Goal: Task Accomplishment & Management: Complete application form

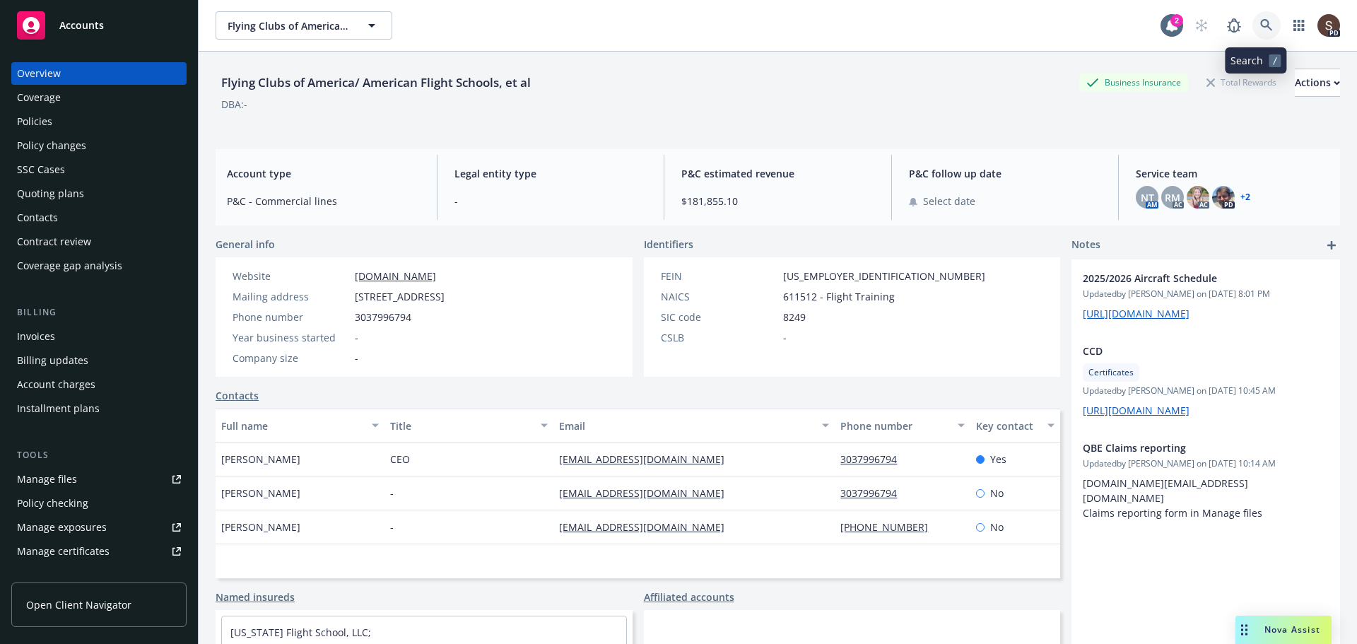
click at [1254, 13] on link at bounding box center [1266, 25] width 28 height 28
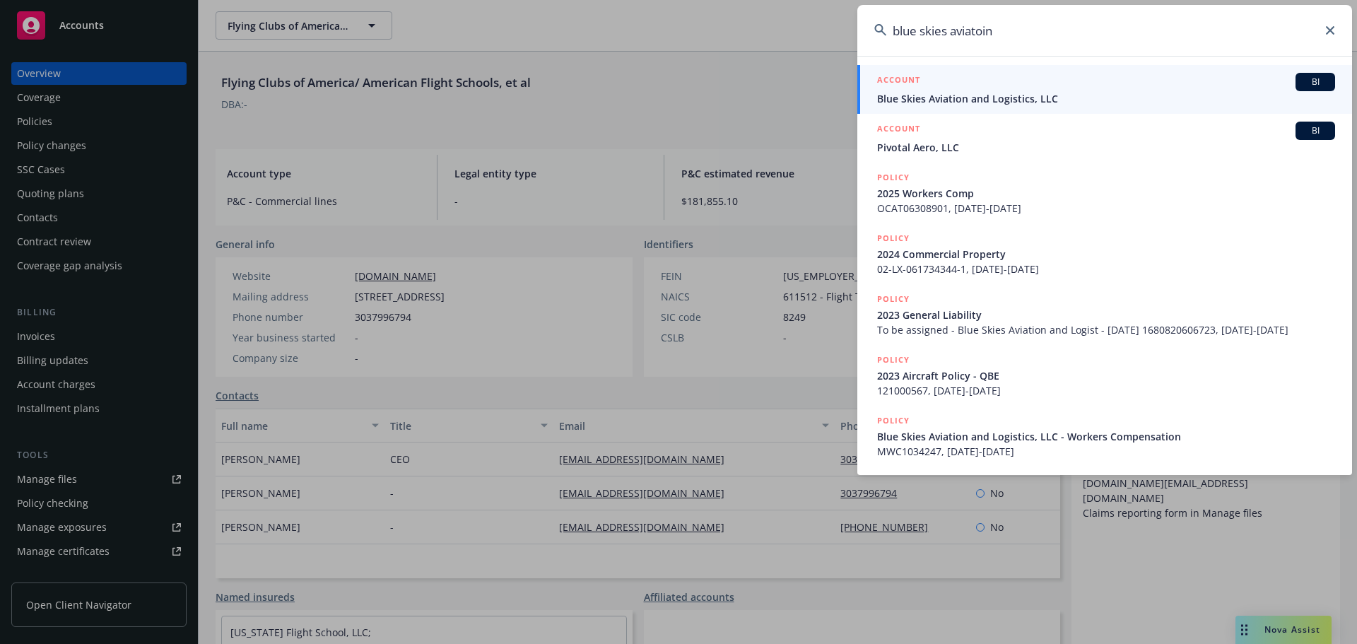
type input "blue skies aviatoin"
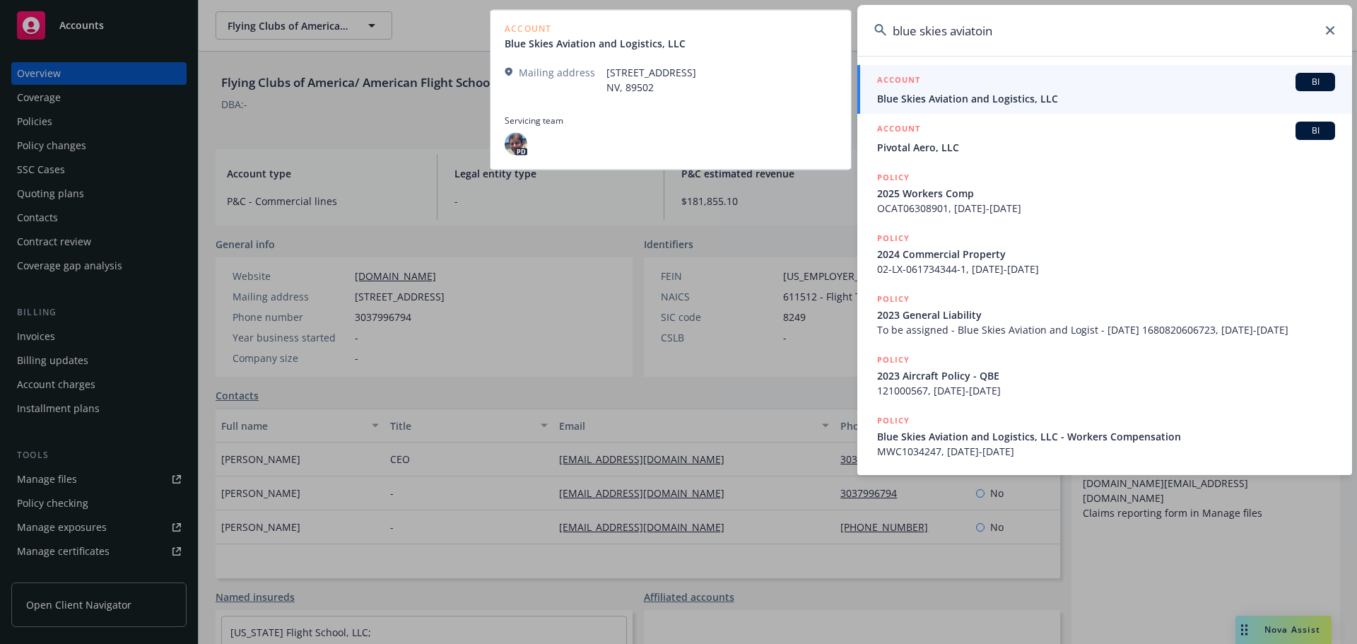
click at [1003, 92] on span "Blue Skies Aviation and Logistics, LLC" at bounding box center [1106, 98] width 458 height 15
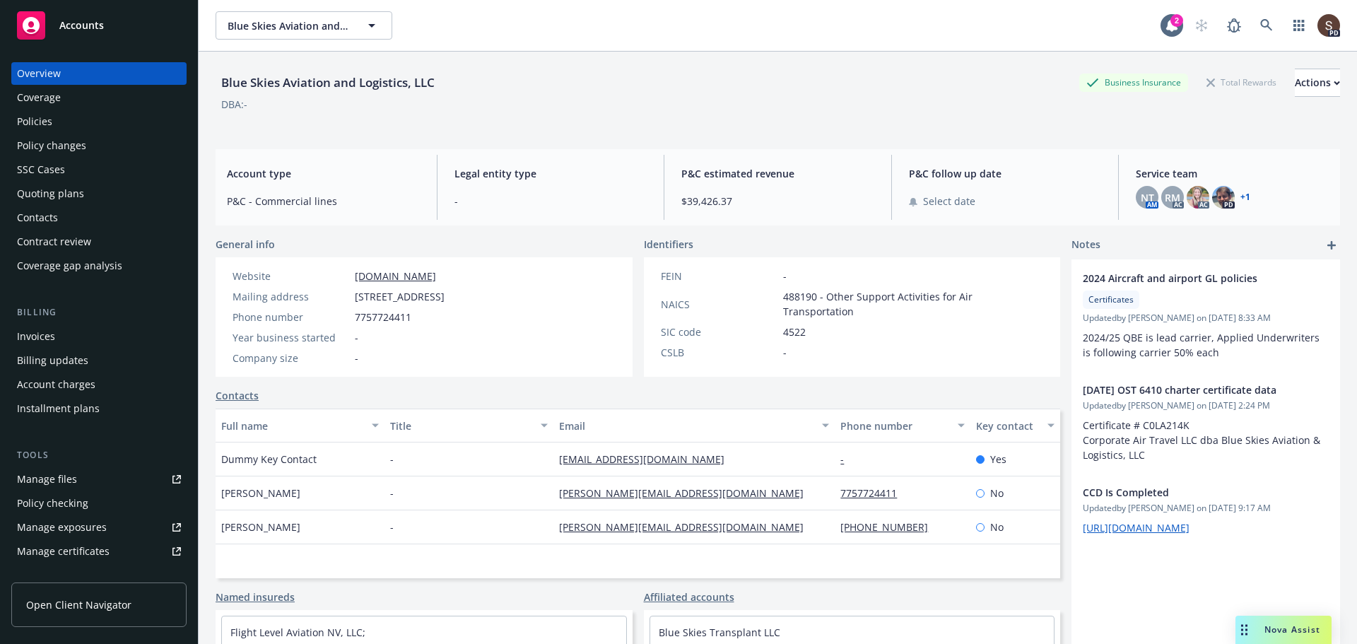
click at [42, 115] on div "Policies" at bounding box center [34, 121] width 35 height 23
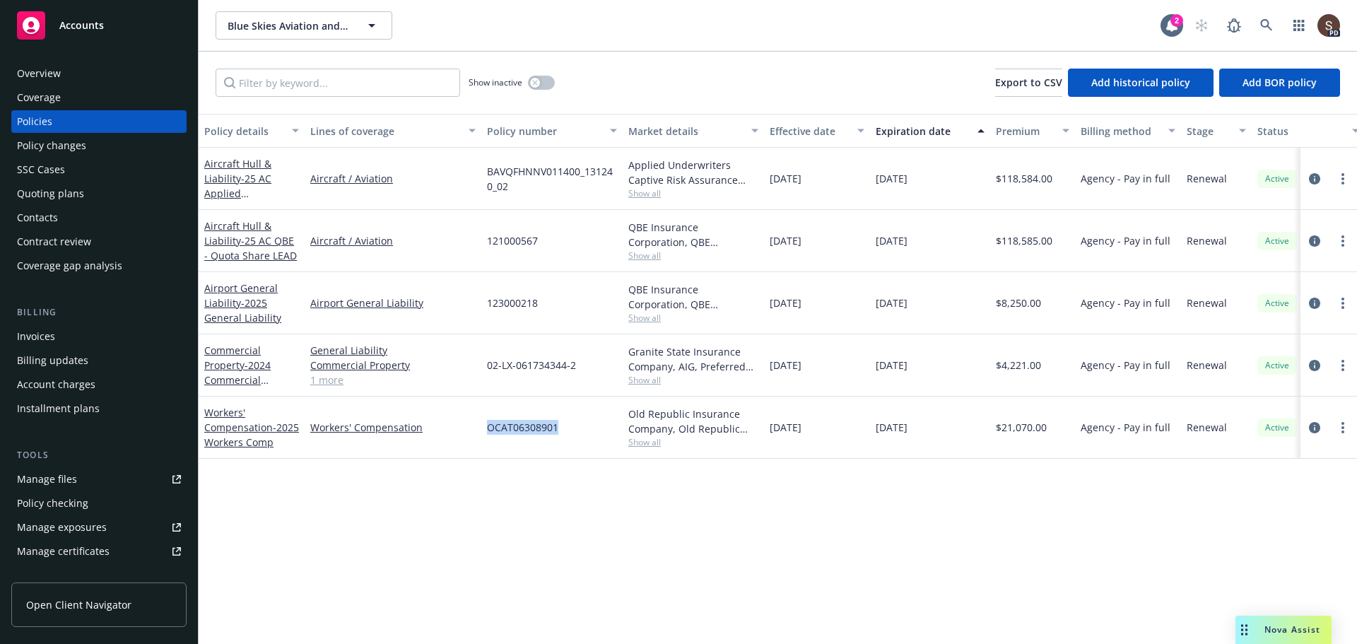
drag, startPoint x: 485, startPoint y: 423, endPoint x: 558, endPoint y: 430, distance: 73.1
click at [559, 430] on div "OCAT06308901" at bounding box center [551, 427] width 141 height 62
copy span "OCAT06308901"
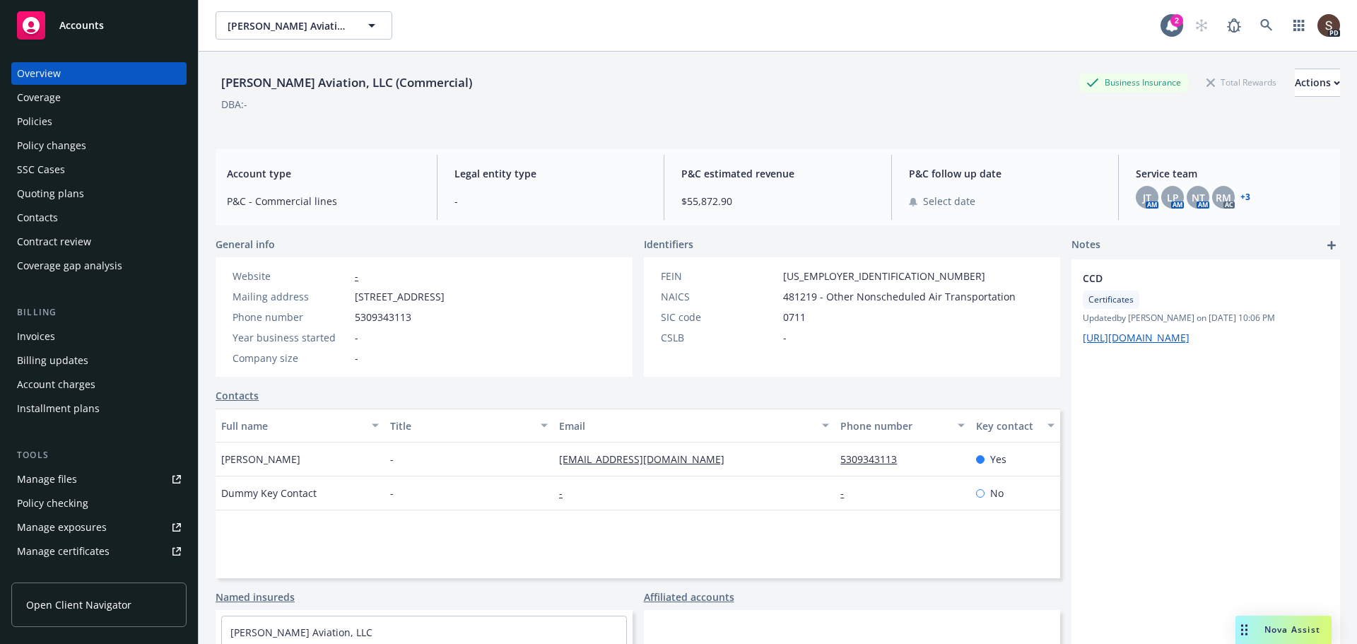
click at [28, 122] on div "Policies" at bounding box center [34, 121] width 35 height 23
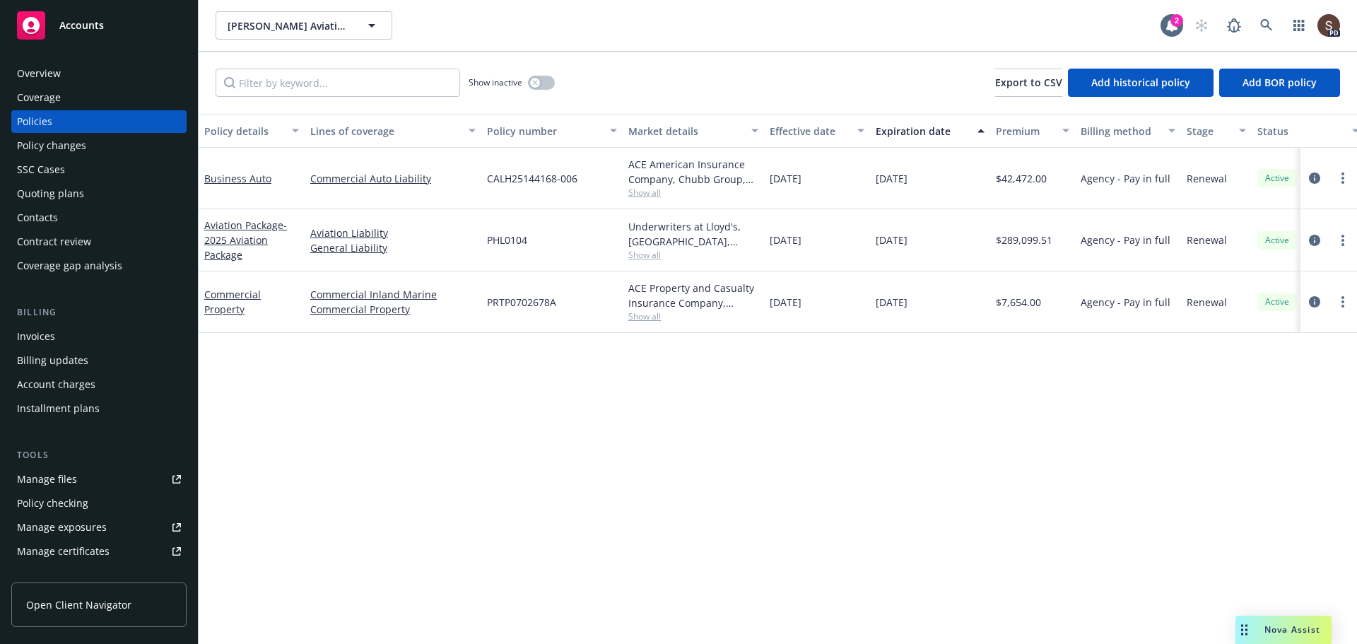
click at [51, 479] on div "Manage files" at bounding box center [47, 479] width 60 height 23
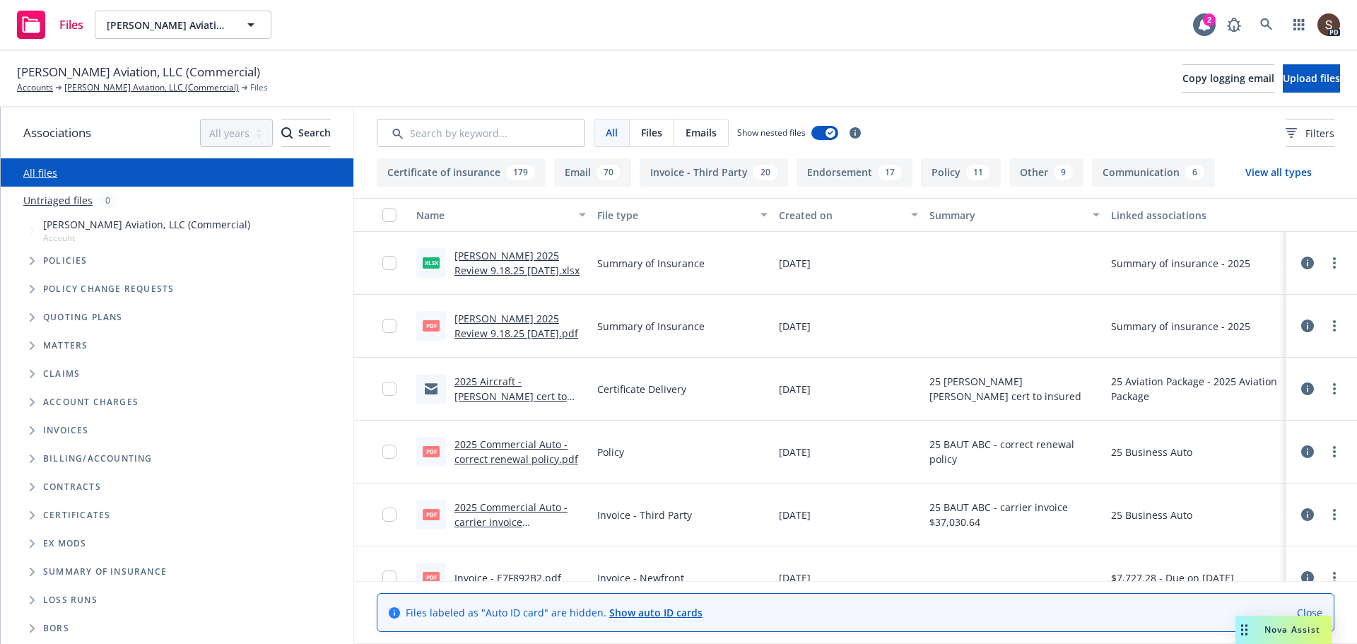
click at [633, 259] on span "Summary of Insurance" at bounding box center [650, 263] width 107 height 15
click at [544, 261] on link "Michaud 2025 Review 9.18.25 - 09/18/2025.xlsx" at bounding box center [516, 263] width 125 height 28
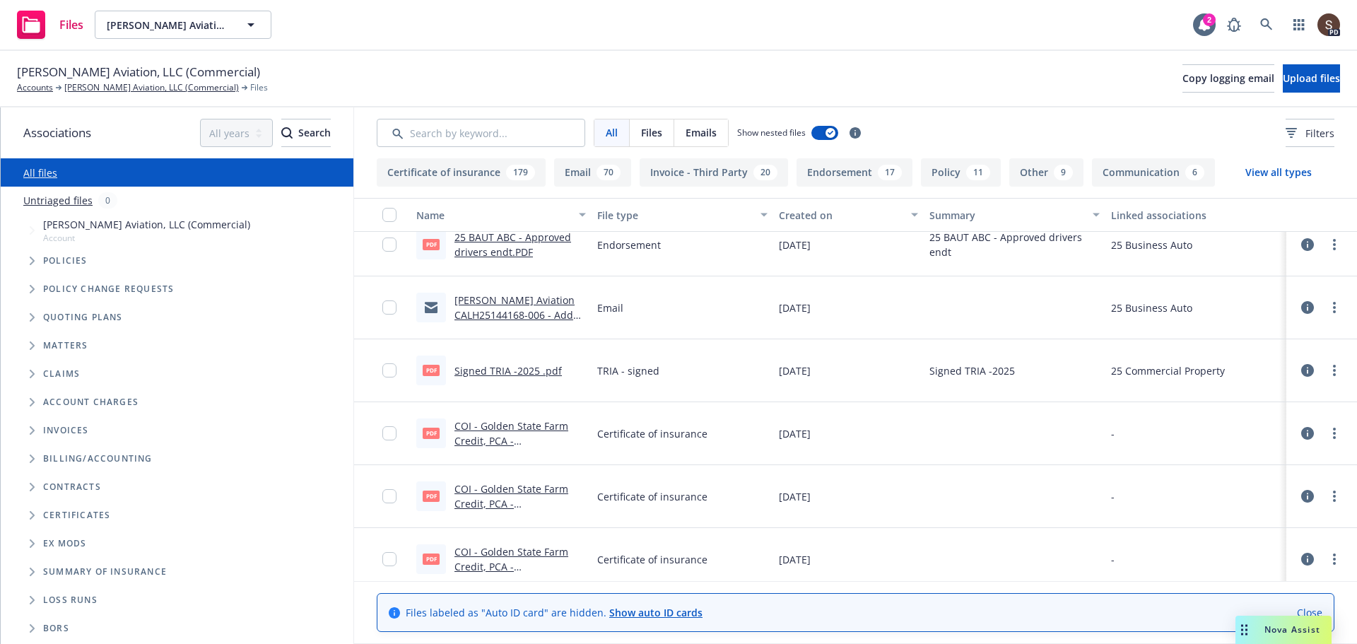
scroll to position [1060, 0]
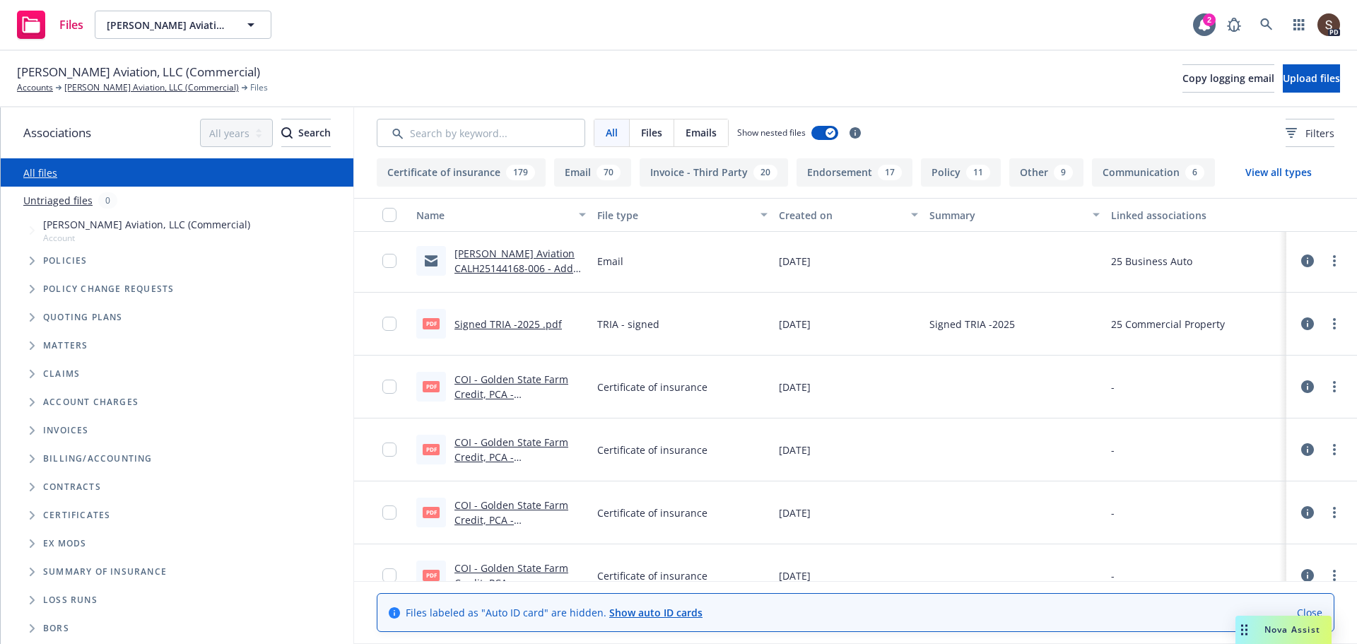
click at [522, 382] on link "COI - Golden State Farm Credit, PCA - Regenald Michaud Aviation, LLC.pdf" at bounding box center [515, 401] width 123 height 58
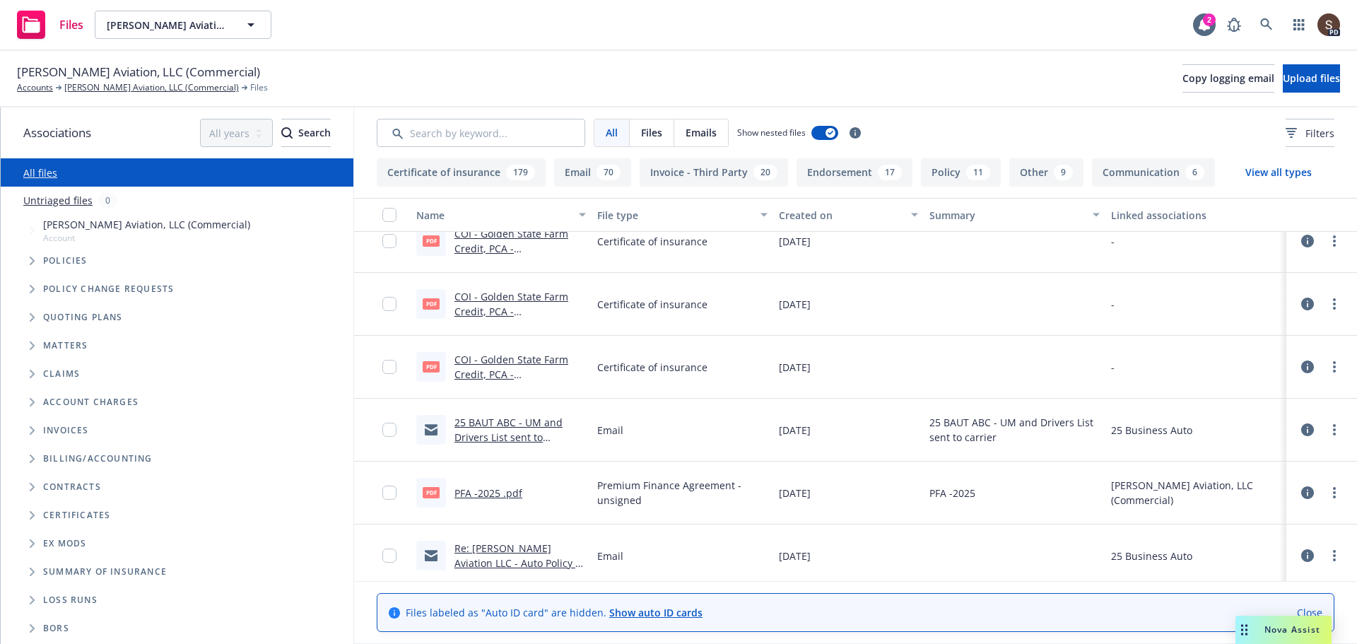
scroll to position [1767, 0]
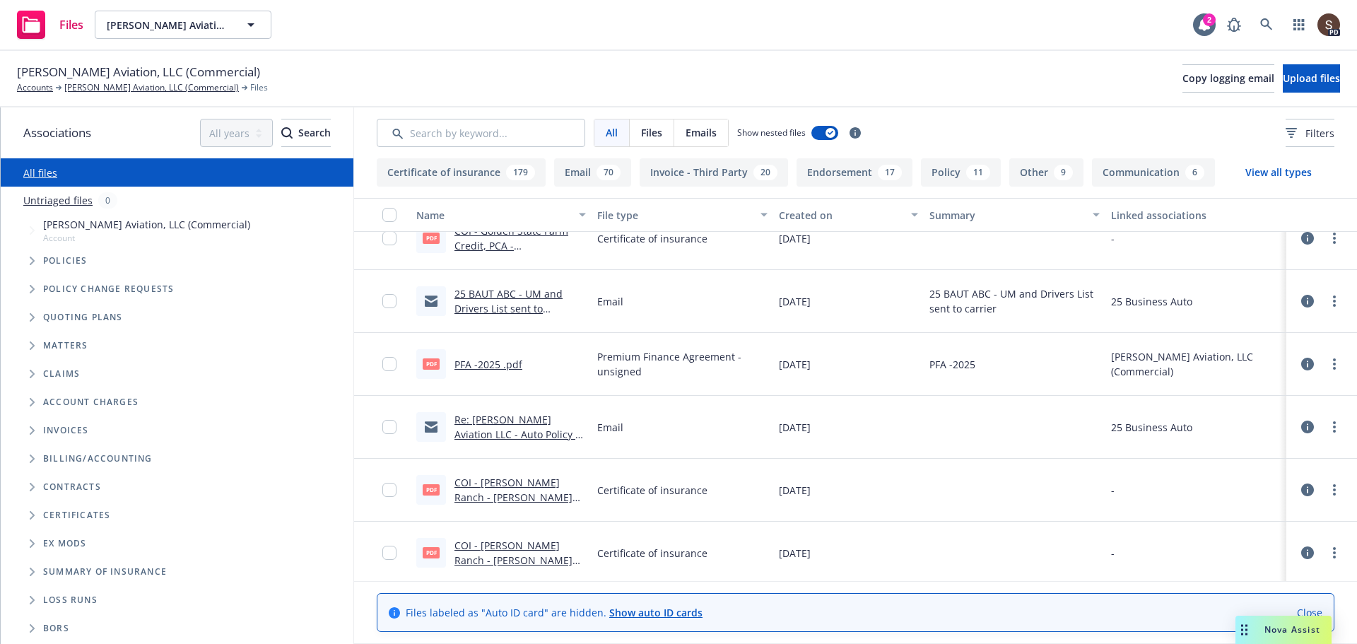
click at [513, 484] on link "COI - Renaud Ranch - Regenald Michaud Aviation, LLC .pdf" at bounding box center [513, 497] width 118 height 43
click at [116, 88] on link "Regenald Michaud Aviation, LLC (Commercial)" at bounding box center [151, 87] width 175 height 13
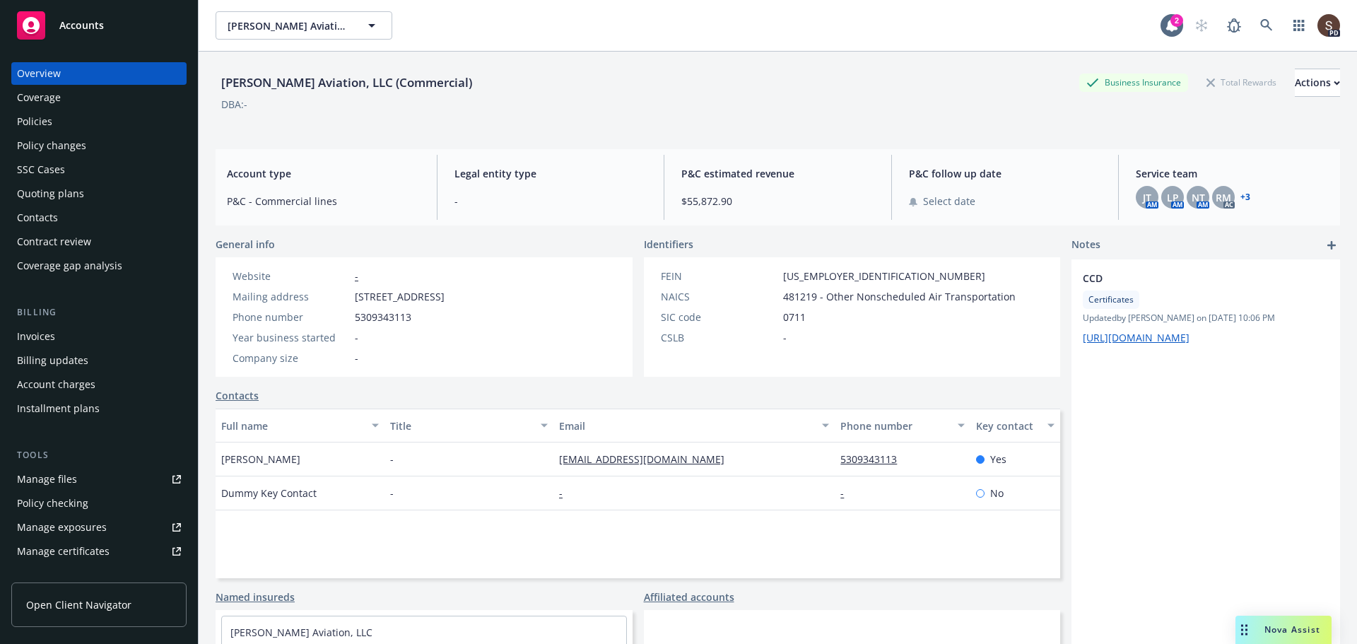
click at [74, 474] on div "Manage files" at bounding box center [47, 479] width 60 height 23
click at [47, 122] on div "Policies" at bounding box center [34, 121] width 35 height 23
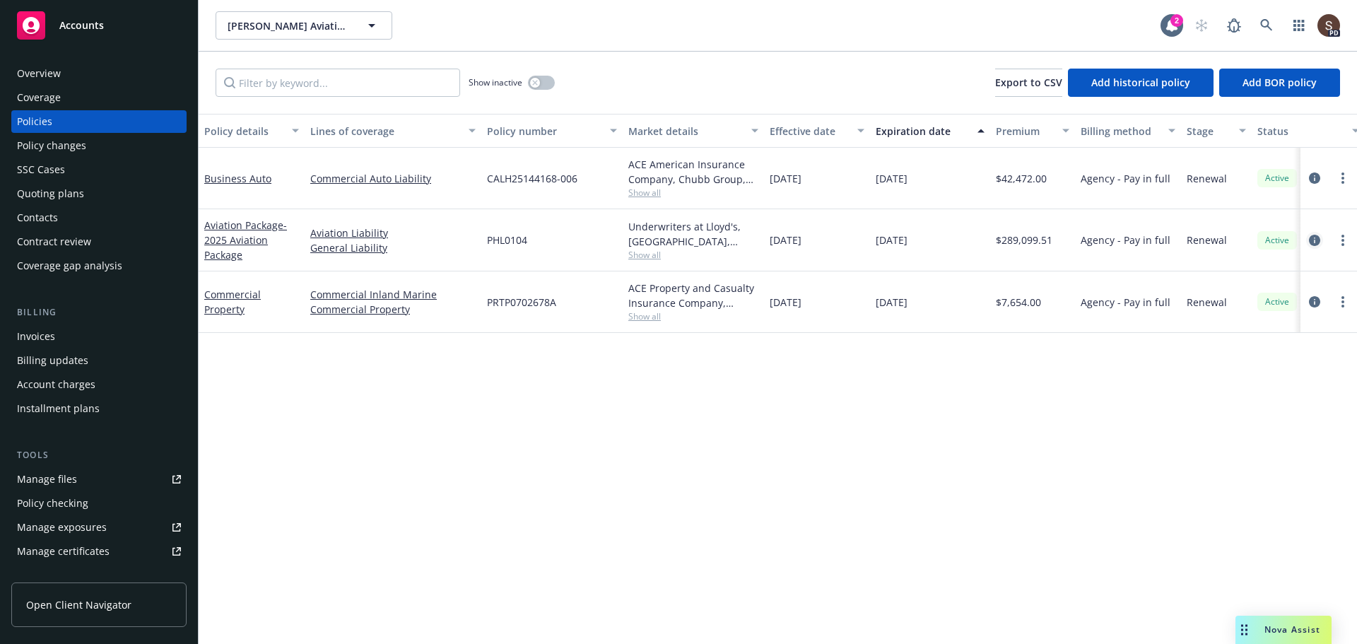
click at [1314, 235] on icon "circleInformation" at bounding box center [1314, 240] width 11 height 11
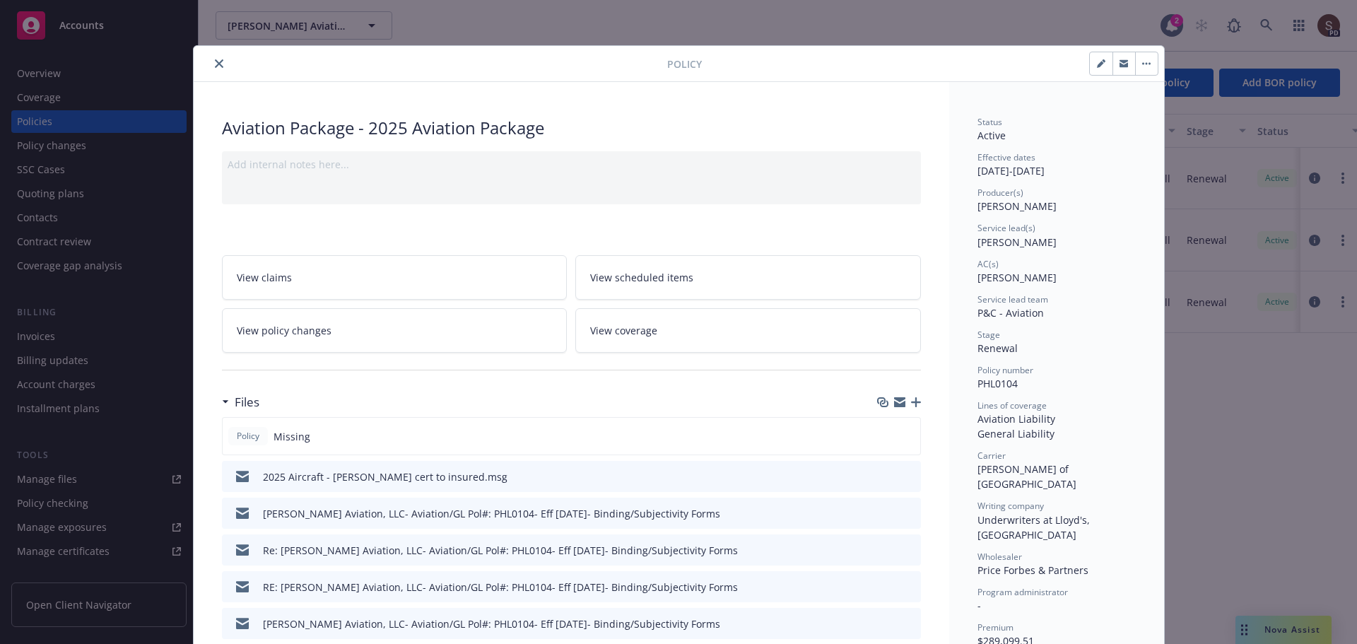
click at [911, 397] on icon "button" at bounding box center [916, 402] width 10 height 10
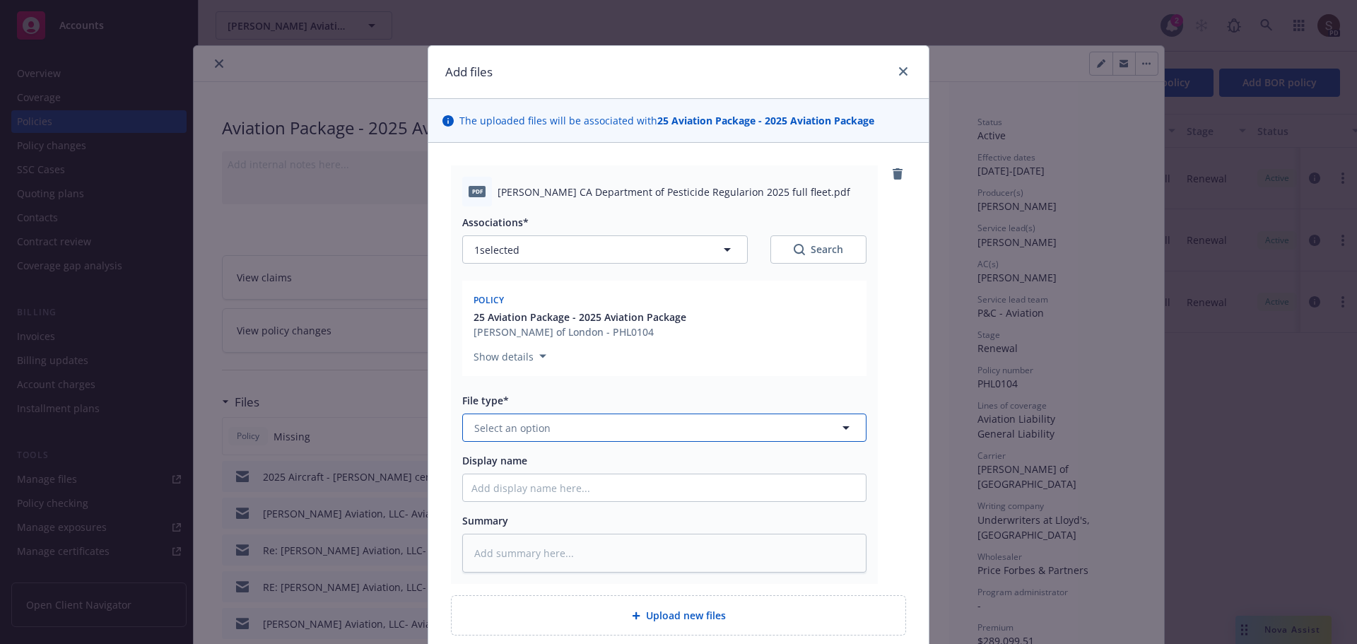
click at [554, 424] on button "Select an option" at bounding box center [664, 427] width 404 height 28
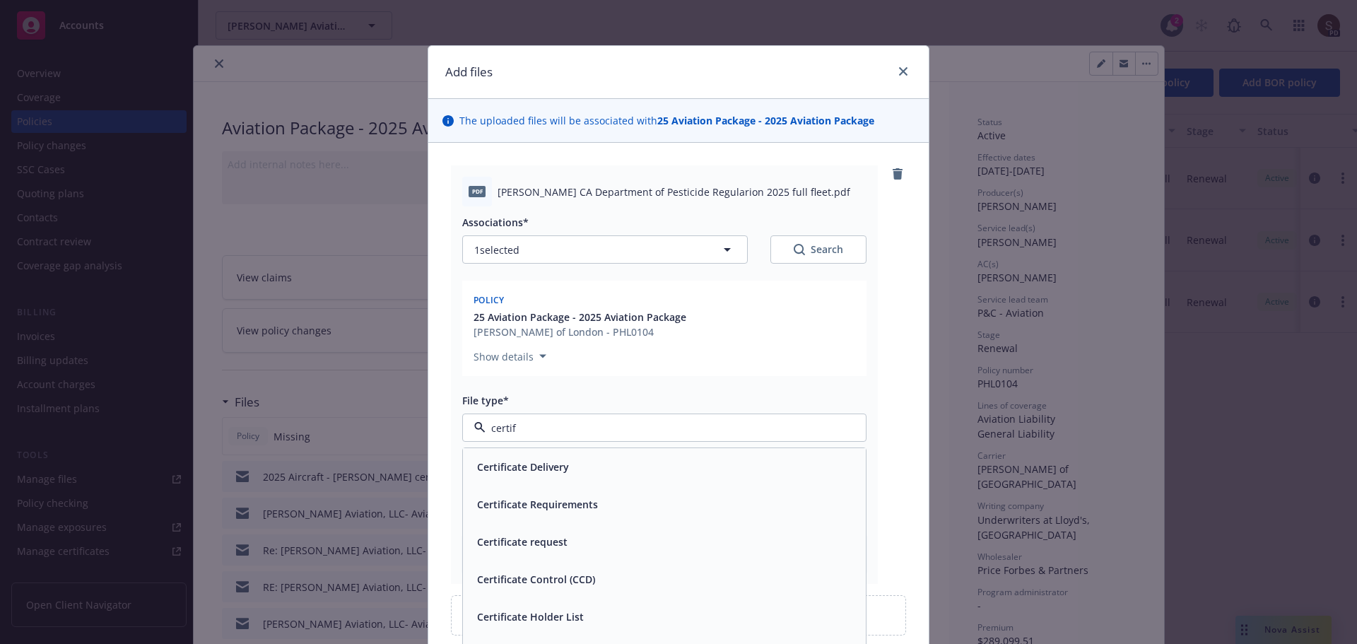
type input "certifi"
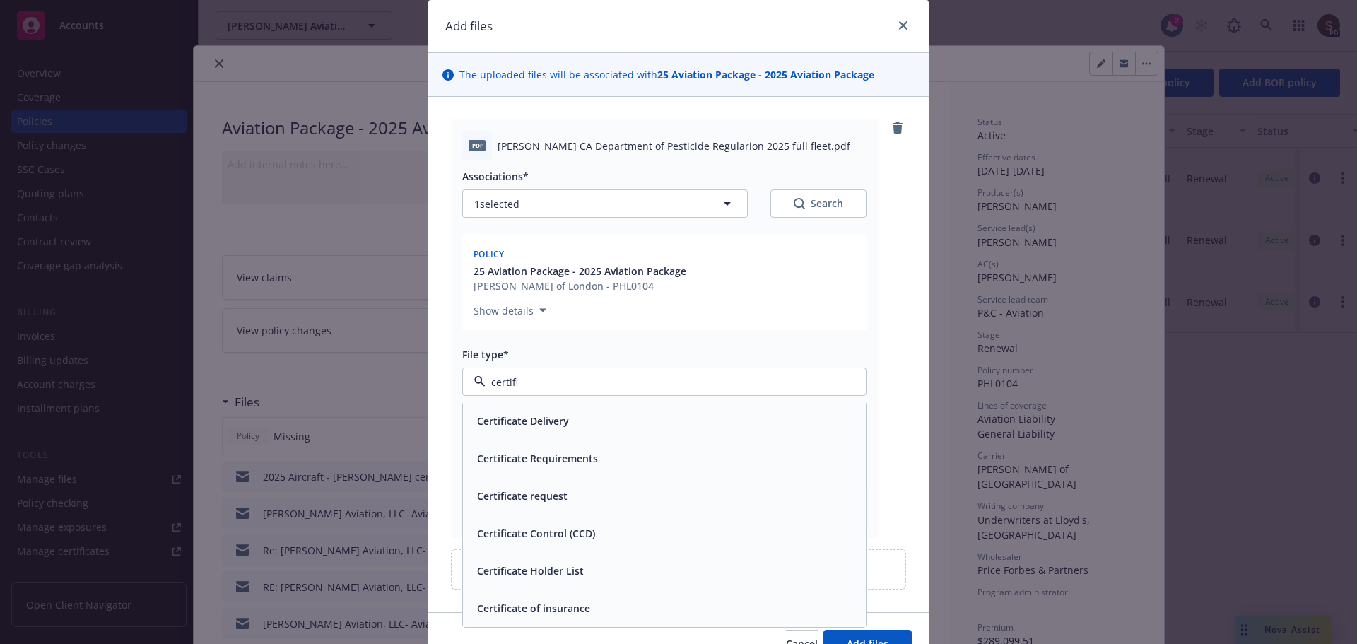
scroll to position [71, 0]
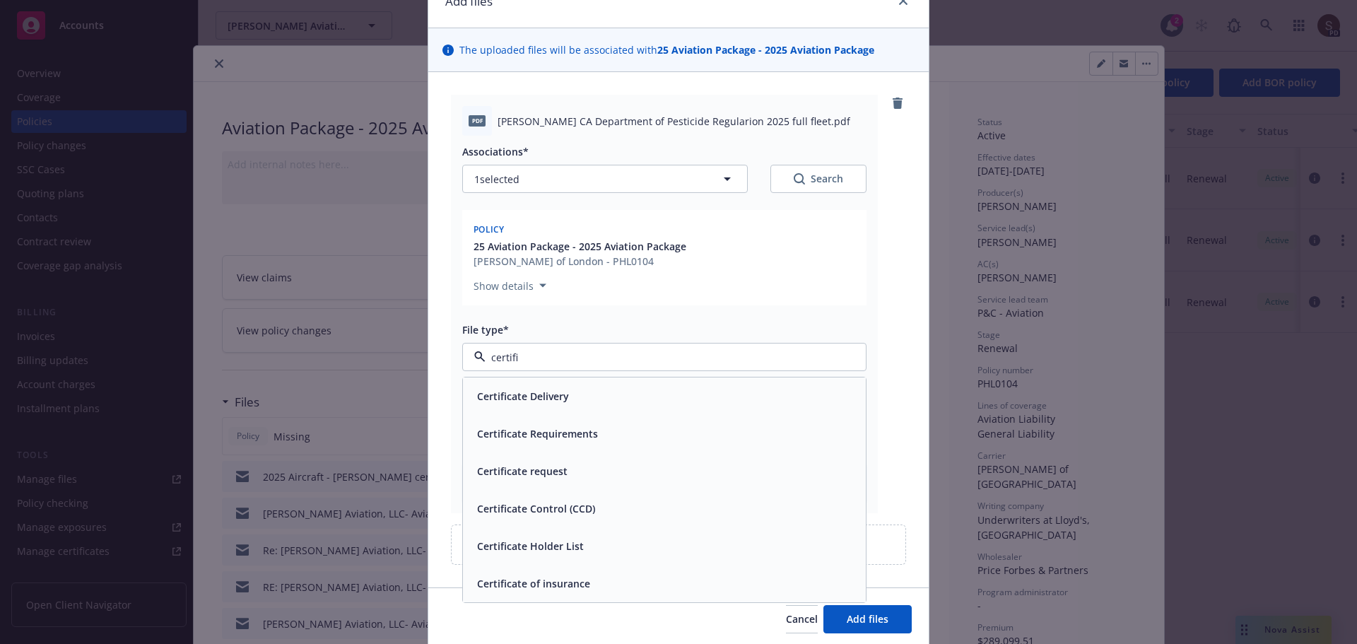
click at [550, 592] on div "Certificate of insurance" at bounding box center [532, 583] width 122 height 20
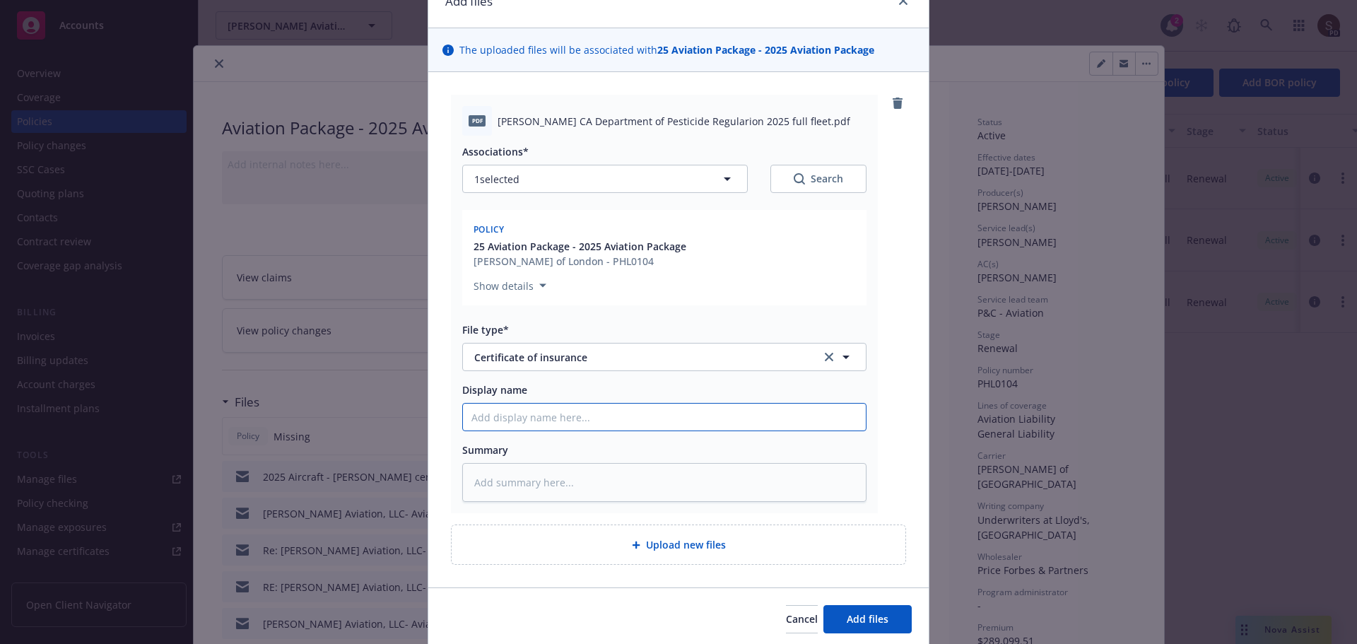
click at [499, 413] on input "Display name" at bounding box center [664, 416] width 403 height 27
type textarea "x"
type input "2"
type textarea "x"
type input "20"
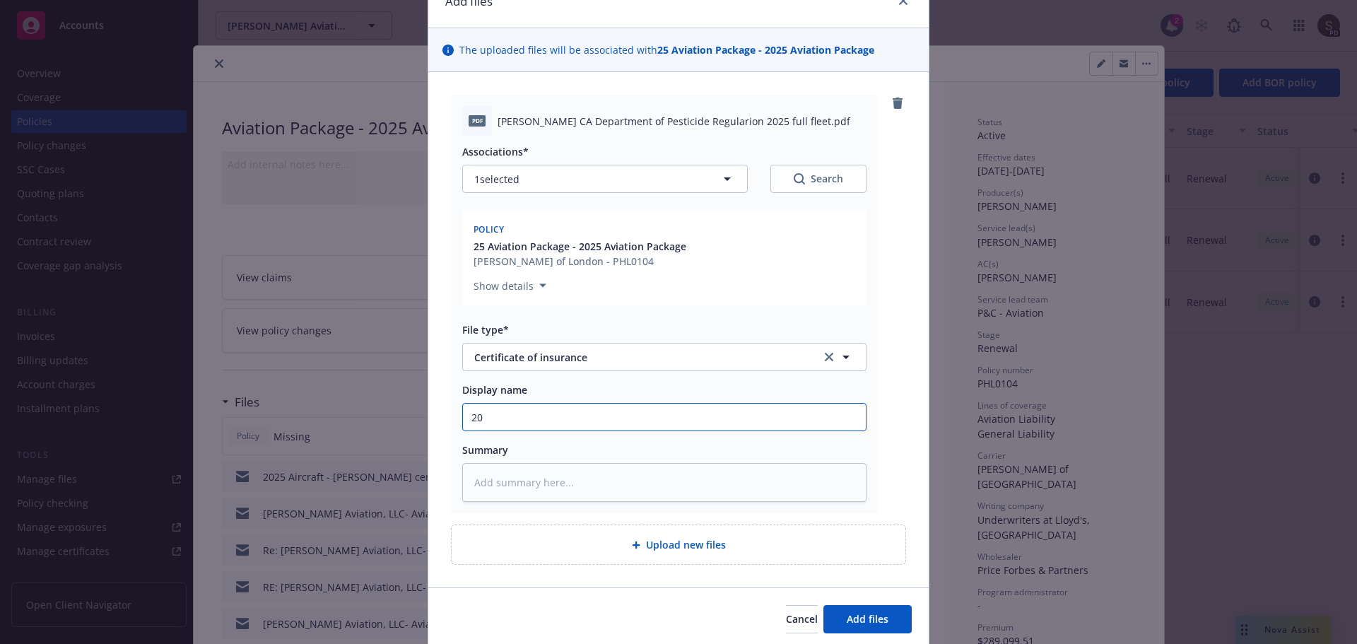
type textarea "x"
type input "202"
type textarea "x"
type input "2025"
type textarea "x"
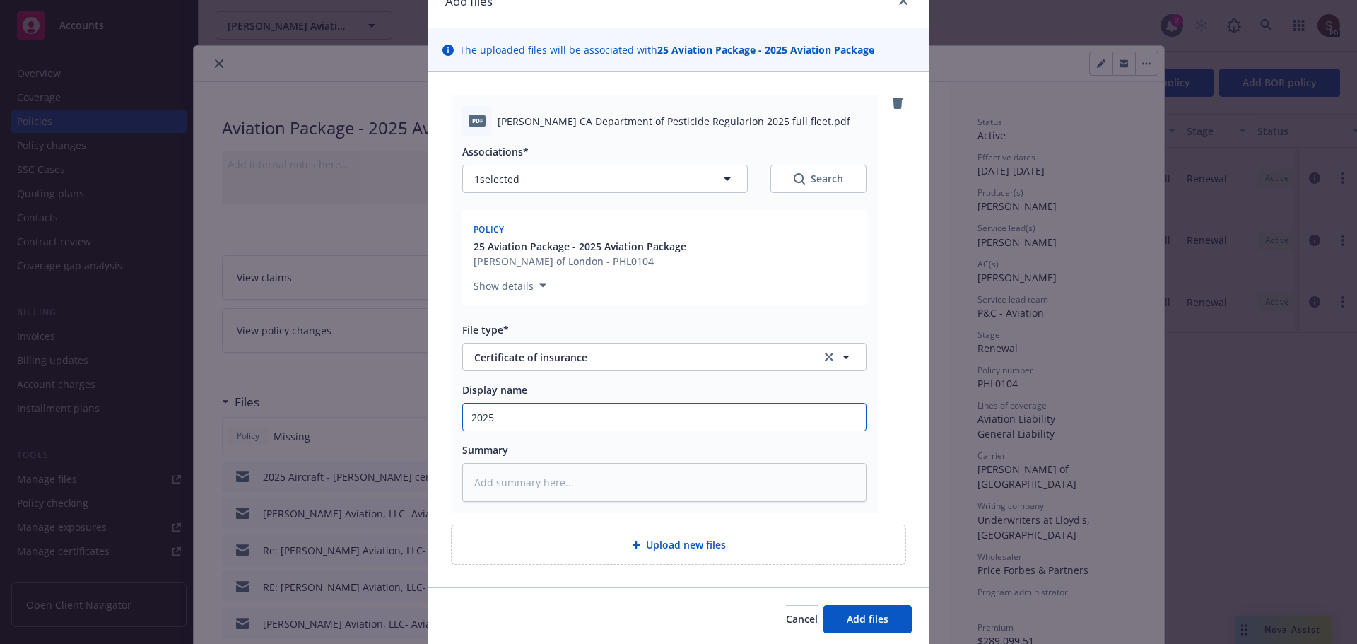
type input "2025"
type textarea "x"
type input "2025 A"
type textarea "x"
type input "2025 Ag"
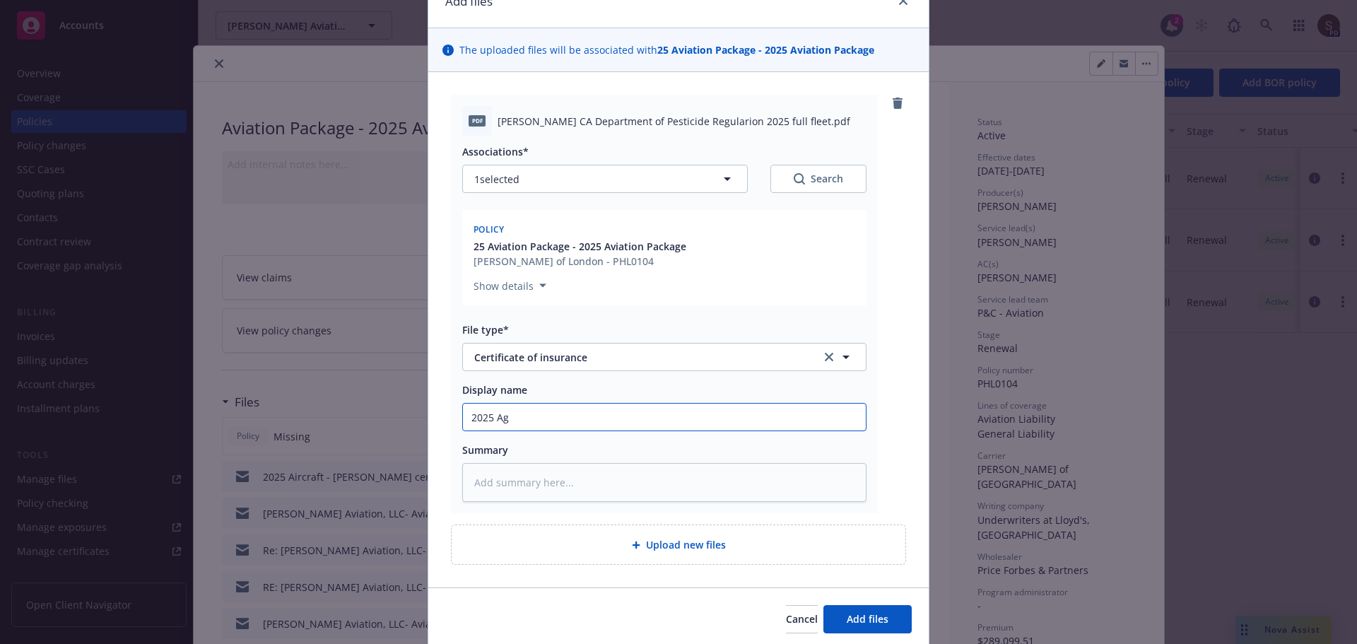
type textarea "x"
type input "2025 Ag"
type textarea "x"
type input "2025 Ag A"
type textarea "x"
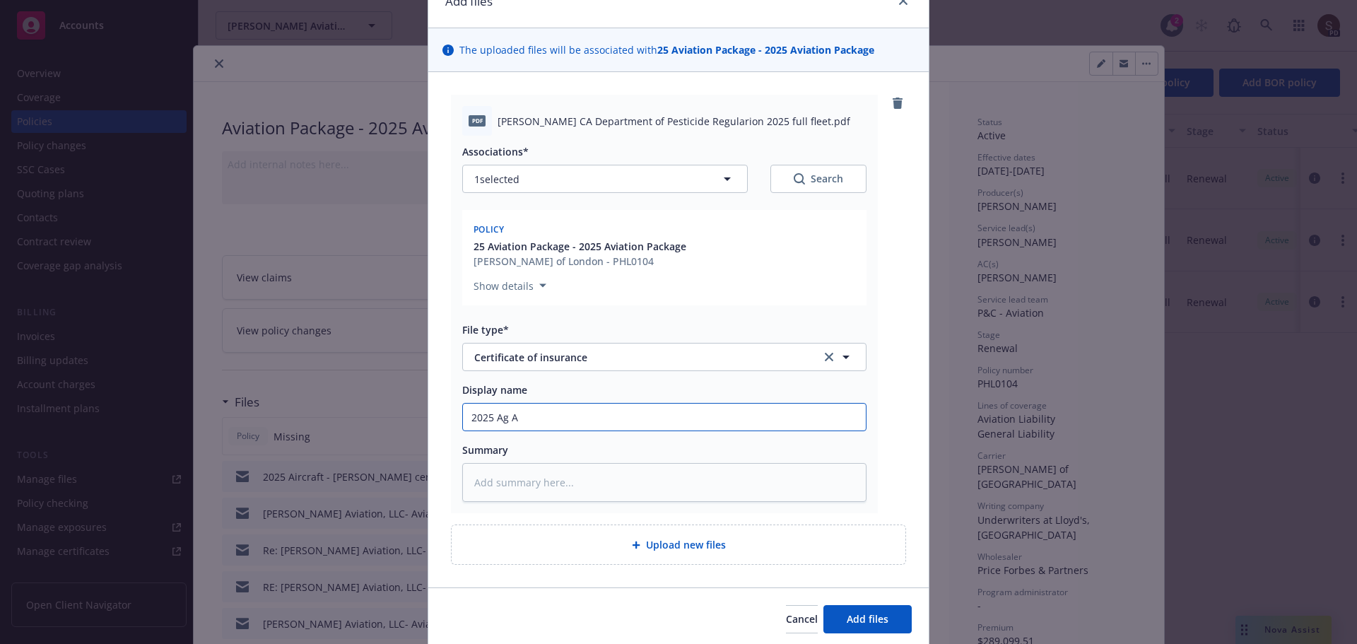
type input "2025 Ag Av"
type textarea "x"
type input "2025 Ag Ava"
type textarea "x"
type input "2025 Ag Avat"
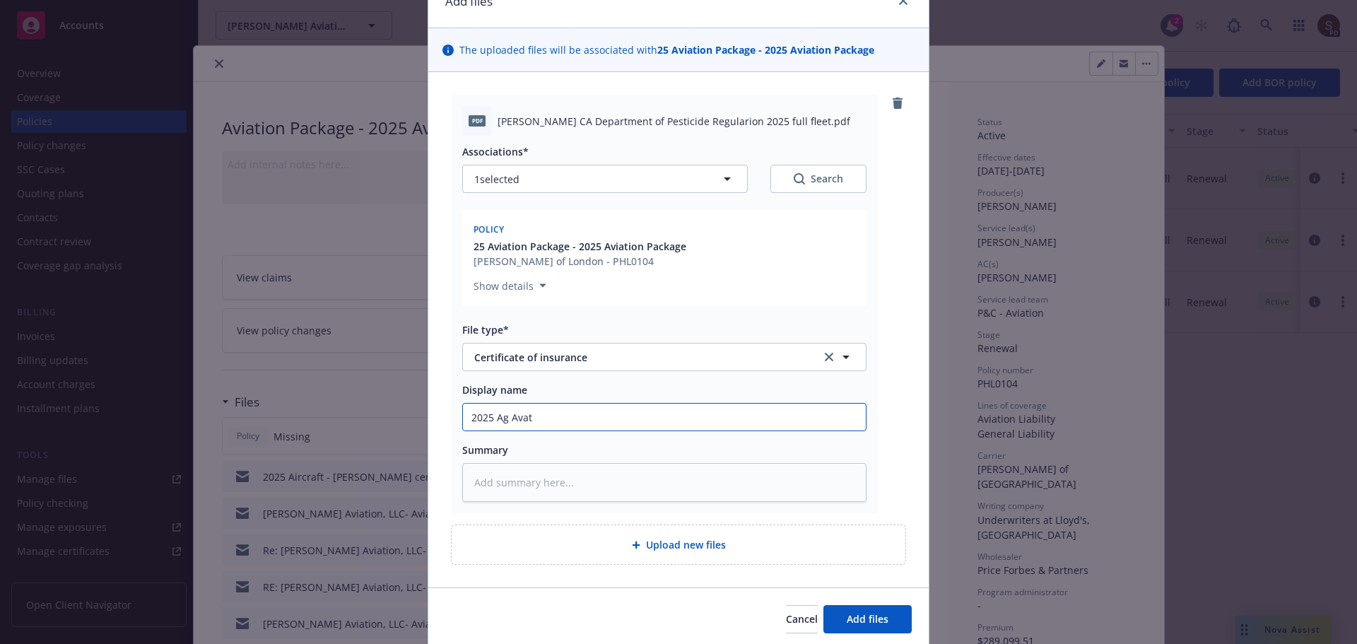
type textarea "x"
type input "2025 Ag Avati"
type textarea "x"
type input "2025 Ag Avatio"
type textarea "x"
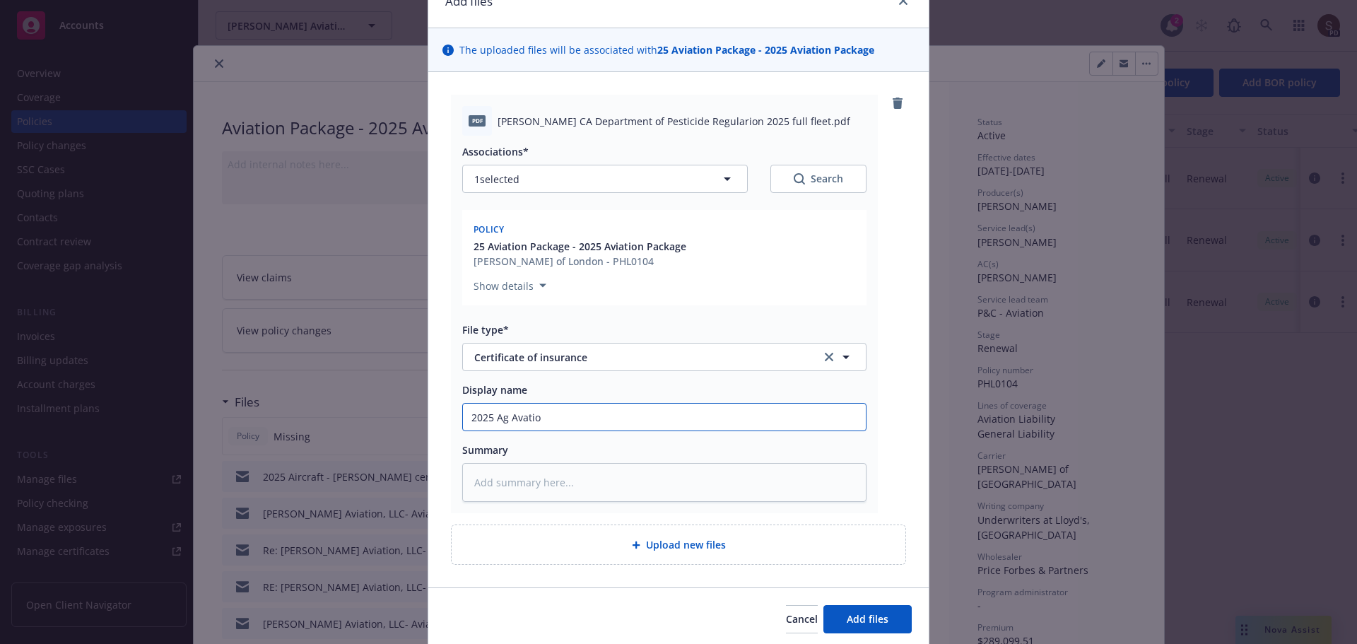
type input "2025 Ag Avation"
type textarea "x"
type input "2025 Ag Avation"
type textarea "x"
type input "2025 Ag Avation -"
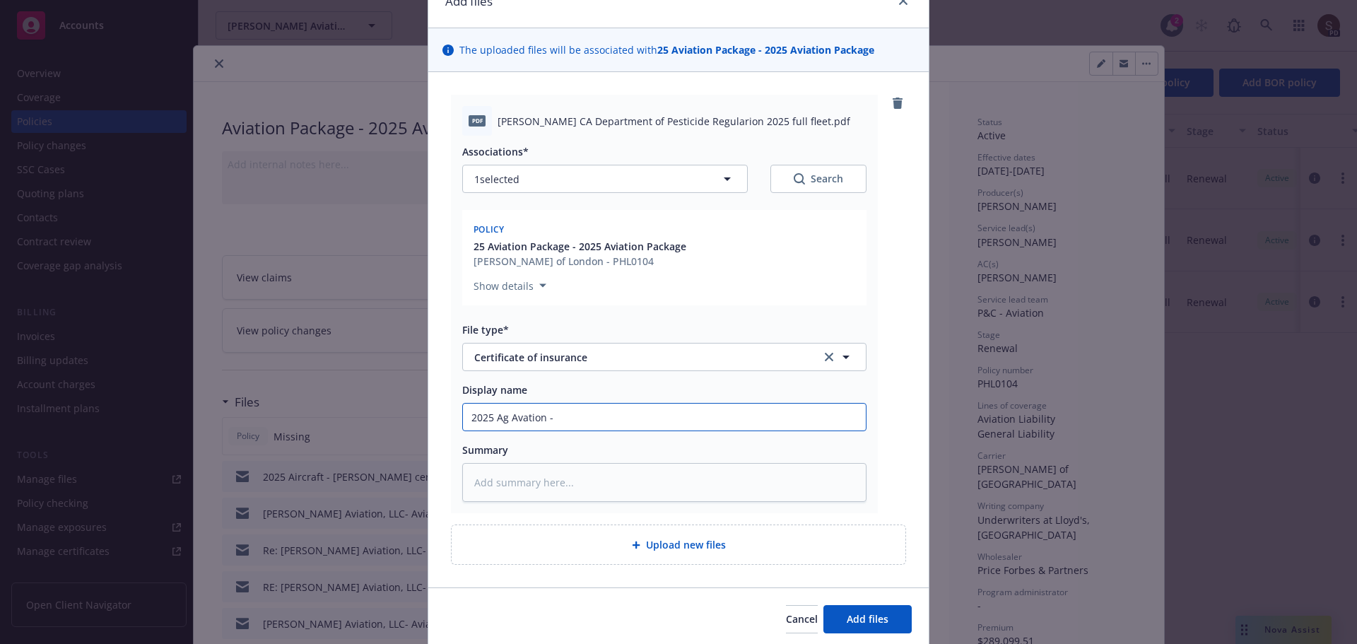
type textarea "x"
type input "2025 Ag Avation -"
type textarea "x"
type input "2025 Ag Avation - D"
type textarea "x"
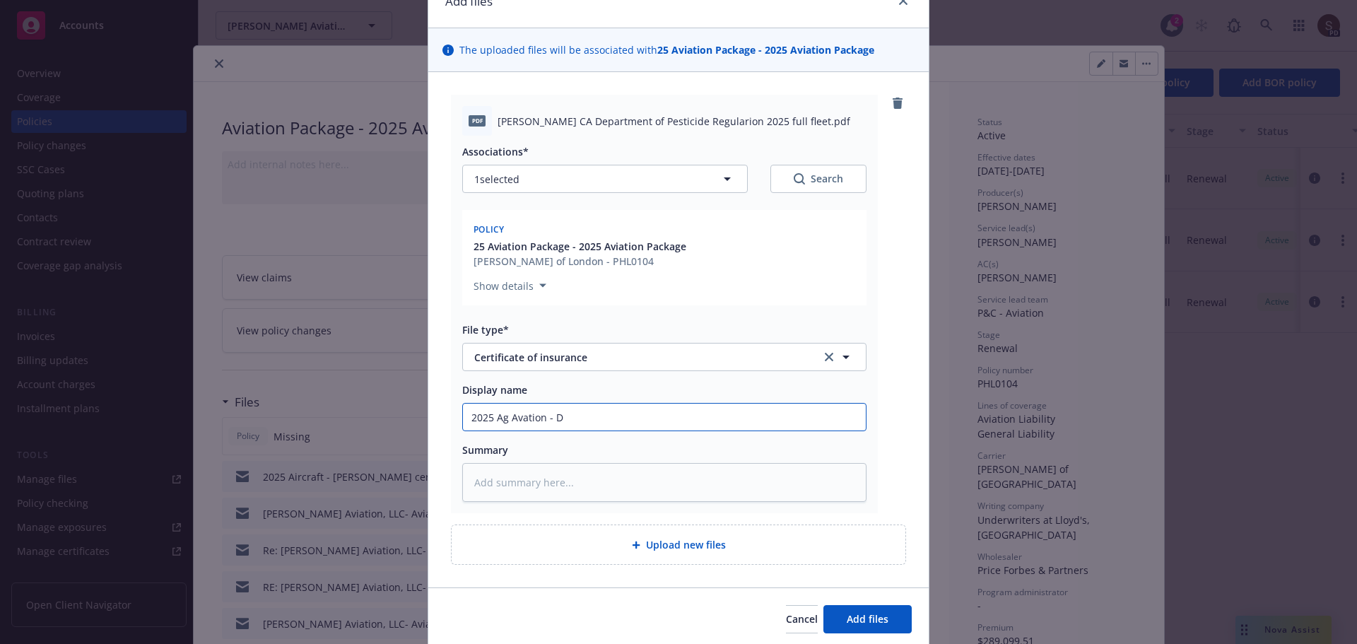
type input "2025 Ag Avation - De"
type textarea "x"
type input "2025 Ag Avation - Dep"
type textarea "x"
type input "2025 Ag Avation - Dept"
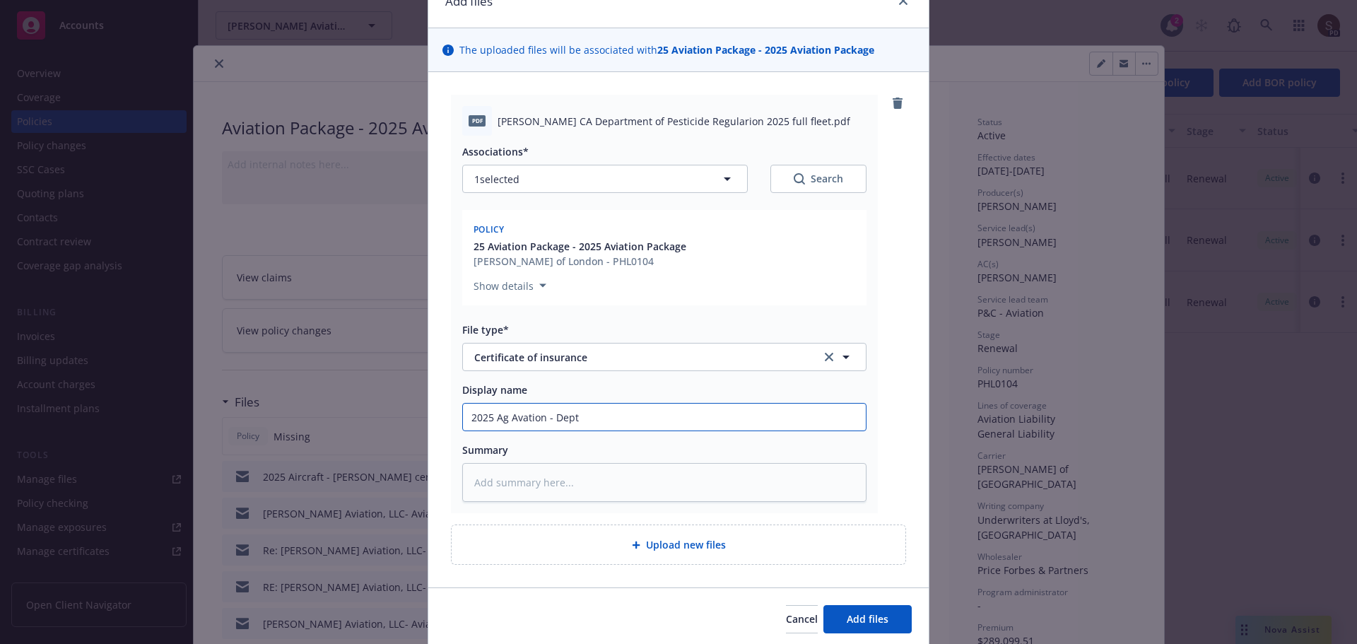
type textarea "x"
type input "2025 Ag Avation - Dept"
type textarea "x"
type input "2025 Ag Avation - Dept o"
type textarea "x"
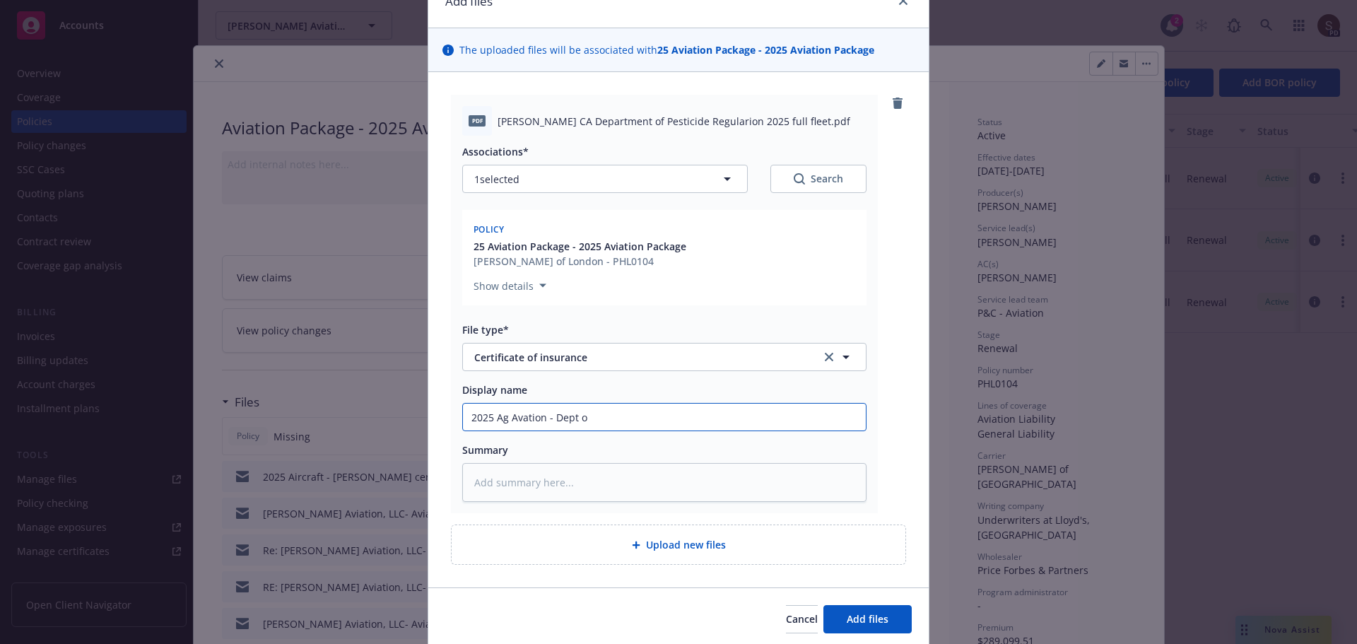
type input "2025 Ag Avation - Dept of"
type textarea "x"
type input "2025 Ag Avation - Dept of"
type textarea "x"
type input "2025 Ag Avation - Dept of P"
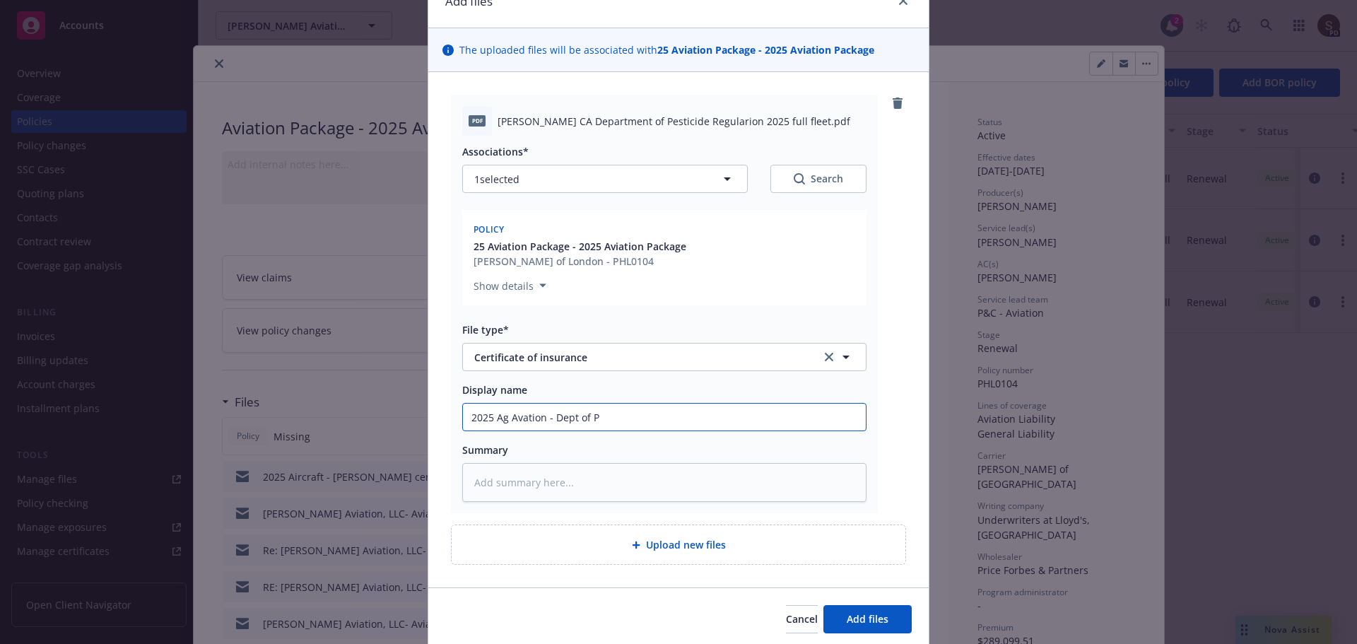
type textarea "x"
type input "2025 Ag Avation - Dept of Pe"
type textarea "x"
type input "2025 Ag Avation - Dept of Pes"
type textarea "x"
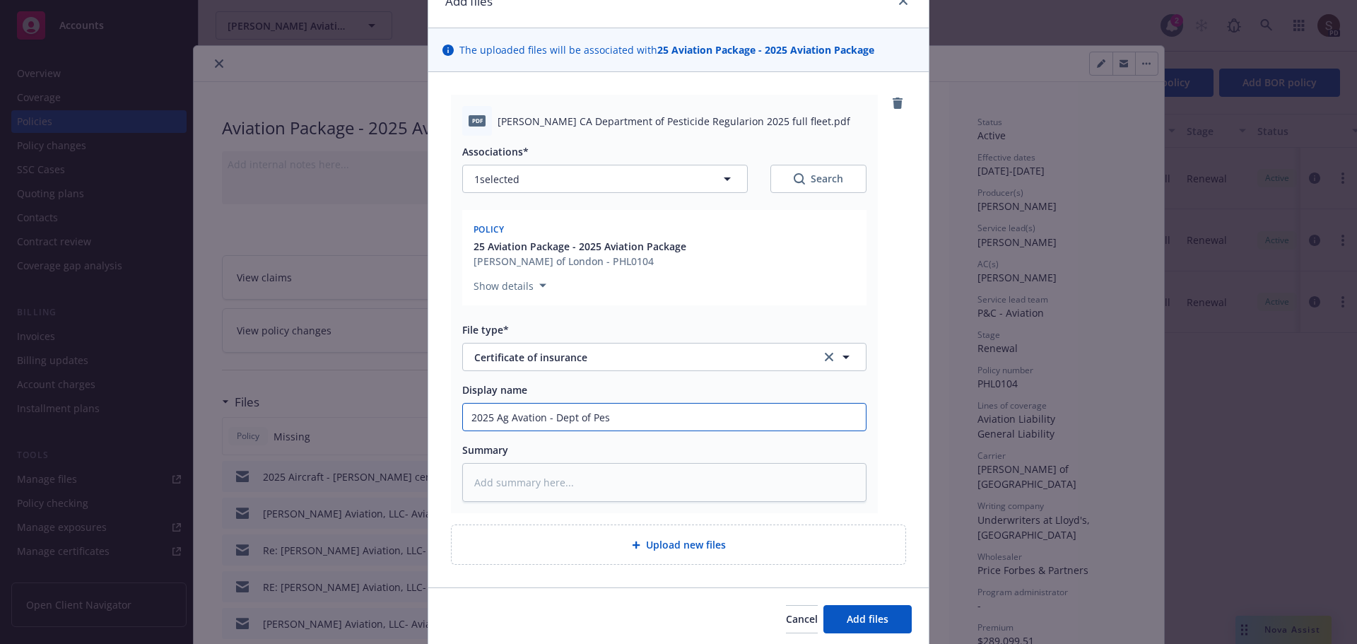
type input "2025 Ag Avation - Dept of Pest"
type textarea "x"
type input "2025 Ag Avation - Dept of Pesti"
type textarea "x"
type input "2025 Ag Avation - Dept of Pestic"
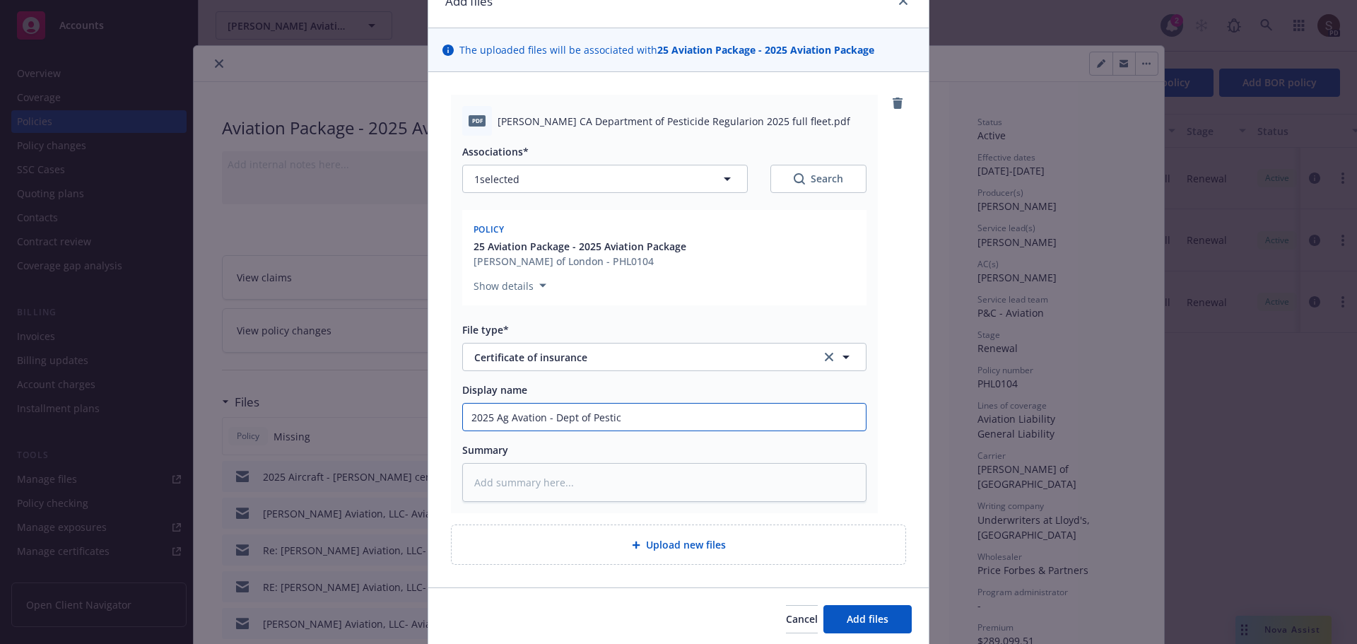
type textarea "x"
type input "2025 Ag Avation - Dept of Pestici"
type textarea "x"
type input "2025 Ag Avation - Dept of Pesticid"
type textarea "x"
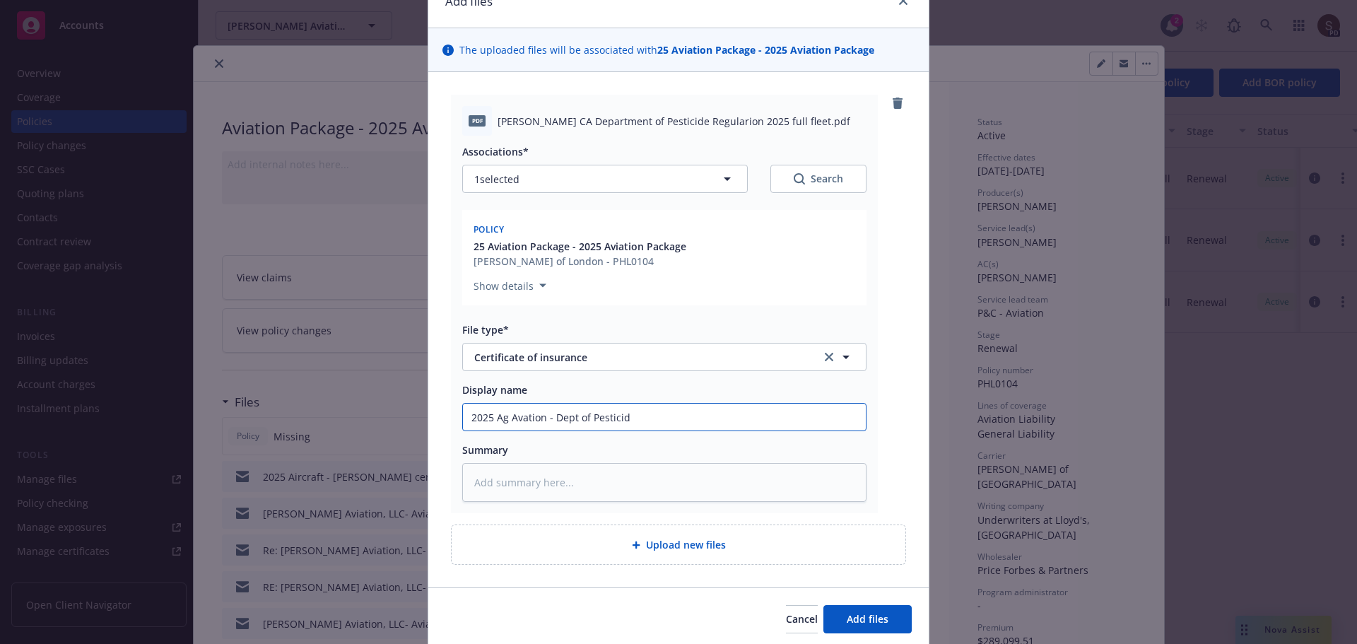
type input "2025 Ag Avation - Dept of Pesticide"
type textarea "x"
type input "2025 Ag Avation - Dept of Pesticide"
type textarea "x"
type input "2025 Ag Avation - Dept of Pesticide R"
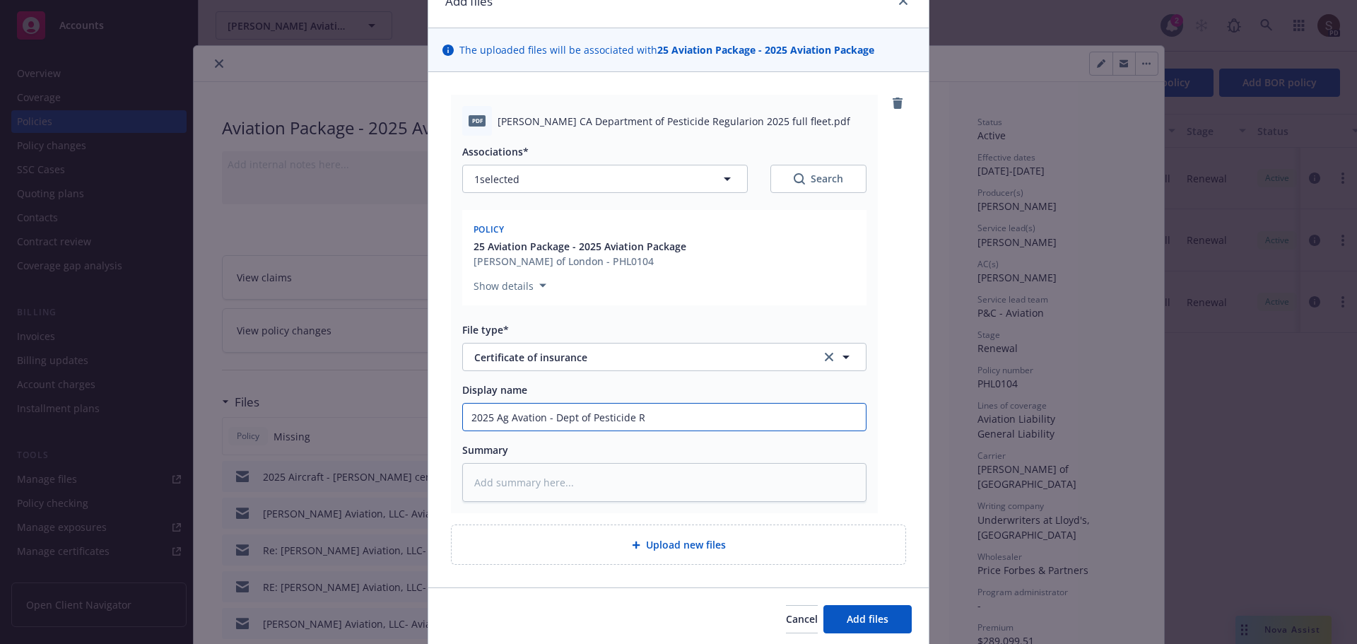
type textarea "x"
type input "2025 Ag Avation - Dept of Pesticide Re"
type textarea "x"
type input "2025 Ag Avation - Dept of Pesticide Reg"
type textarea "x"
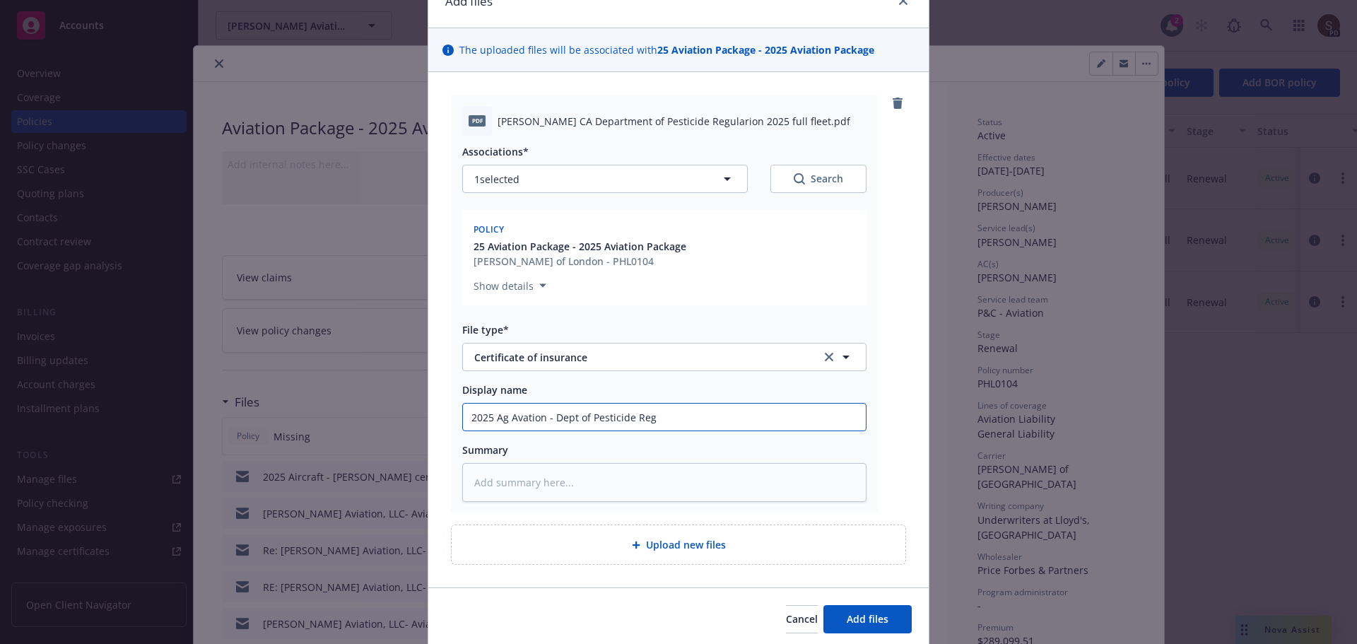
type input "2025 Ag Avation - Dept of Pesticide Regu"
type textarea "x"
type input "2025 Ag Avation - Dept of Pesticide Regul"
type textarea "x"
type input "2025 Ag Avation - Dept of Pesticide Regulat"
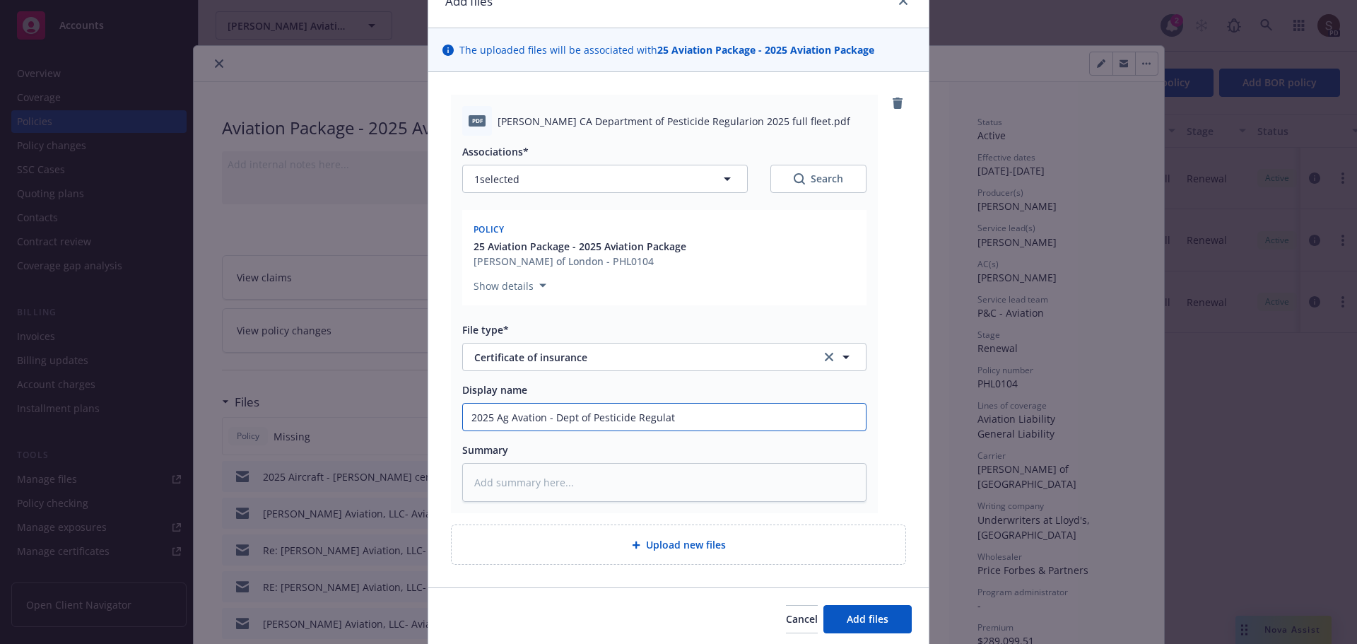
type textarea "x"
type input "2025 Ag Avation - Dept of Pesticide Regulati"
type textarea "x"
type input "2025 Ag Avation - Dept of Pesticide Regulatio"
type textarea "x"
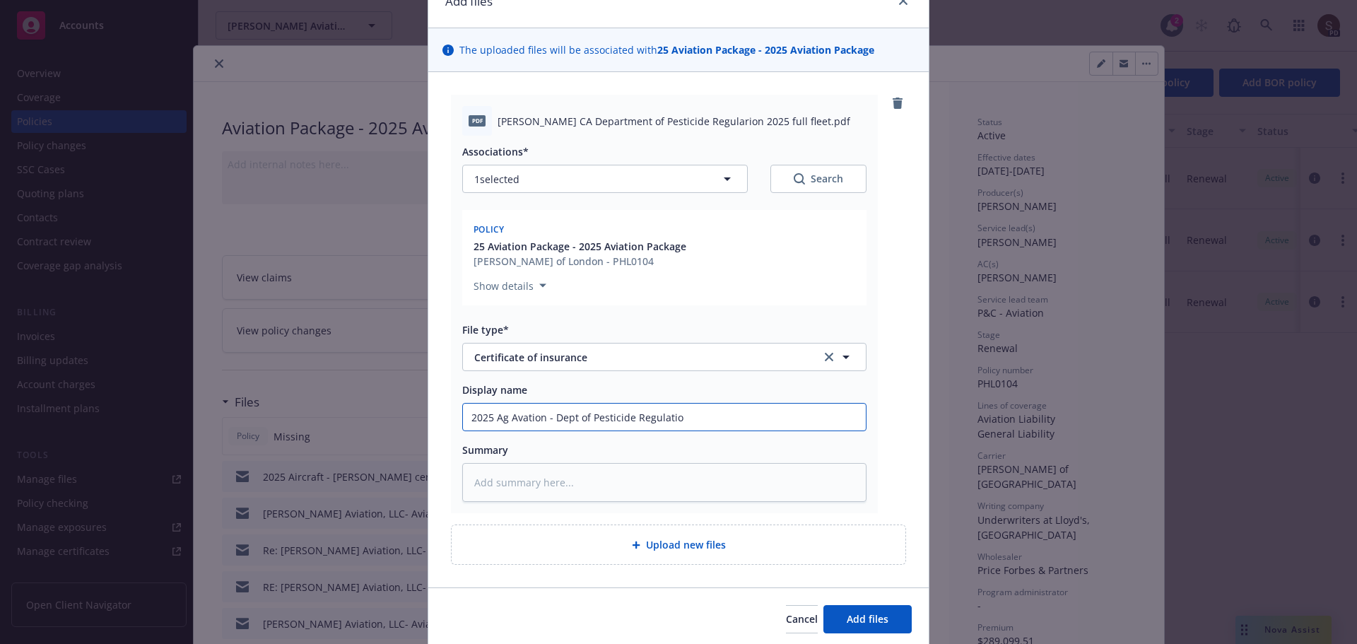
type input "2025 Ag Avation - Dept of Pesticide Regulation"
click at [520, 416] on input "2025 Ag Avation - Dept of Pesticide Regulation" at bounding box center [664, 416] width 403 height 27
type textarea "x"
type input "2025 Ag Aviation - Dept of Pesticide Regulation"
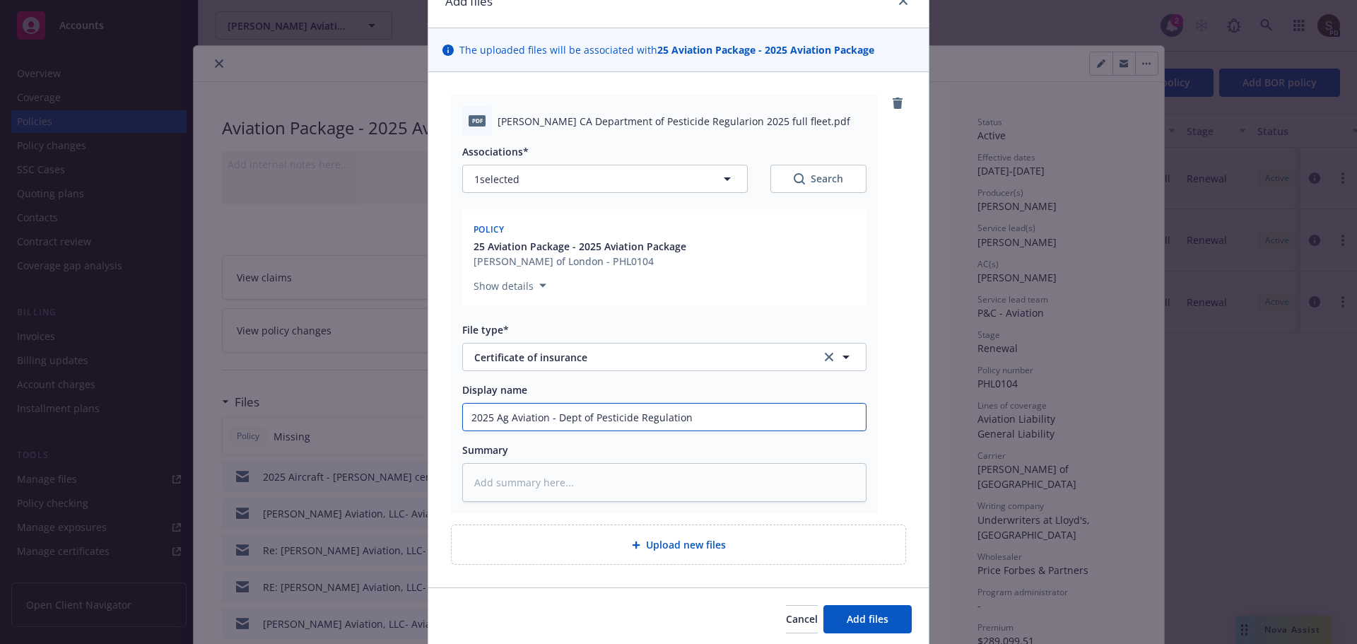
click at [553, 418] on input "2025 Ag Aviation - Dept of Pesticide Regulation" at bounding box center [664, 416] width 403 height 27
type textarea "x"
type input "2025 Ag Aviation - cDept of Pesticide Regulation"
type textarea "x"
type input "2025 Ag Aviation - ceDept of Pesticide Regulation"
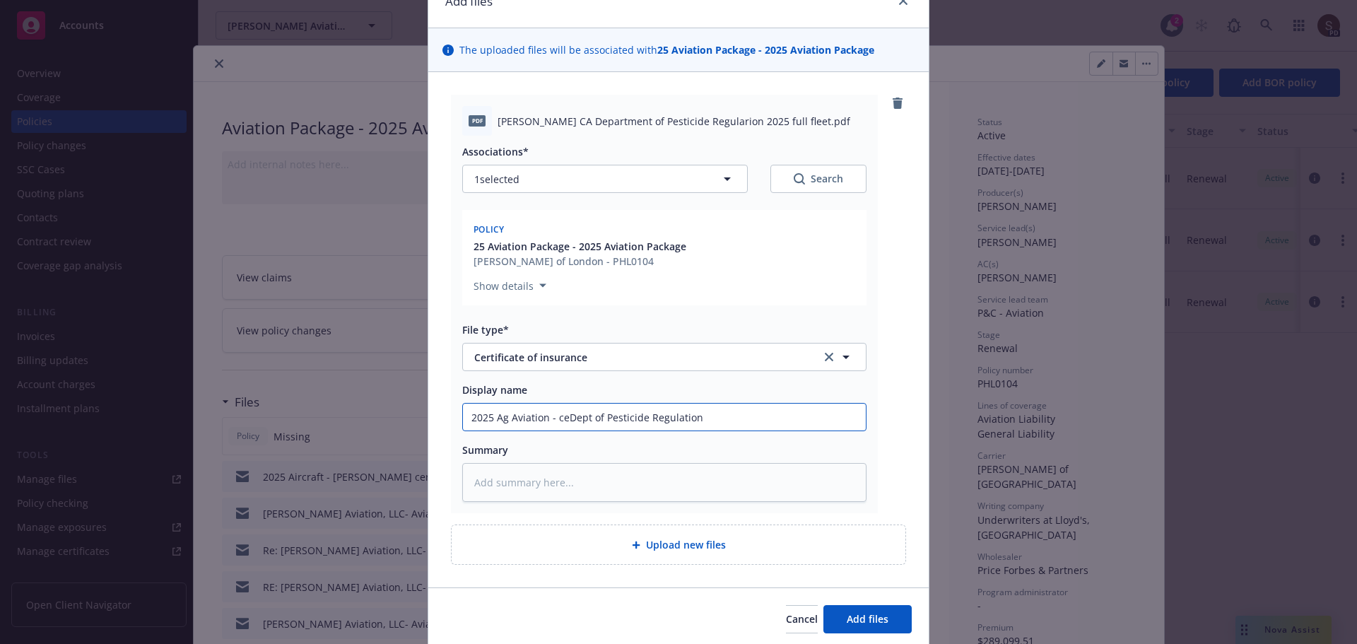
type textarea "x"
type input "2025 Ag Aviation - cerDept of Pesticide Regulation"
type textarea "x"
type input "2025 Ag Aviation - certDept of Pesticide Regulation"
type textarea "x"
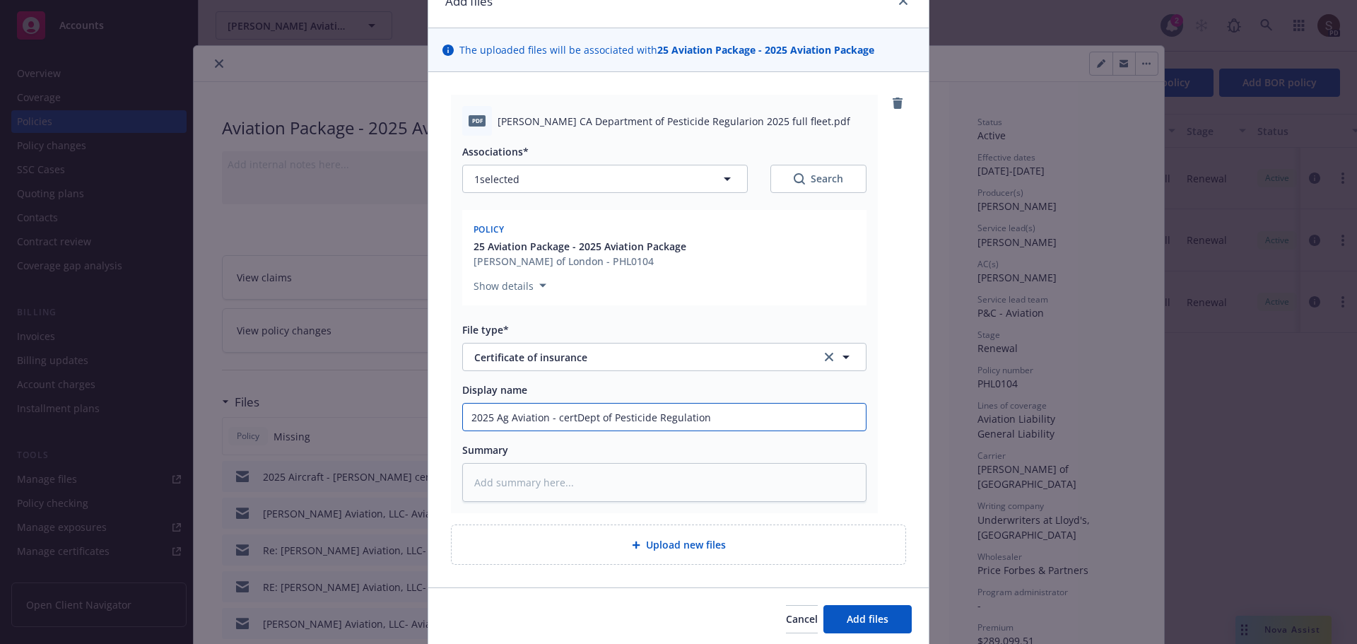
type input "2025 Ag Aviation - certiDept of Pesticide Regulation"
type textarea "x"
type input "2025 Ag Aviation - certifDept of Pesticide Regulation"
type textarea "x"
type input "2025 Ag Aviation - certifiDept of Pesticide Regulation"
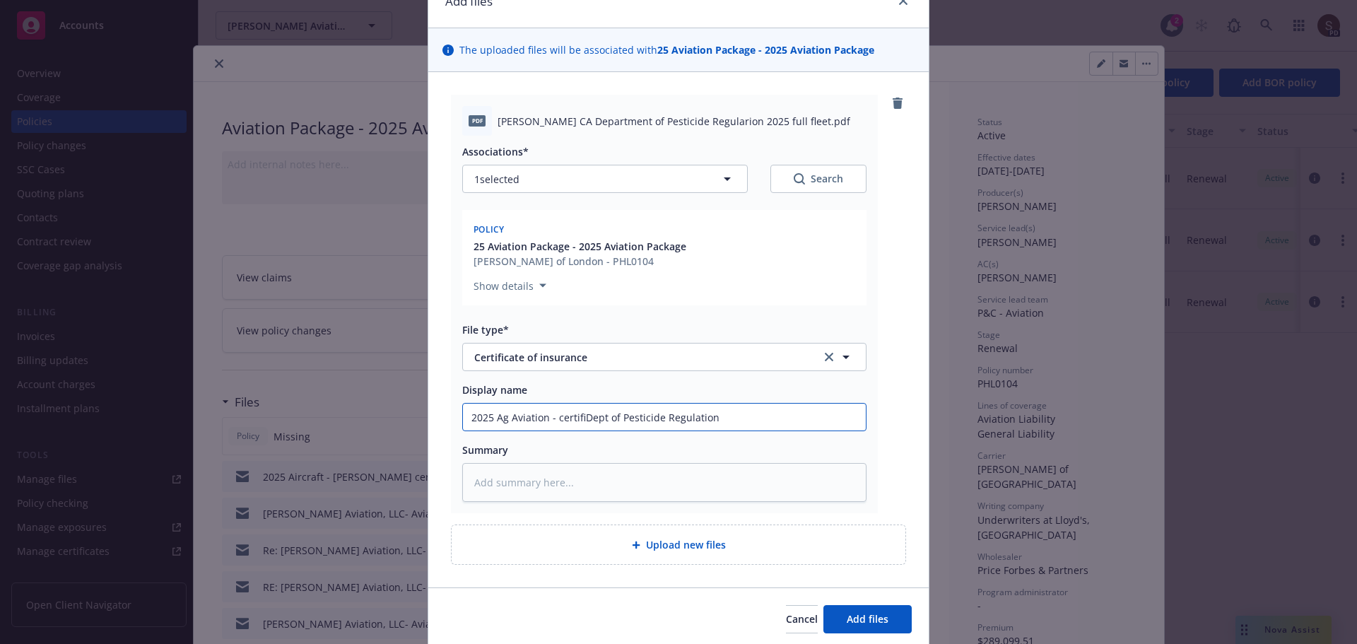
type textarea "x"
type input "2025 Ag Aviation - certificDept of Pesticide Regulation"
type textarea "x"
type input "2025 Ag Aviation - certificaDept of Pesticide Regulation"
type textarea "x"
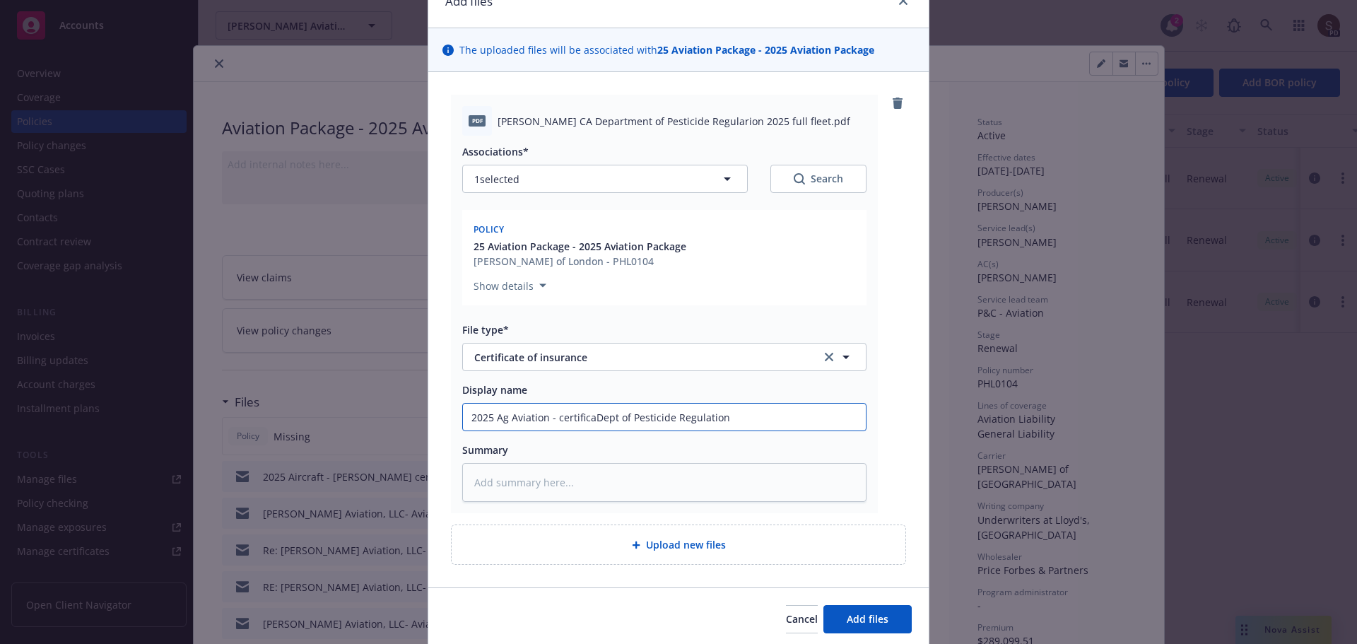
type input "2025 Ag Aviation - certificatDept of Pesticide Regulation"
type textarea "x"
type input "2025 Ag Aviation - certificateDept of Pesticide Regulation"
type textarea "x"
drag, startPoint x: 550, startPoint y: 416, endPoint x: 736, endPoint y: 409, distance: 186.0
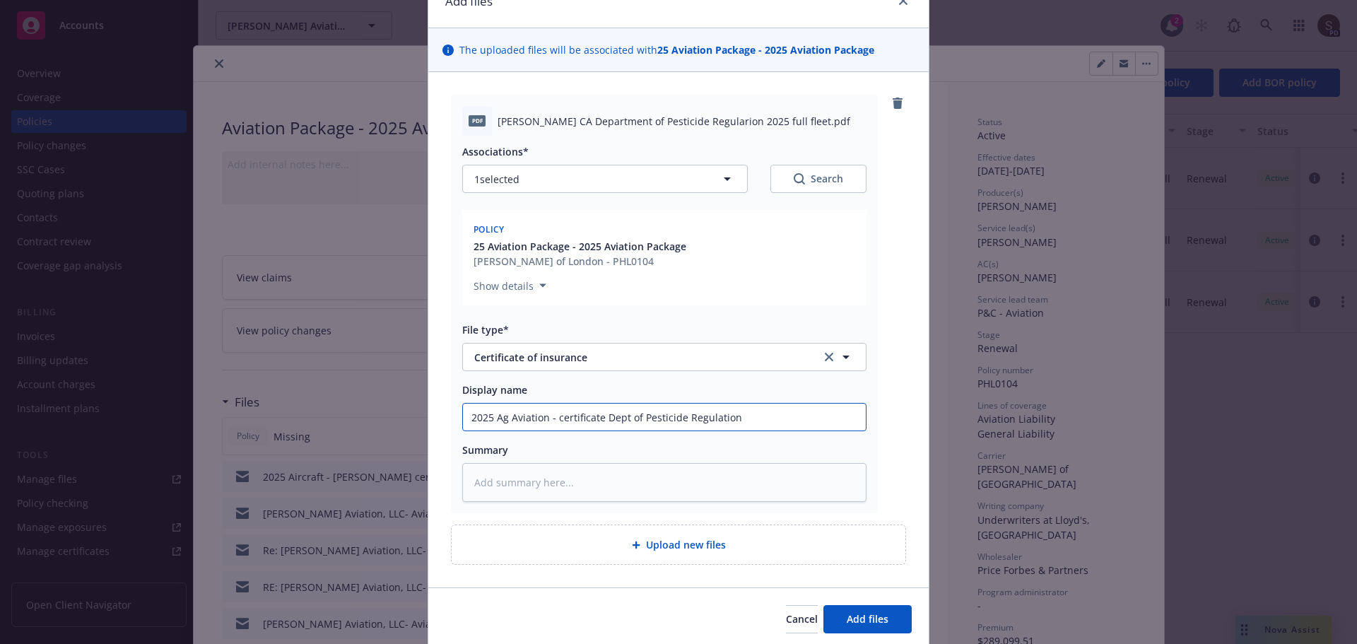
click at [736, 409] on input "2025 Ag Aviation - certificate Dept of Pesticide Regulation" at bounding box center [664, 416] width 403 height 27
type input "2025 Ag Aviation - certificate Dept of Pesticide Regulation"
click at [527, 493] on textarea at bounding box center [664, 482] width 404 height 39
type textarea "x"
type textarea "2"
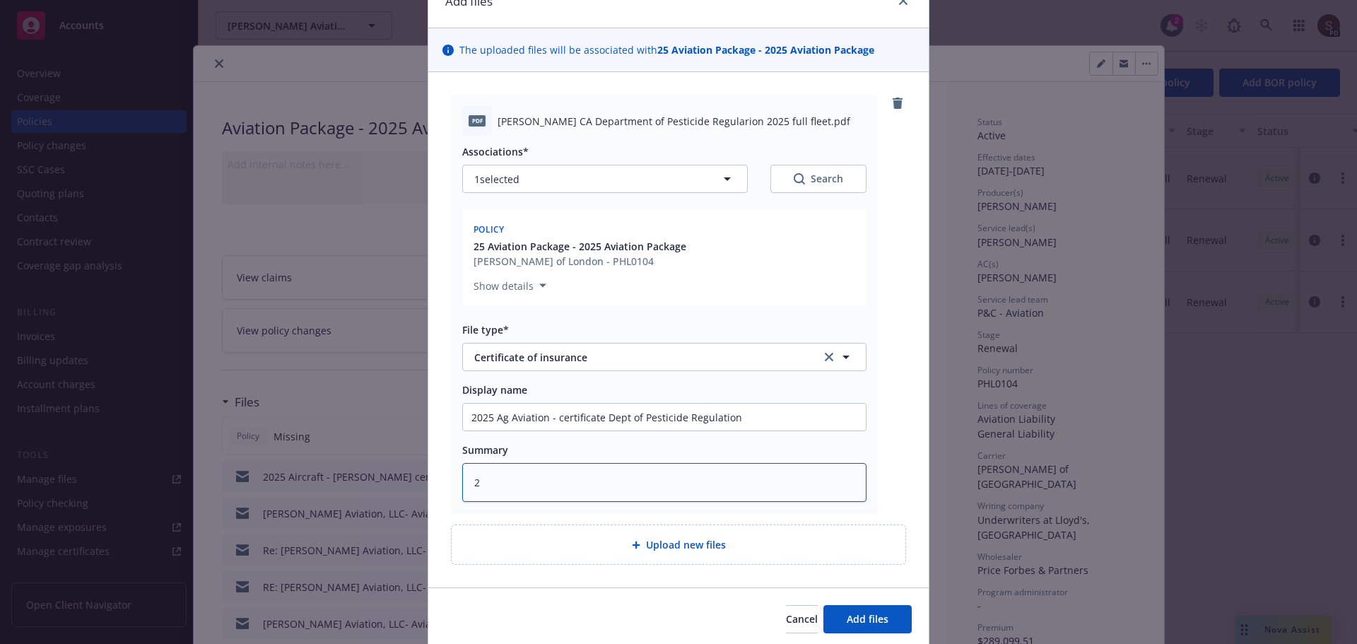
type textarea "x"
type textarea "25"
type textarea "x"
type textarea "25"
type textarea "x"
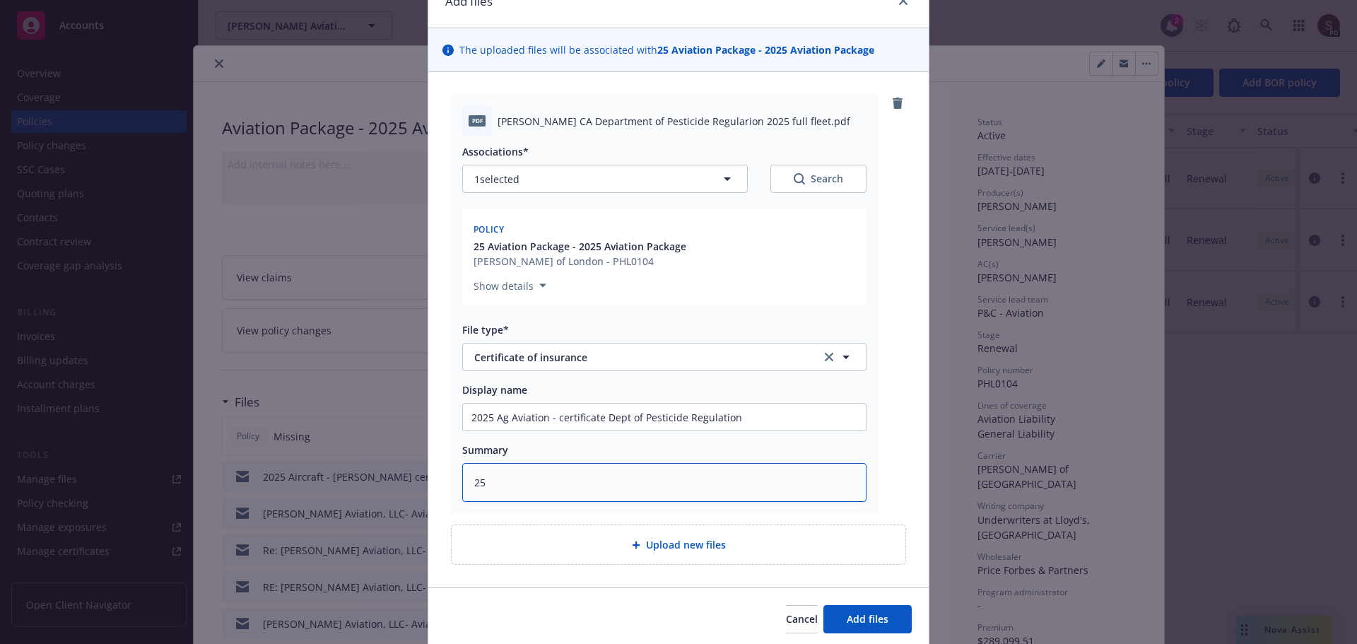
type textarea "25 A"
type textarea "x"
type textarea "25 Ag"
type textarea "x"
type textarea "25 Ag"
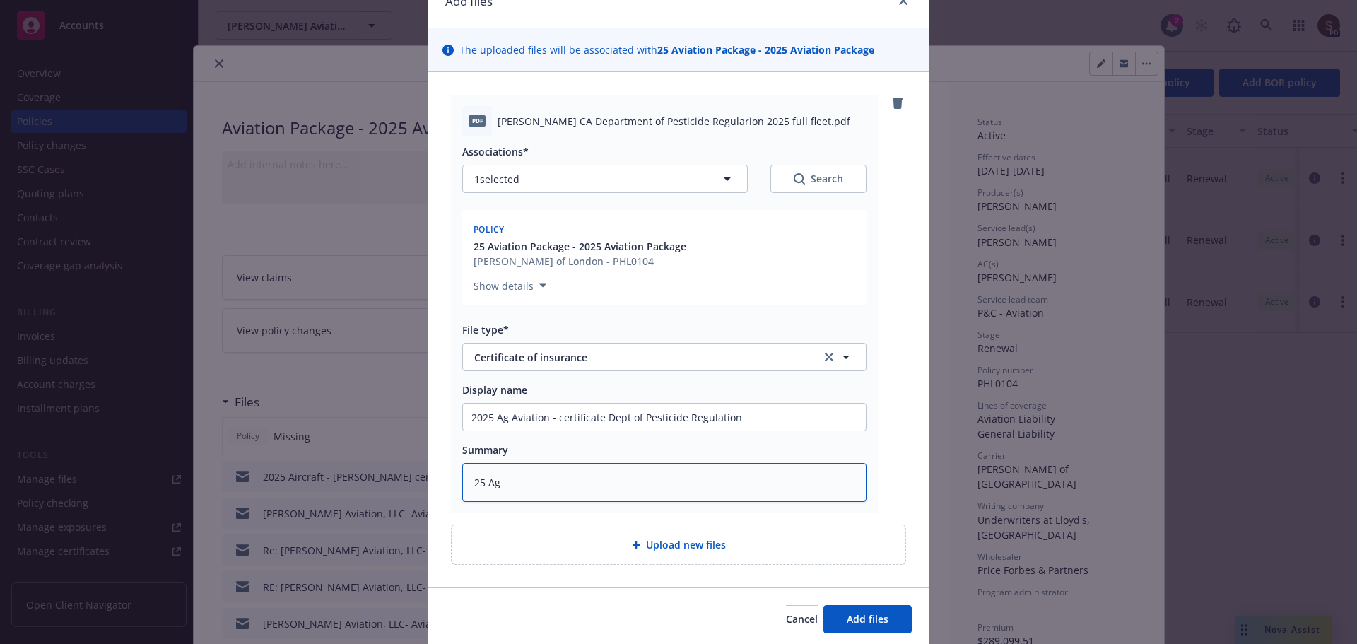
type textarea "x"
type textarea "25 Ag C"
type textarea "x"
type textarea "25 Ag CH"
type textarea "x"
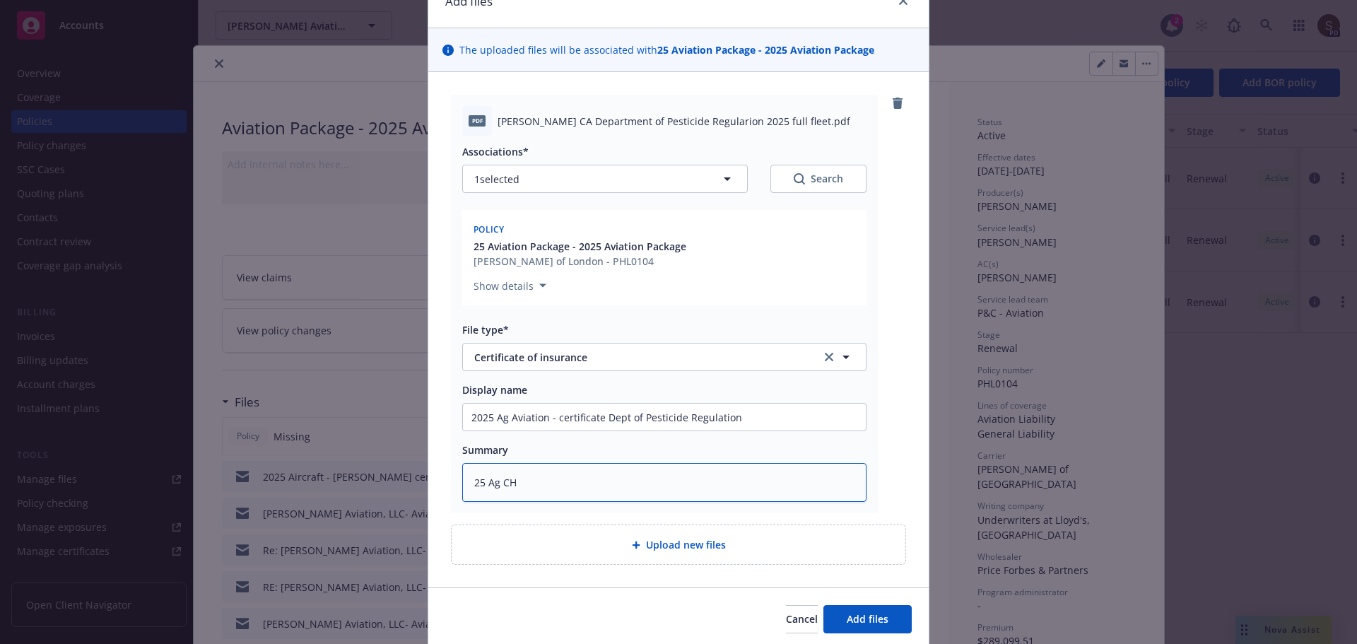
type textarea "25 Ag CHU"
type textarea "x"
type textarea "25 Ag CHUB"
type textarea "x"
type textarea "25 Ag CHUBB"
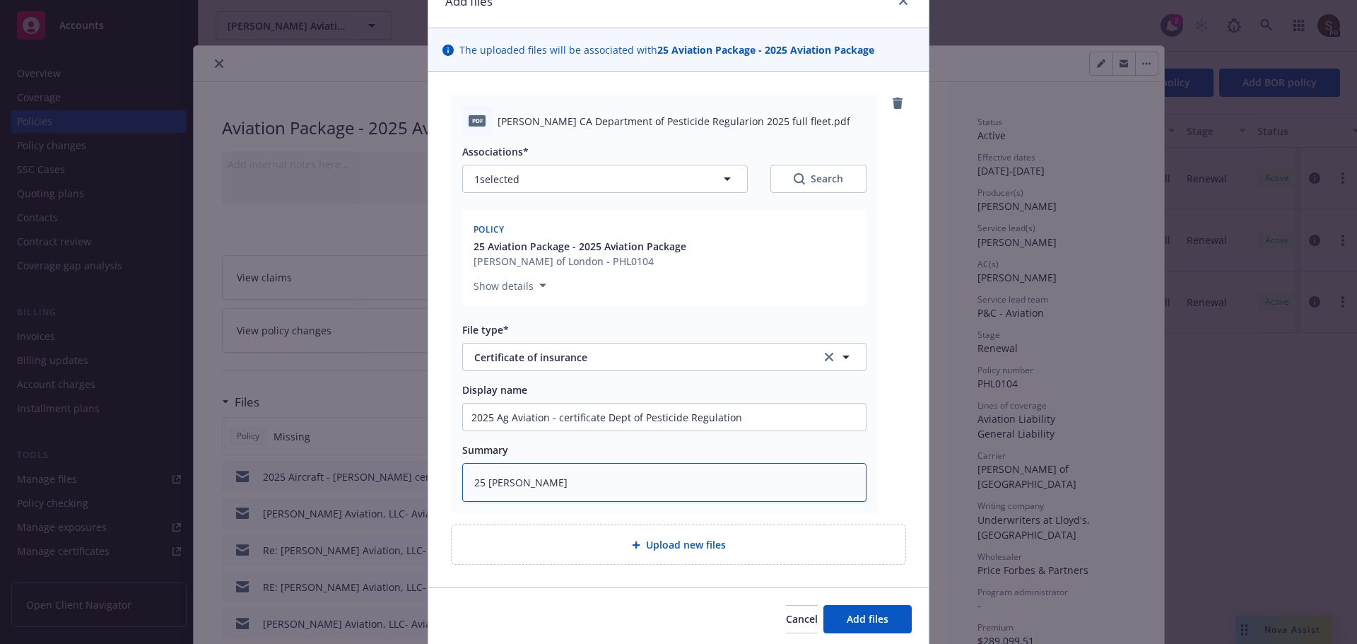
type textarea "x"
type textarea "25 Ag CHUBB"
paste textarea "certificate Dept of Pesticide Regulation"
type textarea "x"
type textarea "25 Ag CHUBB certificate Dept of Pesticide Regulation"
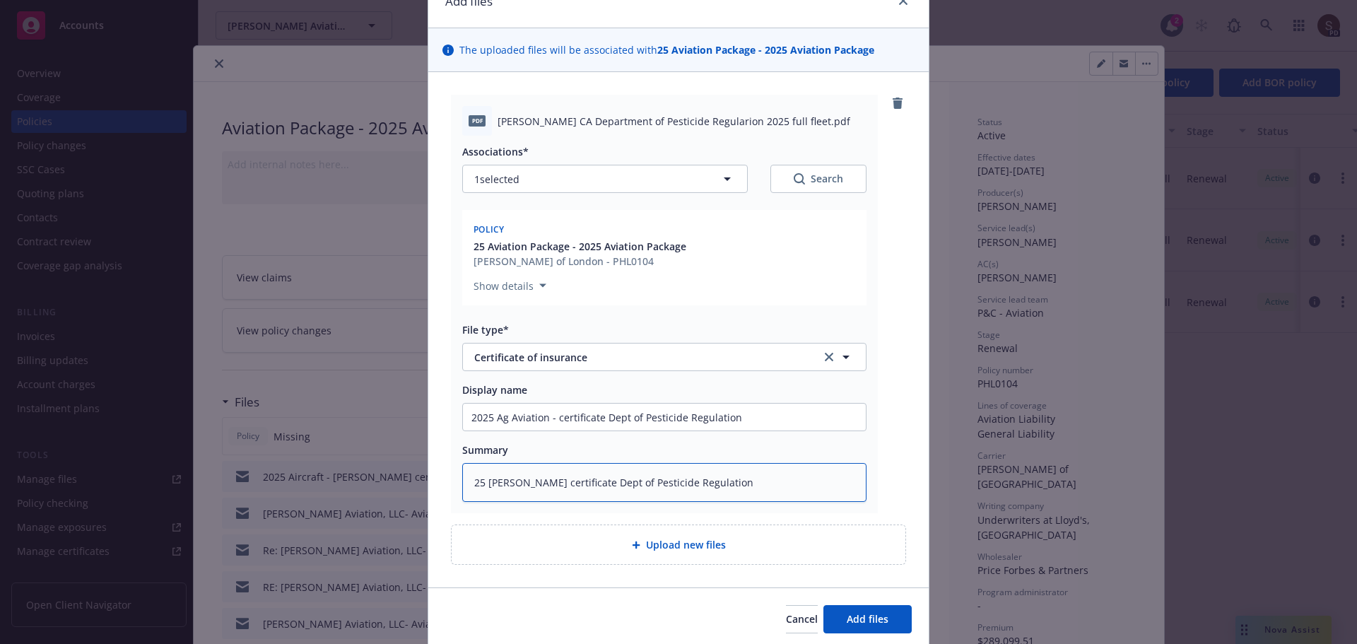
type textarea "x"
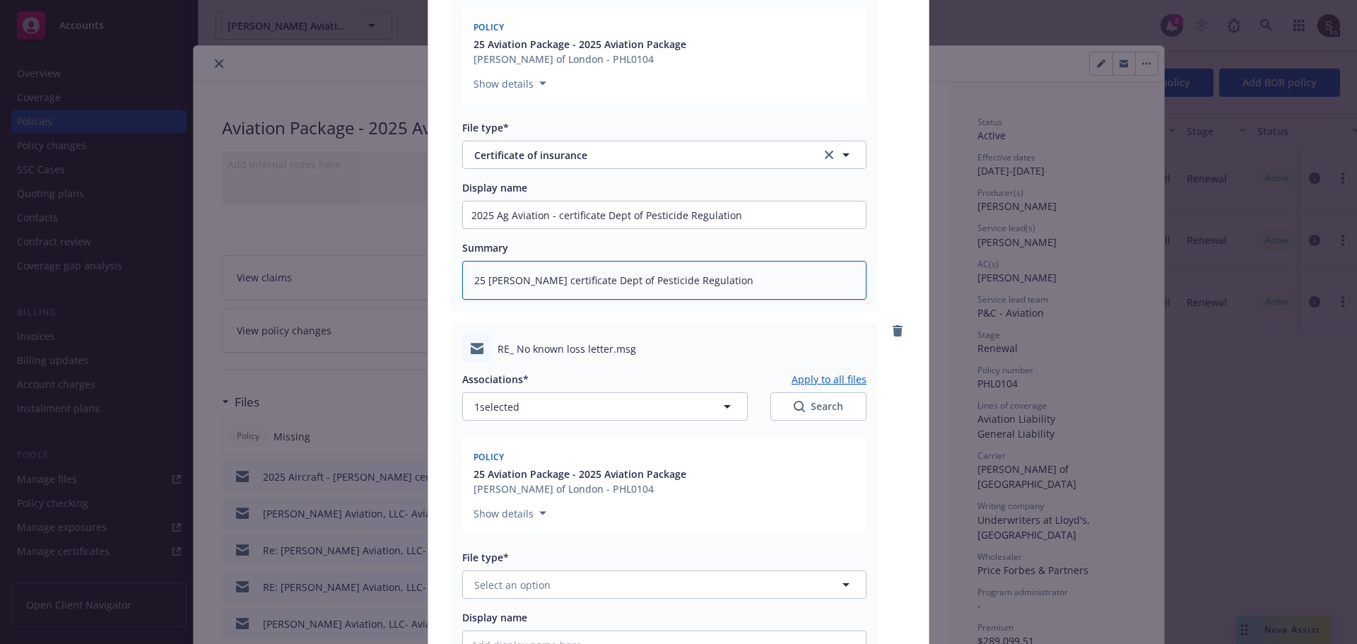
scroll to position [495, 0]
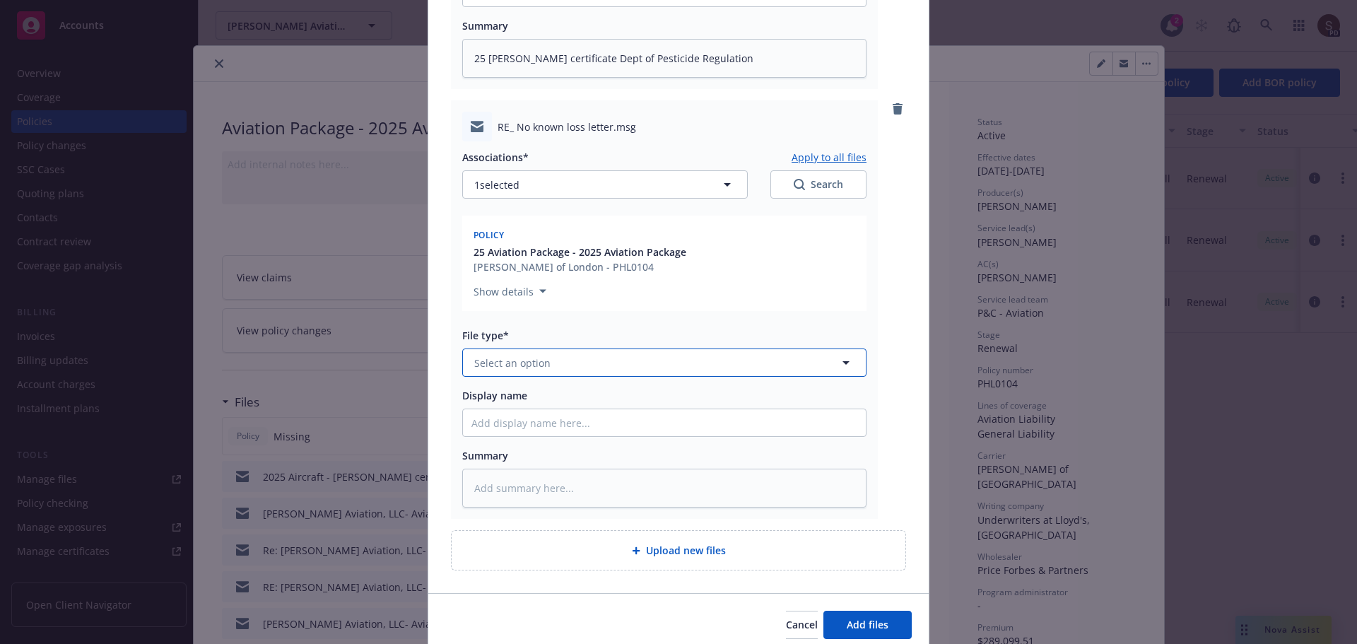
click at [502, 352] on button "Select an option" at bounding box center [664, 362] width 404 height 28
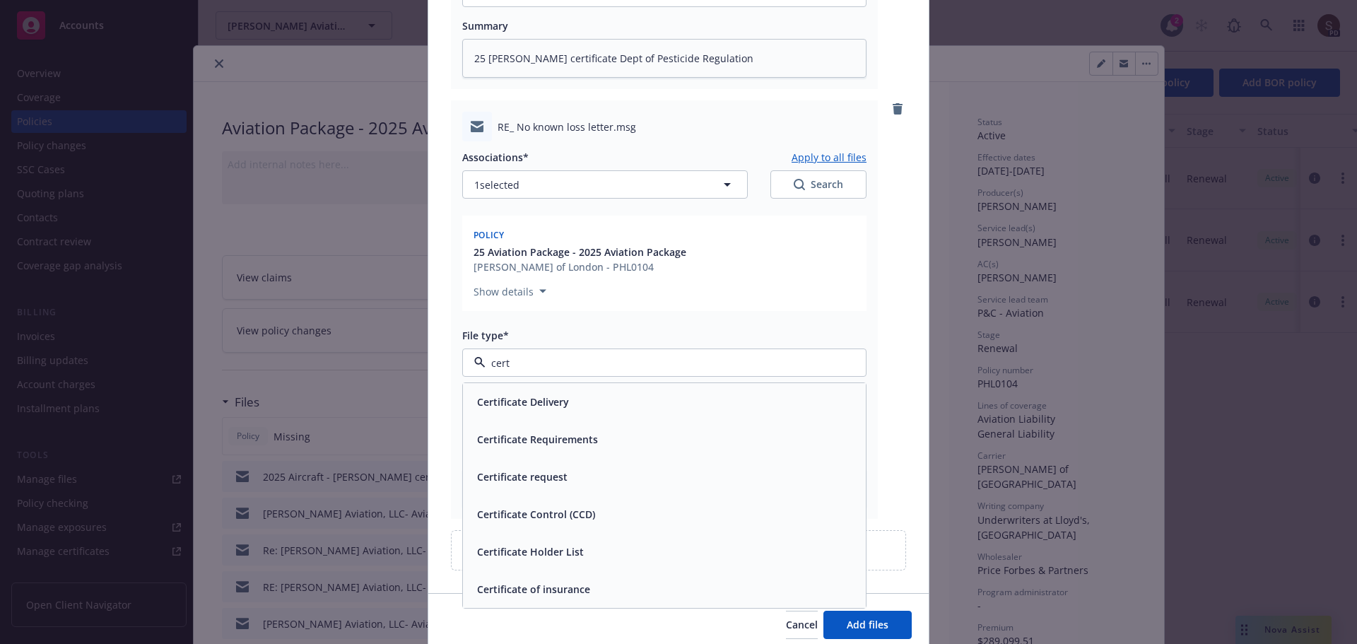
type input "certi"
click at [528, 406] on span "Certificate Delivery" at bounding box center [523, 401] width 92 height 15
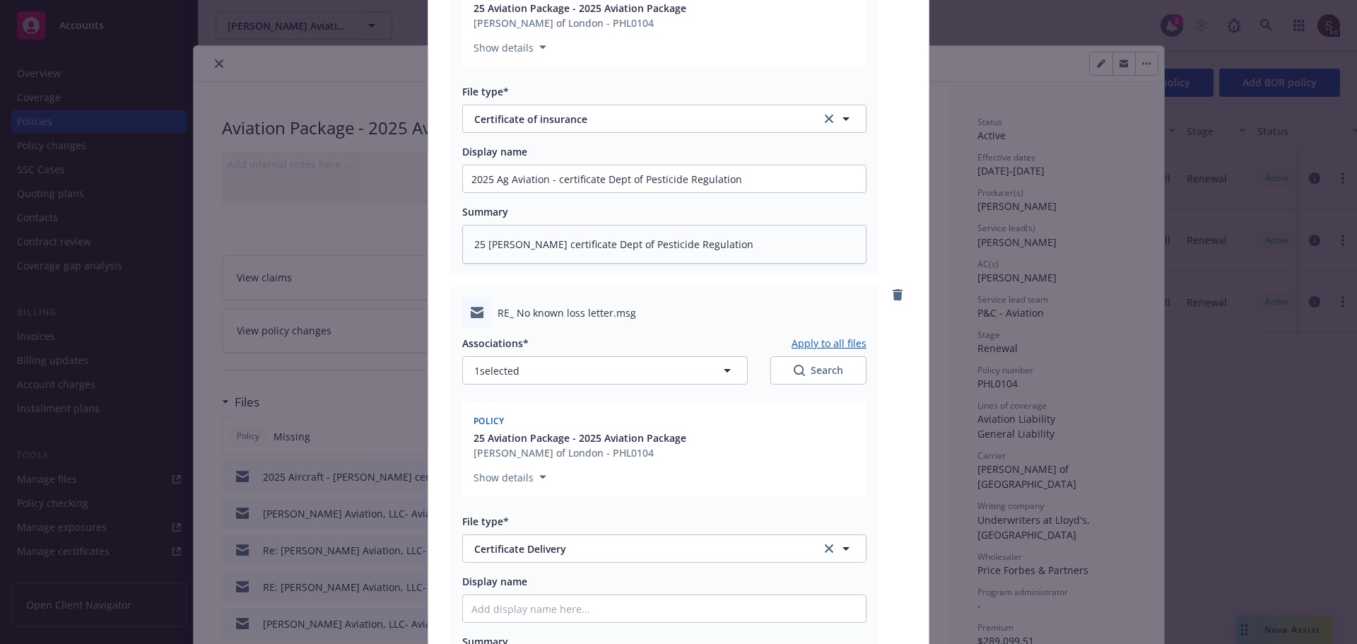
scroll to position [283, 0]
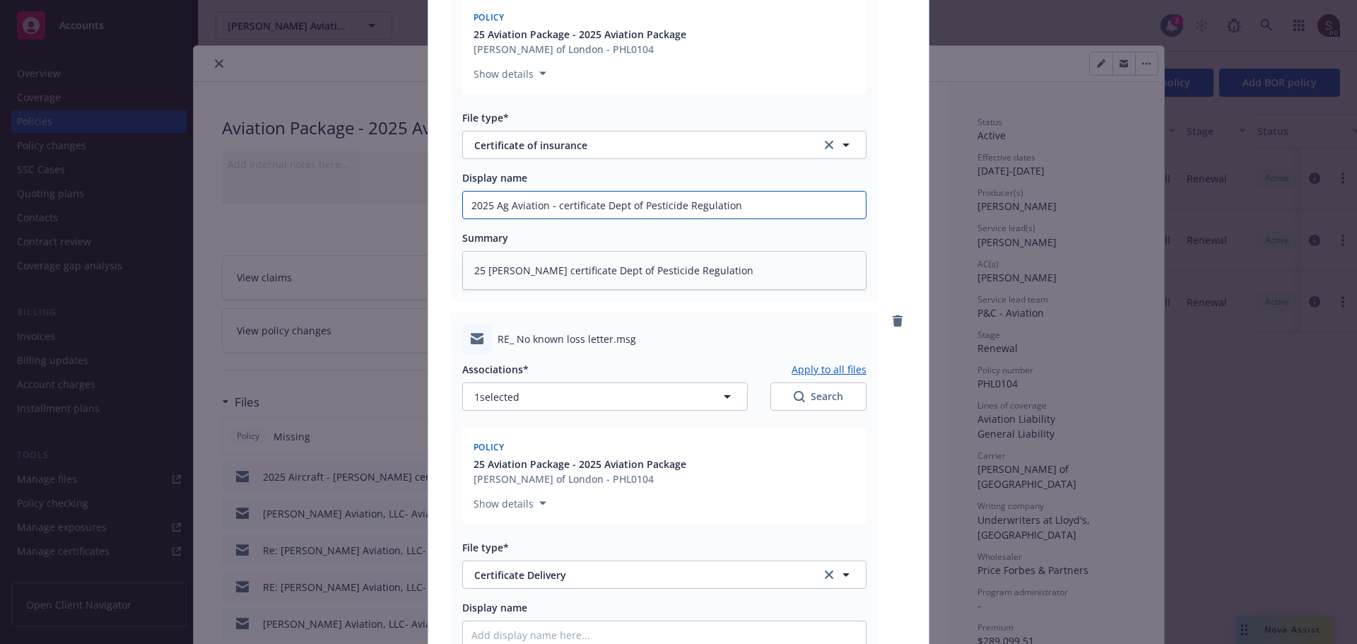
drag, startPoint x: 760, startPoint y: 207, endPoint x: 89, endPoint y: 211, distance: 671.3
click at [89, 211] on div "Add files The uploaded files will be associated with 25 Aviation Package - 2025…" at bounding box center [678, 322] width 1357 height 644
click at [474, 627] on input "Display name" at bounding box center [664, 634] width 403 height 27
paste input "2025 Ag Aviation - certificate Dept of Pesticide Regulation"
type textarea "x"
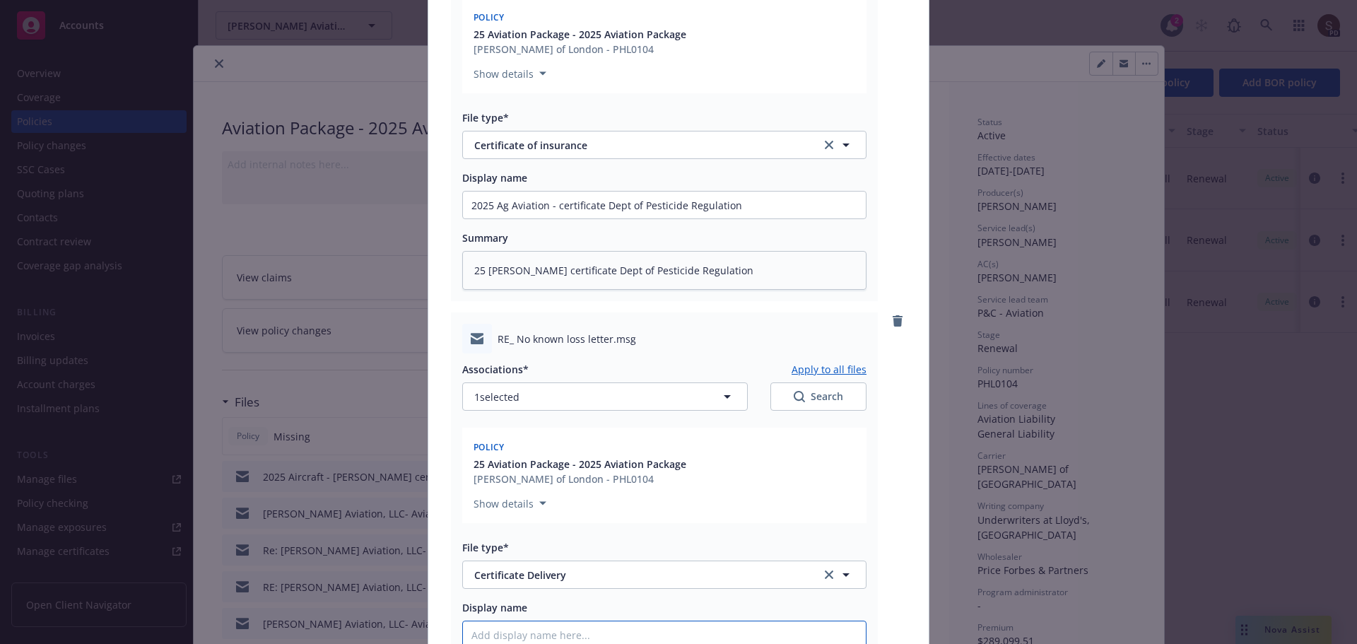
type input "2025 Ag Aviation - certificate Dept of Pesticide Regulation"
type textarea "x"
type input "2025 Ag Aviation - certificate Dept of Pesticide Regulation t"
type textarea "x"
type input "2025 Ag Aviation - certificate Dept of Pesticide Regulation to"
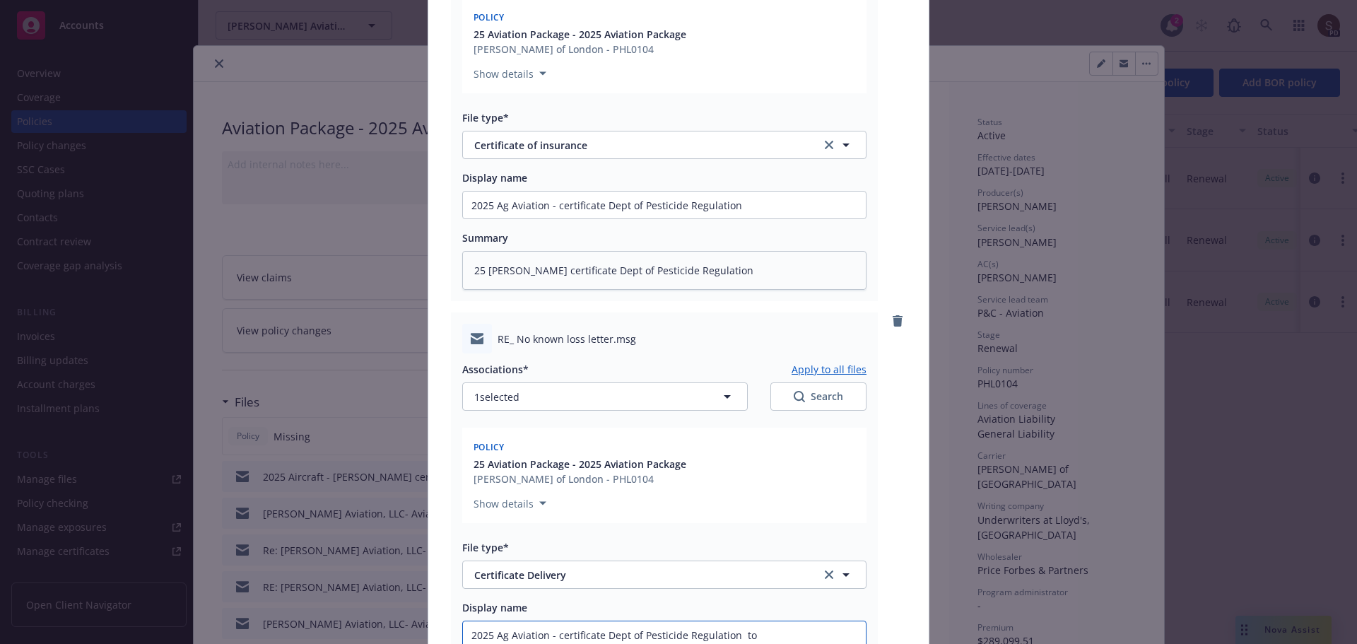
type textarea "x"
type input "2025 Ag Aviation - certificate Dept of Pesticide Regulation to"
type textarea "x"
type input "2025 Ag Aviation - certificate Dept of Pesticide Regulation to i"
type textarea "x"
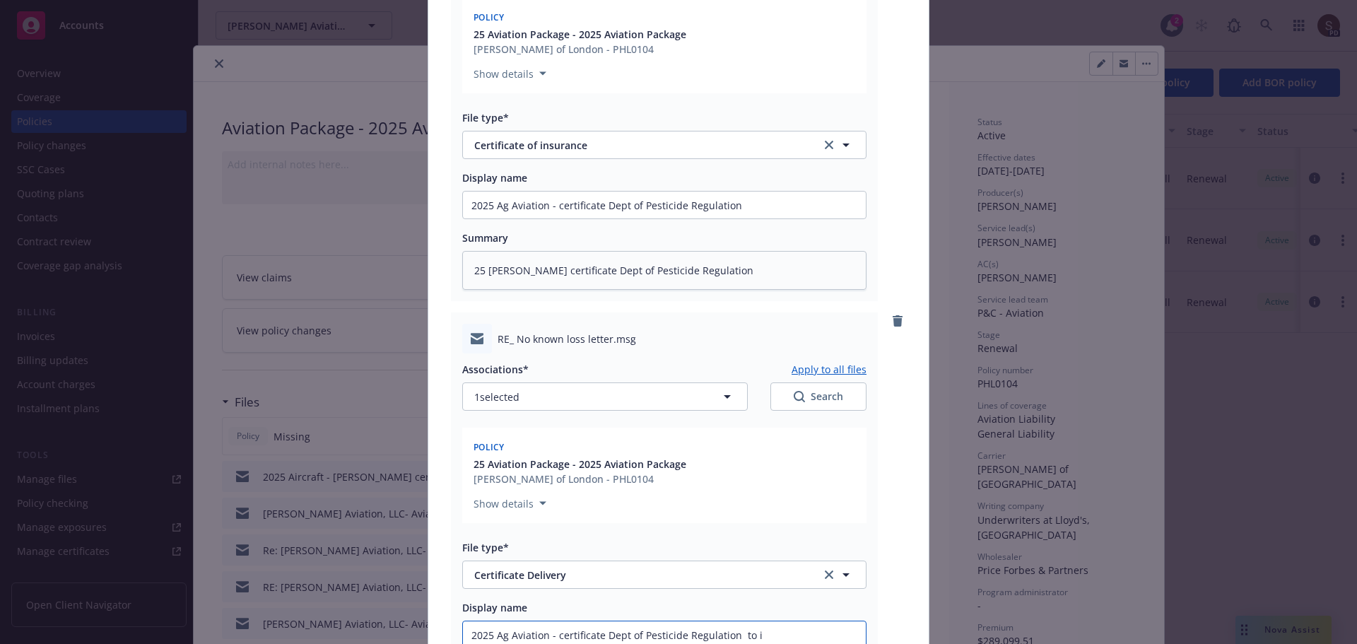
type input "2025 Ag Aviation - certificate Dept of Pesticide Regulation to in"
type textarea "x"
type input "2025 Ag Aviation - certificate Dept of Pesticide Regulation to ins"
type textarea "x"
type input "2025 Ag Aviation - certificate Dept of Pesticide Regulation to insu"
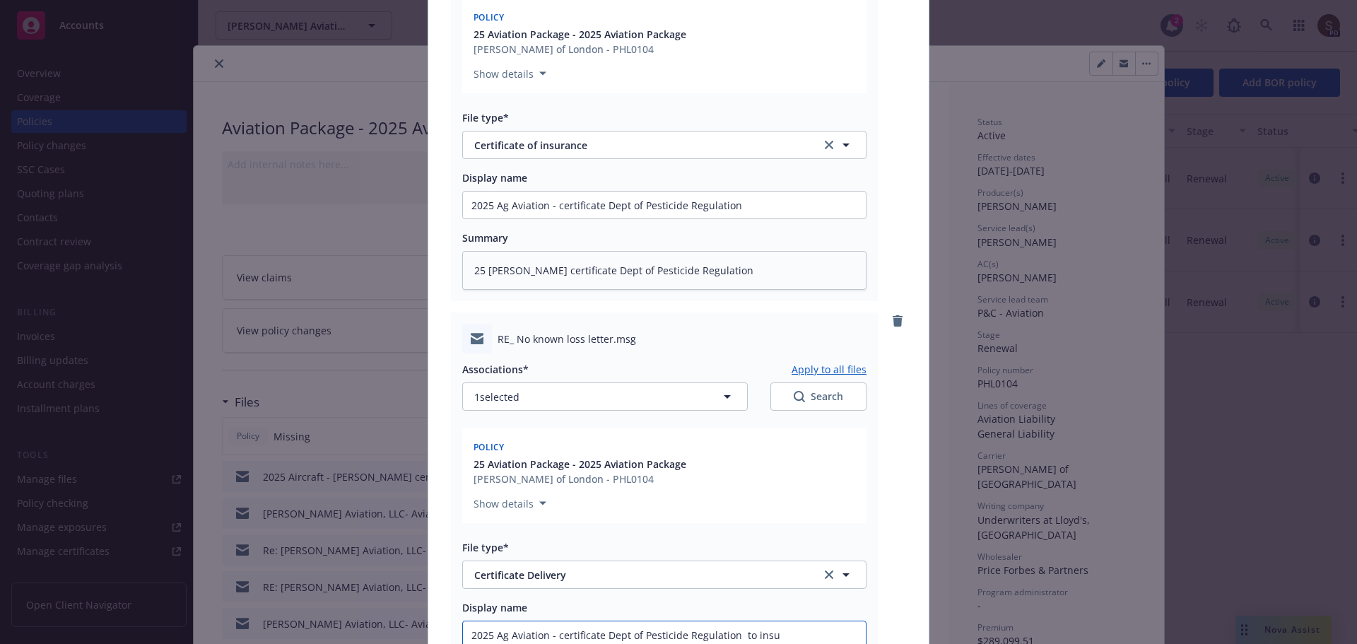
type textarea "x"
type input "2025 Ag Aviation - certificate Dept of Pesticide Regulation to insur"
type textarea "x"
type input "2025 Ag Aviation - certificate Dept of Pesticide Regulation to insure"
type textarea "x"
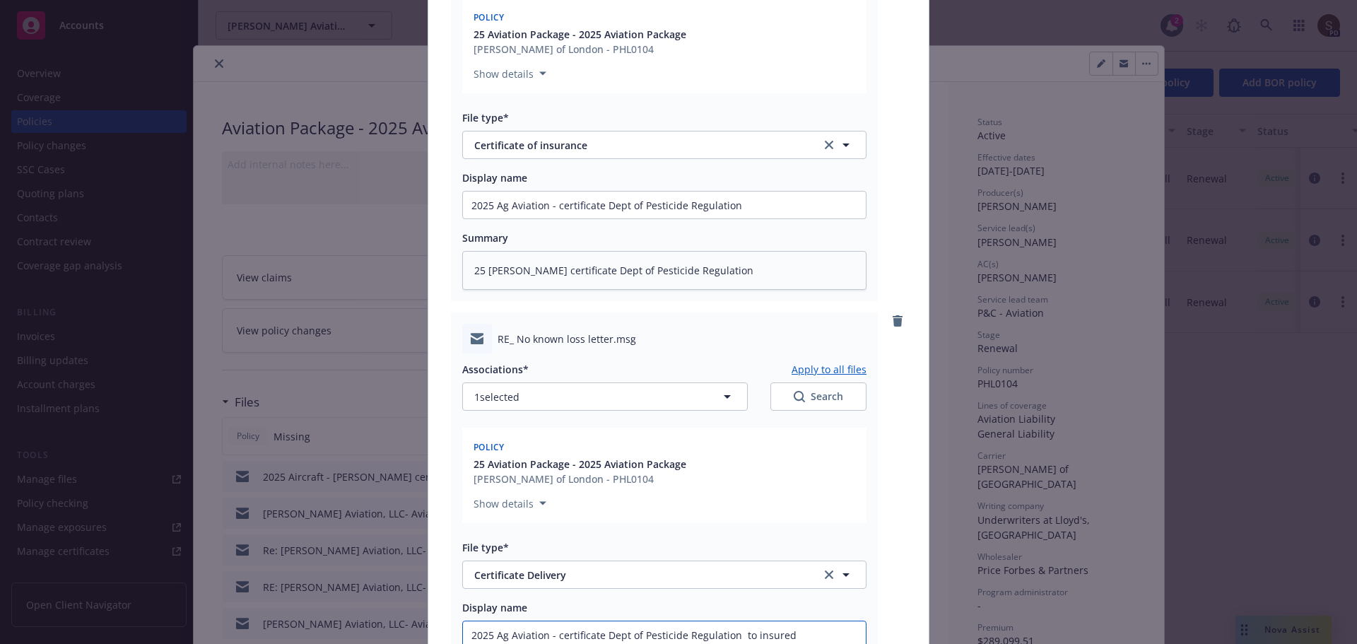
type input "2025 Ag Aviation - certificate Dept of Pesticide Regulation to insured"
drag, startPoint x: 743, startPoint y: 272, endPoint x: 281, endPoint y: 231, distance: 464.0
click at [281, 231] on div "Add files The uploaded files will be associated with 25 Aviation Package - 2025…" at bounding box center [678, 322] width 1357 height 644
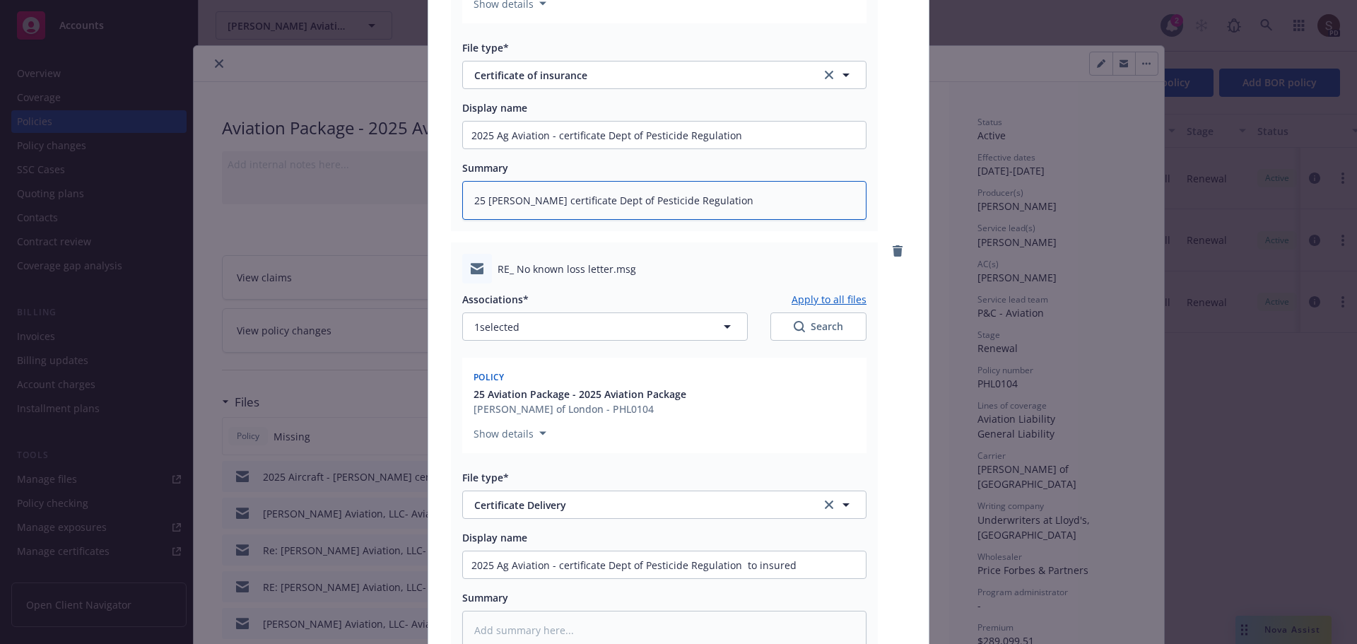
scroll to position [495, 0]
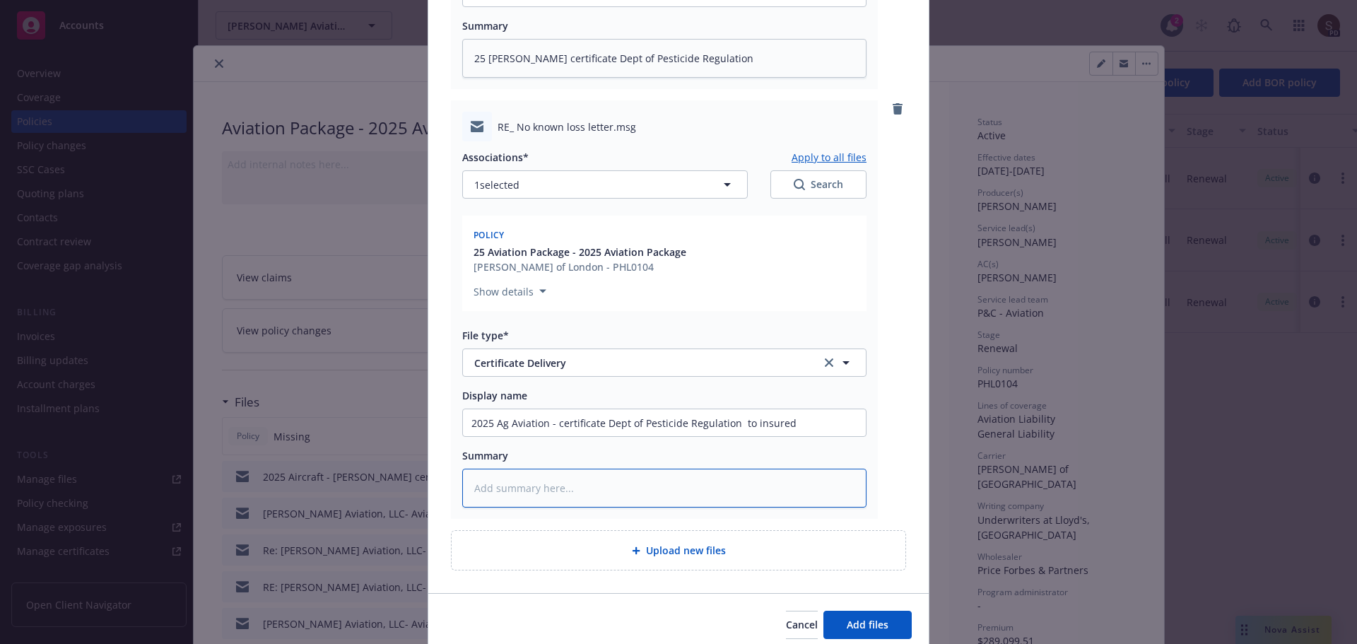
click at [532, 492] on textarea at bounding box center [664, 488] width 404 height 39
paste textarea "25 Ag CHUBB certificate Dept of Pesticide Regulation"
type textarea "x"
type textarea "25 Ag CHUBB certificate Dept of Pesticide Regulation"
type textarea "x"
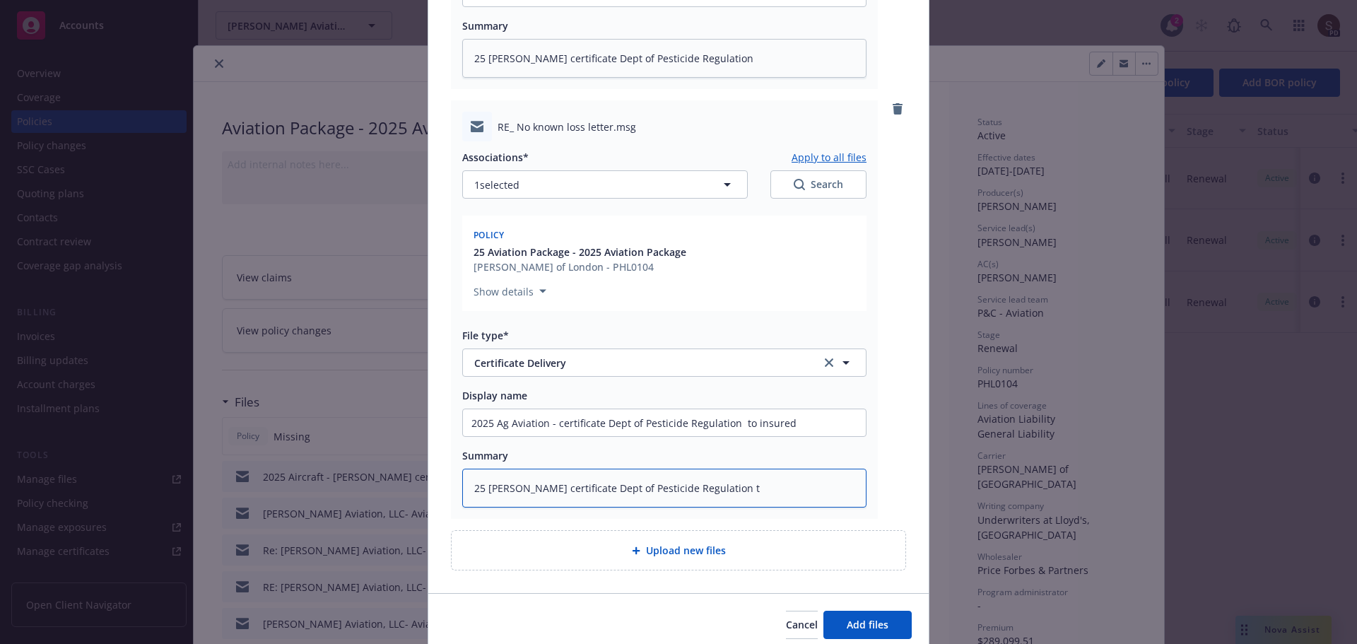
type textarea "25 Ag CHUBB certificate Dept of Pesticide Regulation to"
type textarea "x"
type textarea "25 Ag CHUBB certificate Dept of Pesticide Regulation to"
type textarea "x"
type textarea "25 Ag CHUBB certificate Dept of Pesticide Regulation to i"
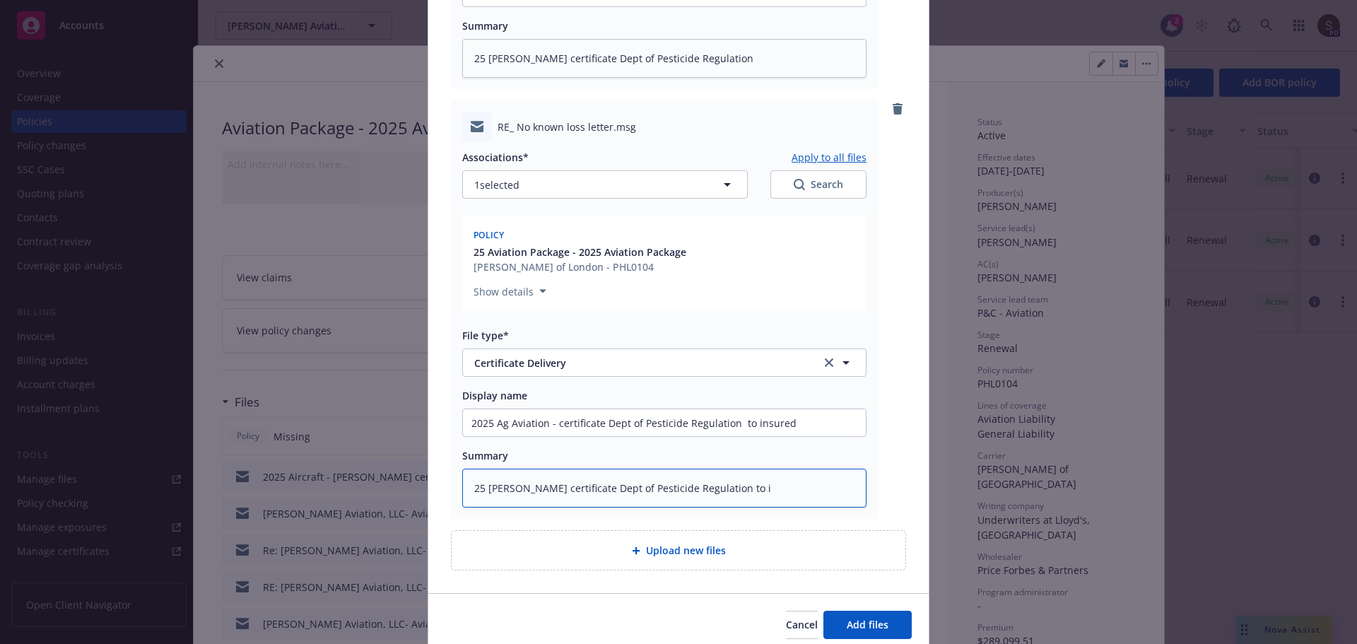
type textarea "x"
type textarea "25 Ag CHUBB certificate Dept of Pesticide Regulation to in"
type textarea "x"
type textarea "25 Ag CHUBB certificate Dept of Pesticide Regulation to ins"
type textarea "x"
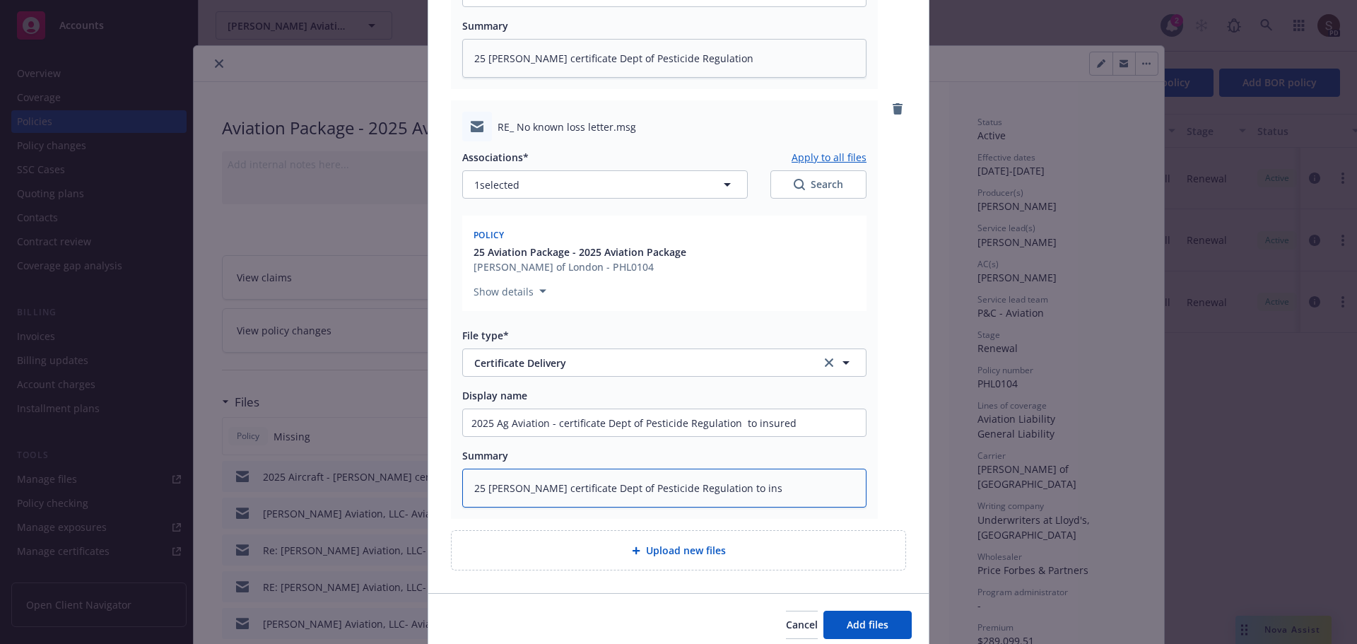
type textarea "25 Ag CHUBB certificate Dept of Pesticide Regulation to insu"
type textarea "x"
type textarea "25 Ag CHUBB certificate Dept of Pesticide Regulation to insur"
type textarea "x"
type textarea "25 Ag CHUBB certificate Dept of Pesticide Regulation to insure"
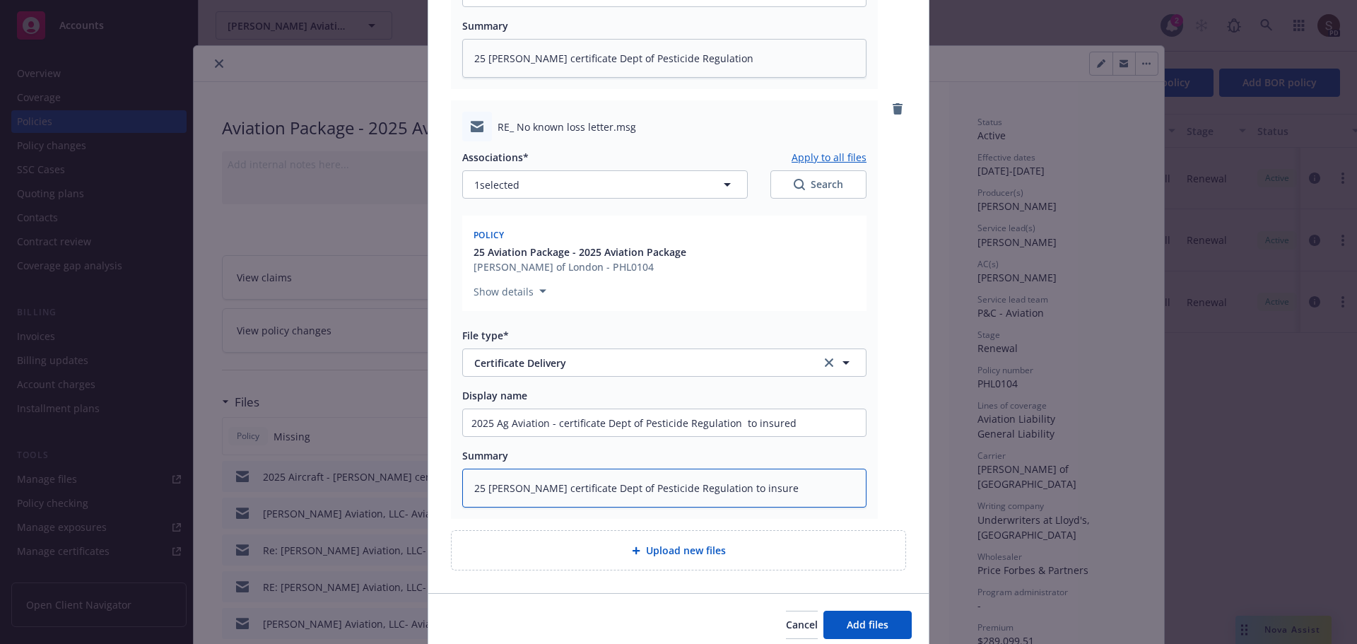
type textarea "x"
type textarea "25 Ag CHUBB certificate Dept of Pesticide Regulation to insured"
click at [877, 620] on span "Add files" at bounding box center [868, 624] width 42 height 13
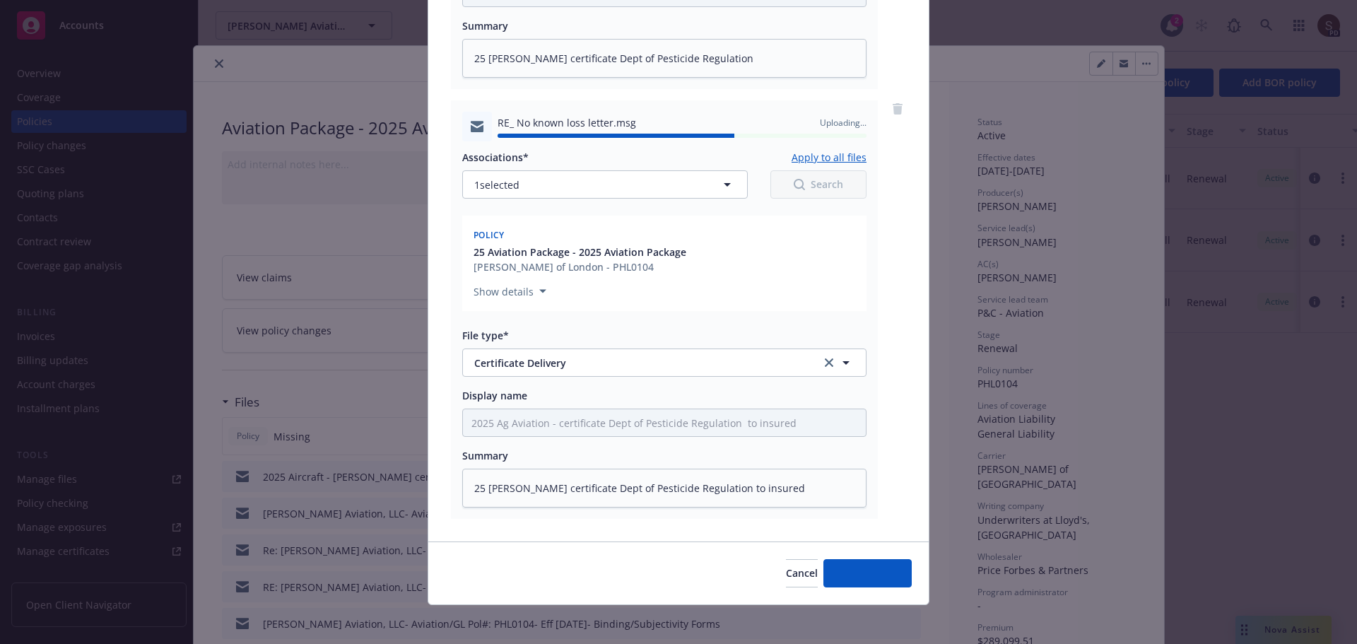
type textarea "x"
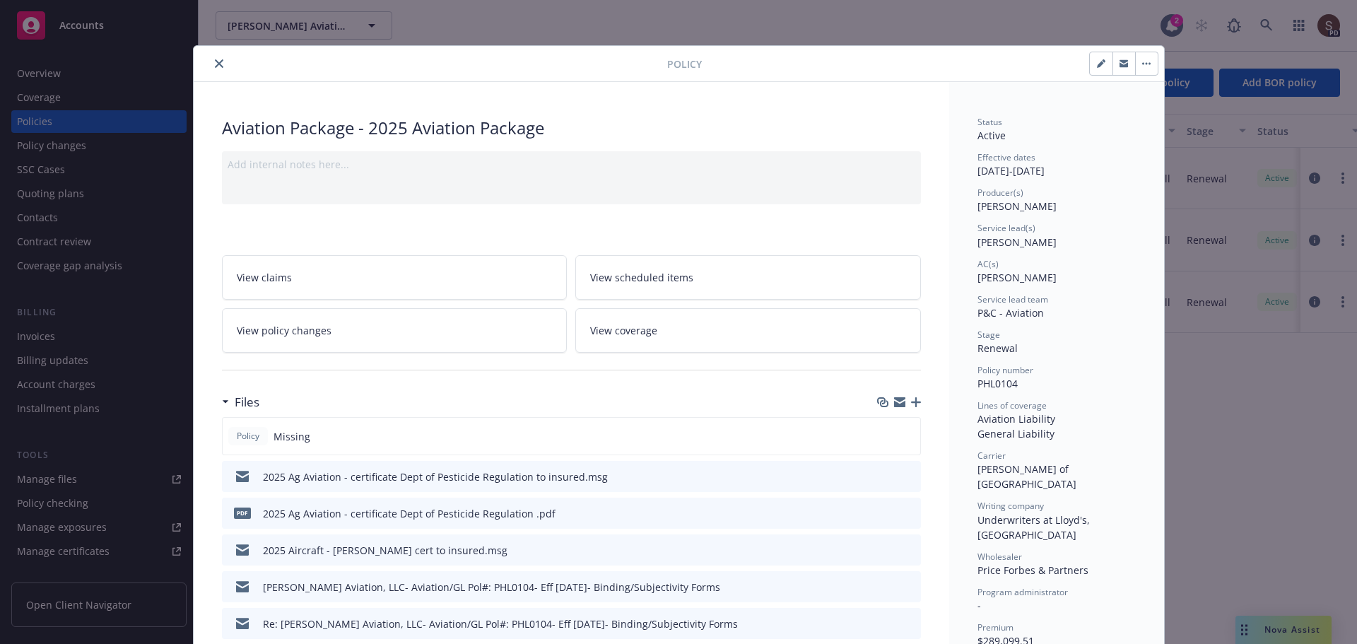
click at [215, 61] on icon "close" at bounding box center [219, 63] width 8 height 8
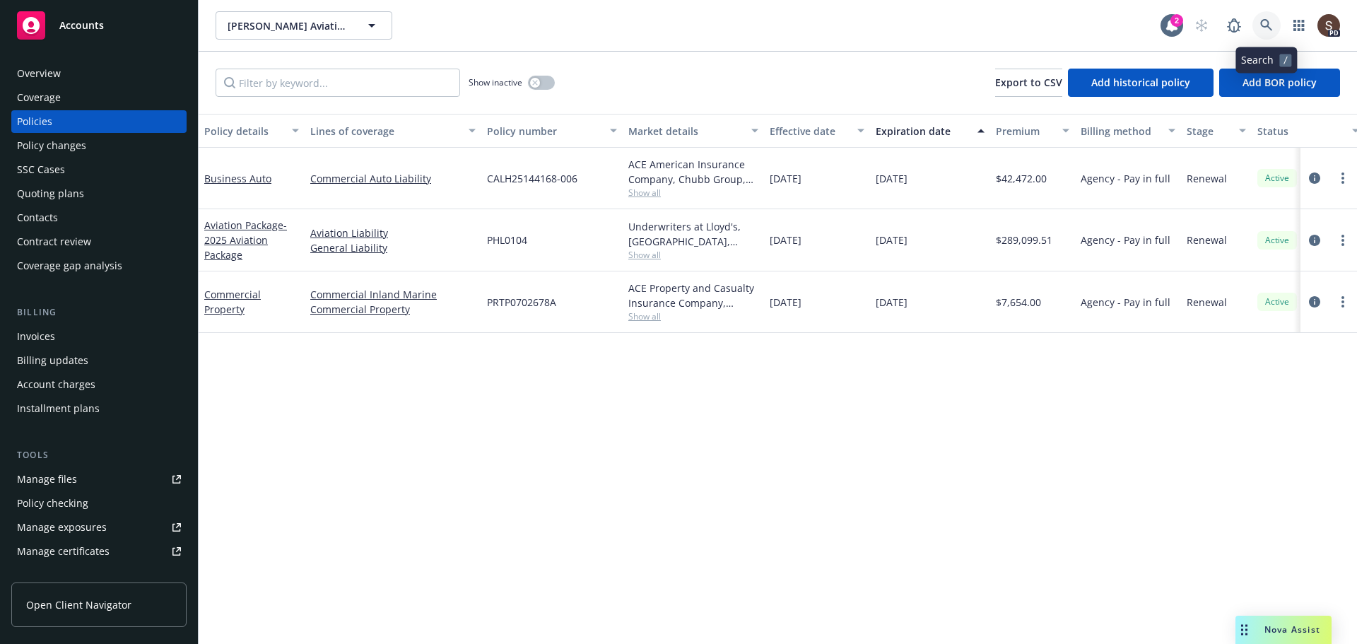
click at [1264, 21] on icon at bounding box center [1266, 25] width 13 height 13
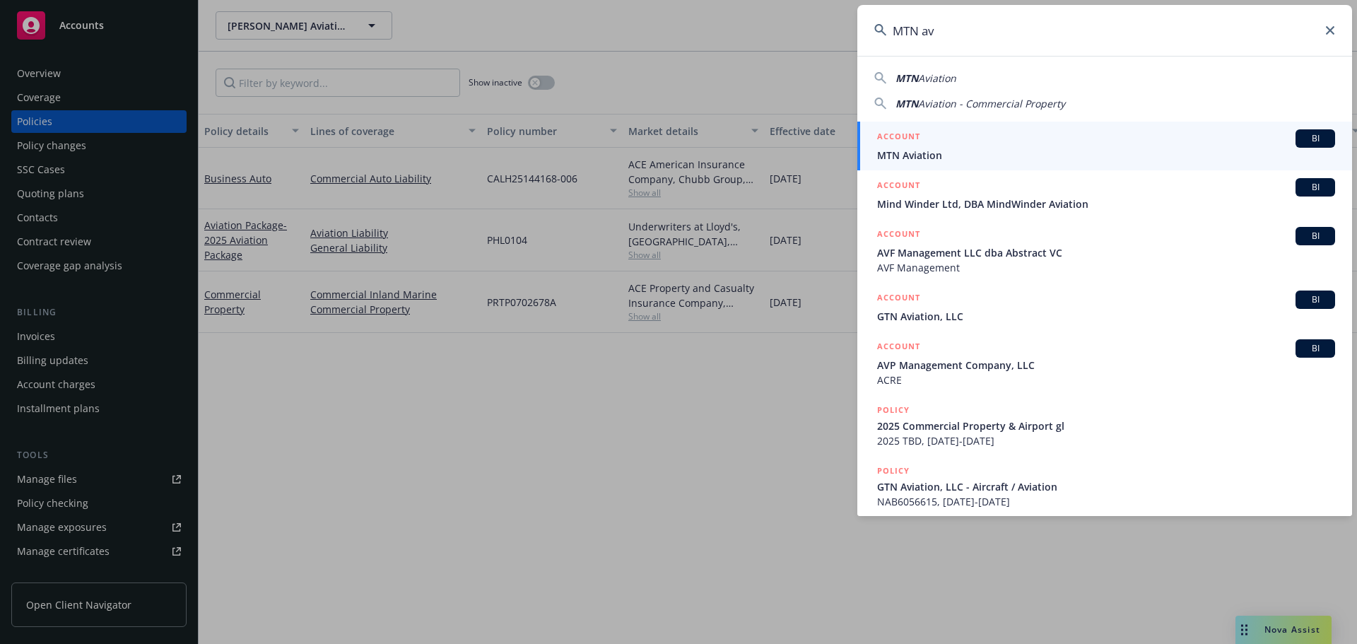
type input "MTN av"
click at [906, 158] on span "MTN Aviation" at bounding box center [1106, 155] width 458 height 15
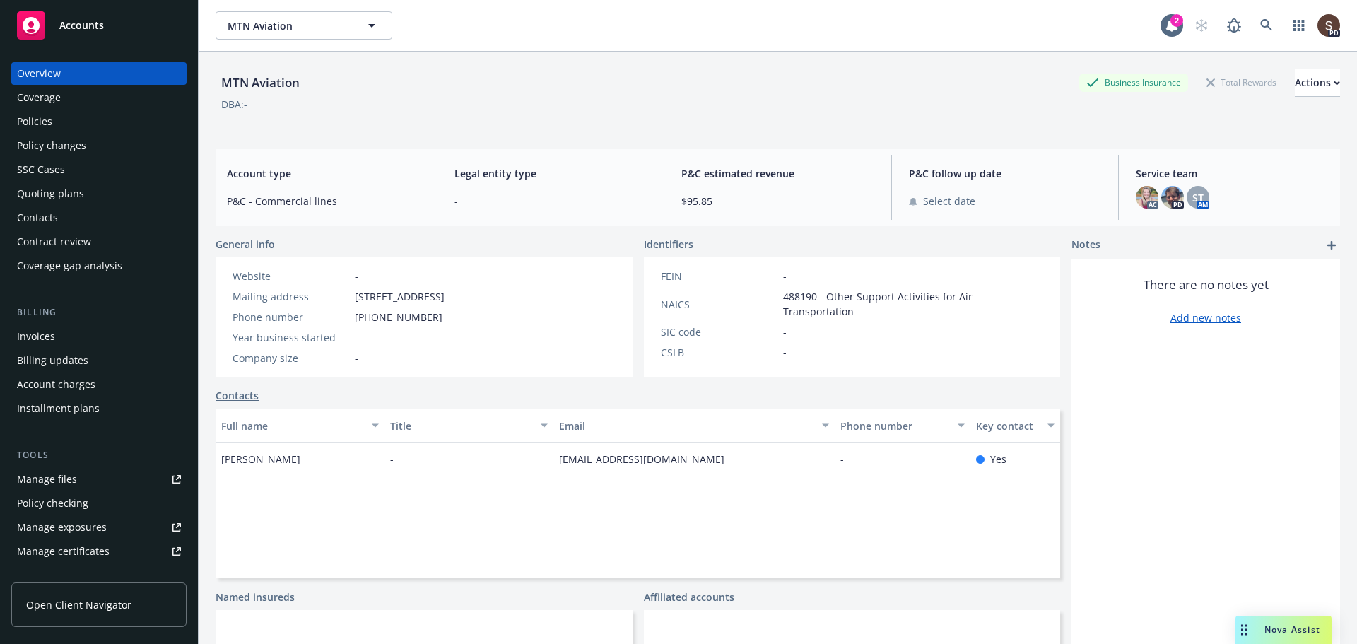
click at [40, 483] on div "Manage files" at bounding box center [47, 479] width 60 height 23
click at [1260, 22] on icon at bounding box center [1266, 25] width 13 height 13
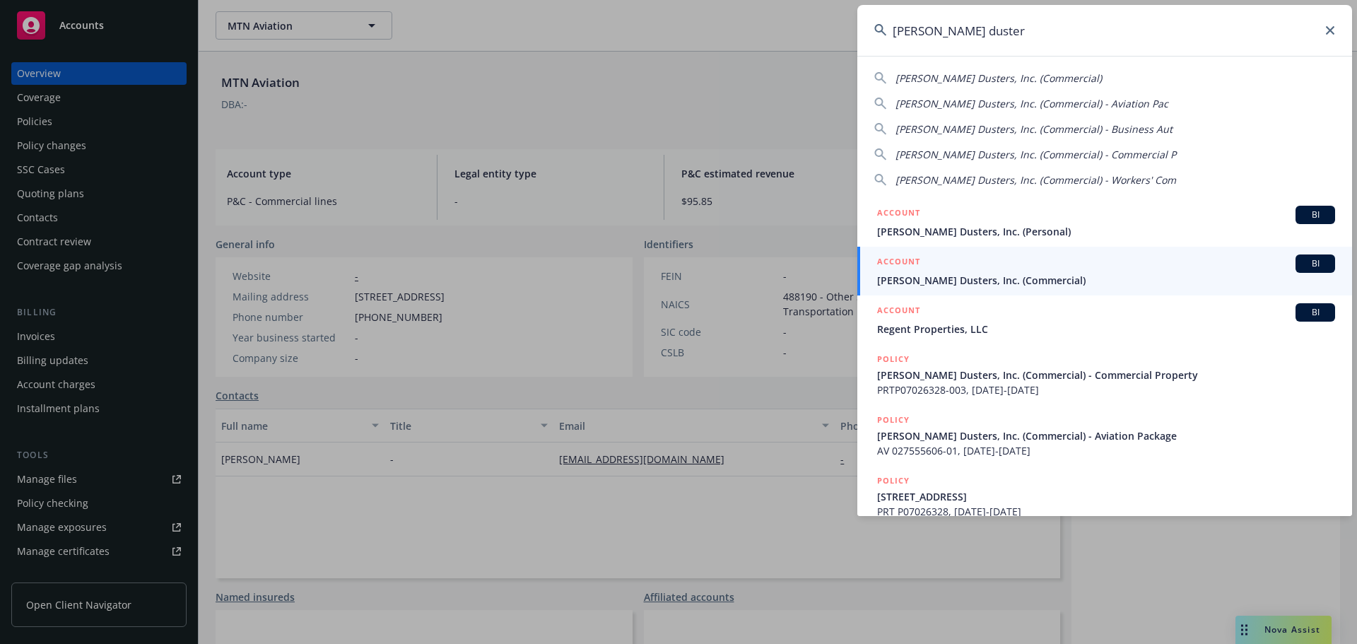
type input "martin's duster"
click at [955, 274] on span "Martin's Dusters, Inc. (Commercial)" at bounding box center [1106, 280] width 458 height 15
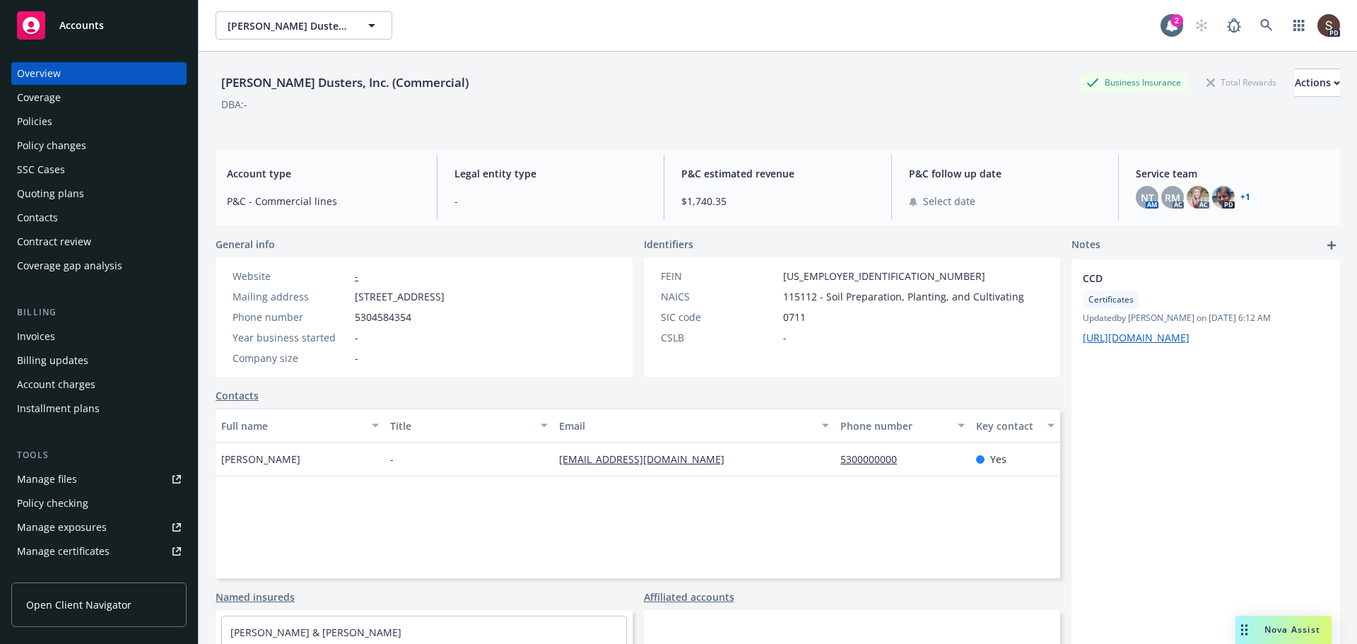
click at [21, 123] on div "Policies" at bounding box center [34, 121] width 35 height 23
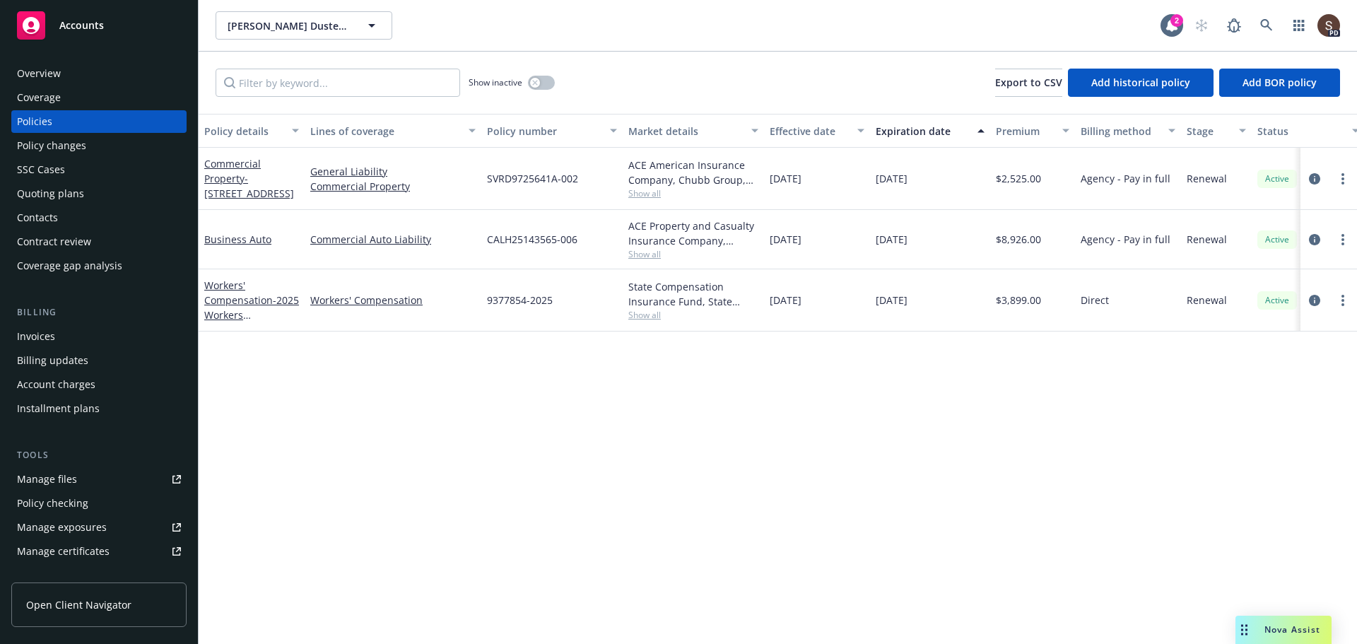
click at [39, 332] on div "Invoices" at bounding box center [36, 336] width 38 height 23
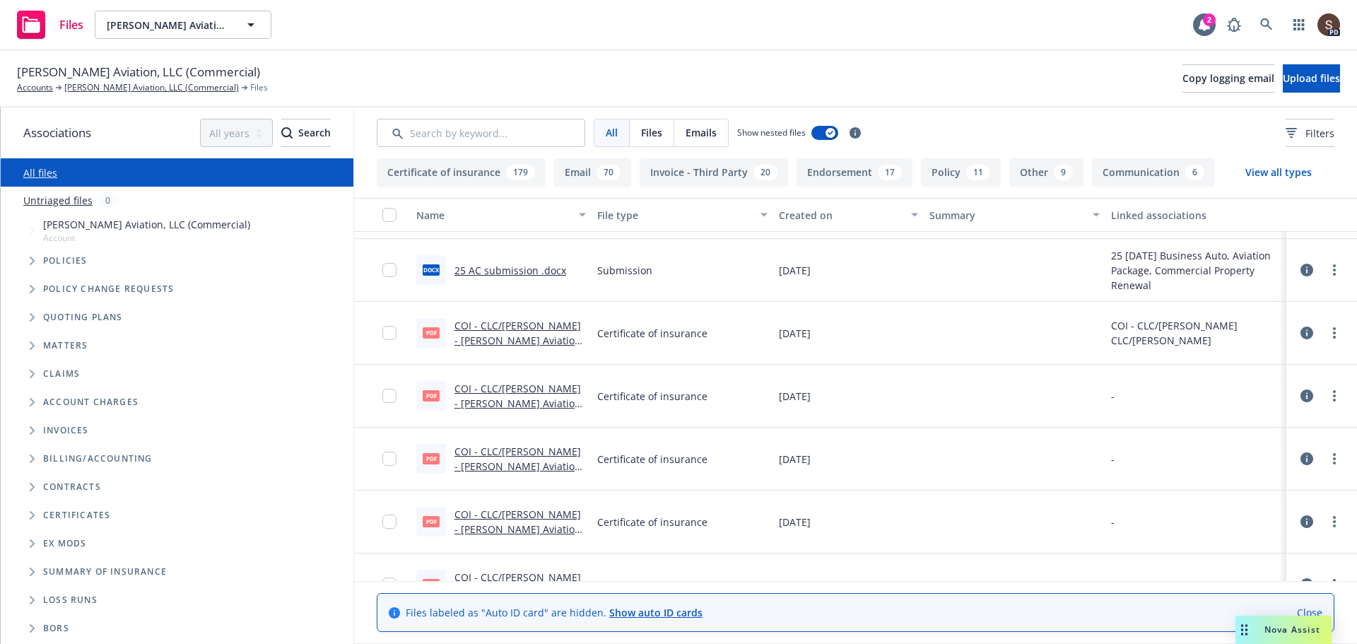
scroll to position [13144, 0]
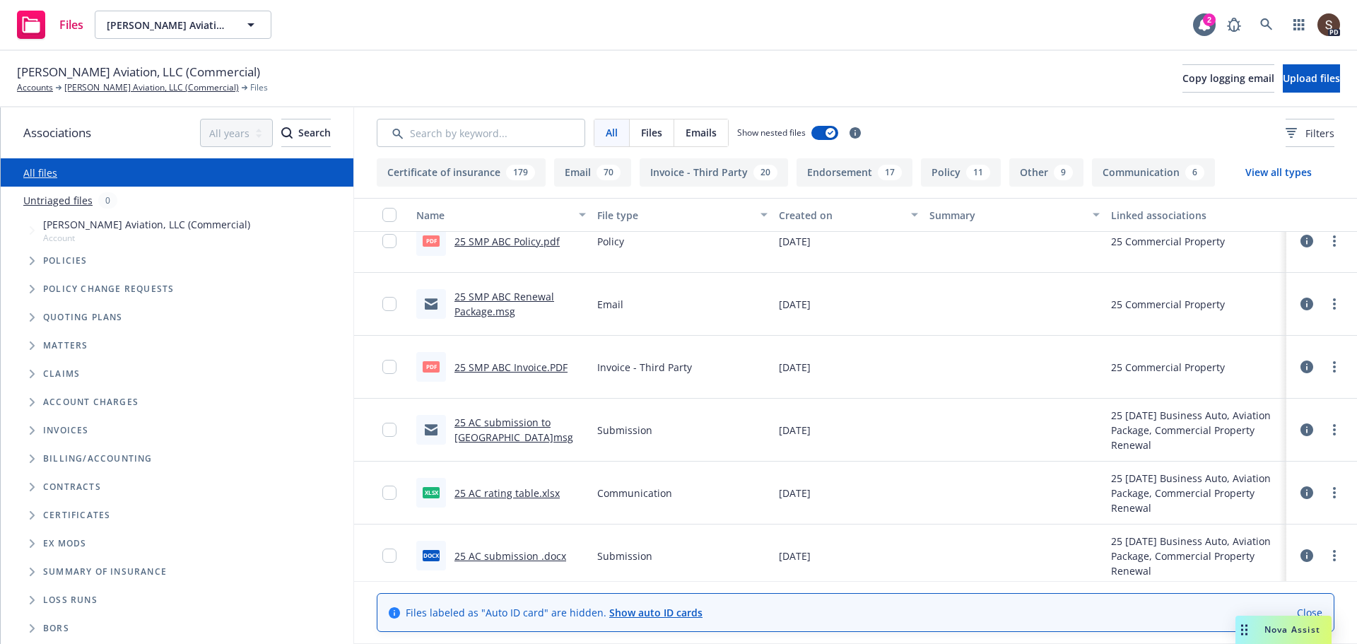
click at [496, 490] on link "25 AC rating table.xlsx" at bounding box center [506, 492] width 105 height 13
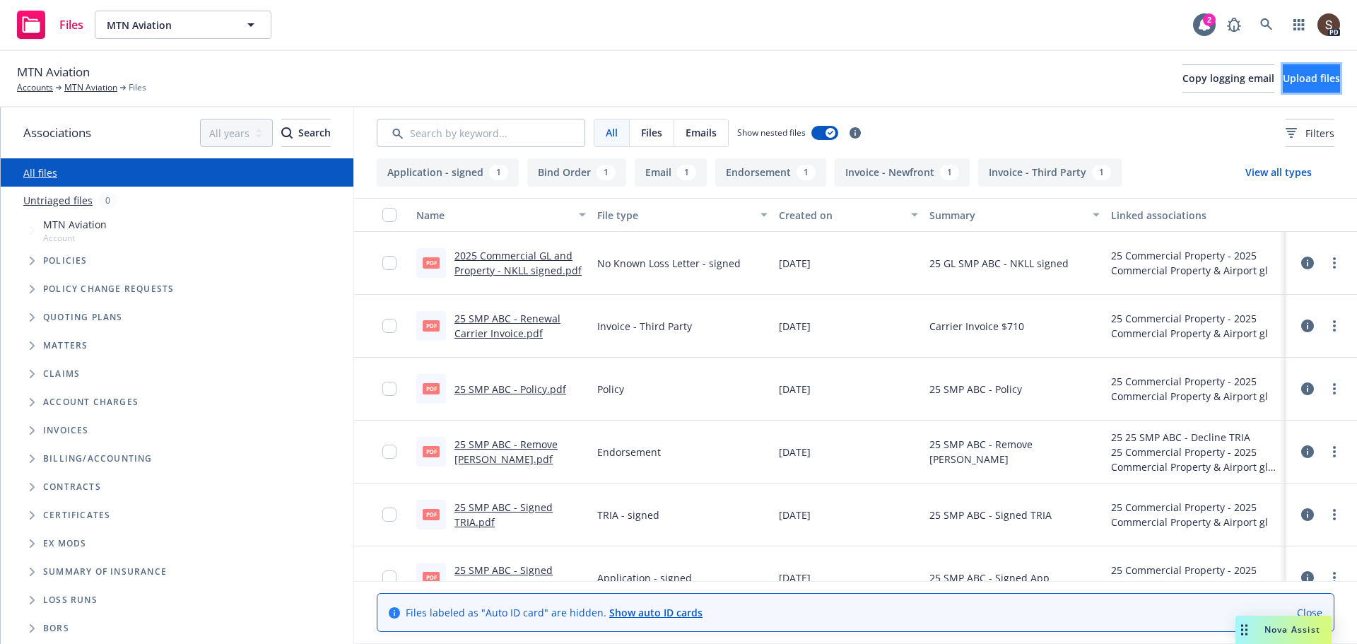
click at [1283, 81] on span "Upload files" at bounding box center [1311, 77] width 57 height 13
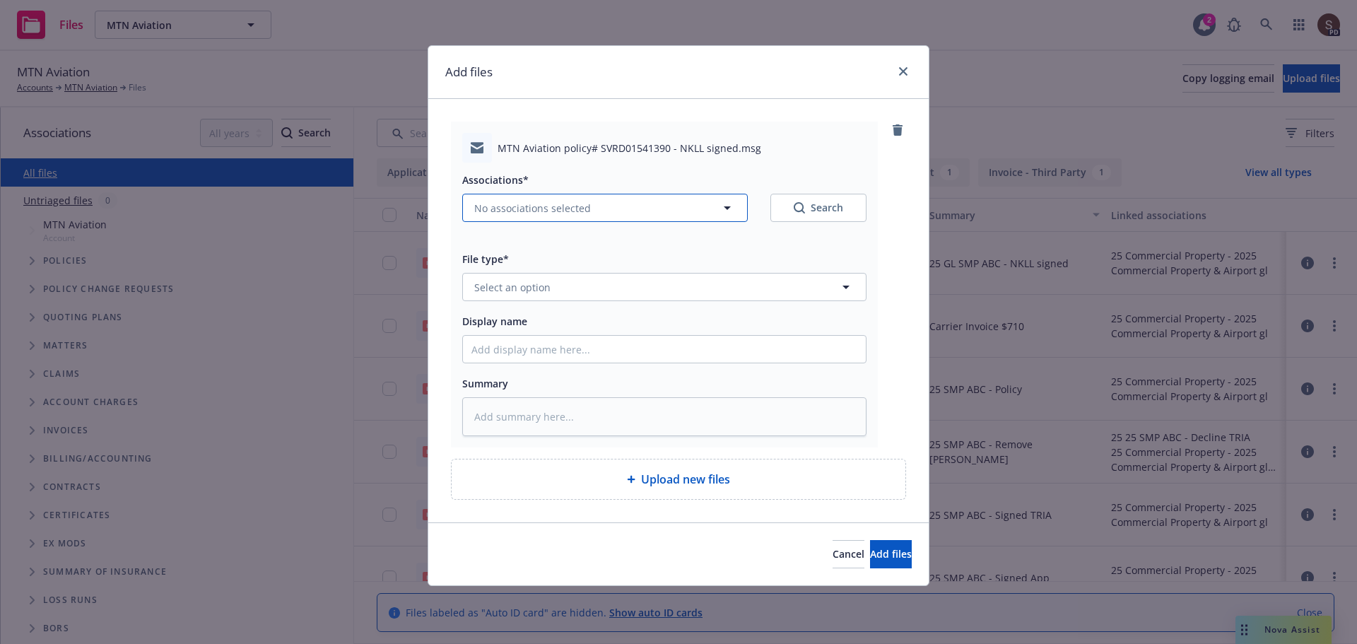
click at [570, 208] on span "No associations selected" at bounding box center [532, 208] width 117 height 15
type textarea "x"
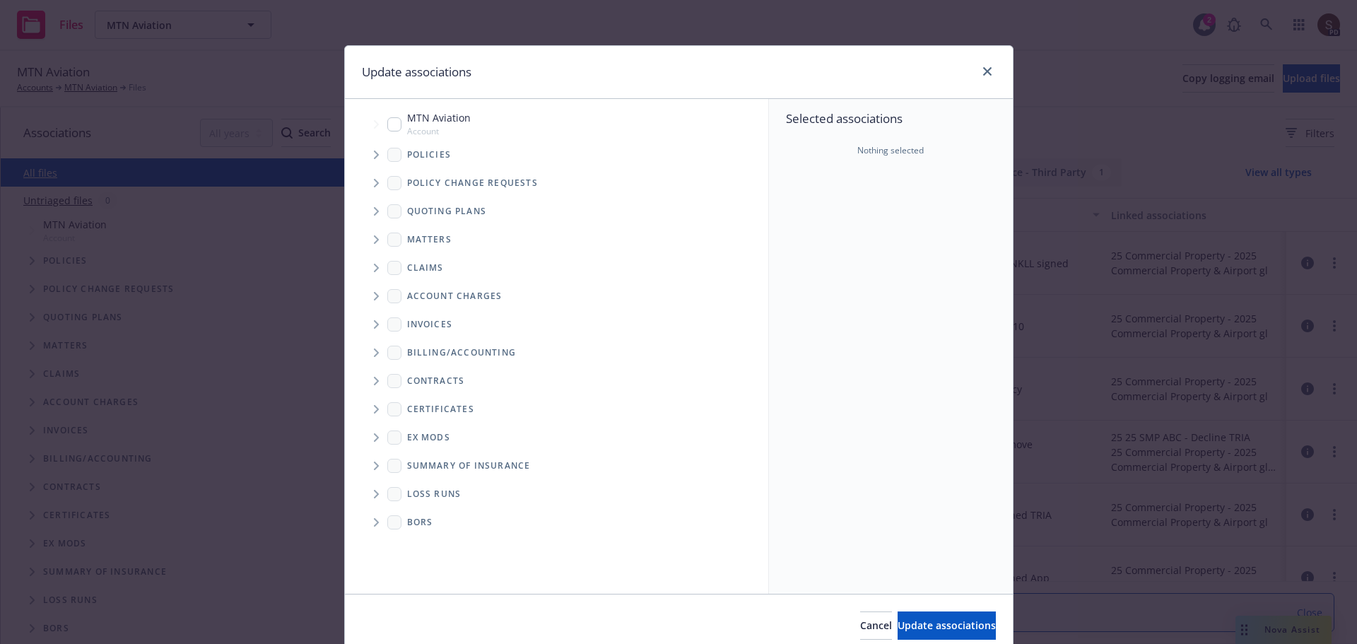
click at [374, 153] on icon "Tree Example" at bounding box center [377, 155] width 6 height 8
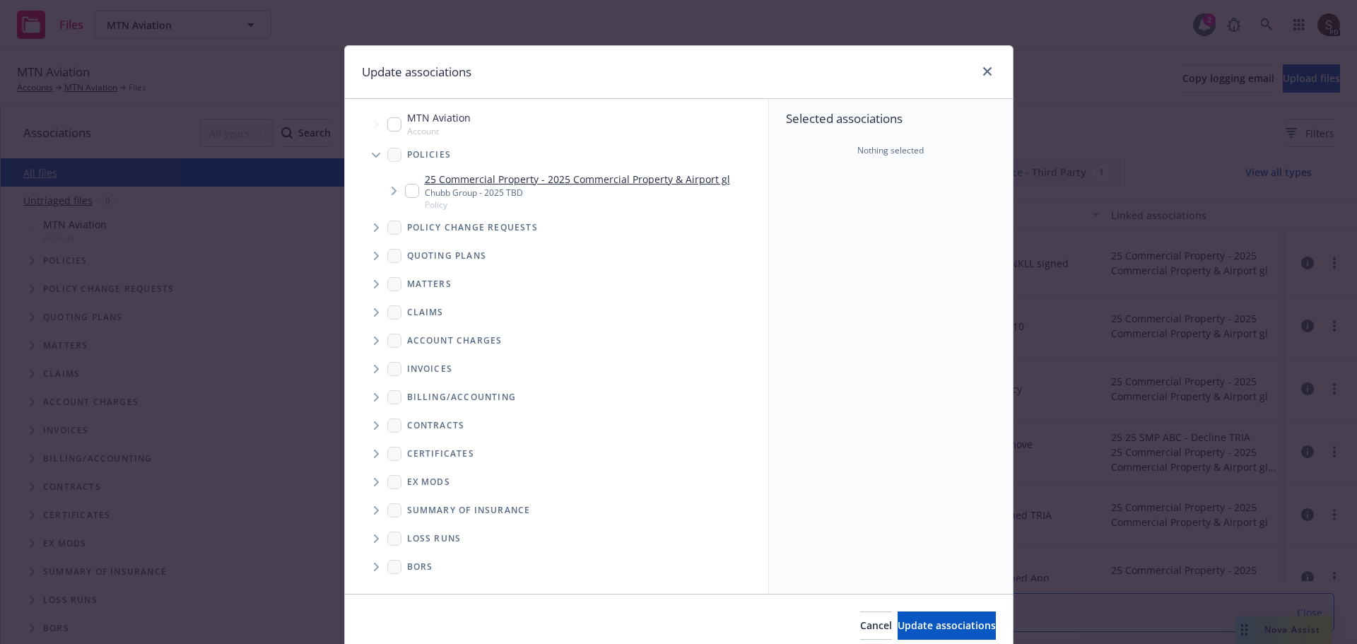
drag, startPoint x: 404, startPoint y: 192, endPoint x: 423, endPoint y: 212, distance: 27.0
click at [405, 194] on input "Tree Example" at bounding box center [412, 191] width 14 height 14
checkbox input "true"
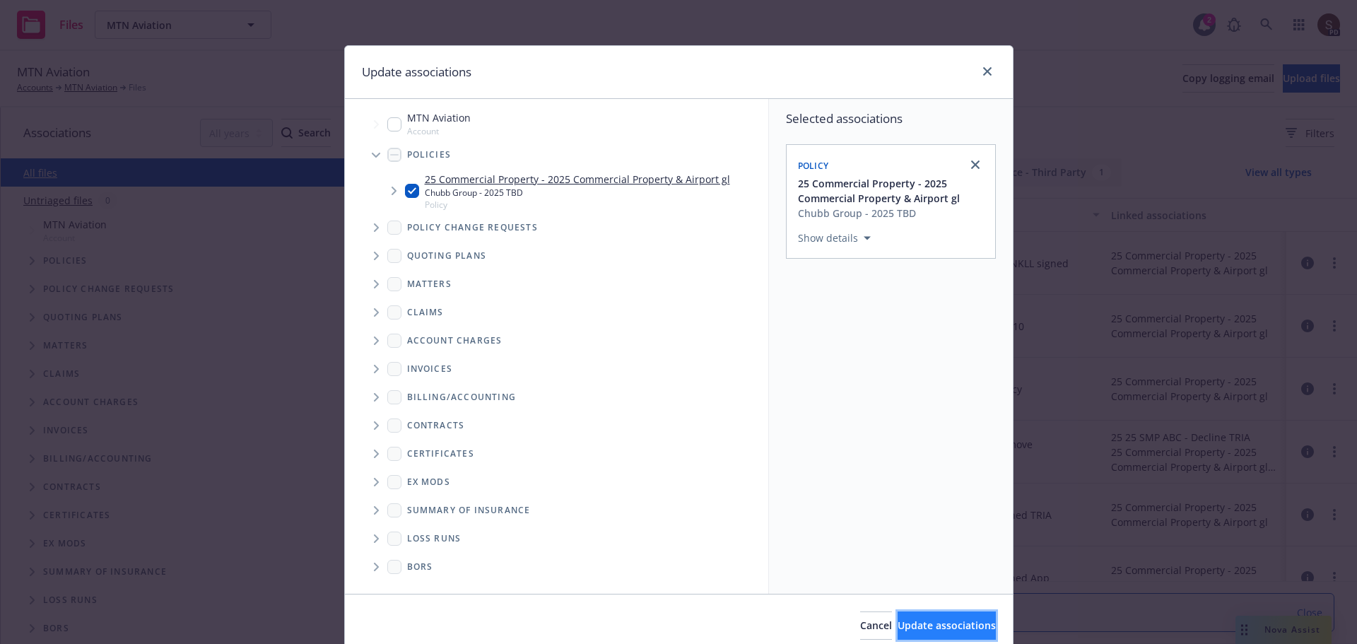
click at [903, 625] on span "Update associations" at bounding box center [946, 624] width 98 height 13
type textarea "x"
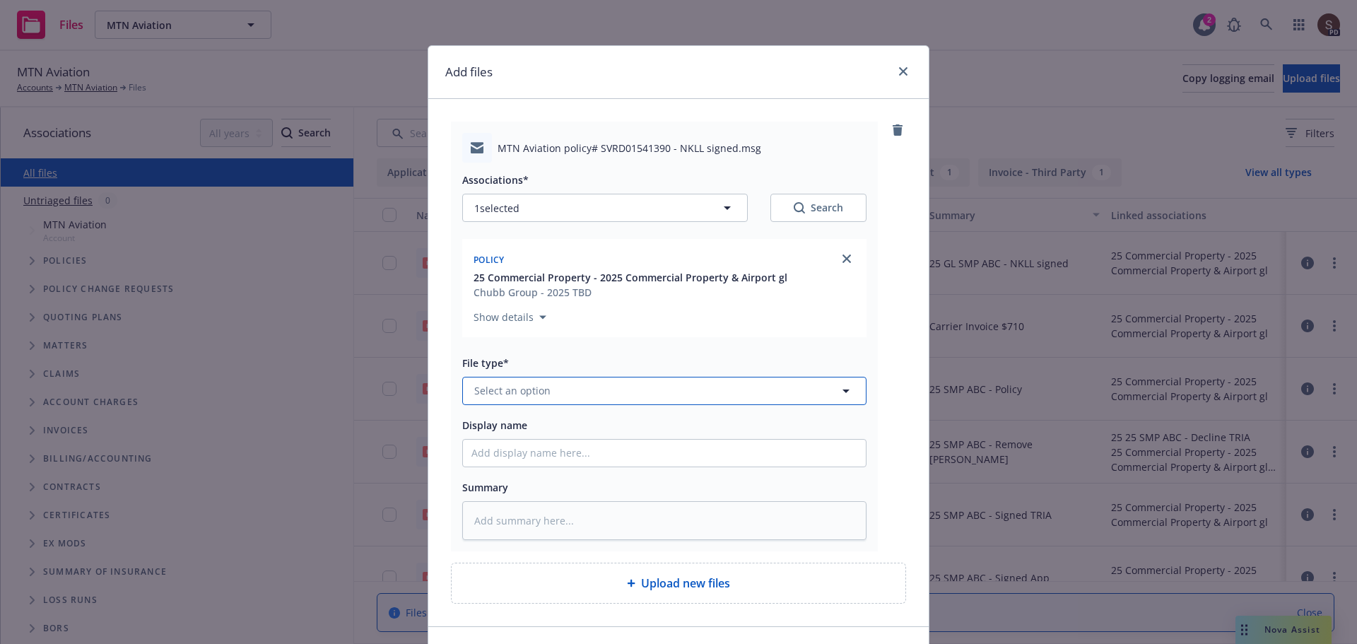
click at [504, 384] on span "Select an option" at bounding box center [512, 390] width 76 height 15
type input "email"
click at [479, 350] on span "Email" at bounding box center [490, 351] width 26 height 15
click at [502, 460] on input "Display name" at bounding box center [664, 453] width 403 height 27
type textarea "x"
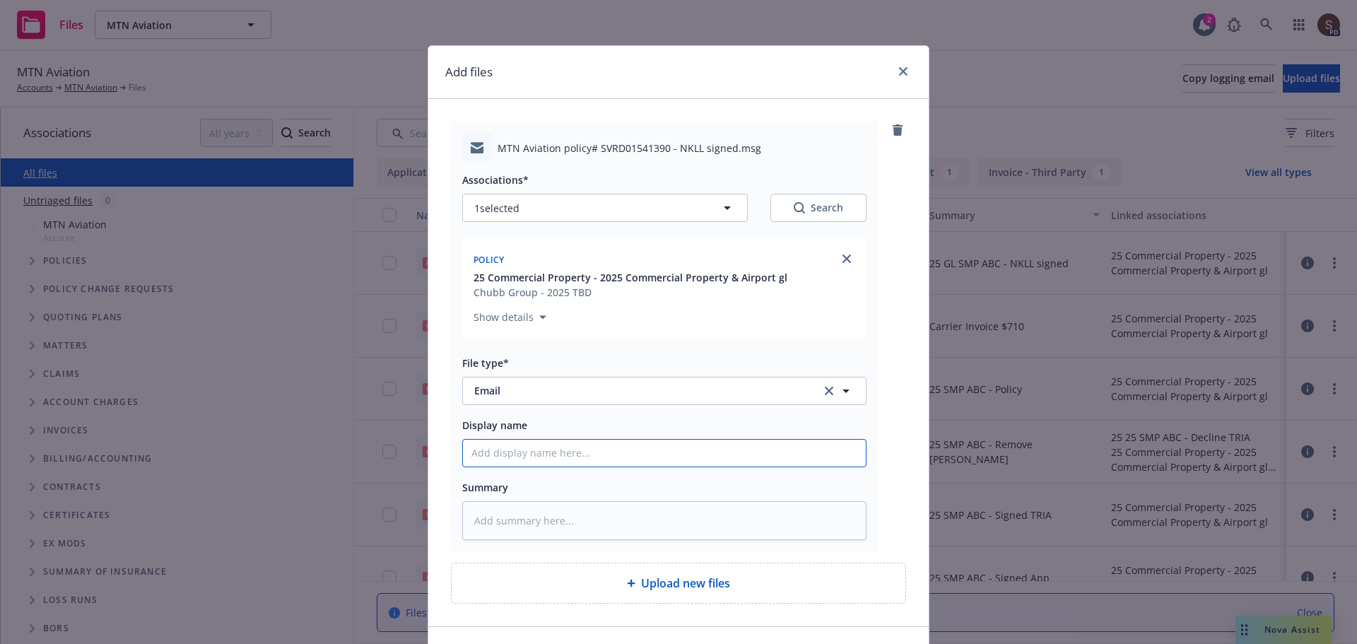
type input "2"
type textarea "x"
type input "20"
type textarea "x"
type input "202"
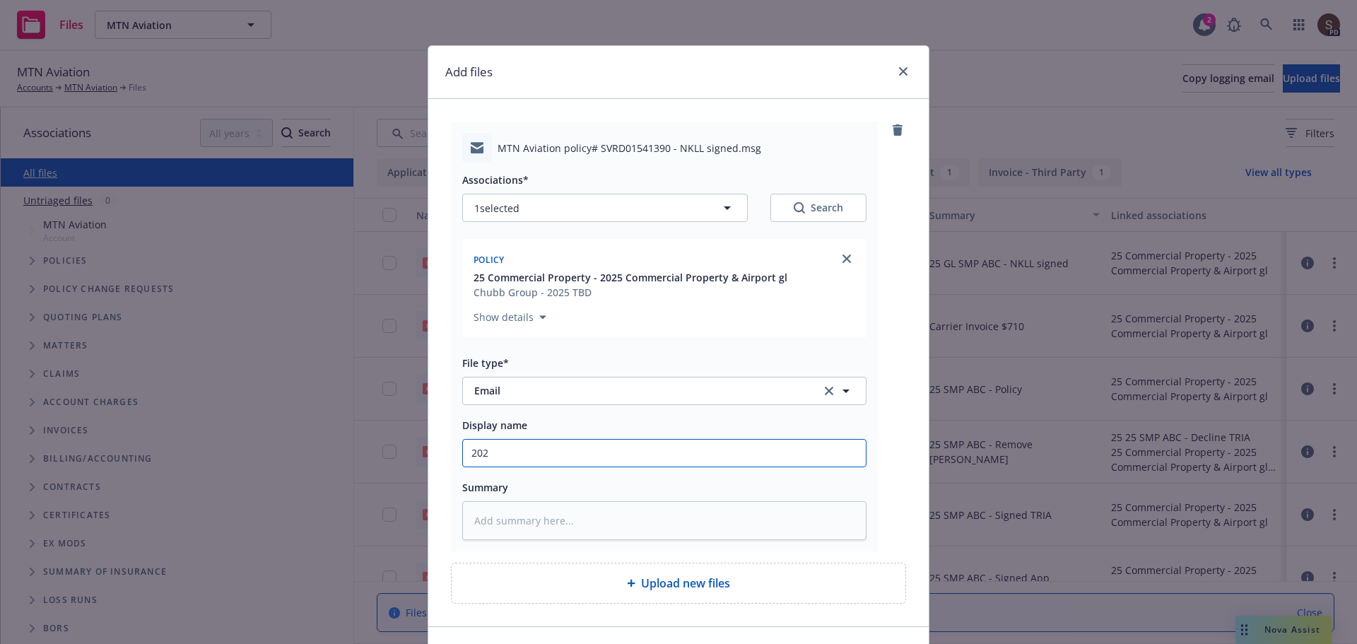
type textarea "x"
type input "2025"
type textarea "x"
type input "2025"
type textarea "x"
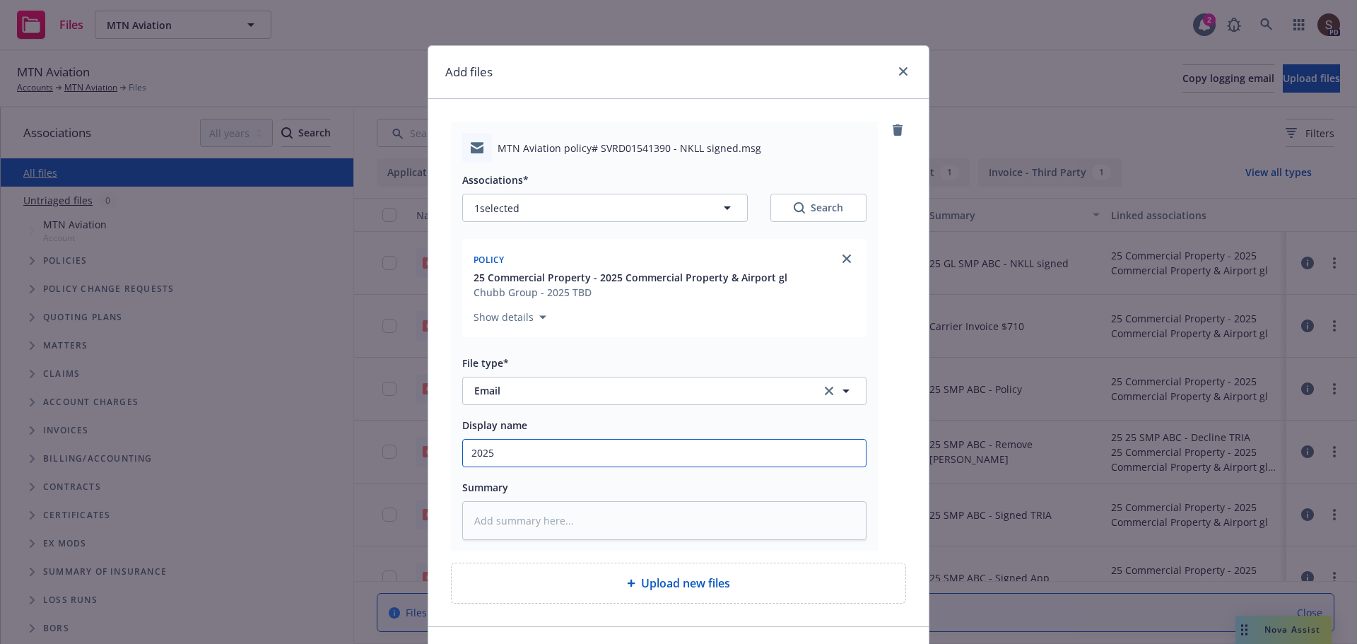
type input "2025 C"
type textarea "x"
type input "2025 Co"
type textarea "x"
type input "2025 Com"
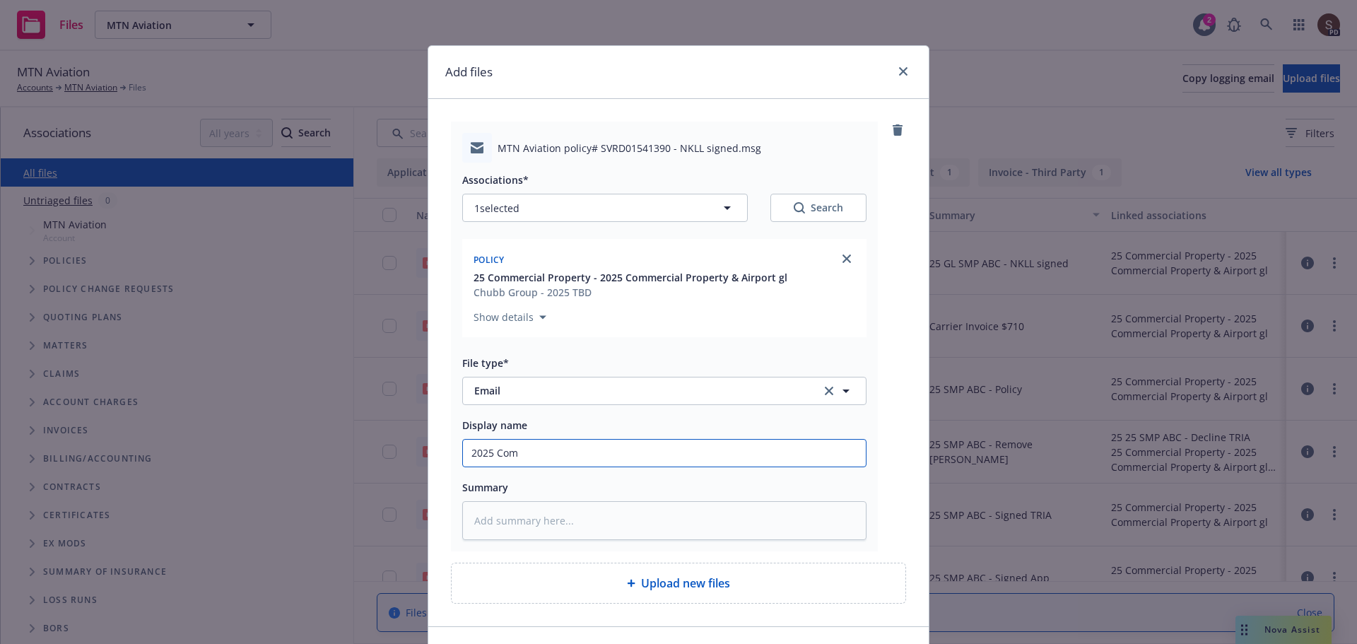
type textarea "x"
type input "2025 Comm"
type textarea "x"
type input "2025 Comme"
type textarea "x"
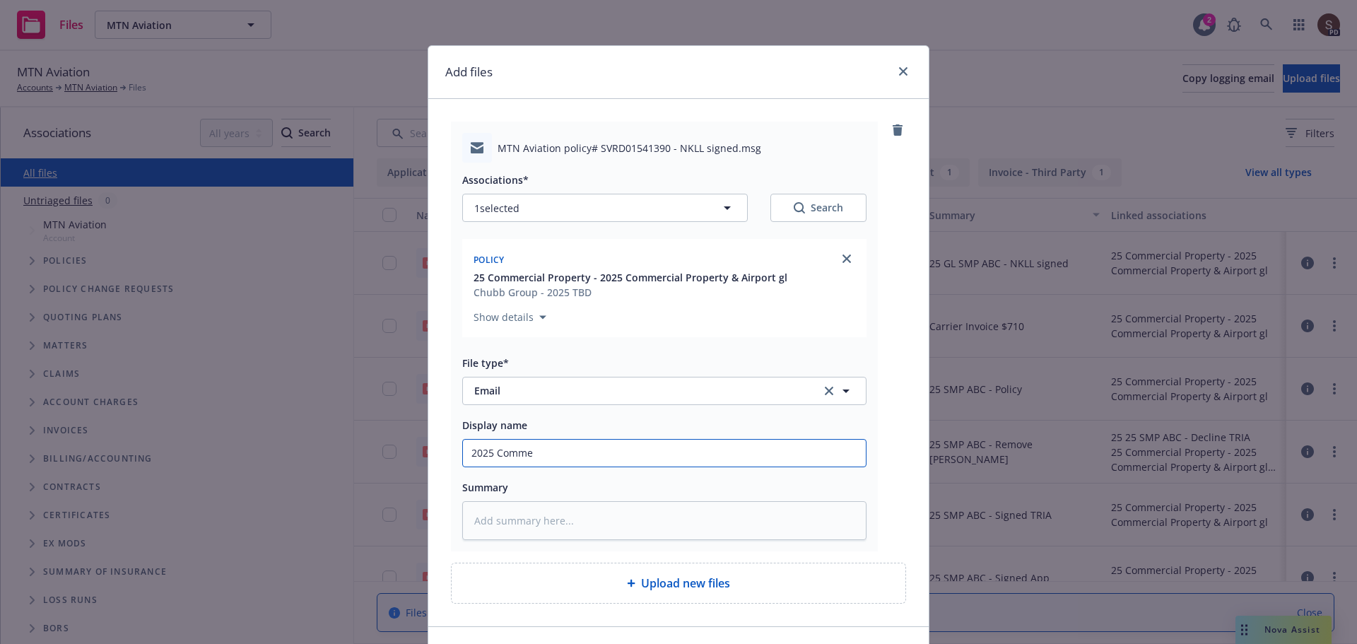
type input "2025 Commer"
type textarea "x"
type input "2025 Commerc"
type textarea "x"
type input "2025 Commerci"
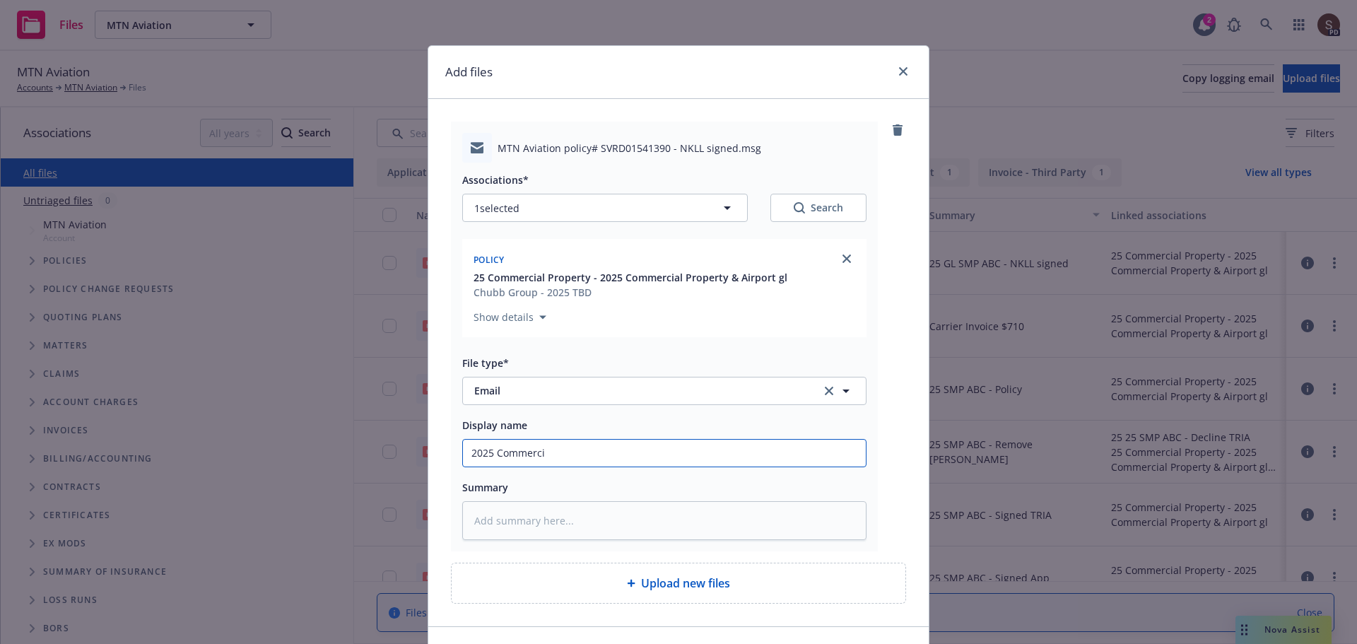
type textarea "x"
type input "2025 Commercia"
type textarea "x"
type input "2025 Commercial"
type textarea "x"
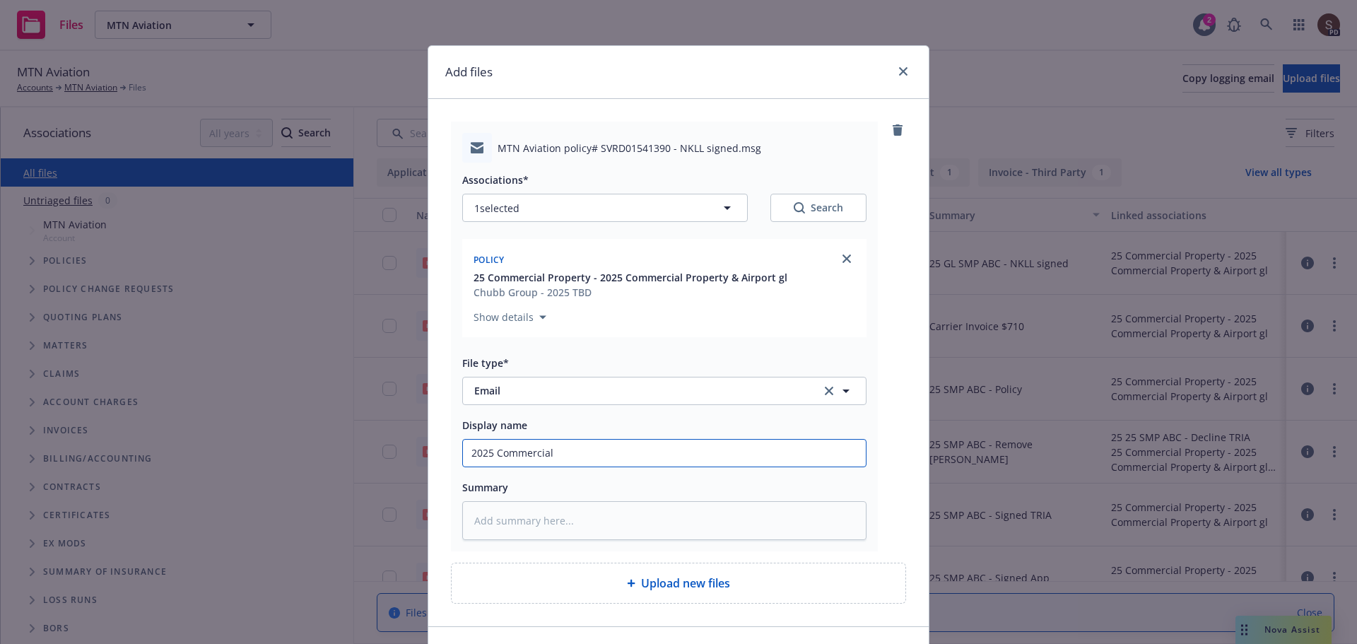
type input "2025 Commercial"
type textarea "x"
type input "2025 Commercial G"
type textarea "x"
type input "2025 Commercial GL"
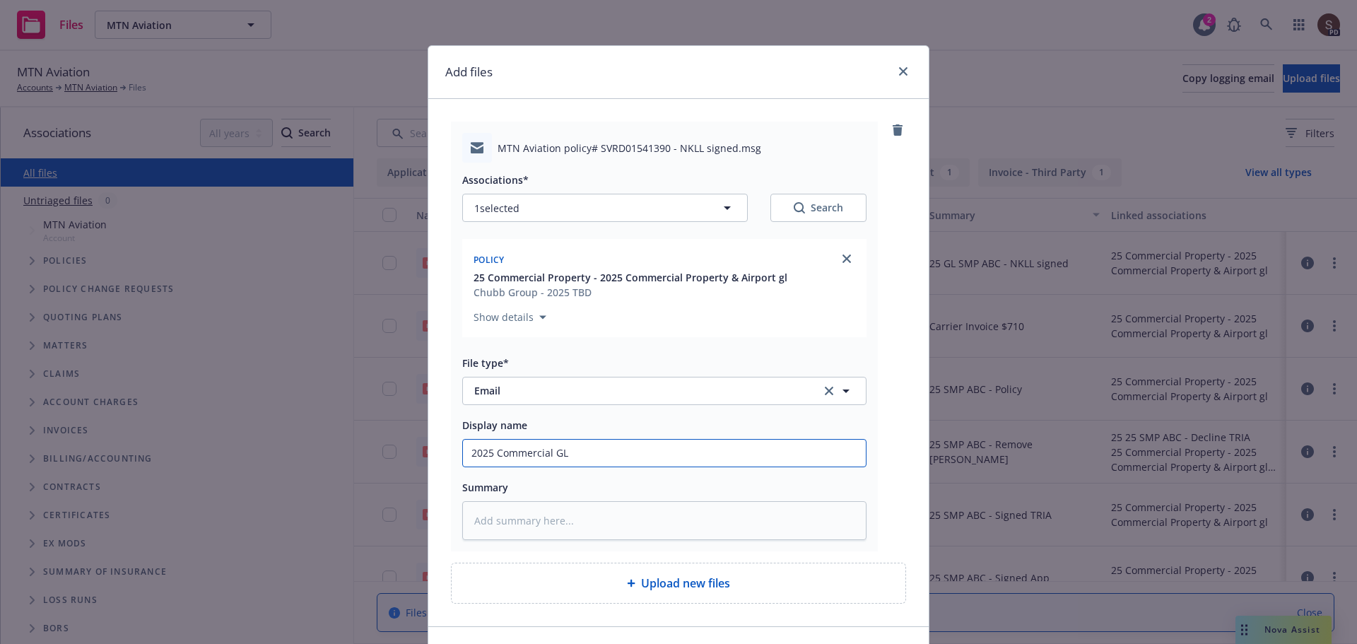
type textarea "x"
type input "2025 Commercial GL a"
type textarea "x"
type input "2025 Commercial GL an"
type textarea "x"
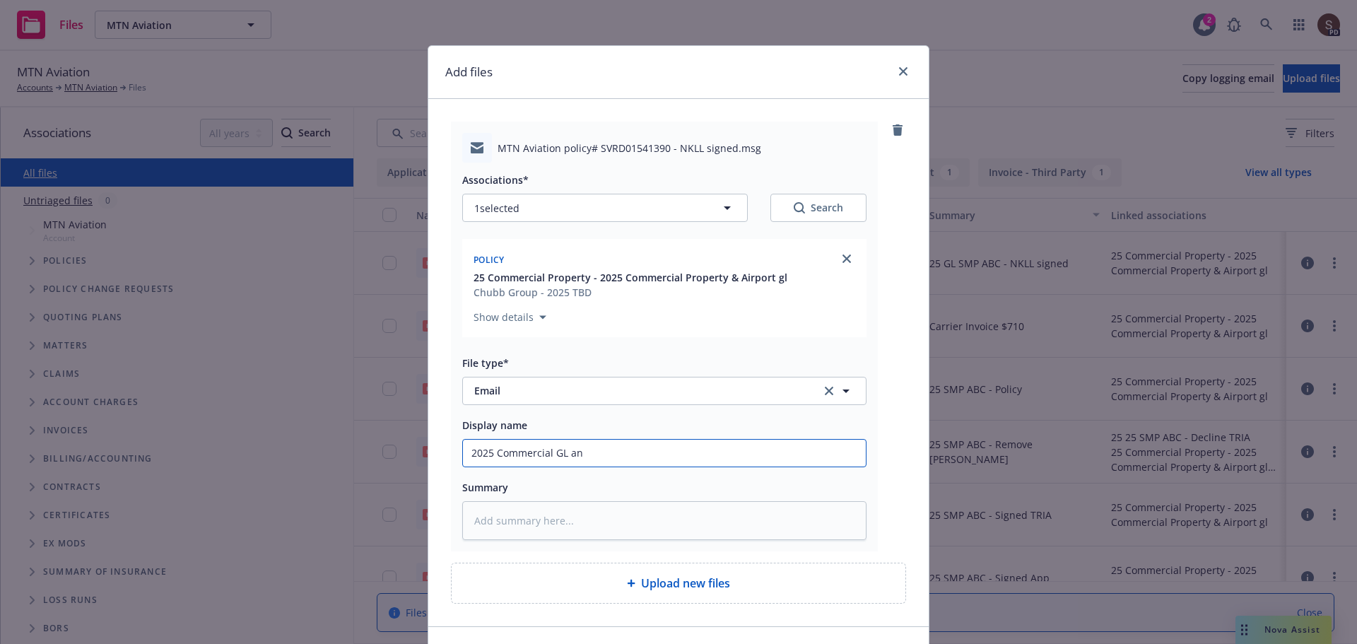
type input "2025 Commercial GL and"
type textarea "x"
type input "2025 Commercial GL and"
type textarea "x"
type input "2025 Commercial GL and P"
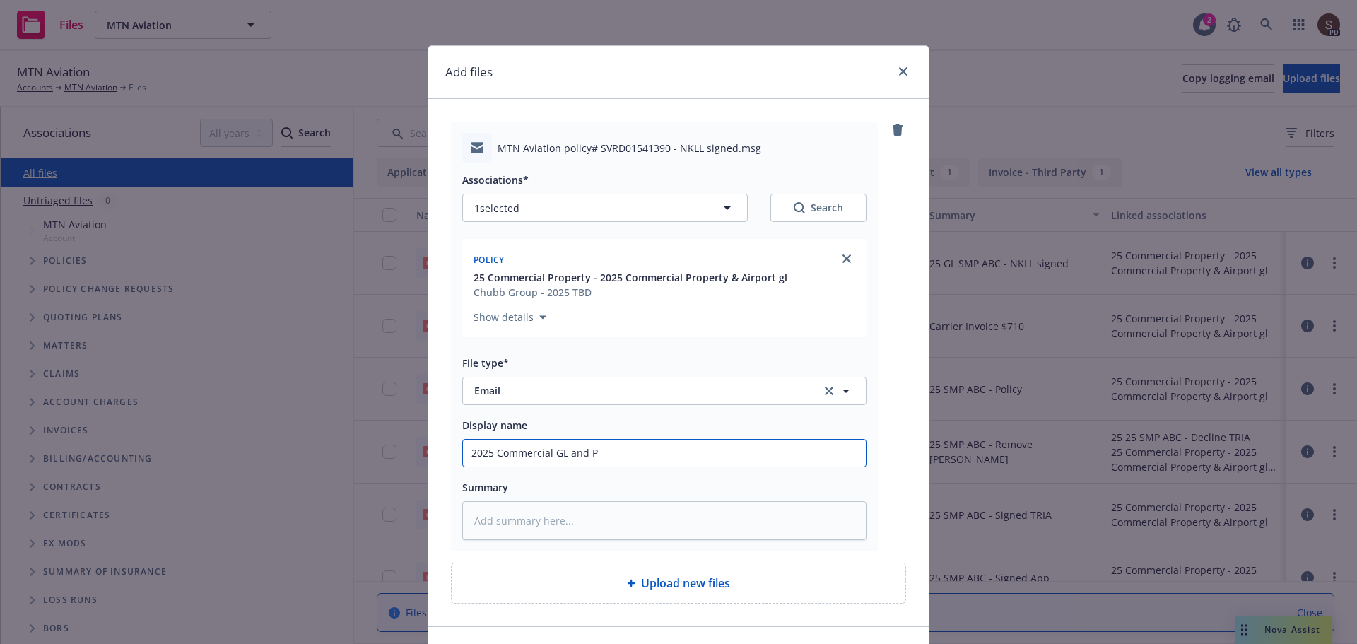
type textarea "x"
type input "2025 Commercial GL and Pr"
type textarea "x"
type input "2025 Commercial GL and Pro"
type textarea "x"
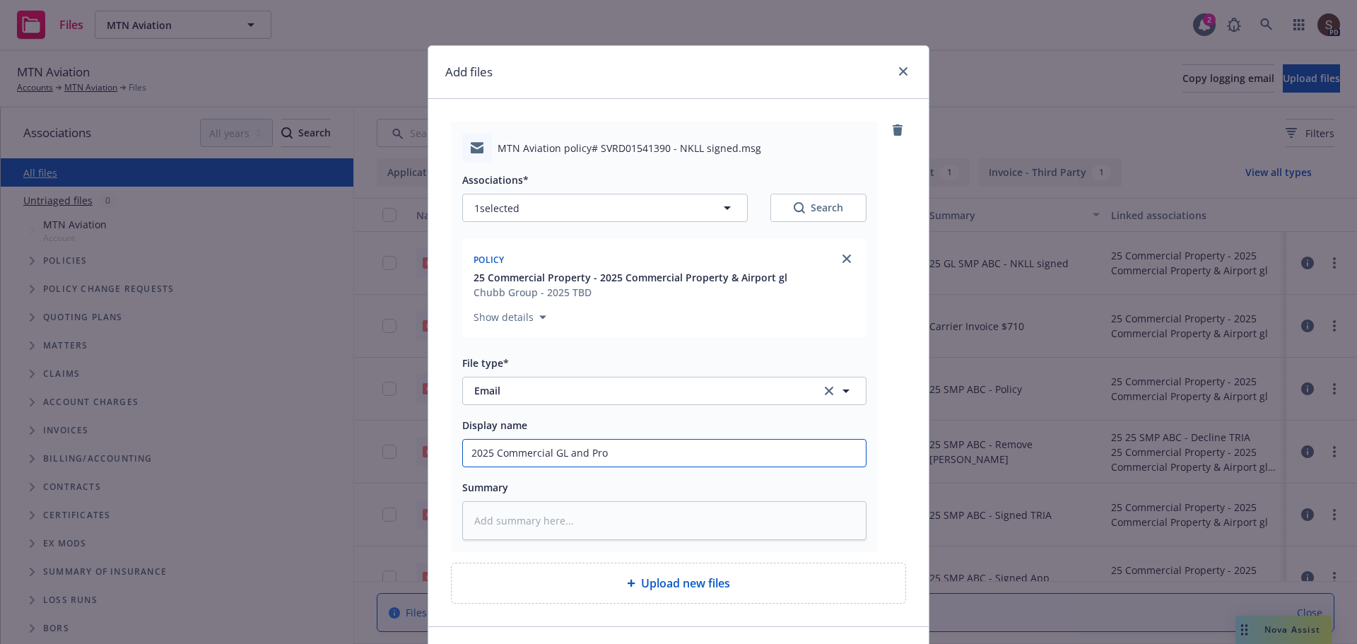
type input "2025 Commercial GL and Prop"
type textarea "x"
type input "2025 Commercial GL and Prope"
type textarea "x"
type input "2025 Commercial GL and Proper"
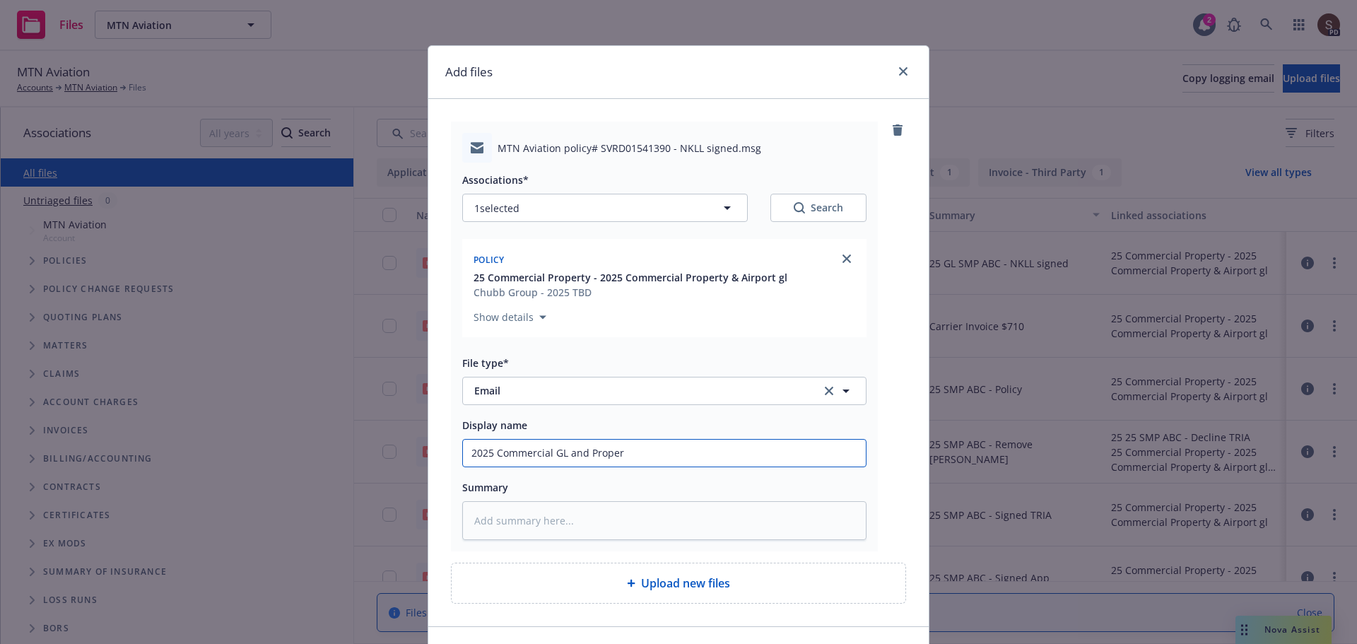
type textarea "x"
type input "2025 Commercial GL and Propert"
type textarea "x"
type input "2025 Commercial GL and Property"
type textarea "x"
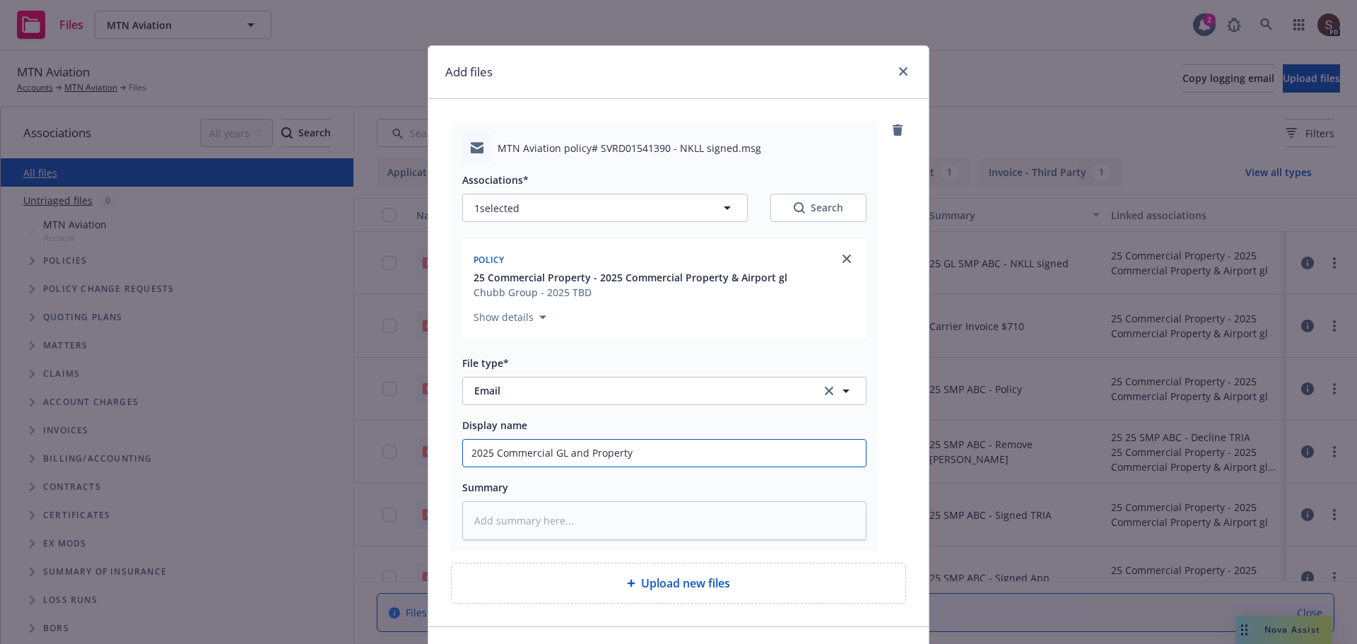
type input "2025 Commercial GL and Property"
type textarea "x"
type input "2025 Commercial GL and Property -"
type textarea "x"
type input "2025 Commercial GL and Property -"
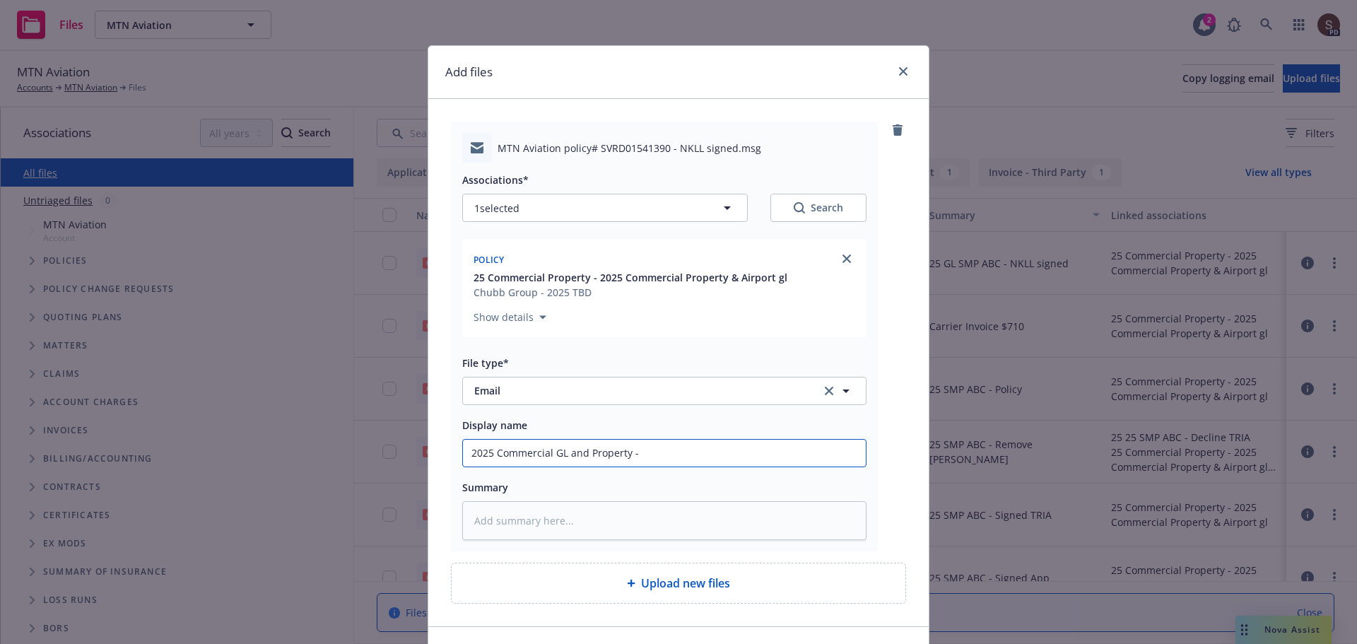
type textarea "x"
type input "2025 Commercial GL and Property - N"
type textarea "x"
type input "2025 Commercial GL and Property - NK"
type textarea "x"
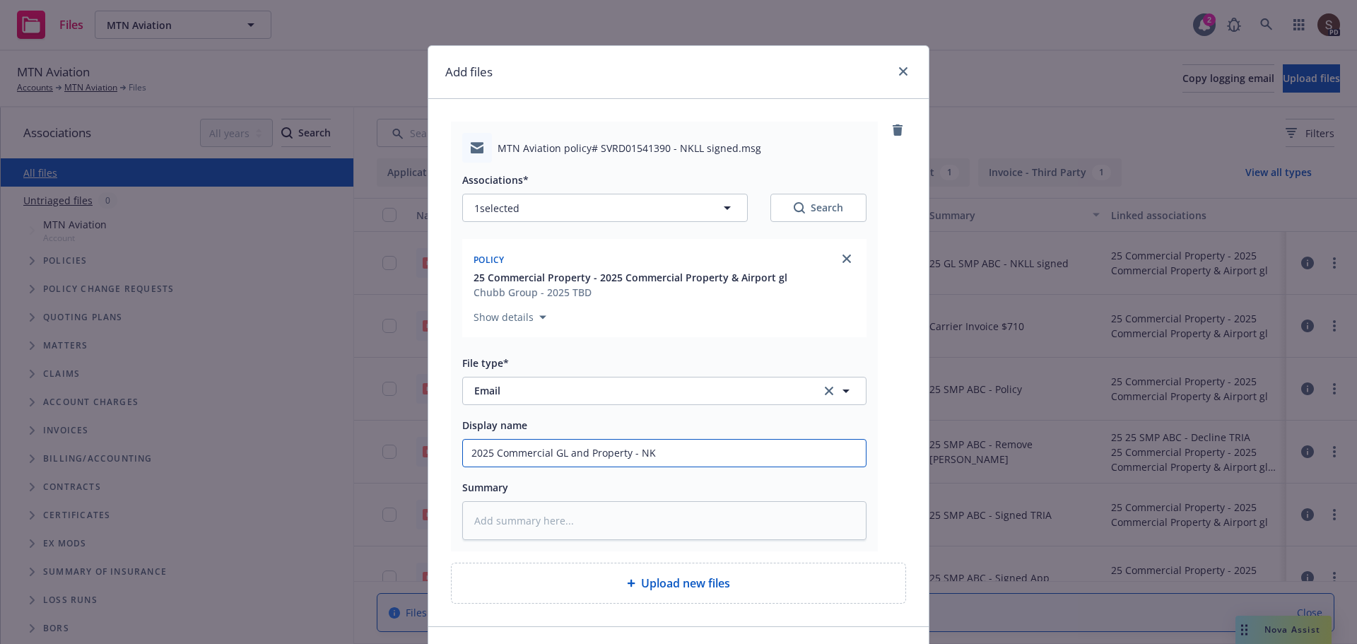
type input "2025 Commercial GL and Property - NKL"
type textarea "x"
type input "2025 Commercial GL and Property - NKLL"
type textarea "x"
type input "2025 Commercial GL and Property - NKLL"
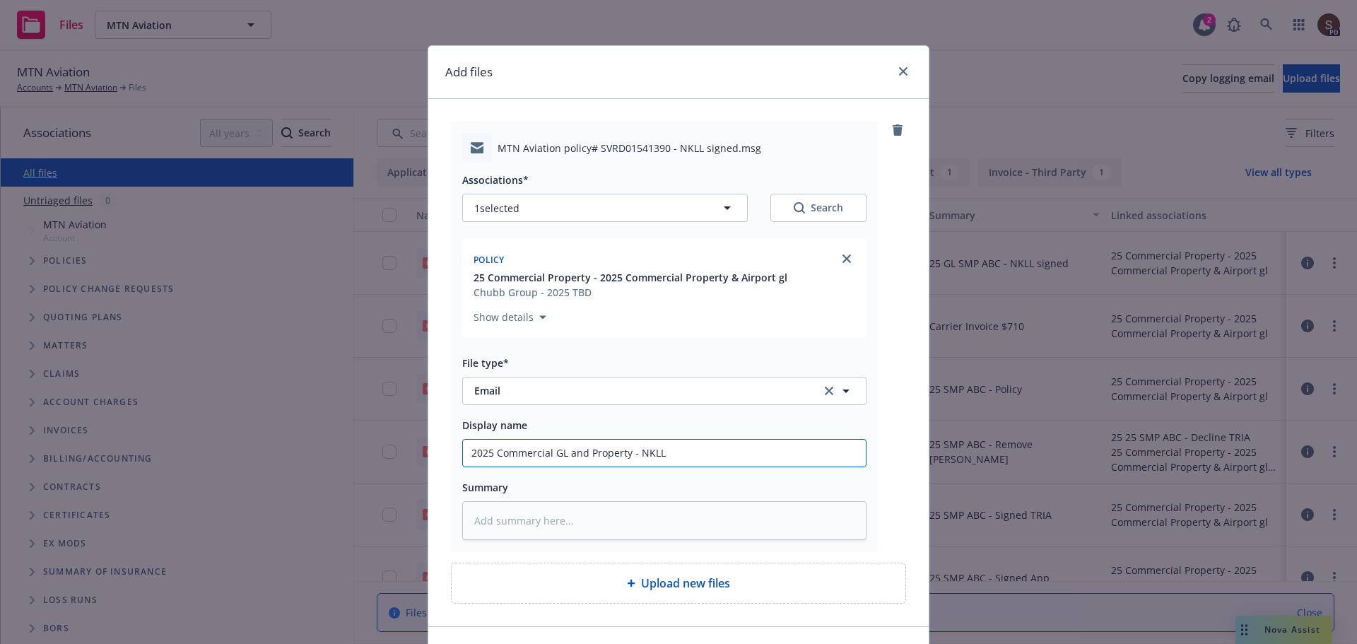
type textarea "x"
type input "2025 Commercial GL and Property - NKLL t"
type textarea "x"
type input "2025 Commercial GL and Property - NKLL to"
type textarea "x"
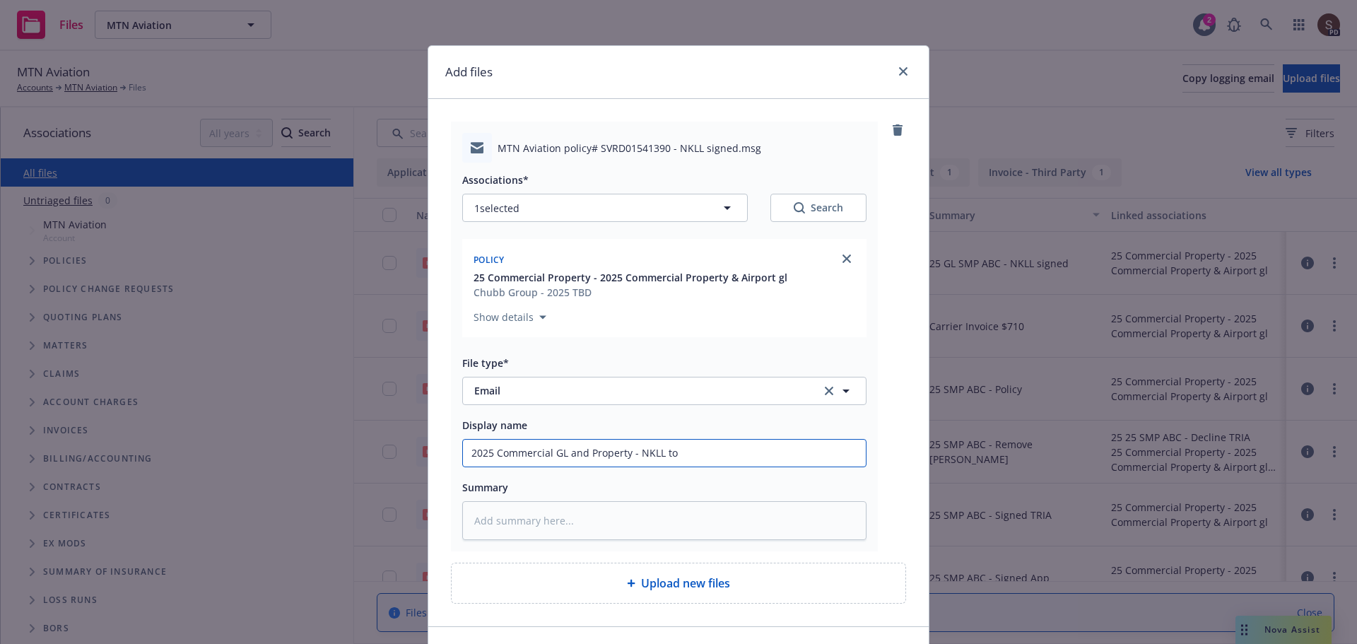
type input "2025 Commercial GL and Property - NKLL to"
type textarea "x"
type input "2025 Commercial GL and Property - NKLL to u"
type textarea "x"
type input "2025 Commercial GL and Property - NKLL to un"
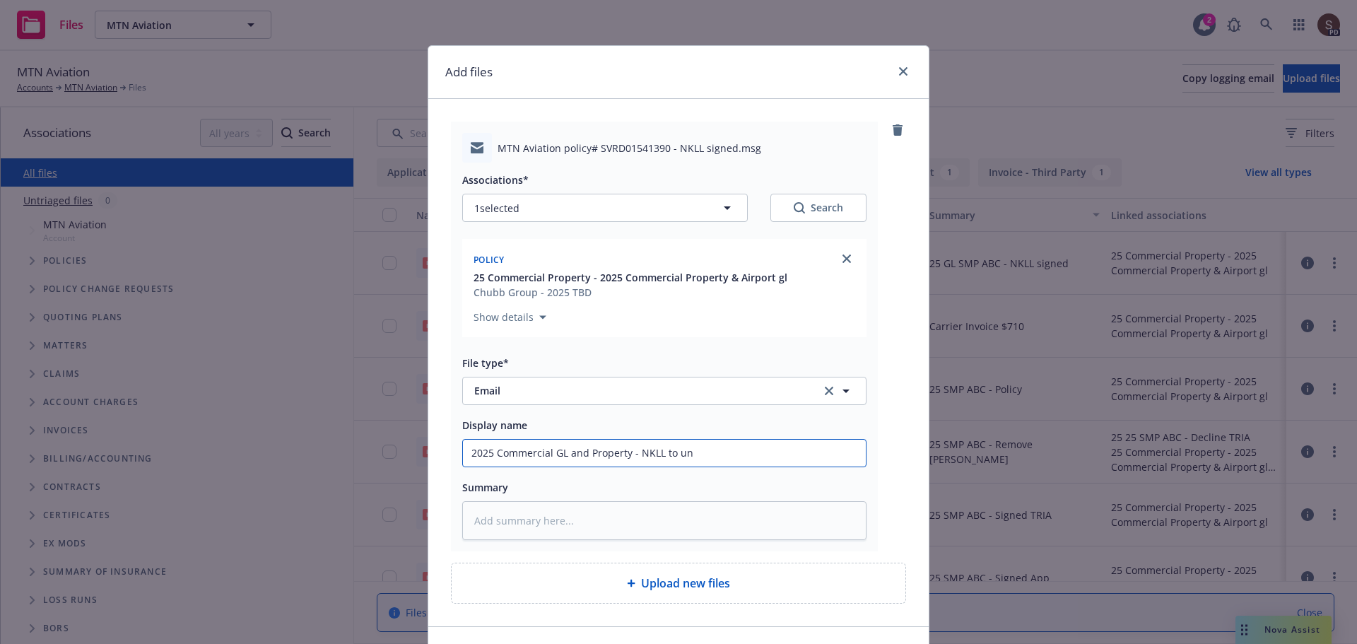
type textarea "x"
type input "2025 Commercial GL and Property - NKLL to und"
type textarea "x"
type input "2025 Commercial GL and Property - NKLL to unde"
type textarea "x"
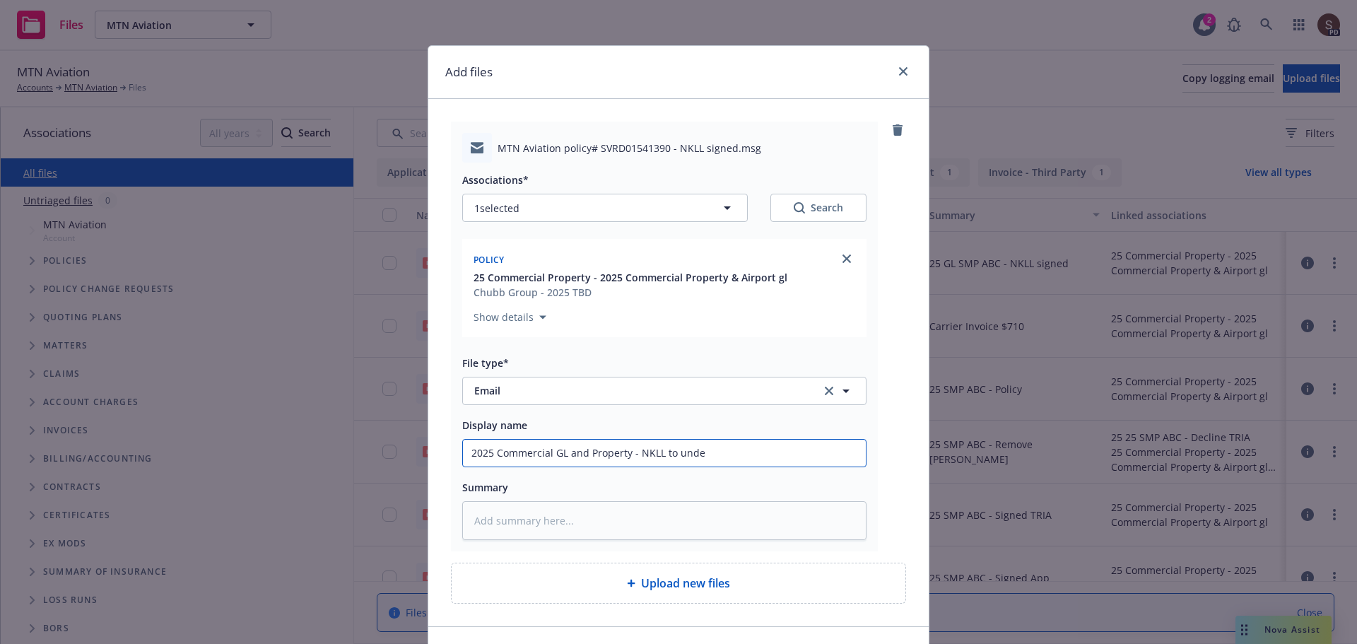
type input "2025 Commercial GL and Property - NKLL to under"
type textarea "x"
type input "2025 Commercial GL and Property - NKLL to underw"
type textarea "x"
type input "2025 Commercial GL and Property - NKLL to underwr"
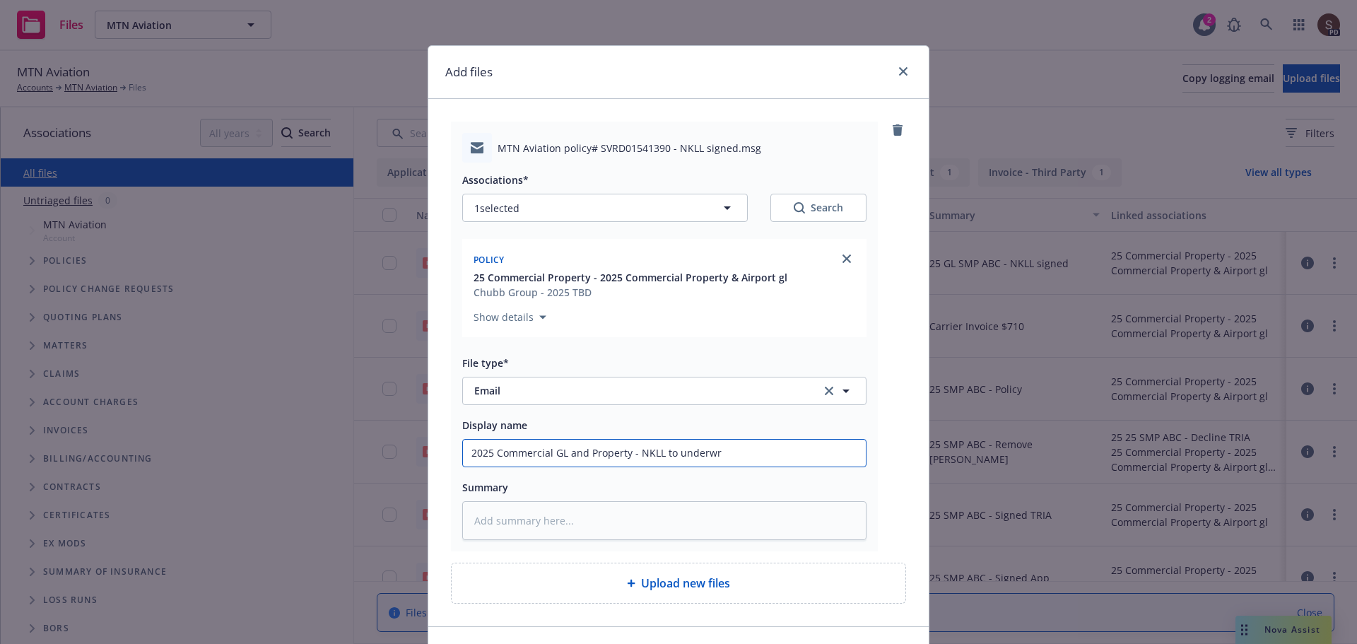
type textarea "x"
type input "2025 Commercial GL and Property - NKLL to underwri"
type textarea "x"
type input "2025 Commercial GL and Property - NKLL to underwrit"
type textarea "x"
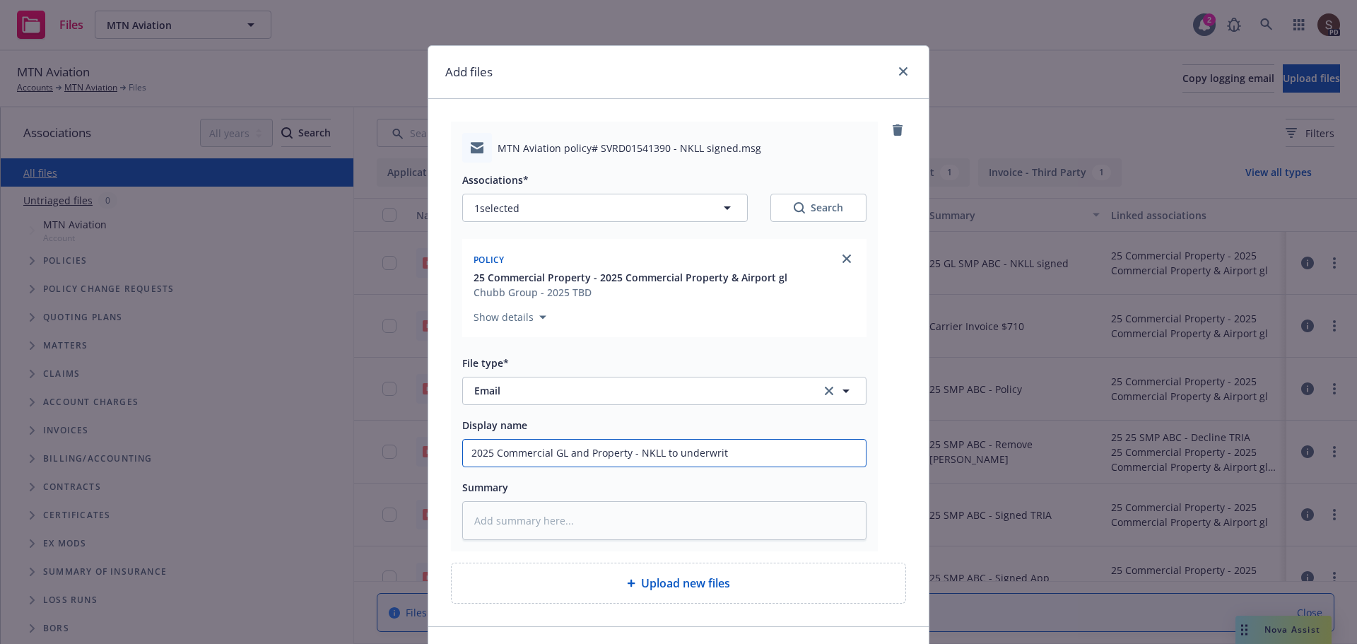
type input "2025 Commercial GL and Property - NKLL to underwrite"
type textarea "x"
type input "2025 Commercial GL and Property - NKLL to underwriter"
click at [473, 512] on textarea at bounding box center [664, 520] width 404 height 39
type textarea "x"
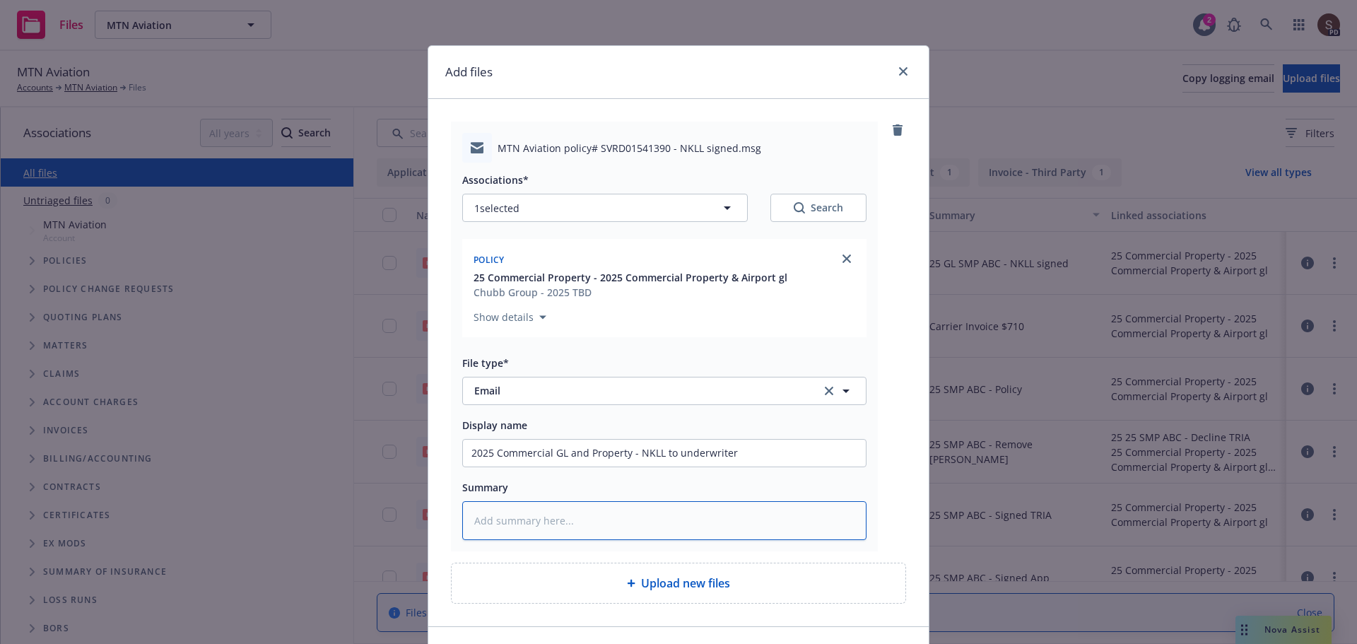
type textarea "2"
type textarea "x"
type textarea "25"
type textarea "x"
type textarea "25"
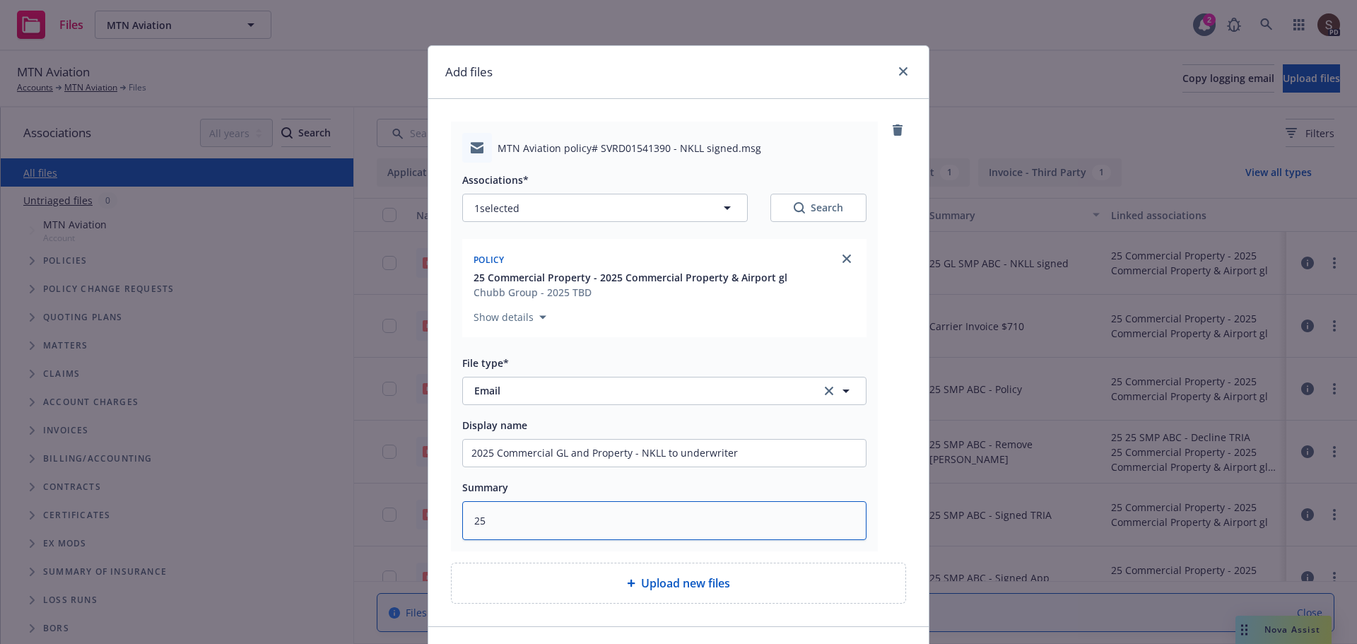
type textarea "x"
type textarea "25 A"
type textarea "x"
type textarea "25 AP"
type textarea "x"
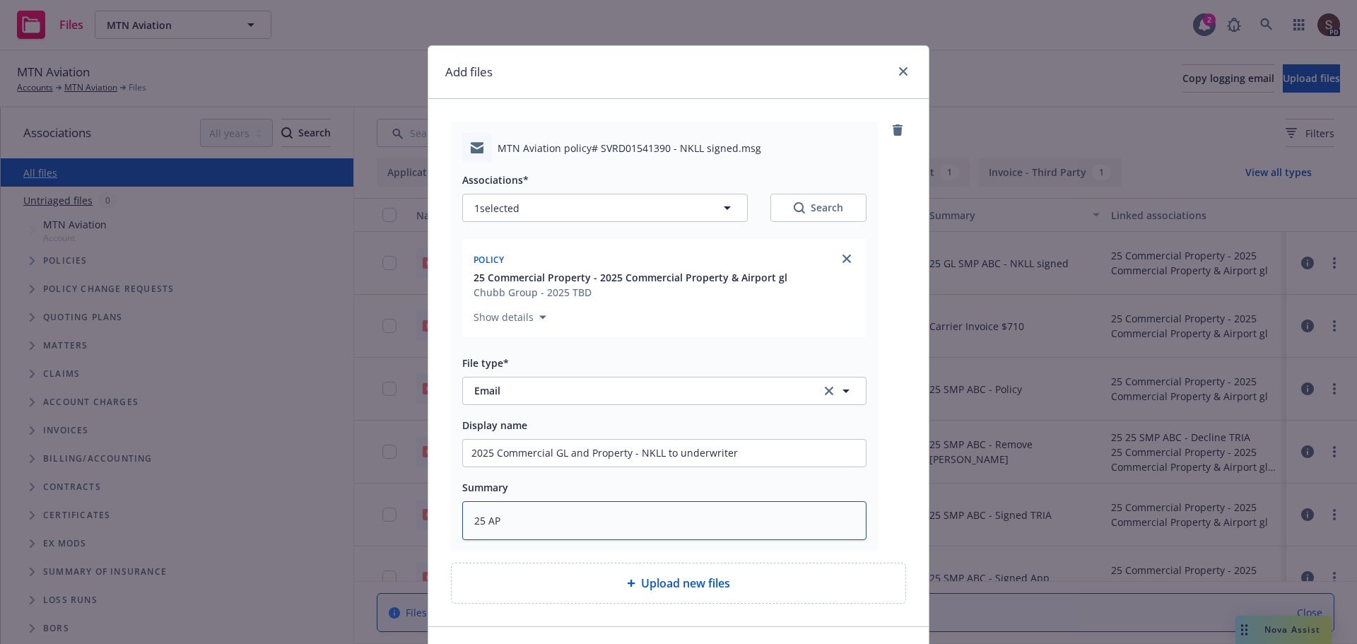
type textarea "25 AP"
type textarea "x"
type textarea "25 AP S"
type textarea "x"
type textarea "25 AP SM"
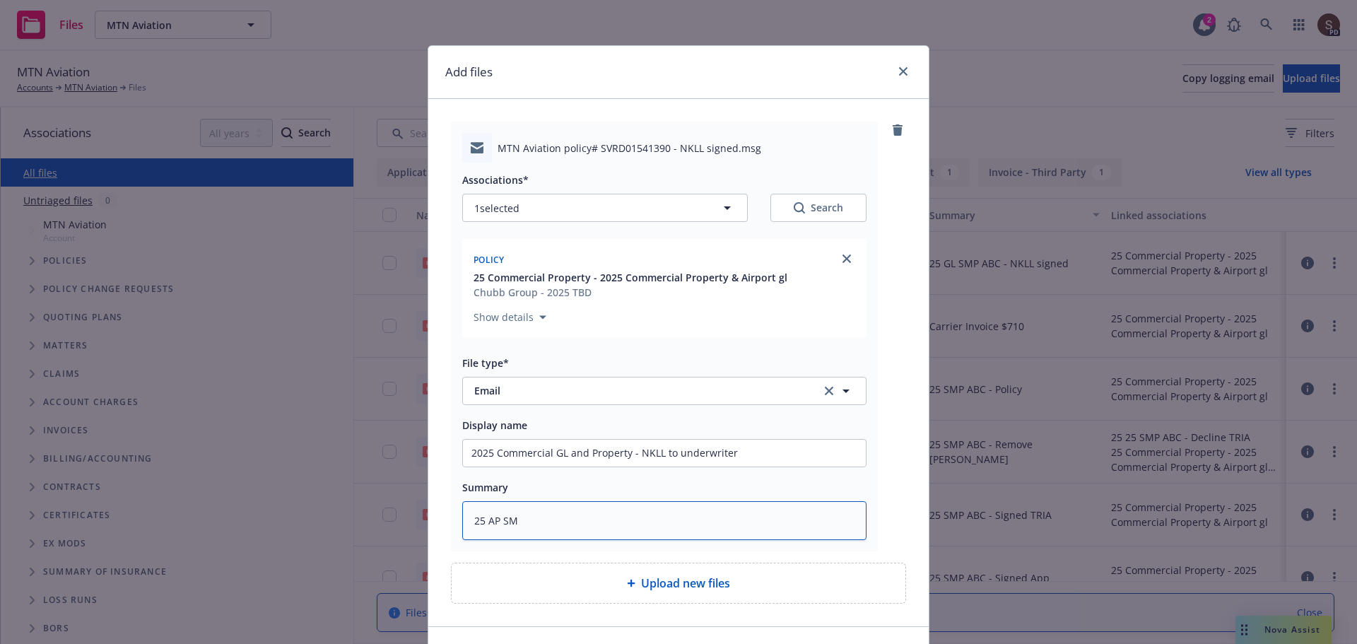
type textarea "x"
type textarea "25 AP SMP"
type textarea "x"
type textarea "25 AP SMP"
type textarea "x"
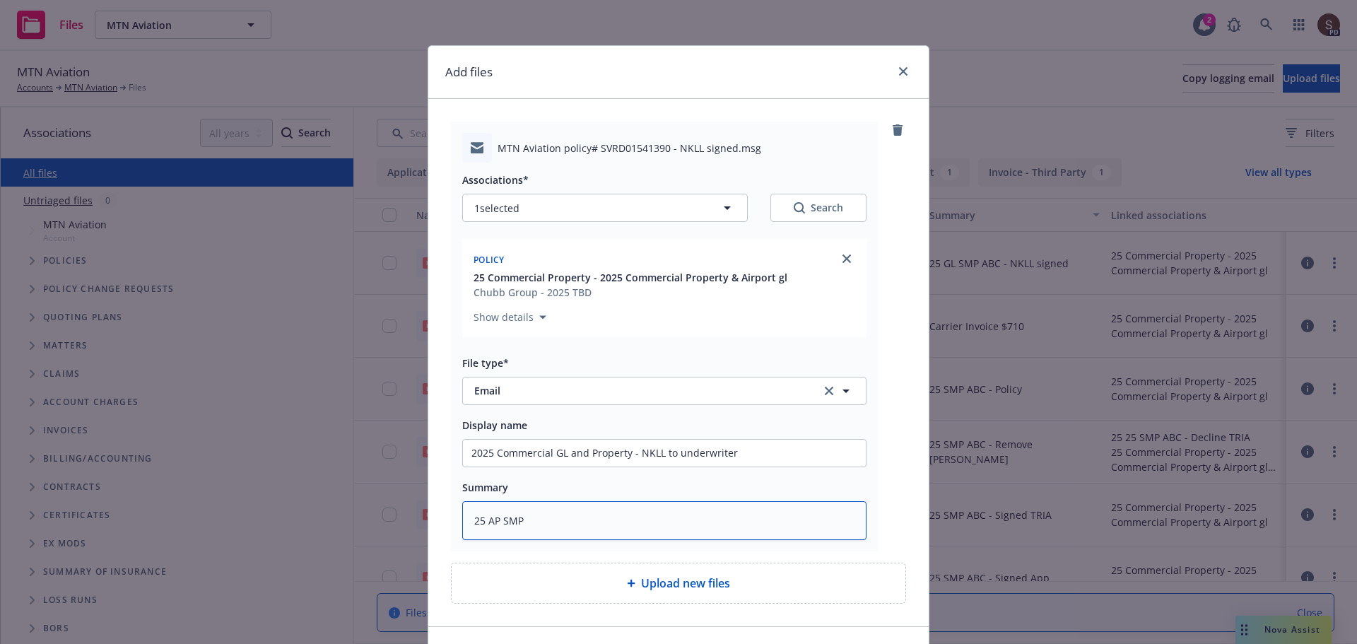
type textarea "25 AP SMP A"
type textarea "x"
type textarea "25 AP SMP AB"
type textarea "x"
type textarea "25 AP SMP ABC"
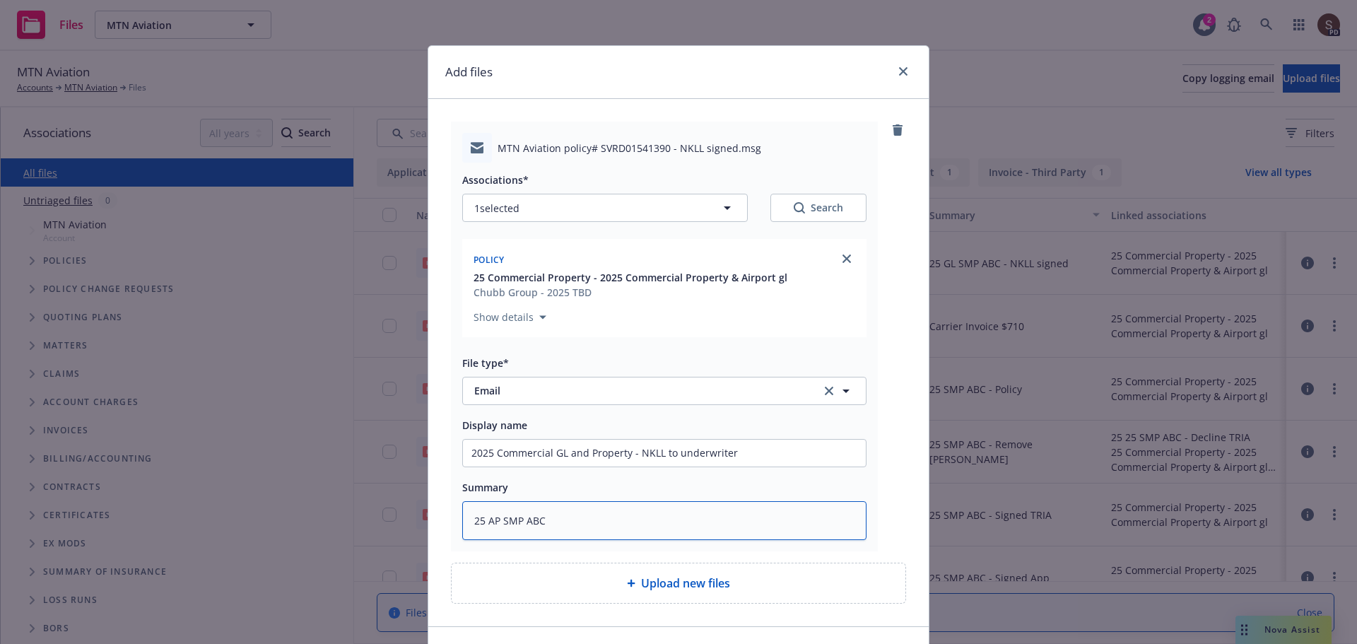
type textarea "x"
type textarea "25 AP SMP ABC"
drag, startPoint x: 632, startPoint y: 452, endPoint x: 757, endPoint y: 429, distance: 127.1
click at [757, 429] on div "Display name 2025 Commercial GL and Property - NKLL to underwriter" at bounding box center [664, 441] width 404 height 51
click at [655, 520] on textarea "25 AP SMP ABC" at bounding box center [664, 520] width 404 height 39
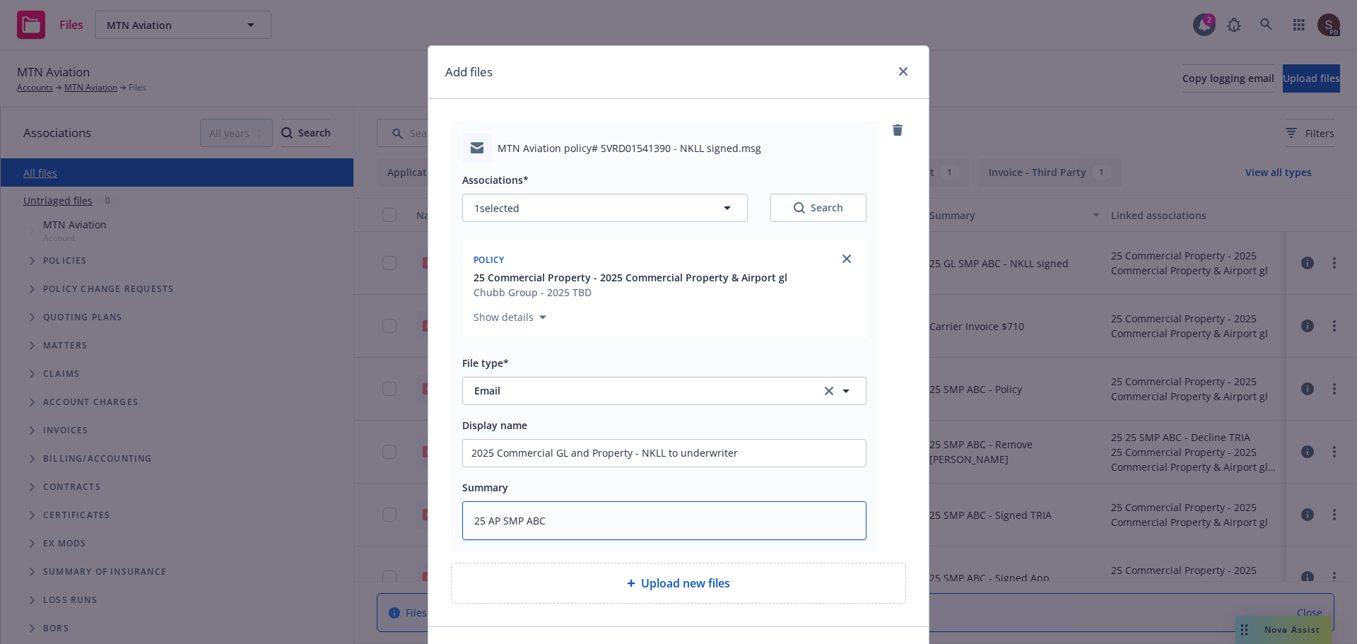
paste textarea "NKLL to underwriter"
type textarea "x"
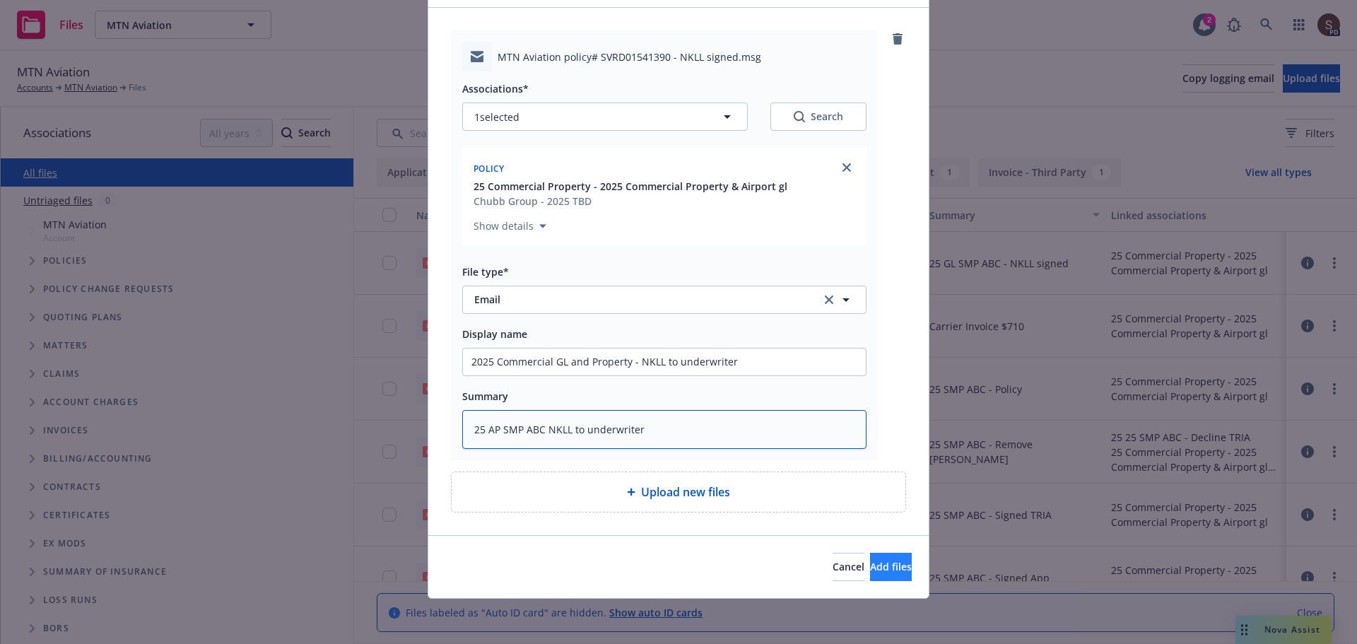
type textarea "25 AP SMP ABC NKLL to underwriter"
click at [870, 562] on span "Add files" at bounding box center [891, 566] width 42 height 13
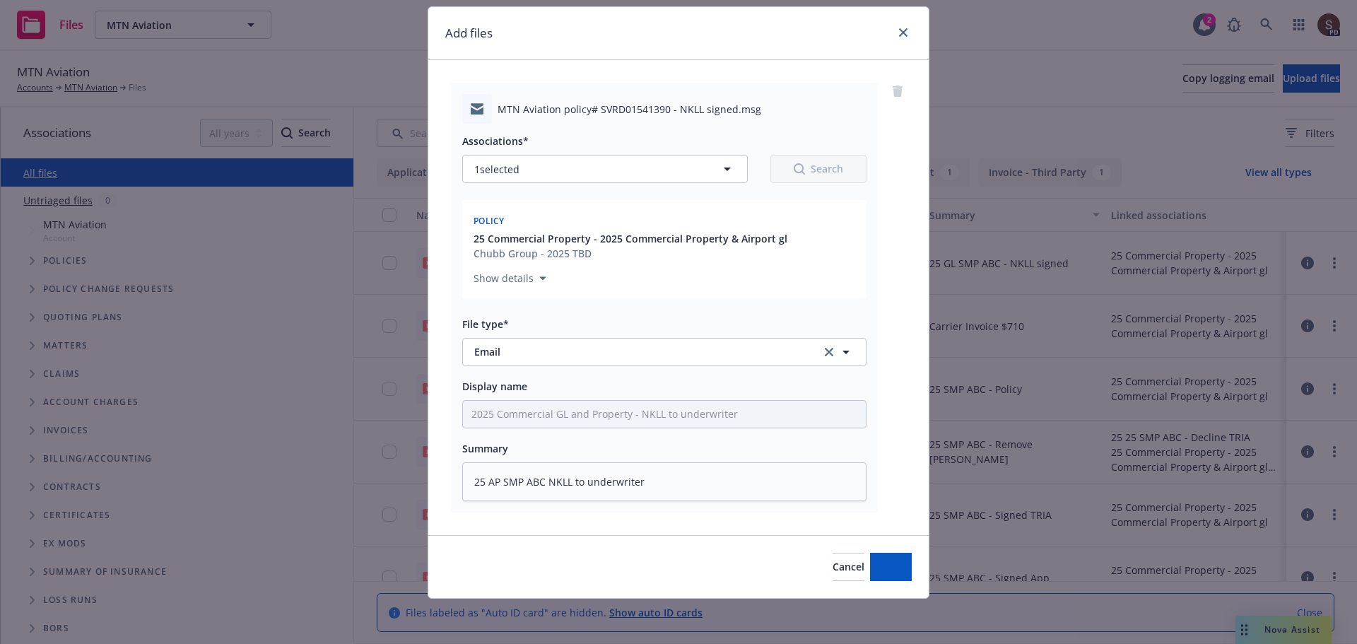
scroll to position [39, 0]
type textarea "x"
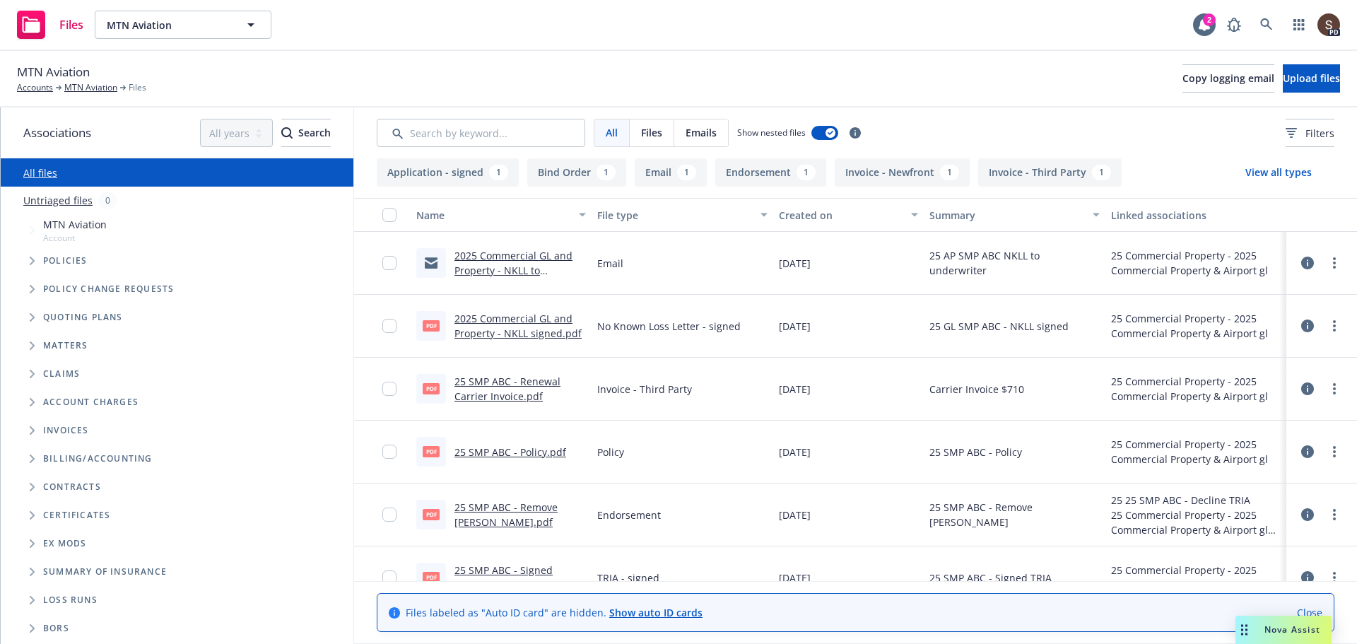
click at [1283, 27] on div "PD" at bounding box center [1280, 25] width 120 height 28
click at [1266, 20] on icon at bounding box center [1266, 24] width 12 height 12
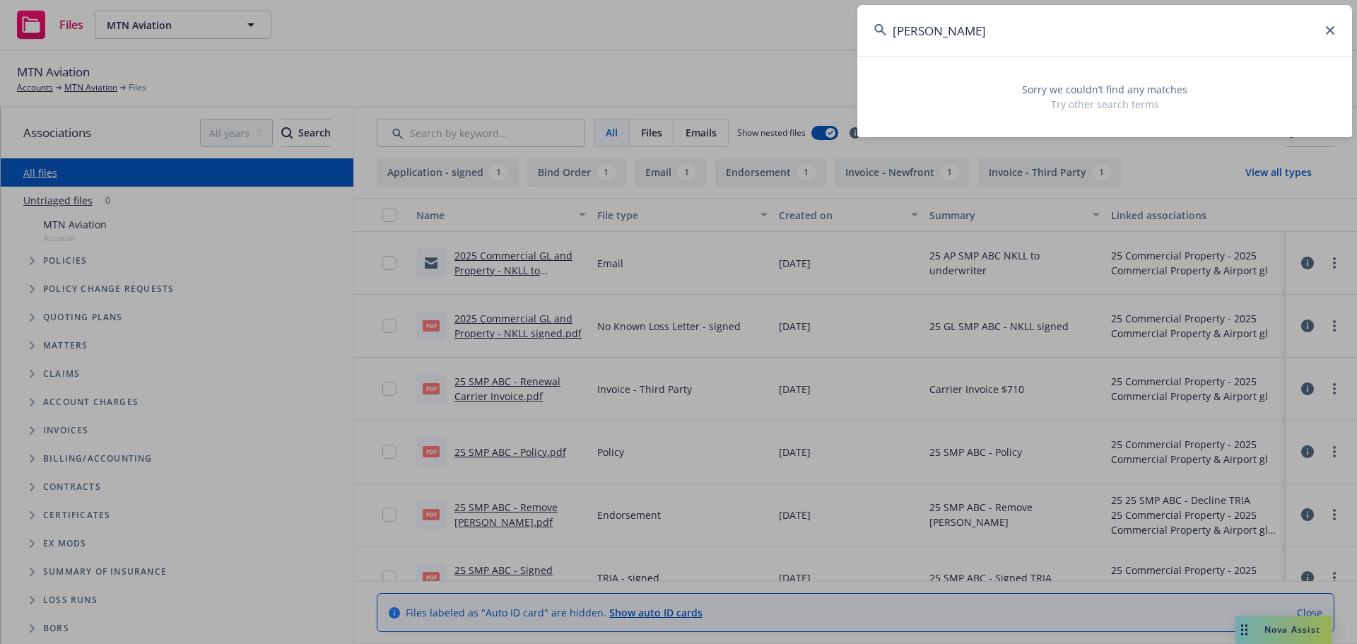
drag, startPoint x: 938, startPoint y: 27, endPoint x: 876, endPoint y: 28, distance: 62.2
click at [876, 28] on div "klier sk" at bounding box center [1104, 30] width 495 height 51
type input "klier sk"
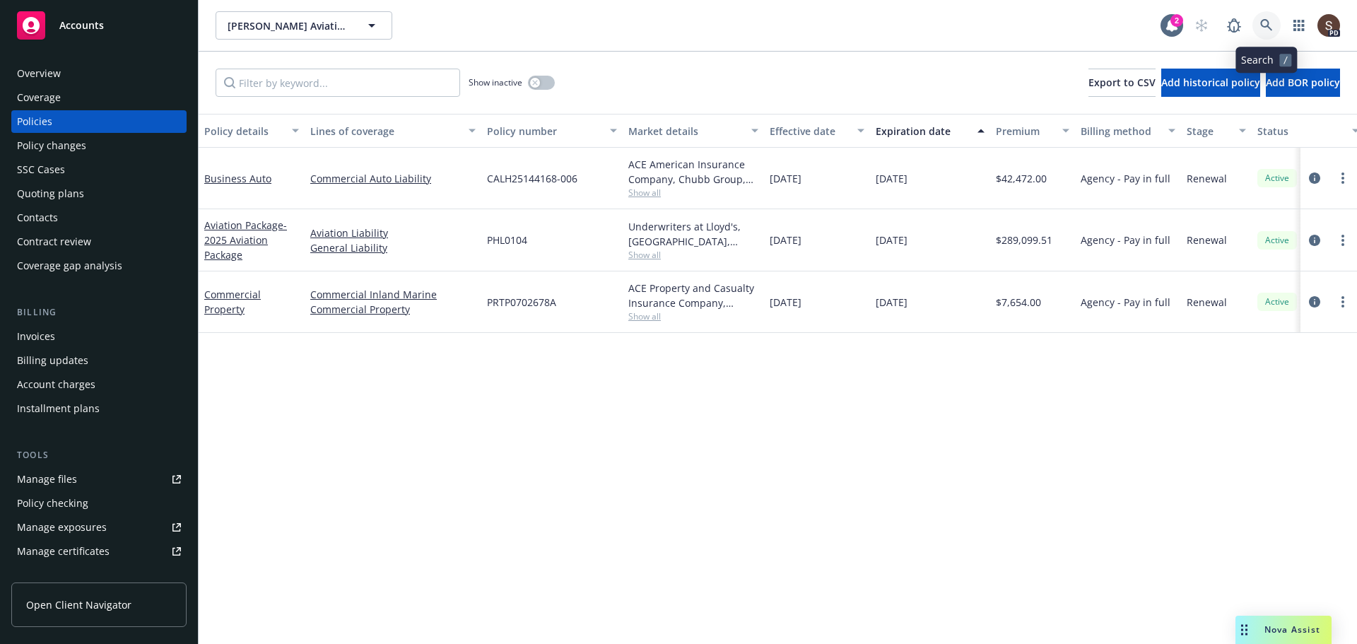
click at [1272, 21] on icon at bounding box center [1266, 25] width 13 height 13
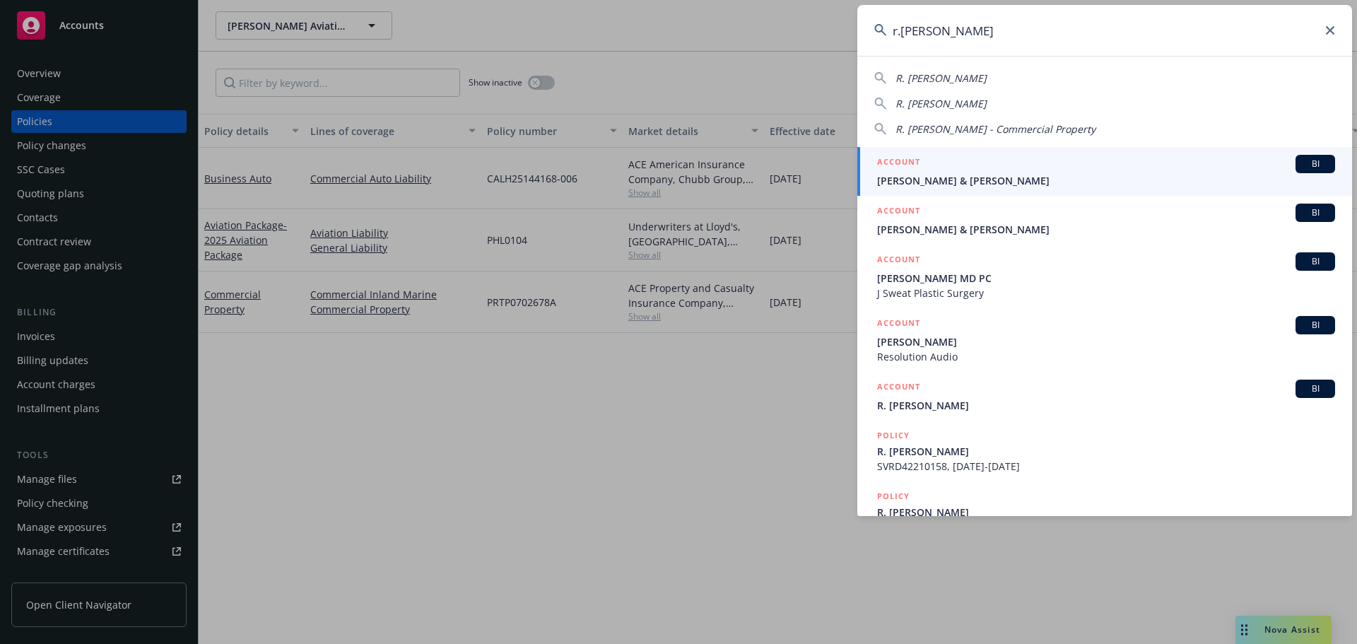
click at [924, 80] on span "R. [PERSON_NAME]" at bounding box center [940, 77] width 91 height 13
type input "R. [PERSON_NAME]"
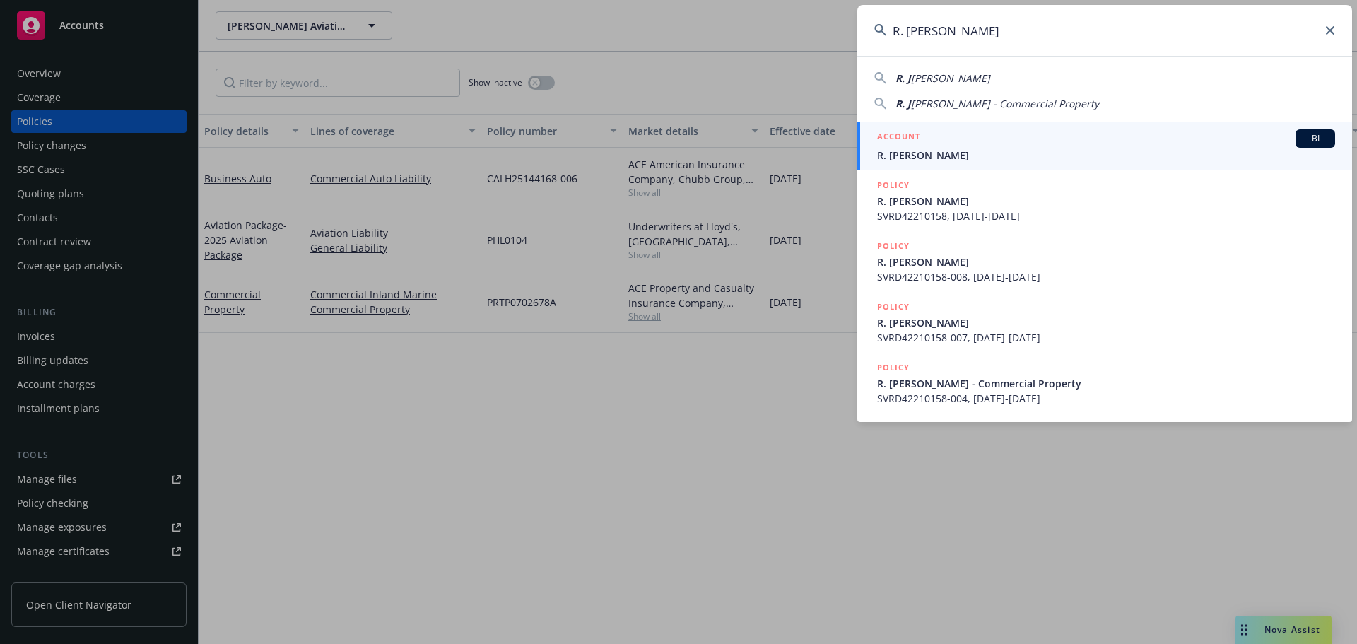
click at [909, 154] on span "R. [PERSON_NAME]" at bounding box center [1106, 155] width 458 height 15
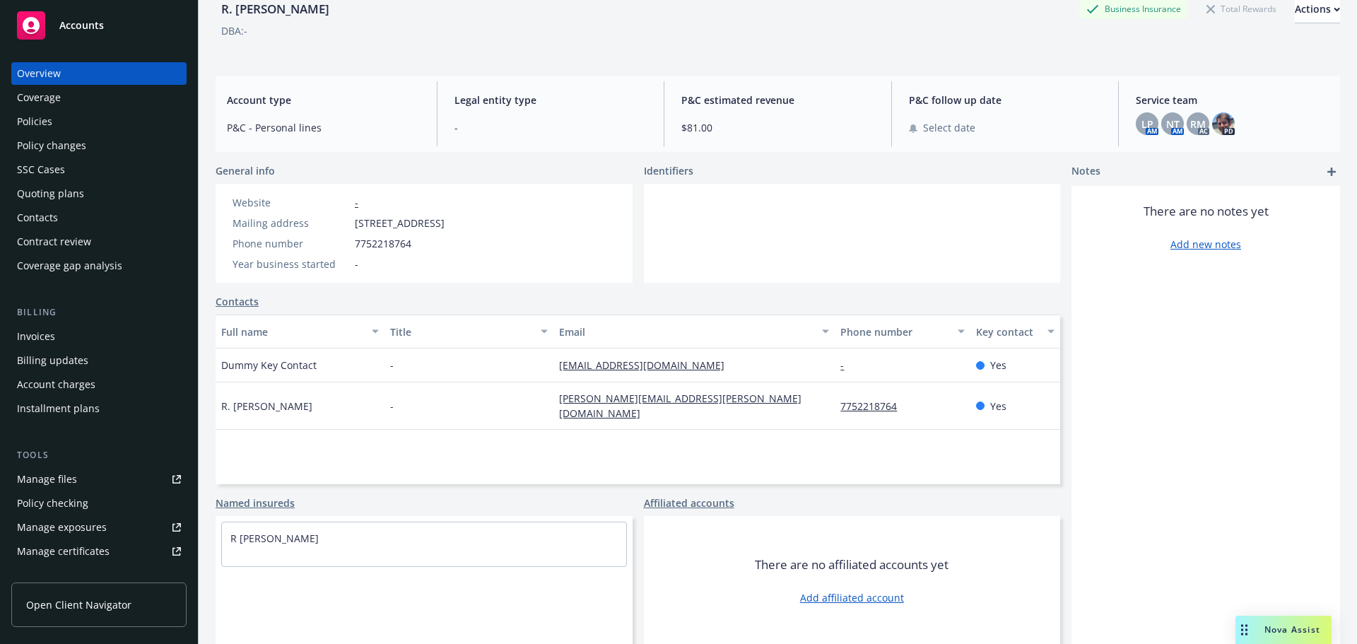
scroll to position [75, 0]
click at [64, 469] on div "Manage files" at bounding box center [47, 479] width 60 height 23
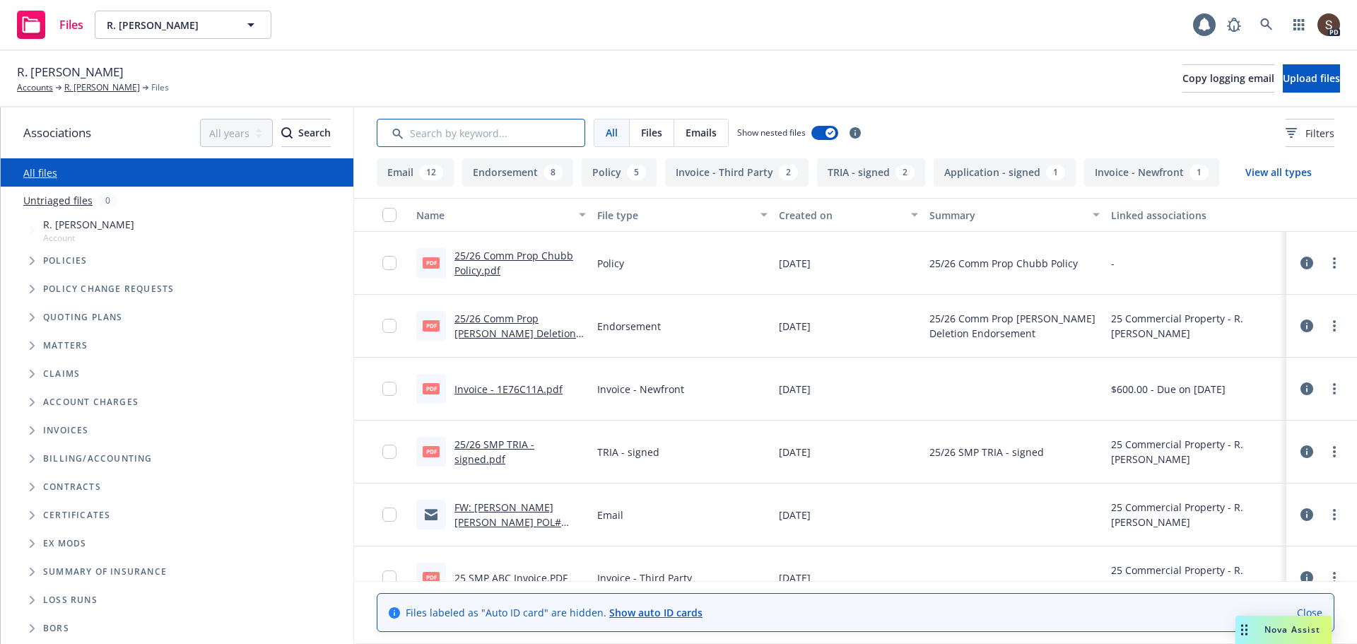
click at [441, 128] on input "Search by keyword..." at bounding box center [481, 133] width 208 height 28
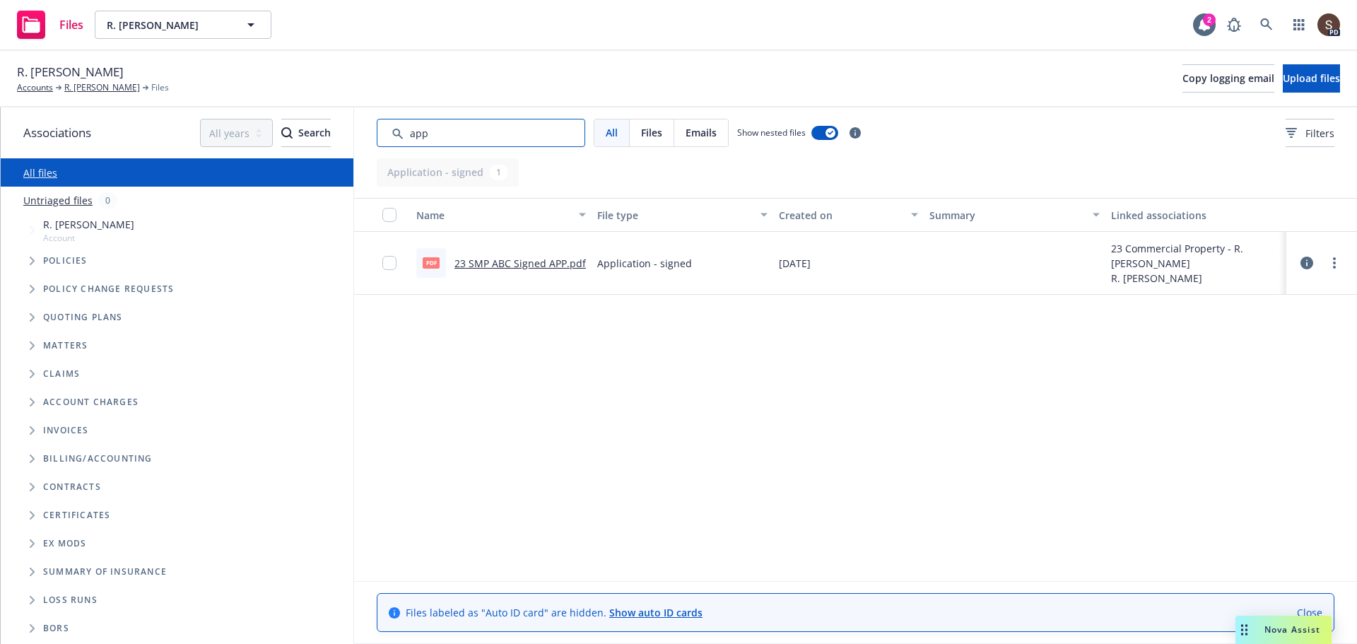
type input "app"
click at [532, 267] on link "23 SMP ABC Signed APP.pdf" at bounding box center [519, 263] width 131 height 13
click at [34, 167] on link "All files" at bounding box center [40, 172] width 34 height 13
drag, startPoint x: 435, startPoint y: 133, endPoint x: 328, endPoint y: 112, distance: 109.5
click at [328, 112] on div "Associations All years 2027 2026 2025 2024 2023 2022 2021 2020 2019 2018 2017 2…" at bounding box center [679, 375] width 1356 height 536
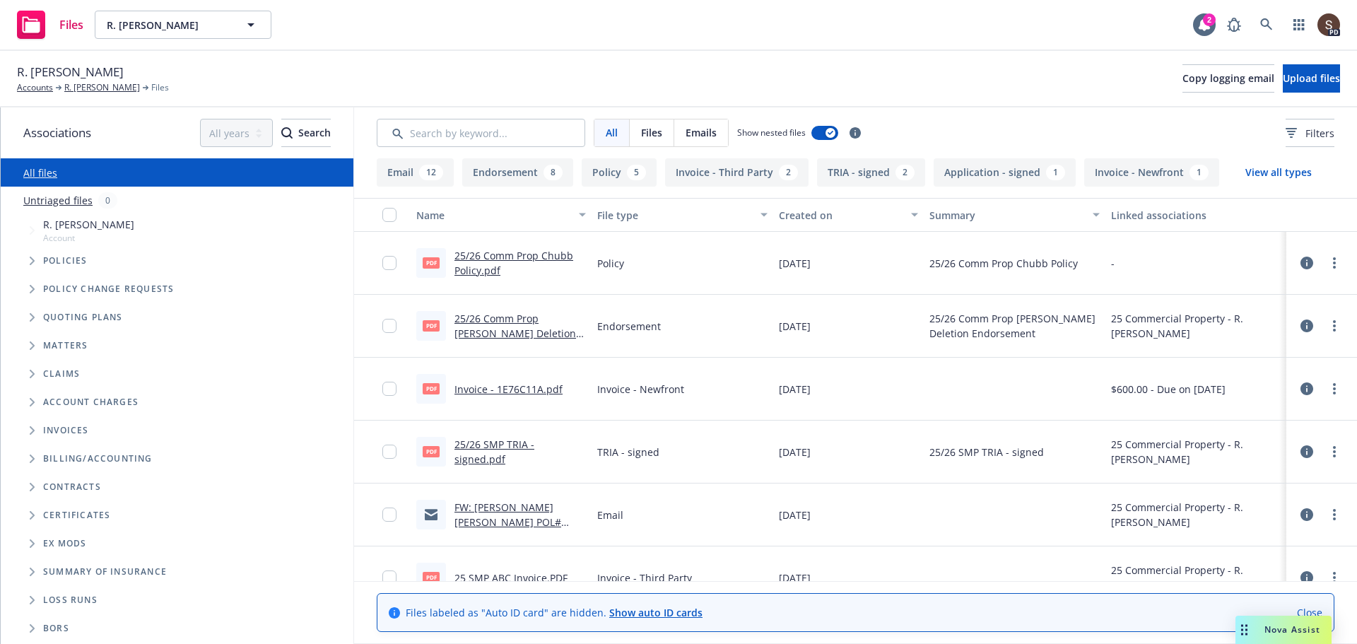
click at [506, 254] on link "25/26 Comm Prop Chubb Policy.pdf" at bounding box center [513, 263] width 119 height 28
click at [1266, 27] on icon at bounding box center [1266, 24] width 13 height 13
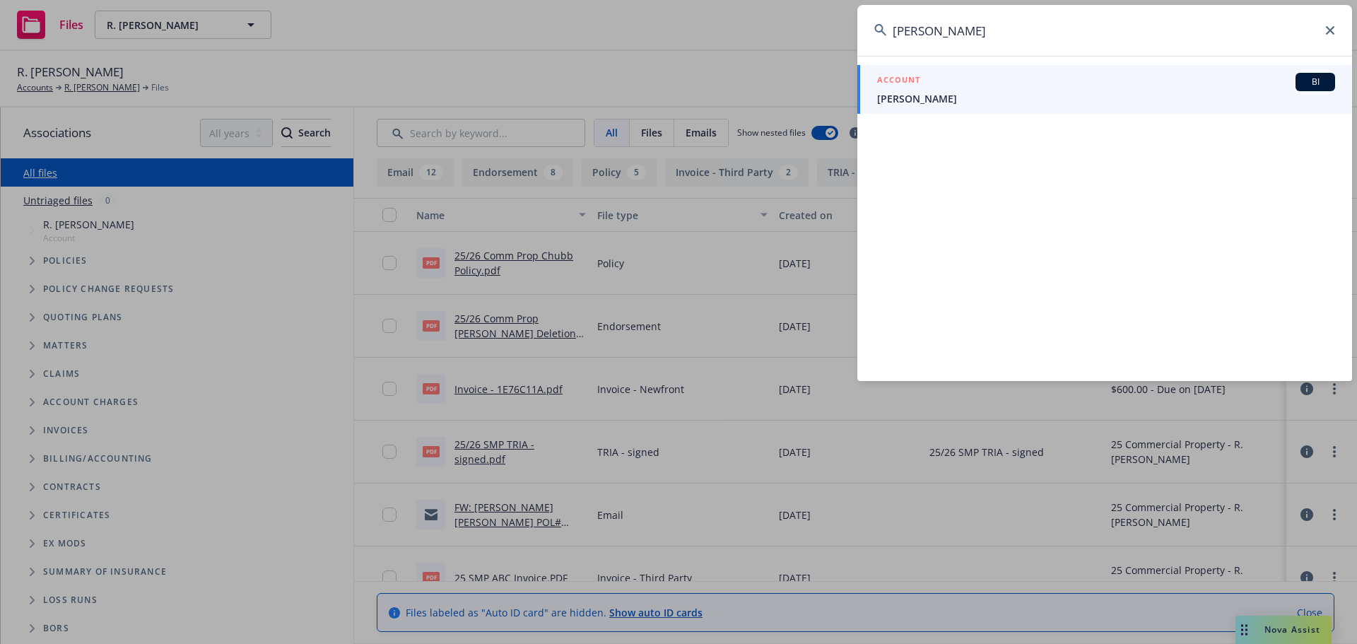
type input "patrick piper"
click at [928, 93] on span "Patrick G. Pieper" at bounding box center [1106, 98] width 458 height 15
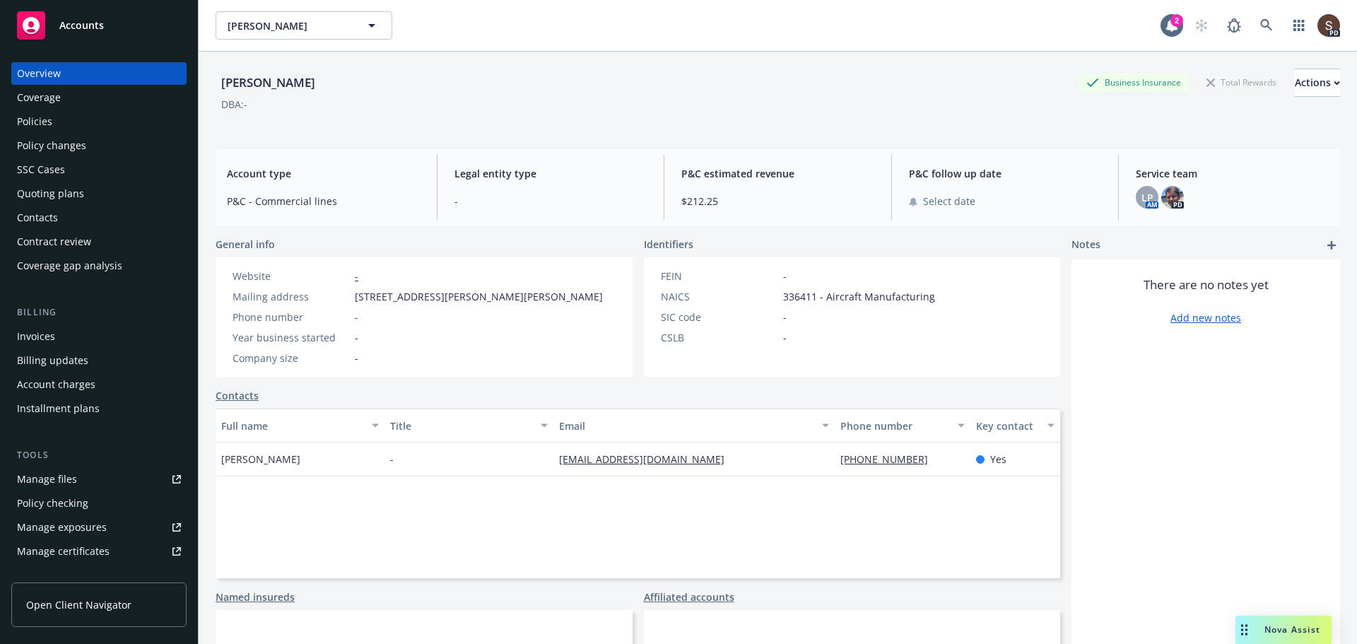
click at [18, 211] on div "Contacts" at bounding box center [37, 217] width 41 height 23
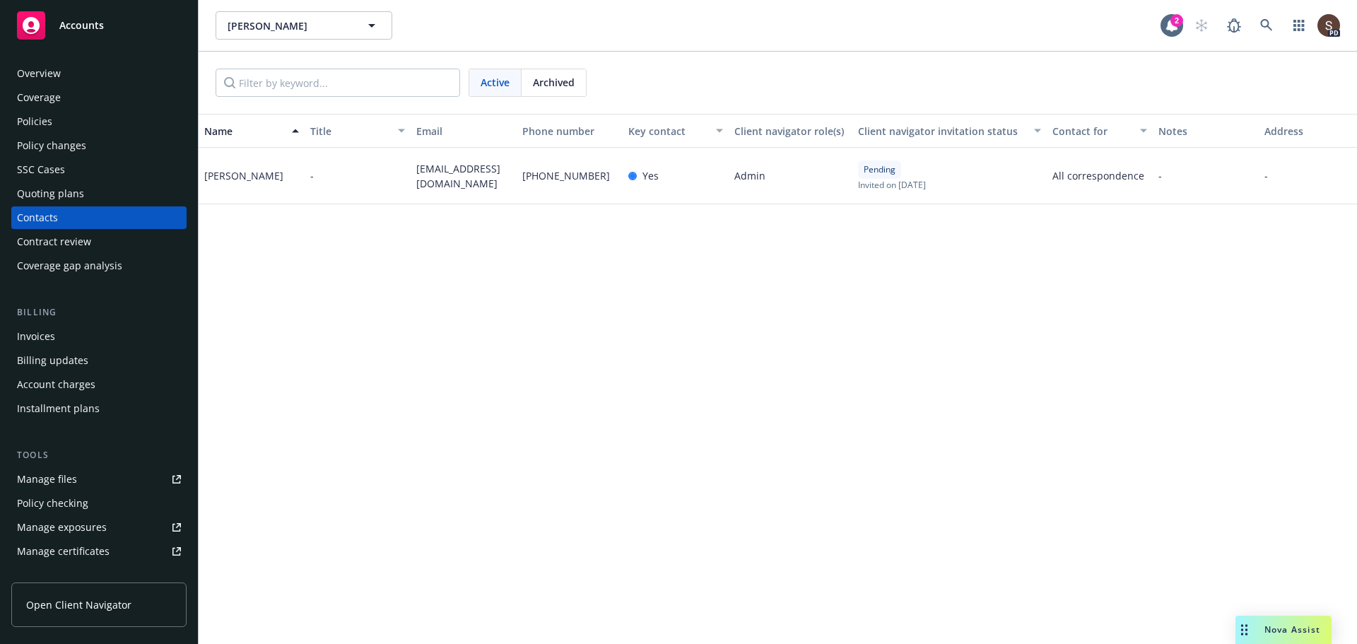
click at [51, 68] on div "Overview" at bounding box center [39, 73] width 44 height 23
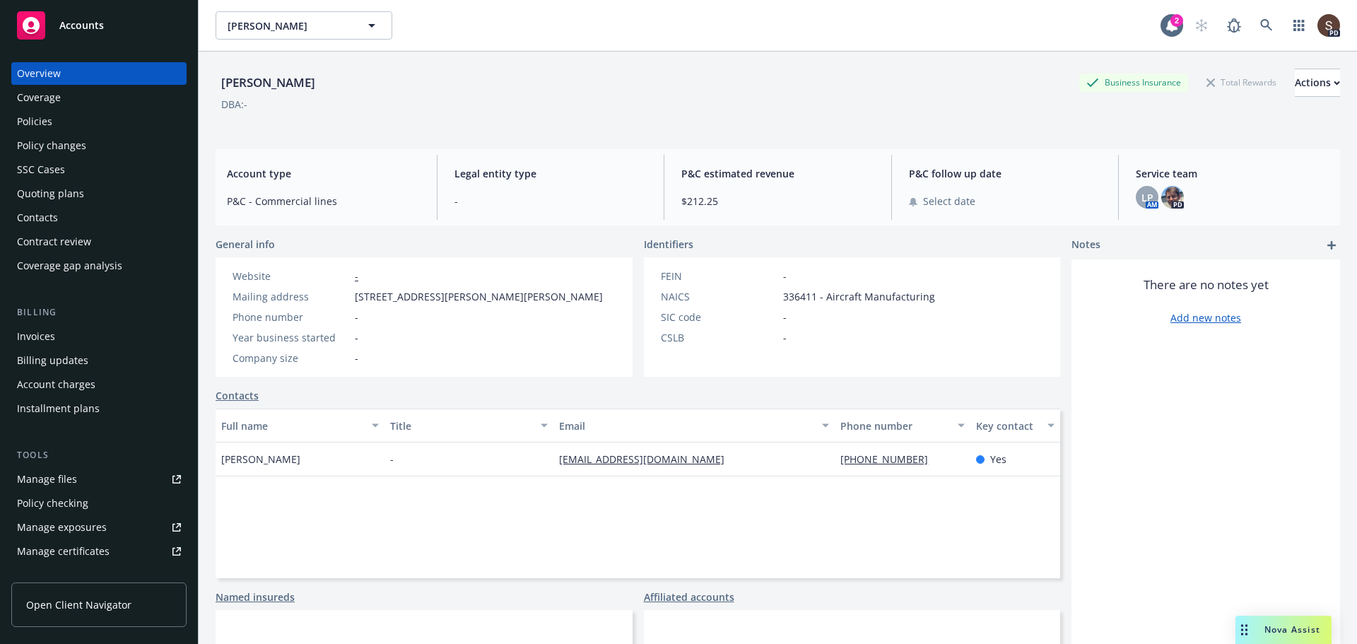
click at [1193, 468] on div "There are no notes yet Add new notes" at bounding box center [1205, 499] width 269 height 480
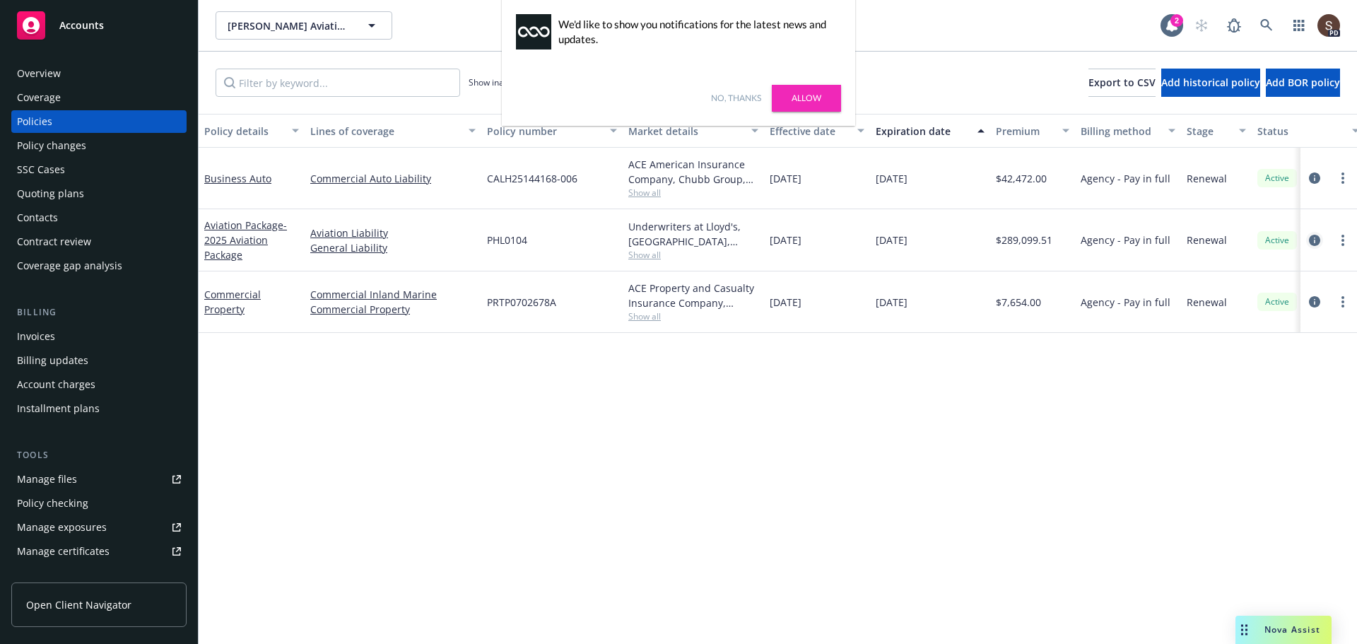
click at [1312, 235] on icon "circleInformation" at bounding box center [1314, 240] width 11 height 11
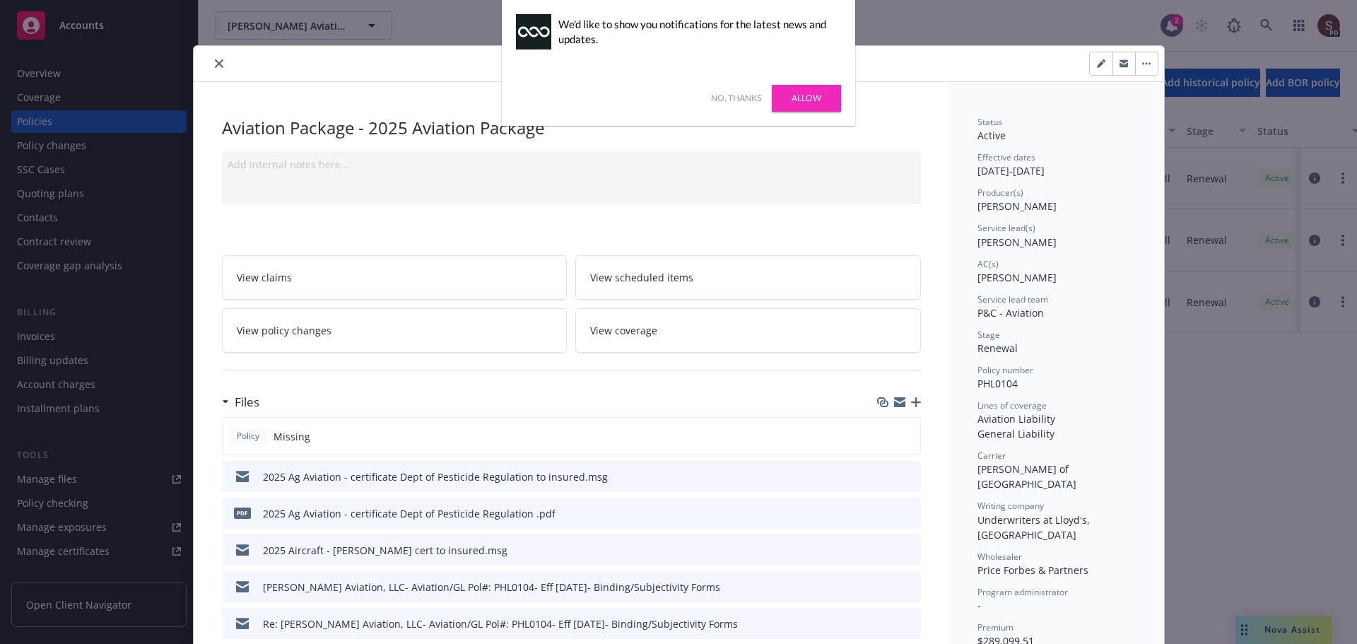
click at [806, 93] on link "Allow" at bounding box center [806, 98] width 69 height 27
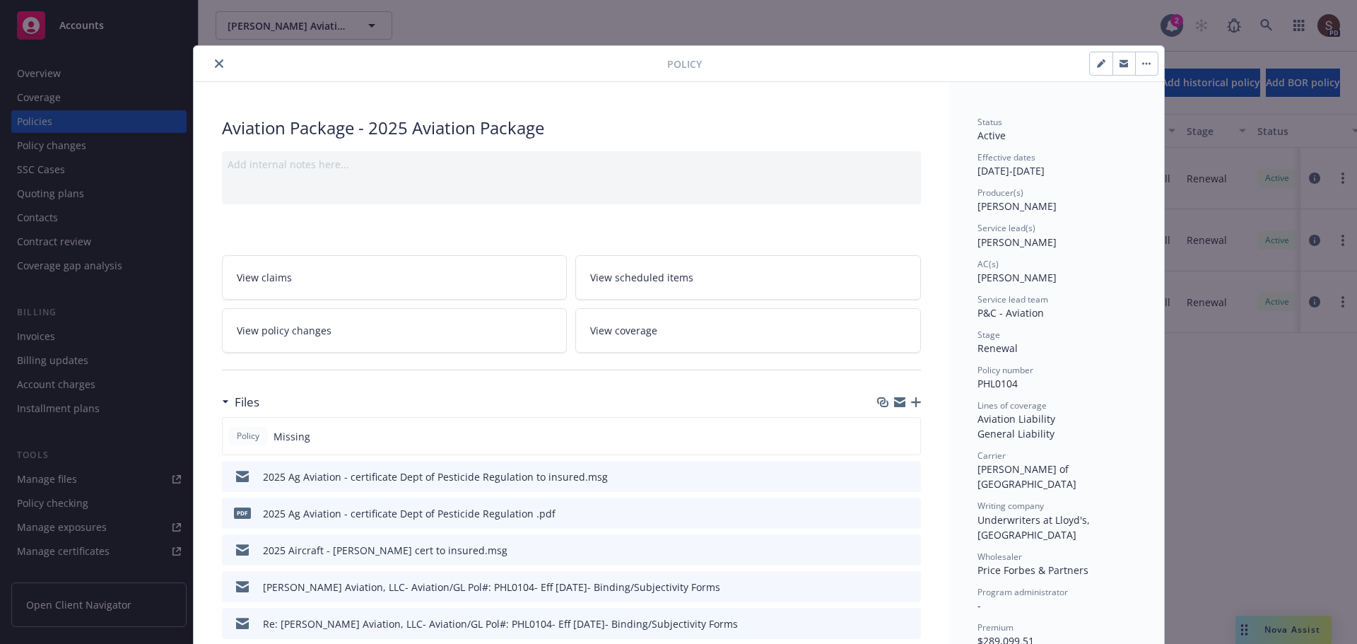
click at [909, 394] on div "Files" at bounding box center [571, 402] width 699 height 30
click at [904, 404] on div at bounding box center [899, 401] width 44 height 11
click at [913, 397] on icon "button" at bounding box center [916, 402] width 10 height 10
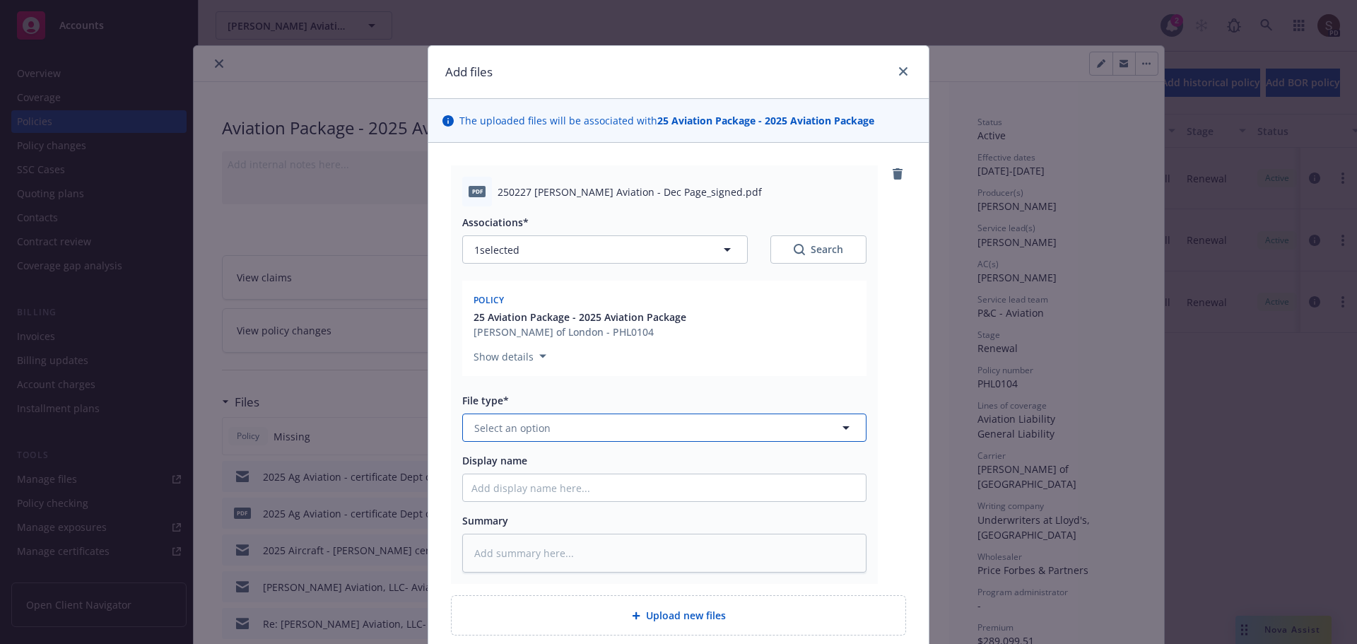
click at [567, 418] on button "Select an option" at bounding box center [664, 427] width 404 height 28
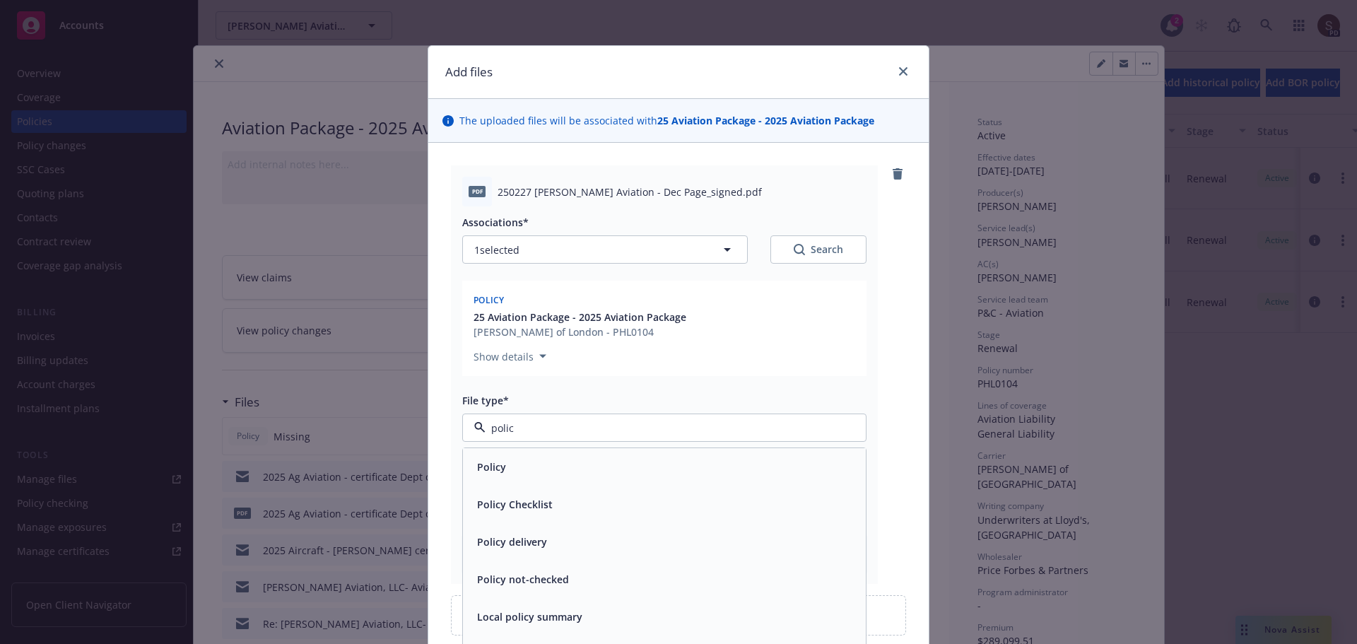
type input "policy"
click at [522, 467] on div "Policy" at bounding box center [664, 466] width 386 height 20
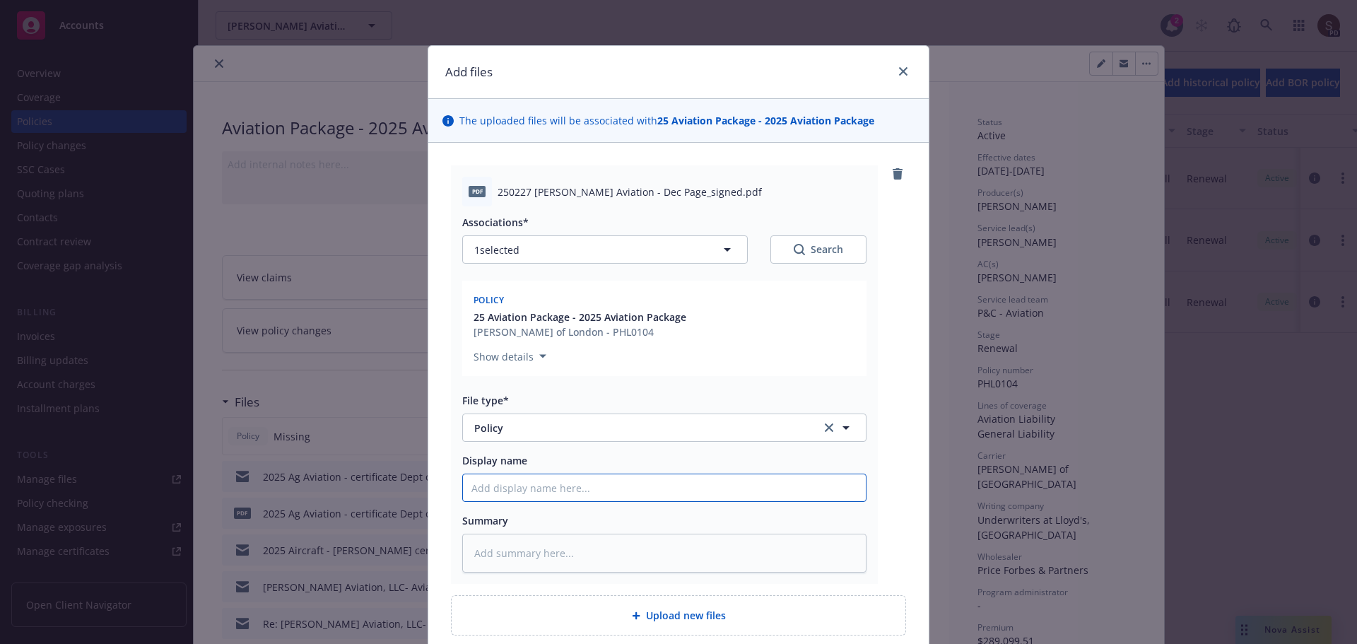
click at [515, 489] on input "Display name" at bounding box center [664, 487] width 403 height 27
type textarea "x"
type input "2"
type textarea "x"
type input "20"
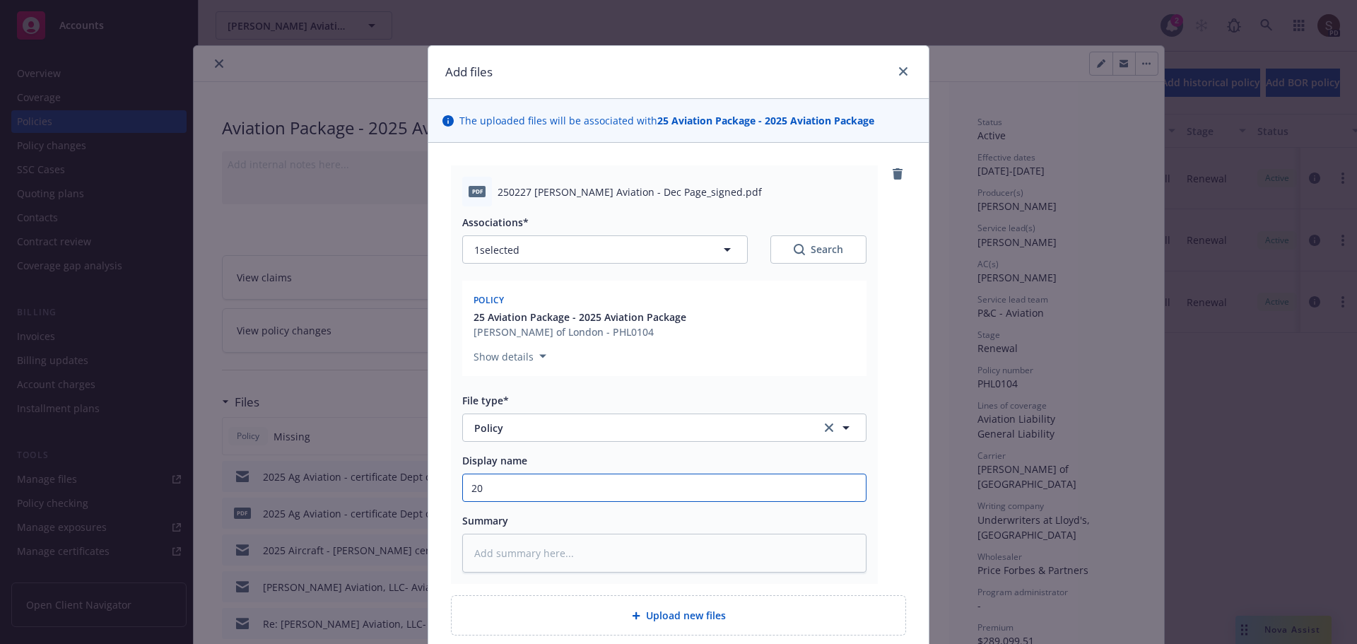
type textarea "x"
type input "202"
type textarea "x"
type input "2025"
type textarea "x"
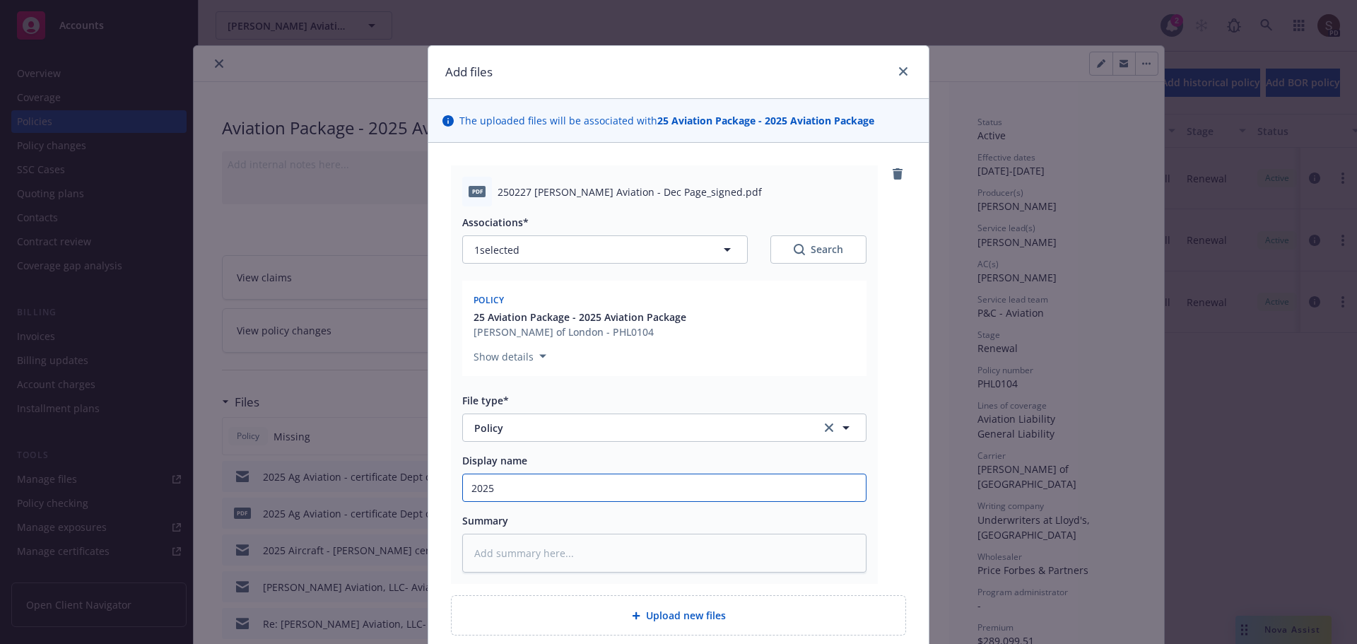
type input "2025A"
type textarea "x"
type input "2025Ag"
type textarea "x"
type input "2025Ag"
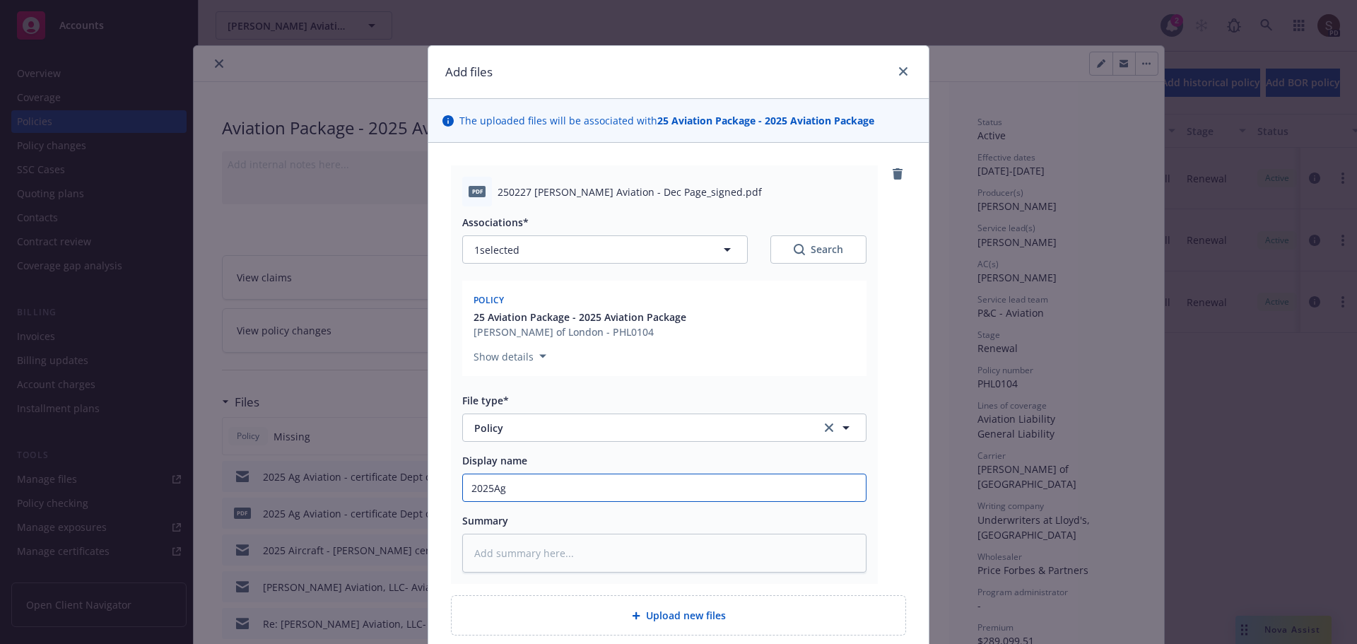
type textarea "x"
type input "2025Ag A"
type textarea "x"
type input "2025Ag Avi"
type textarea "x"
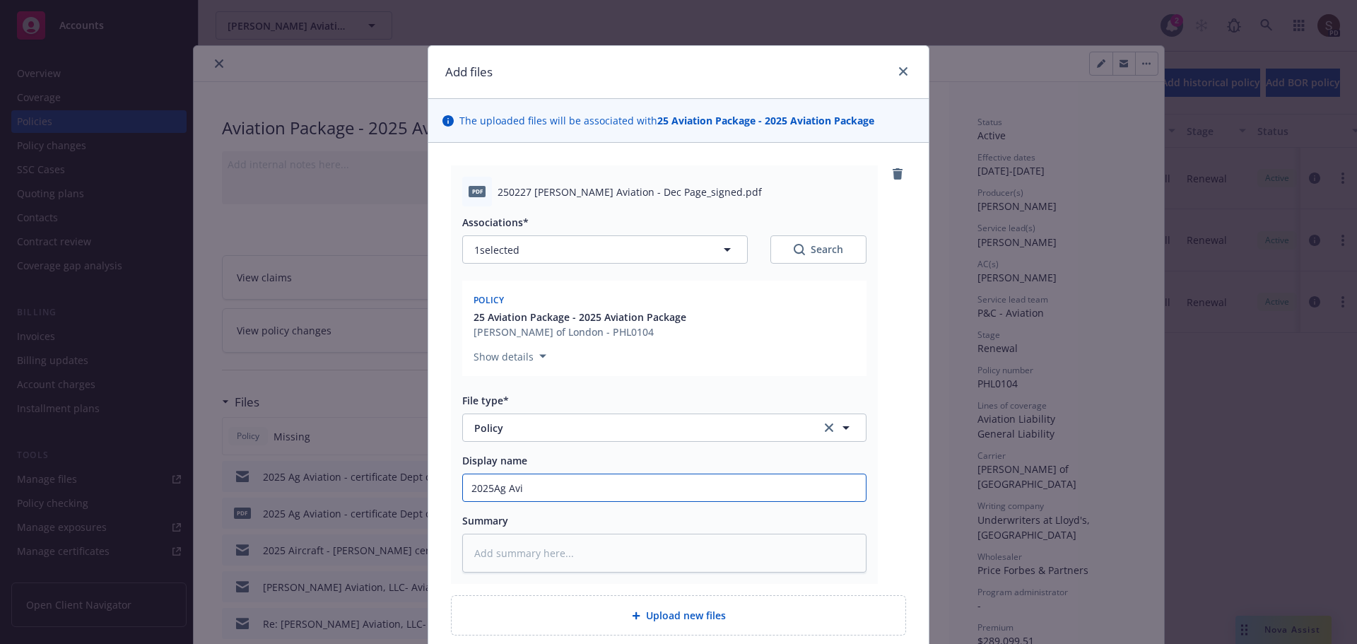
type input "2025Ag Avia"
type textarea "x"
type input "2025Ag Aviat"
type textarea "x"
type input "2025Ag Aviati"
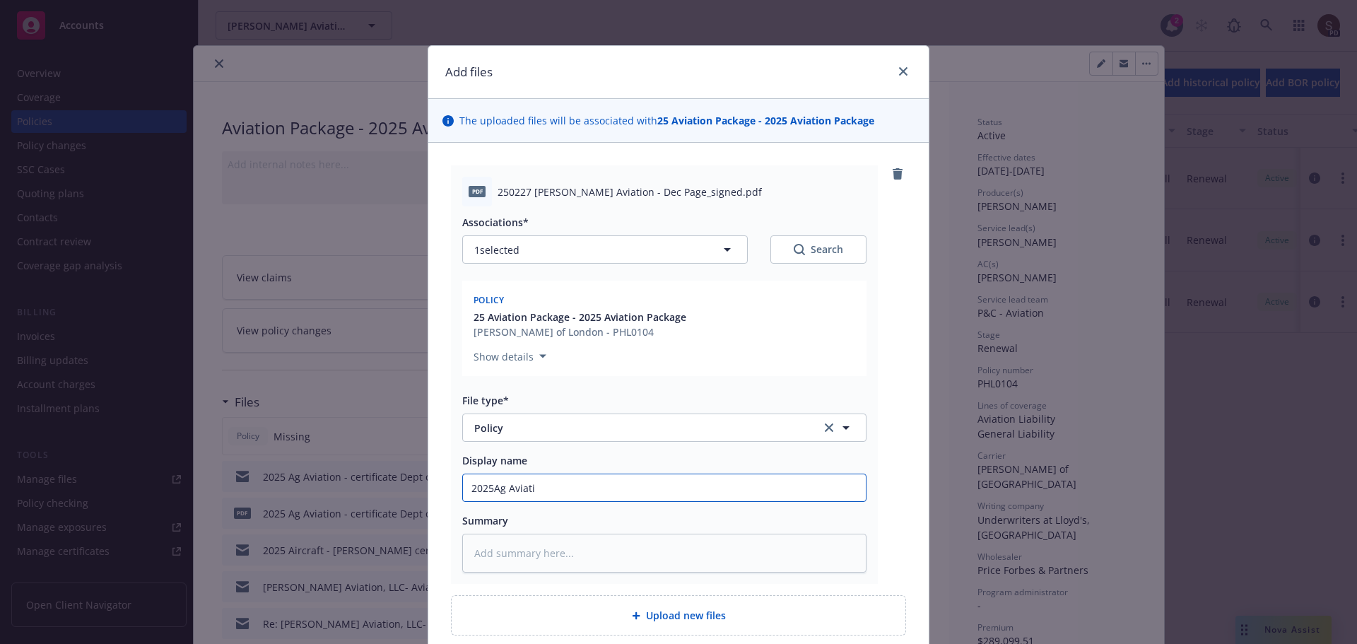
type textarea "x"
type input "2025Ag Aviatio"
type textarea "x"
type input "2025Ag Aviation"
type textarea "x"
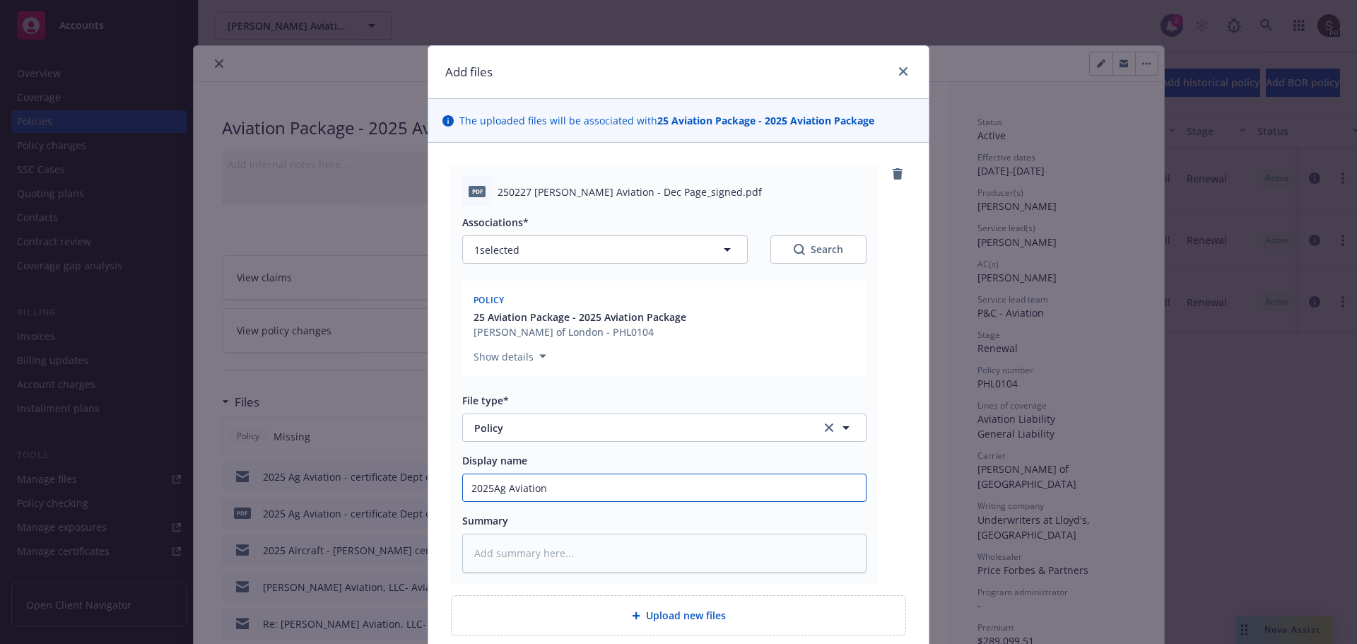
type input "2025Ag Aviation"
type textarea "x"
type input "2025Ag Aviation p"
type textarea "x"
type input "2025Ag Aviation"
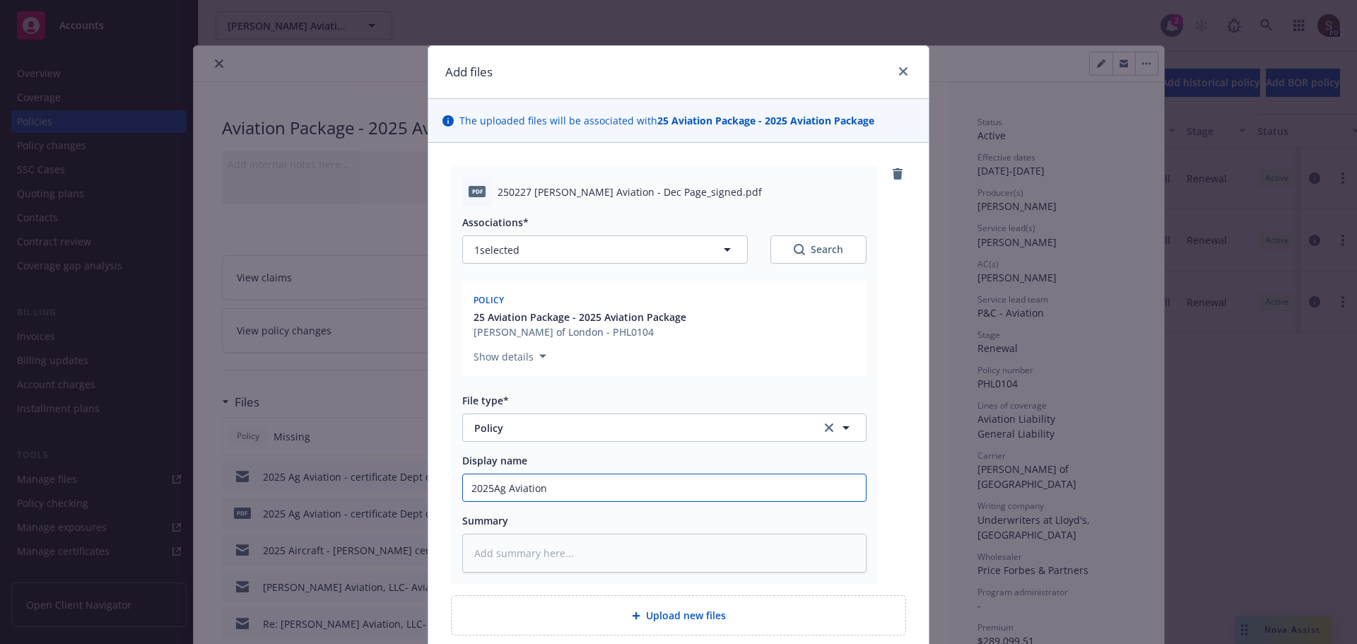
type textarea "x"
type input "2025Ag Aviation p"
type textarea "x"
type input "2025Ag Aviation po"
type textarea "x"
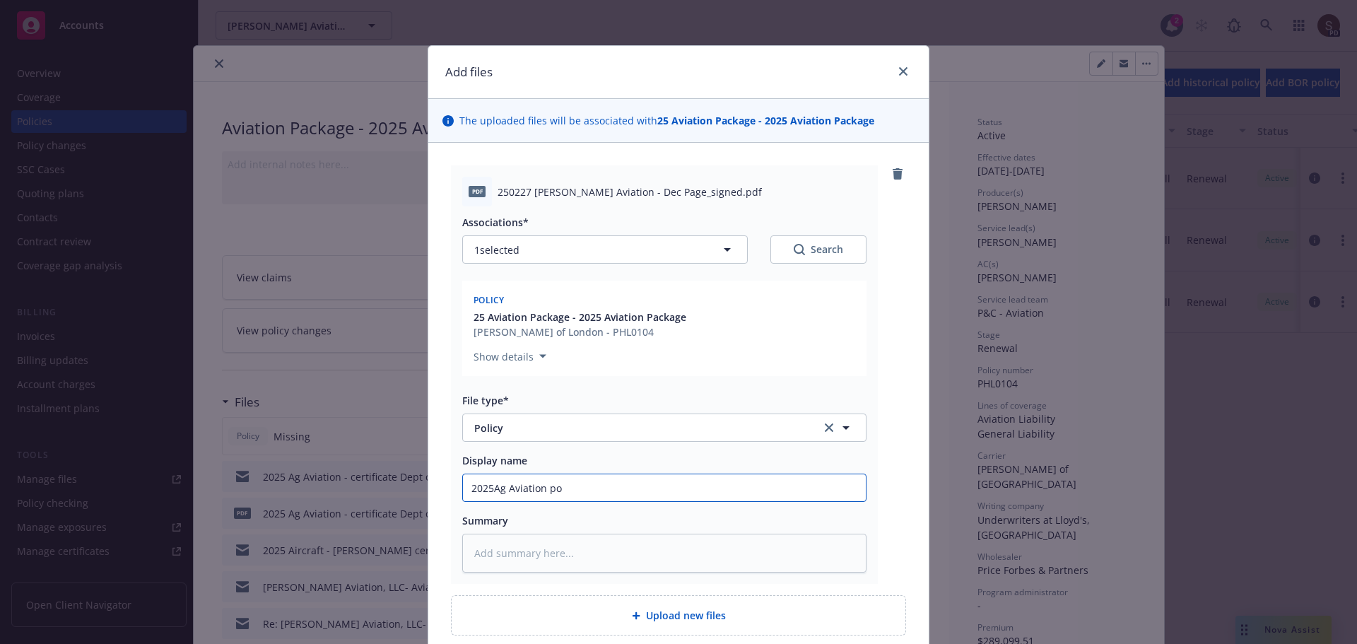
type input "2025Ag Aviation pol"
type textarea "x"
type input "2025Ag Aviation poli"
type textarea "x"
type input "2025Ag Aviation polic"
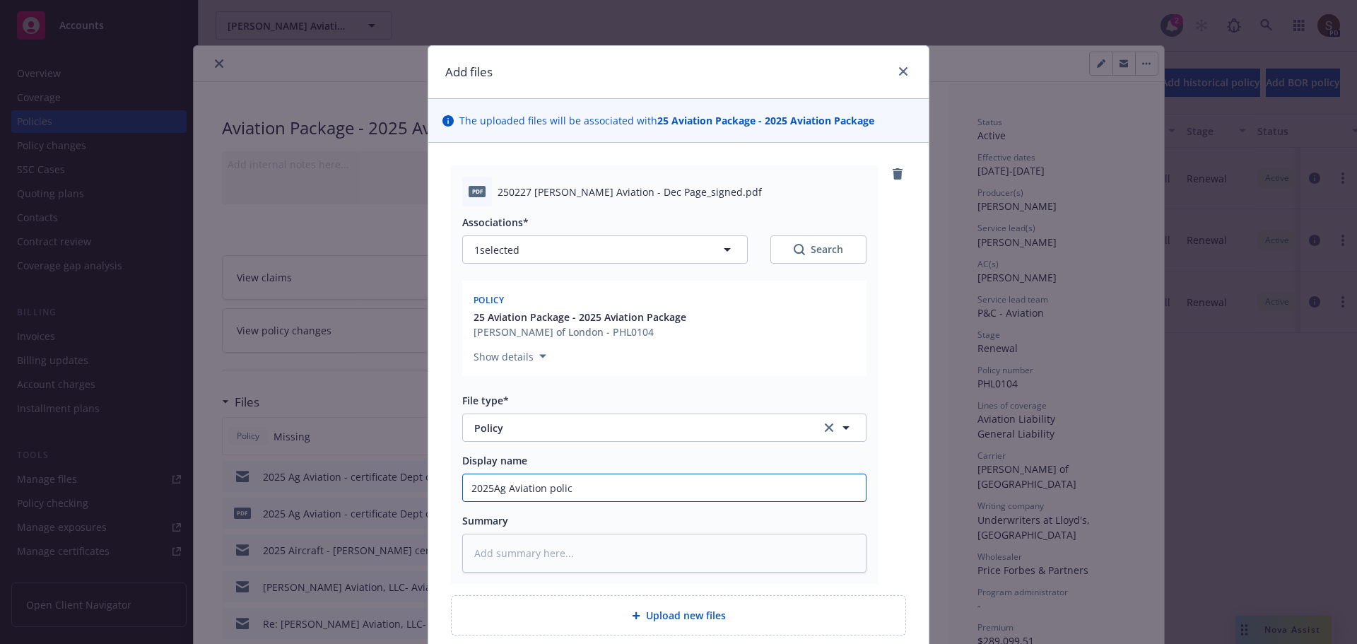
type textarea "x"
type input "2025Ag Aviation policy"
type textarea "x"
type input "2025Ag Aviation policy/"
type textarea "x"
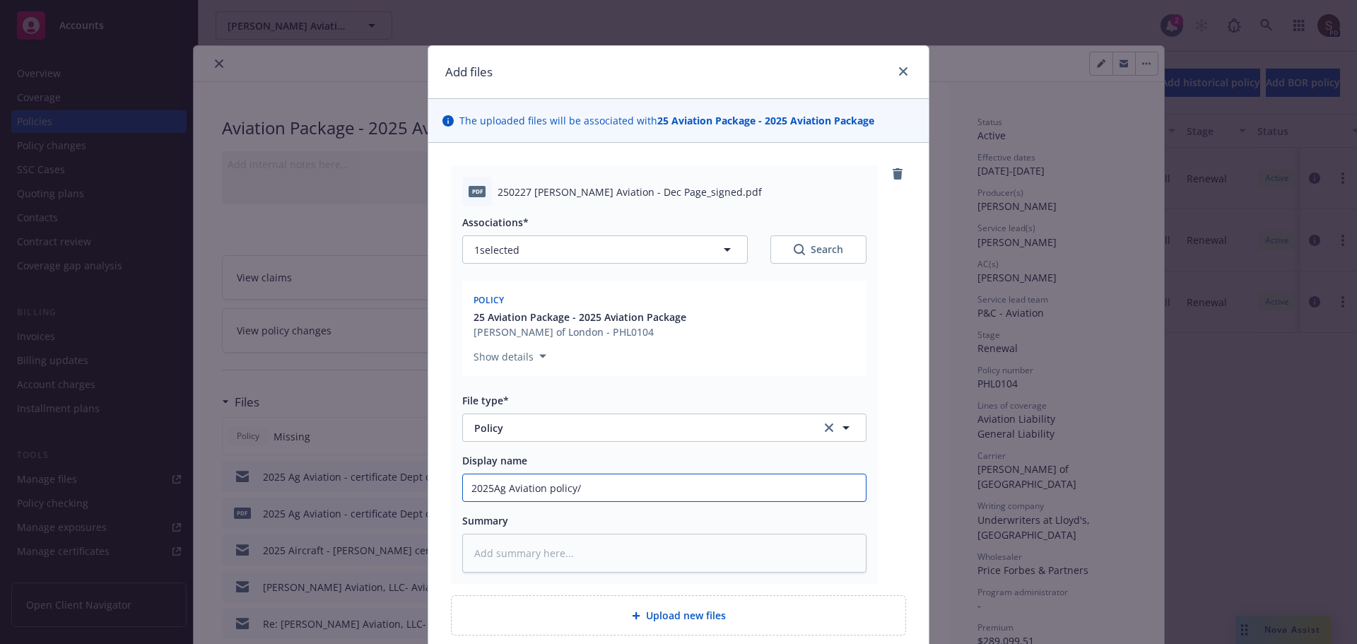
type input "2025Ag Aviation policy/s"
type textarea "x"
type input "2025Ag Aviation policy/si"
type textarea "x"
type input "2025Ag Aviation policy/s"
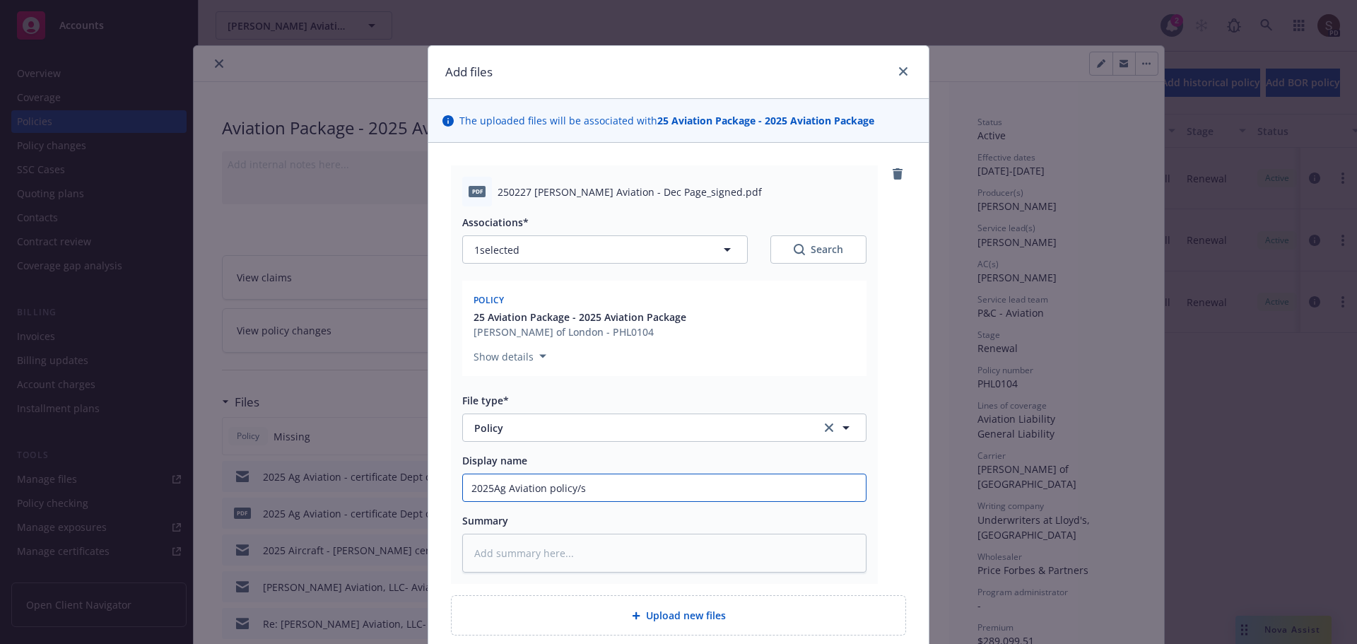
type textarea "x"
type input "2025Ag Aviation policy/"
type textarea "x"
type input "2025Ag Aviation policy/s"
type textarea "x"
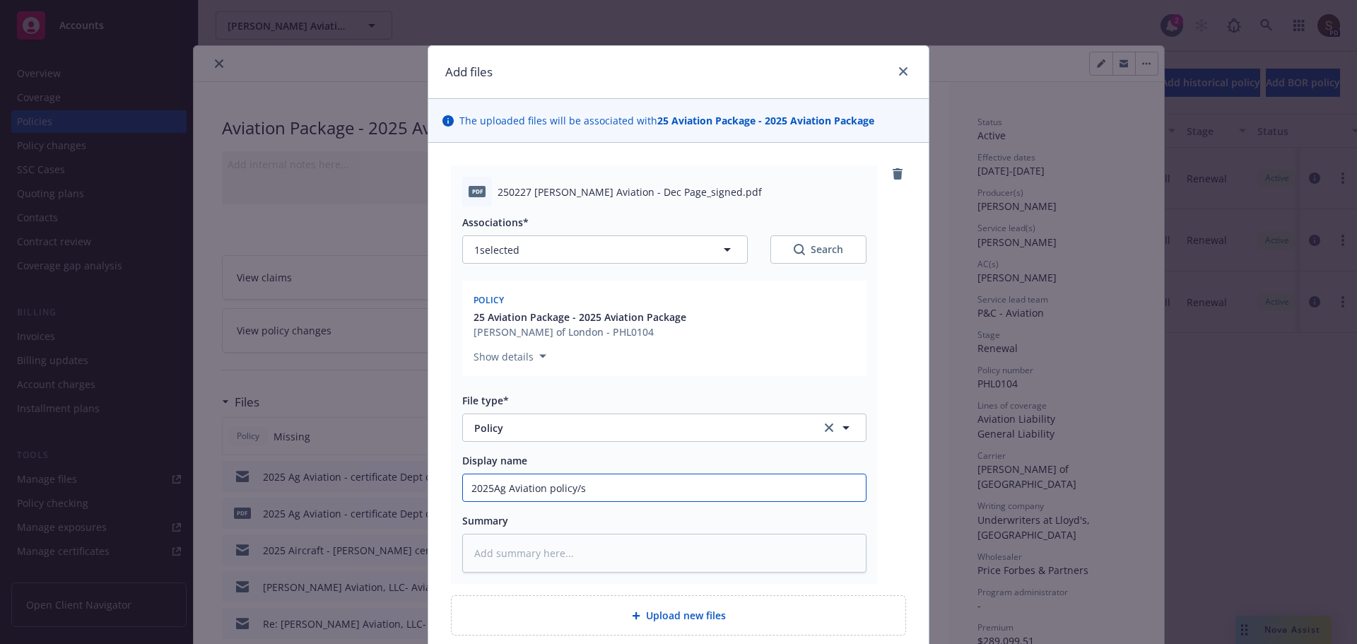
type input "2025Ag Aviation policy/st"
type textarea "x"
type input "2025Ag Aviation policy/stam"
type textarea "x"
type input "2025Ag Aviation policy/stamp"
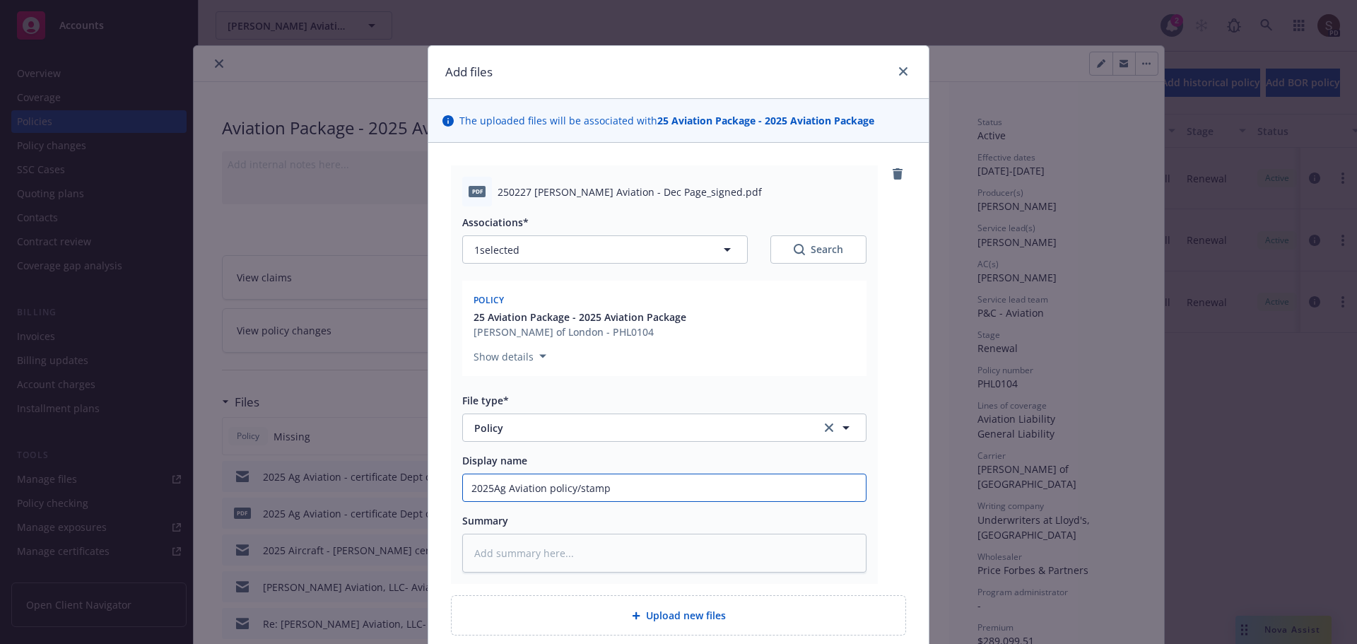
type textarea "x"
type input "2025Ag Aviation policy/stampe"
type textarea "x"
type input "2025Ag Aviation policy/stamped"
type textarea "x"
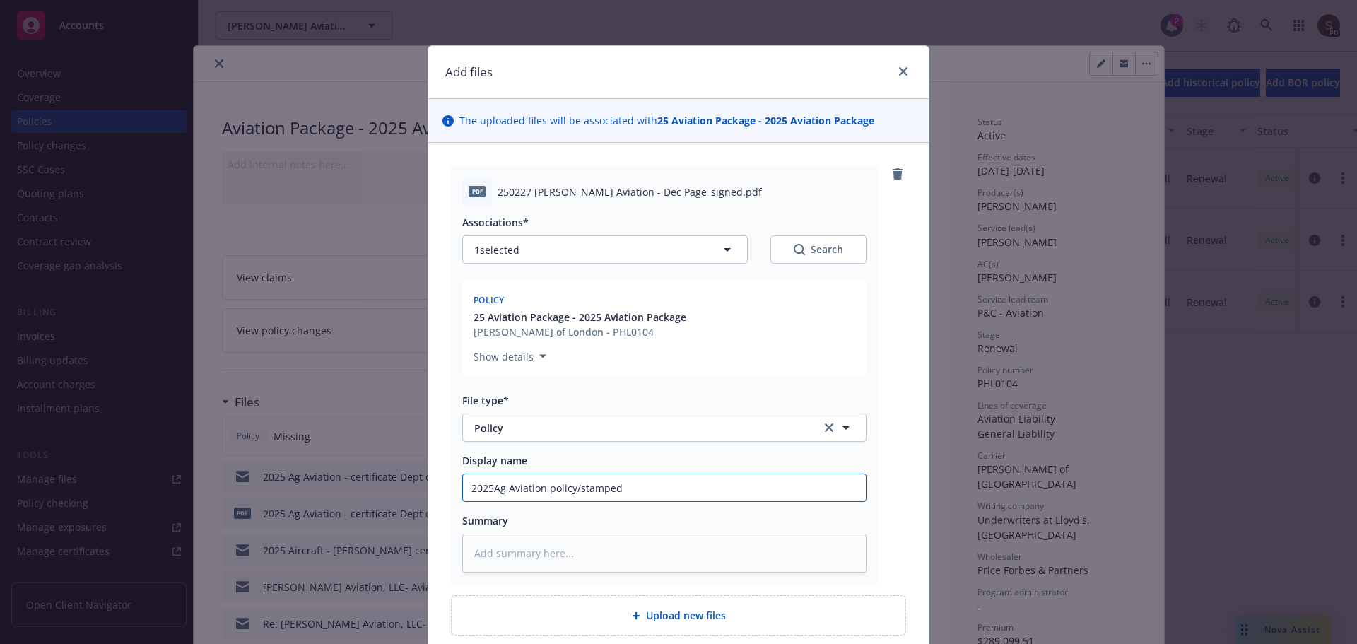
type input "2025Ag Aviation policy/stamped"
type textarea "x"
type input "2025Ag Aviation policy/stamped d"
type textarea "x"
type input "2025Ag Aviation policy/stamped de"
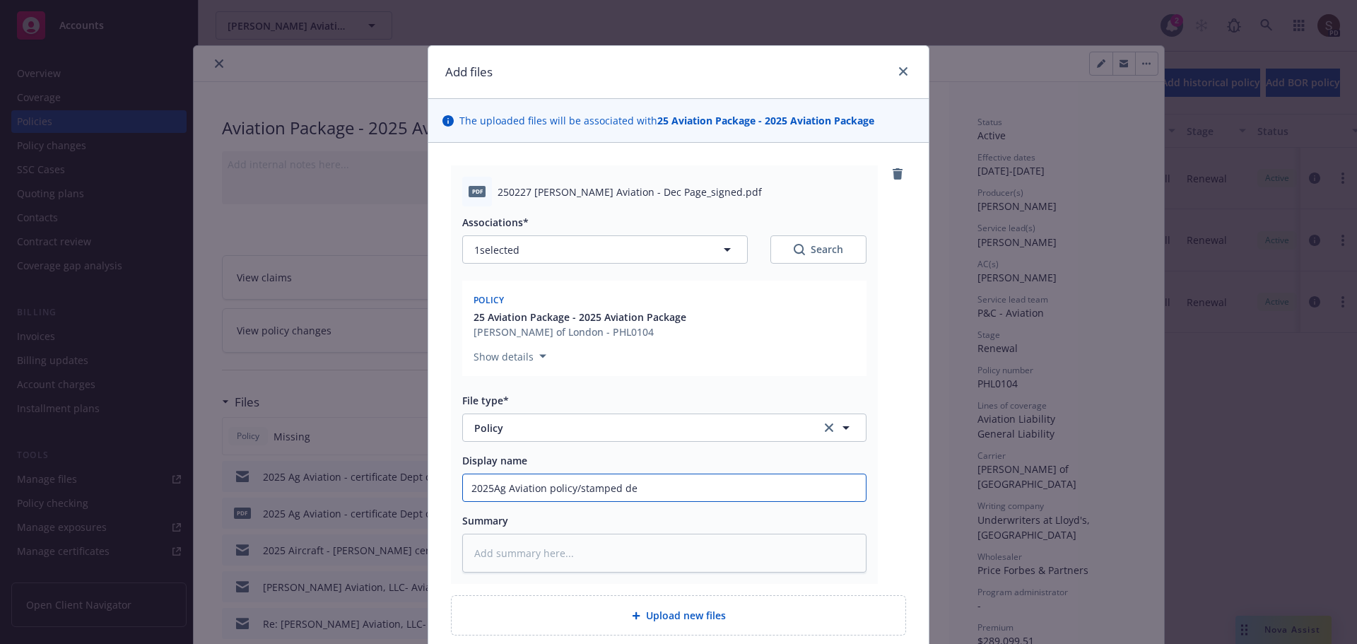
type textarea "x"
type input "2025Ag Aviation policy/stamped dec"
type textarea "x"
type input "2025Ag Aviation policy/stamped dec"
type textarea "x"
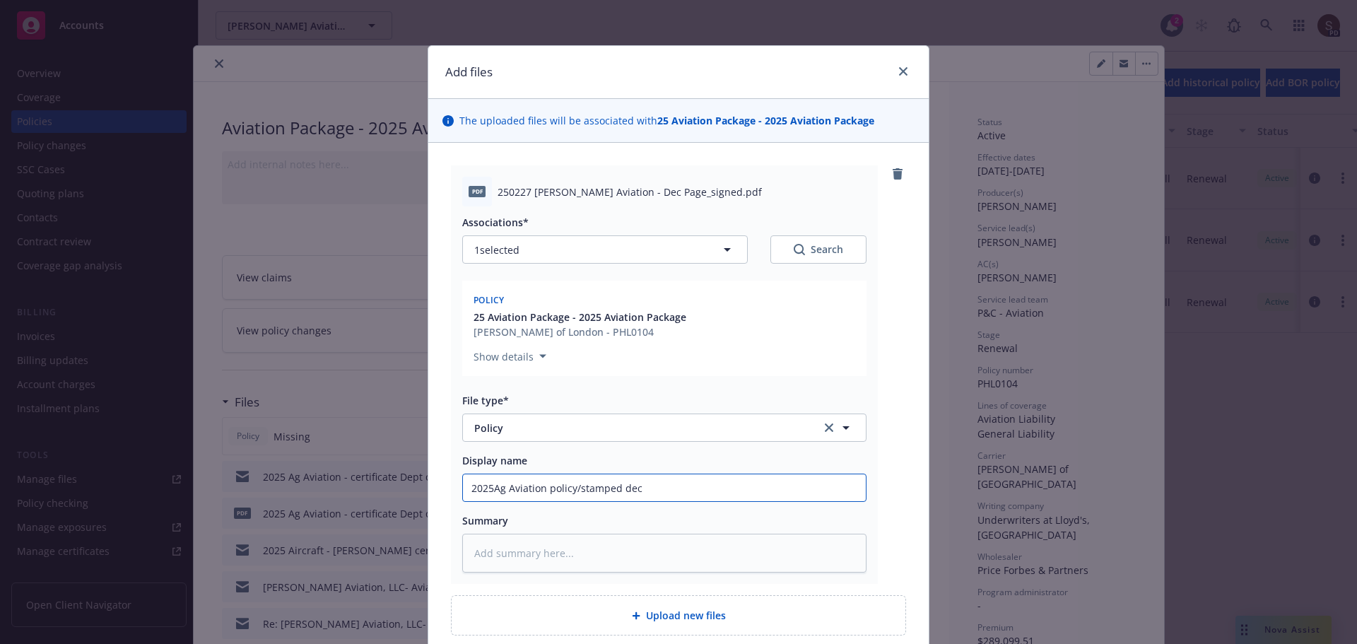
type input "2025Ag Aviation policy/stamped dec p"
type textarea "x"
type input "2025Ag Aviation policy/stamped dec pa"
type textarea "x"
type input "2025Ag Aviation policy/stamped dec pag"
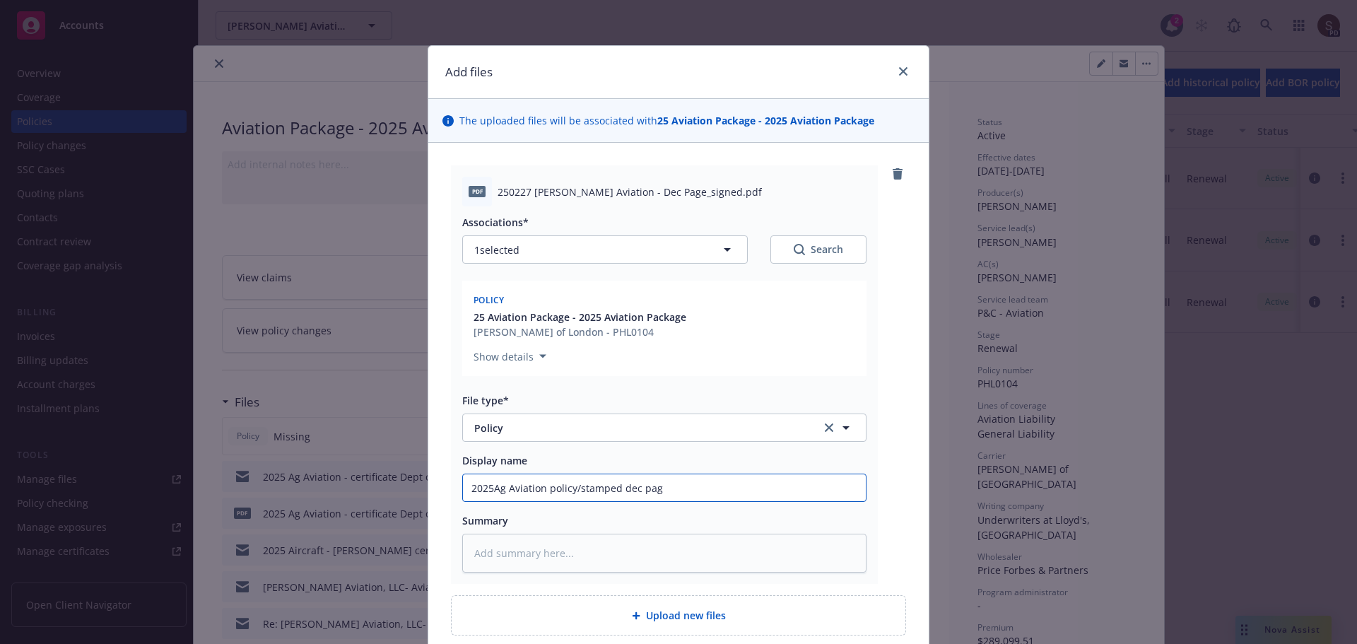
type textarea "x"
type input "2025Ag Aviation policy/stamped dec page"
click at [490, 488] on input "2025Ag Aviation policy/stamped dec page" at bounding box center [664, 487] width 403 height 27
type textarea "x"
type input "2025 Ag Aviation policy/stamped dec page"
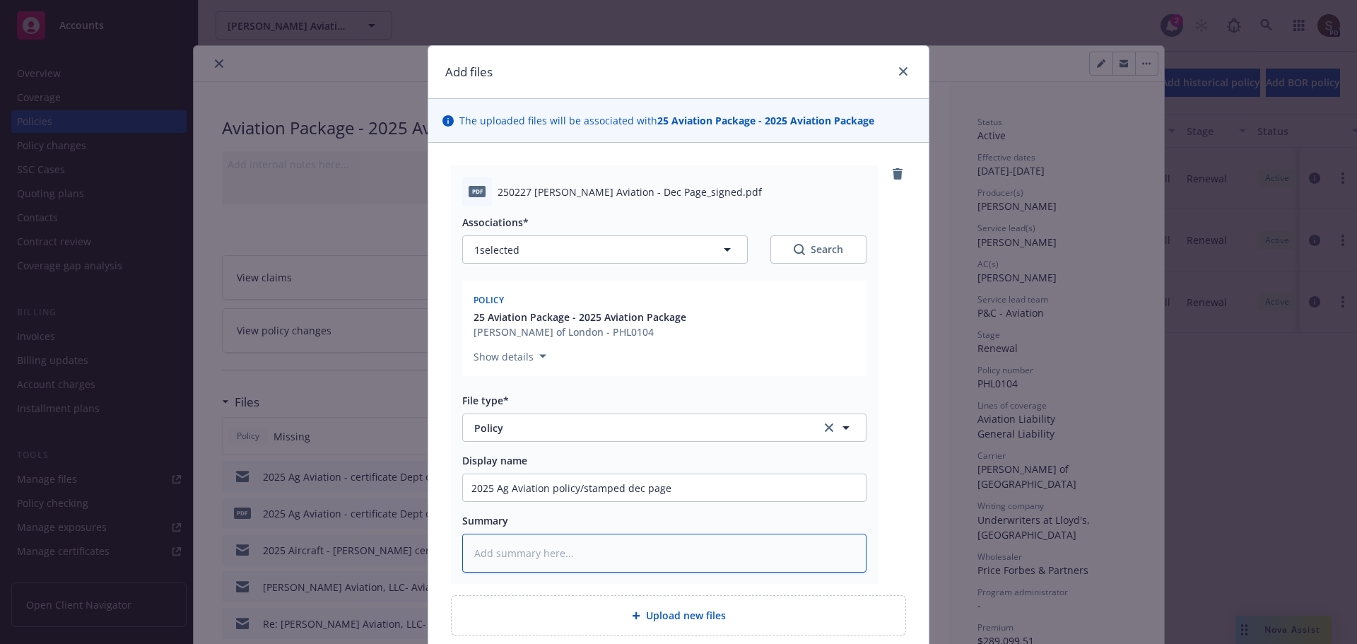
click at [506, 552] on textarea at bounding box center [664, 553] width 404 height 39
type textarea "x"
type textarea "2"
type textarea "x"
type textarea "25"
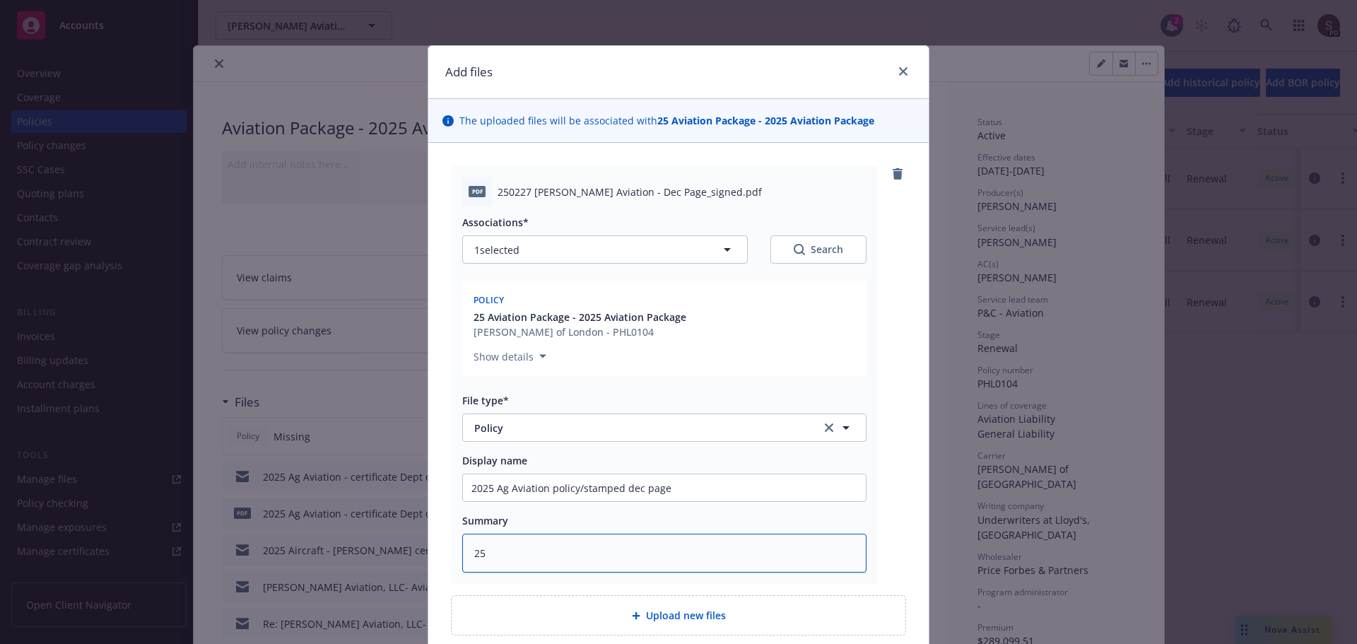
type textarea "x"
type textarea "25"
type textarea "x"
type textarea "25 A"
type textarea "x"
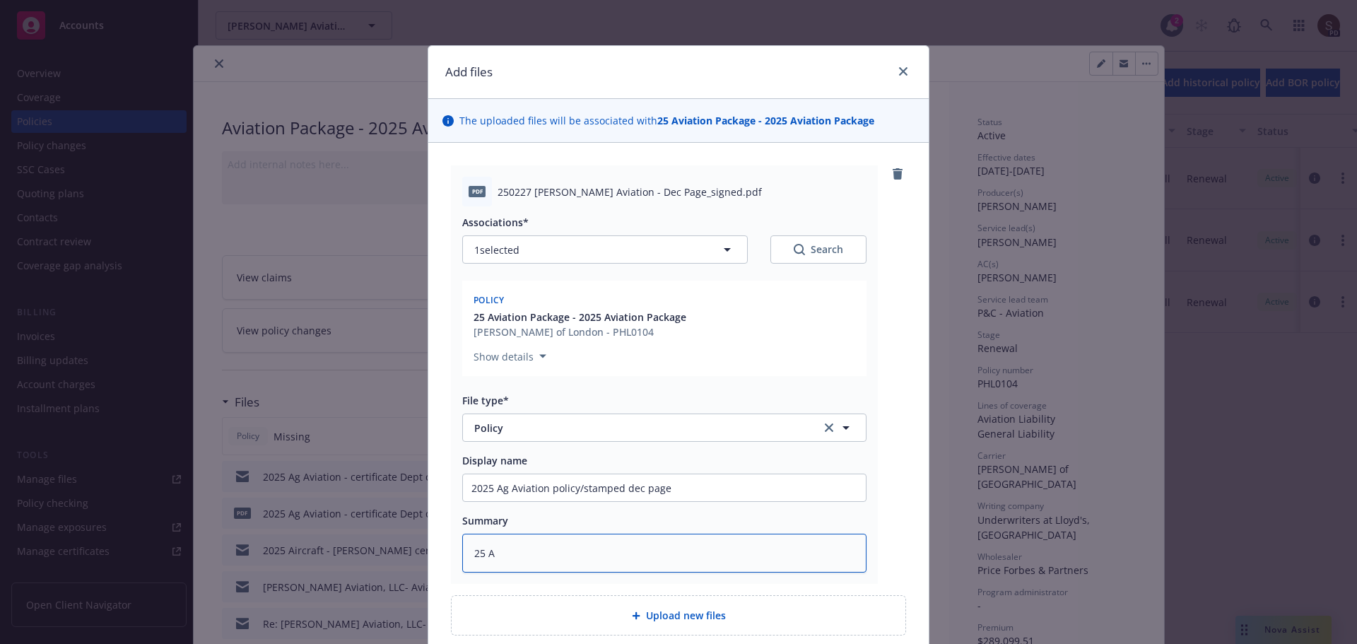
type textarea "25 Ag"
type textarea "x"
type textarea "25 Ag"
type textarea "x"
type textarea "25 Ag P"
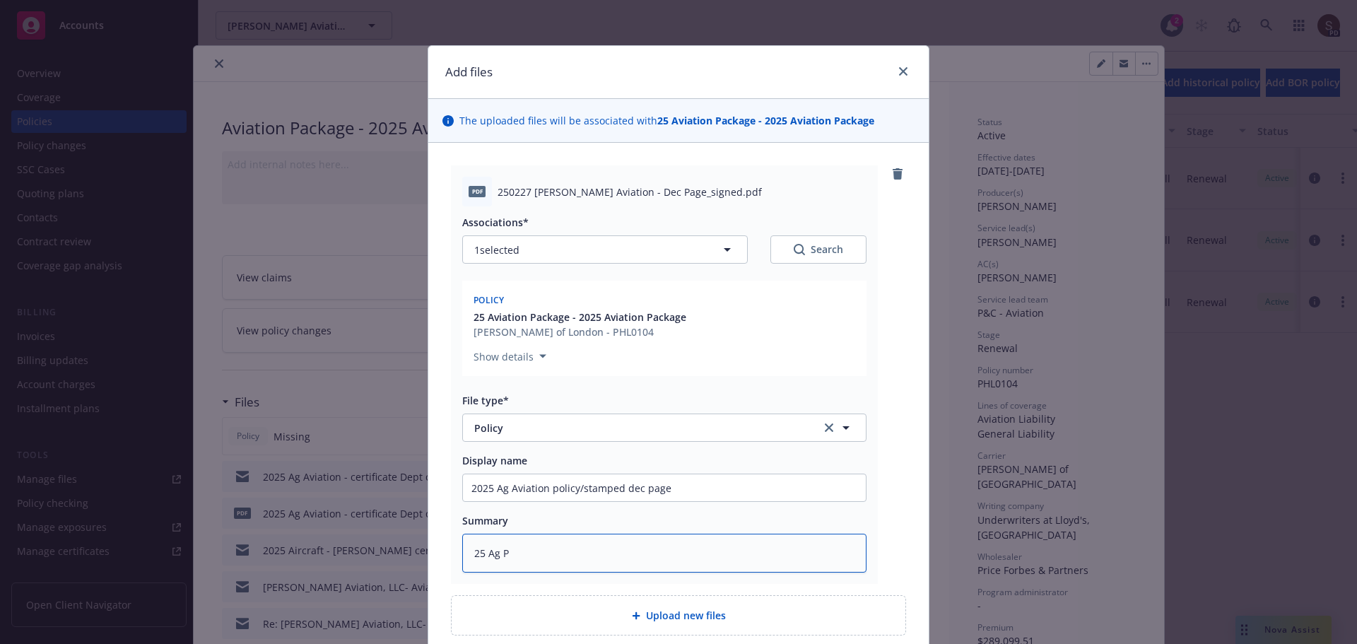
type textarea "x"
type textarea "25 Ag"
type textarea "x"
type textarea "25 Ag CU"
type textarea "x"
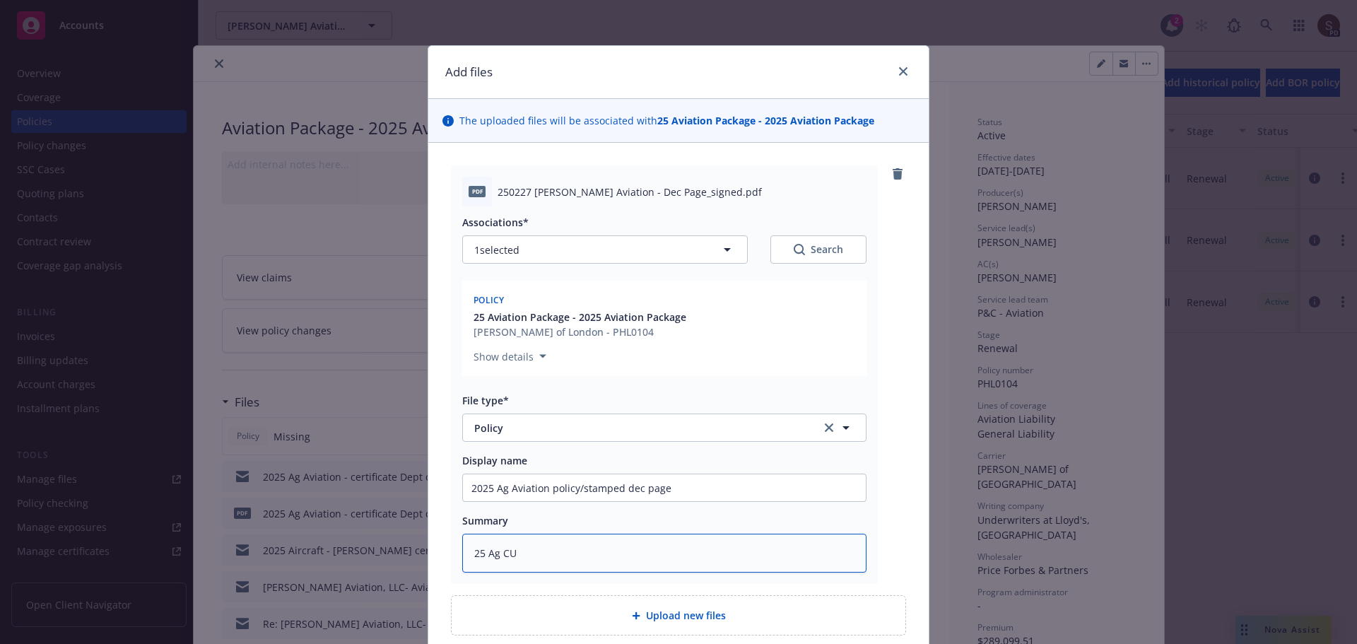
type textarea "25 Ag CUB"
type textarea "x"
type textarea "25 Ag CUBB"
click at [502, 550] on textarea "25 Ag CUBB" at bounding box center [664, 553] width 404 height 39
type textarea "x"
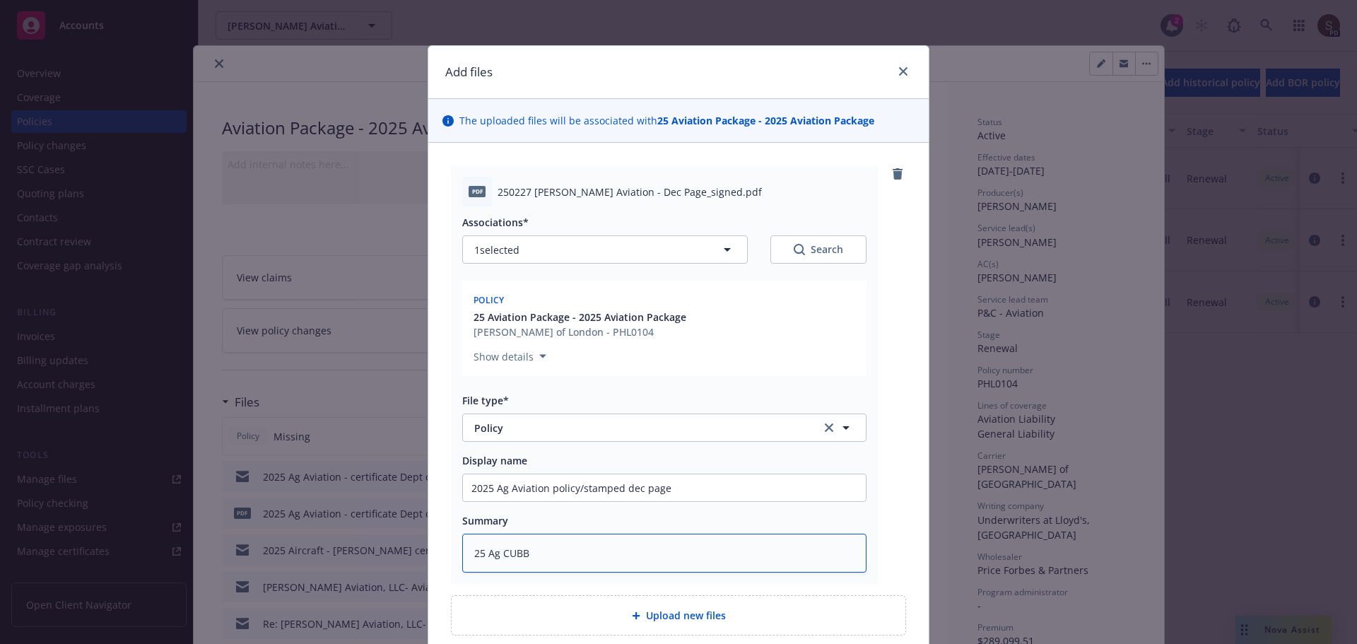
type textarea "25 Ag ChUBB"
type textarea "x"
type textarea "25 Ag CUBB"
type textarea "x"
type textarea "25 Ag CHUBB"
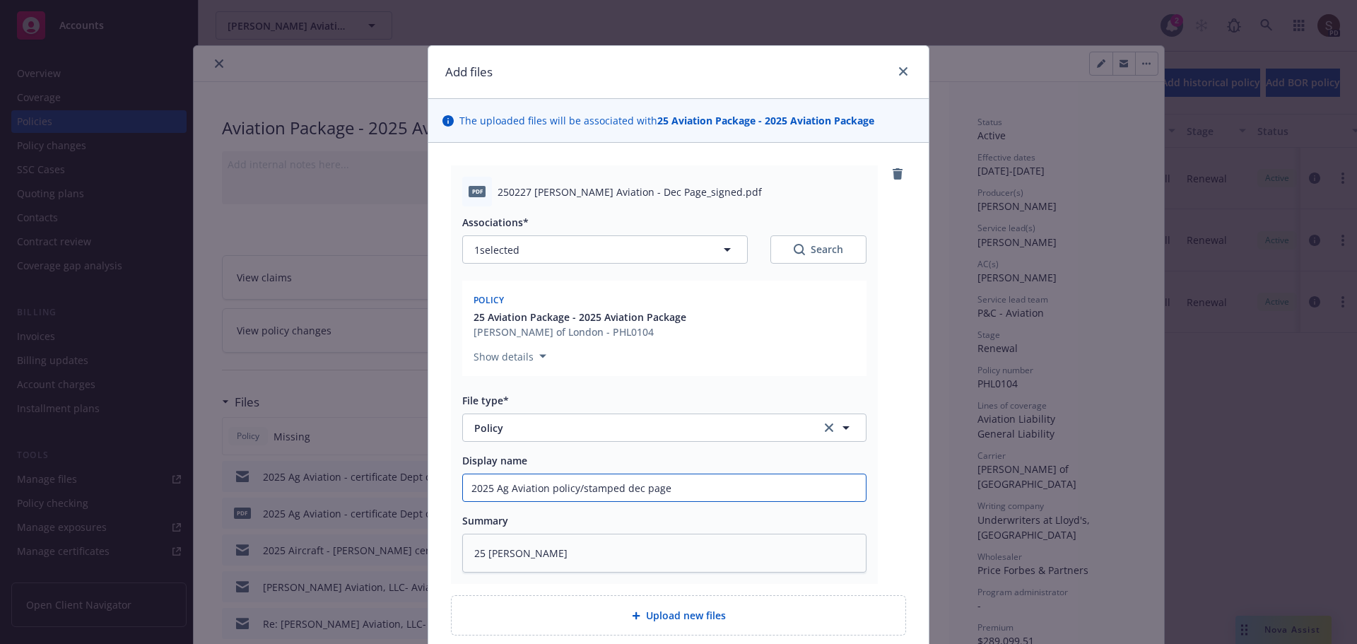
drag, startPoint x: 548, startPoint y: 490, endPoint x: 663, endPoint y: 480, distance: 115.0
click at [663, 480] on input "2025 Ag Aviation policy/stamped dec page" at bounding box center [664, 487] width 403 height 27
click at [644, 543] on textarea "25 Ag CHUBB" at bounding box center [664, 553] width 404 height 39
type textarea "x"
type textarea "25 Ag CHUBB"
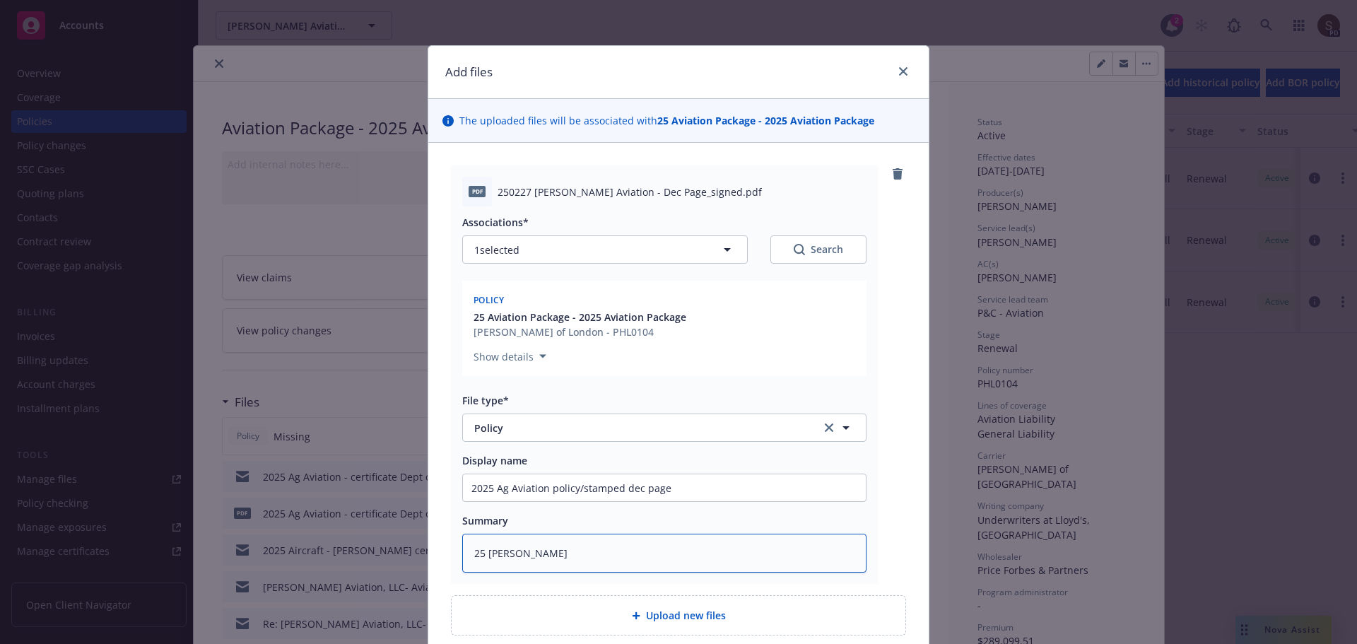
paste textarea "policy/stamped dec page"
type textarea "x"
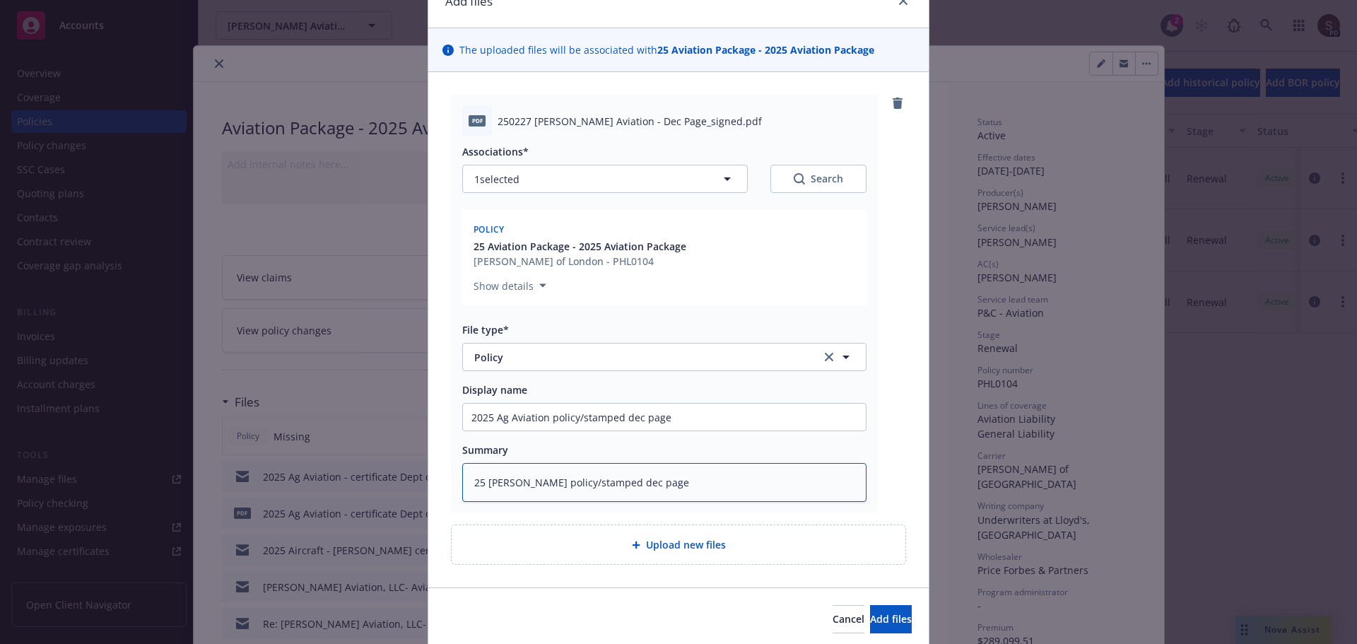
type textarea "25 Ag CHUBB policy/stamped dec page"
type textarea "x"
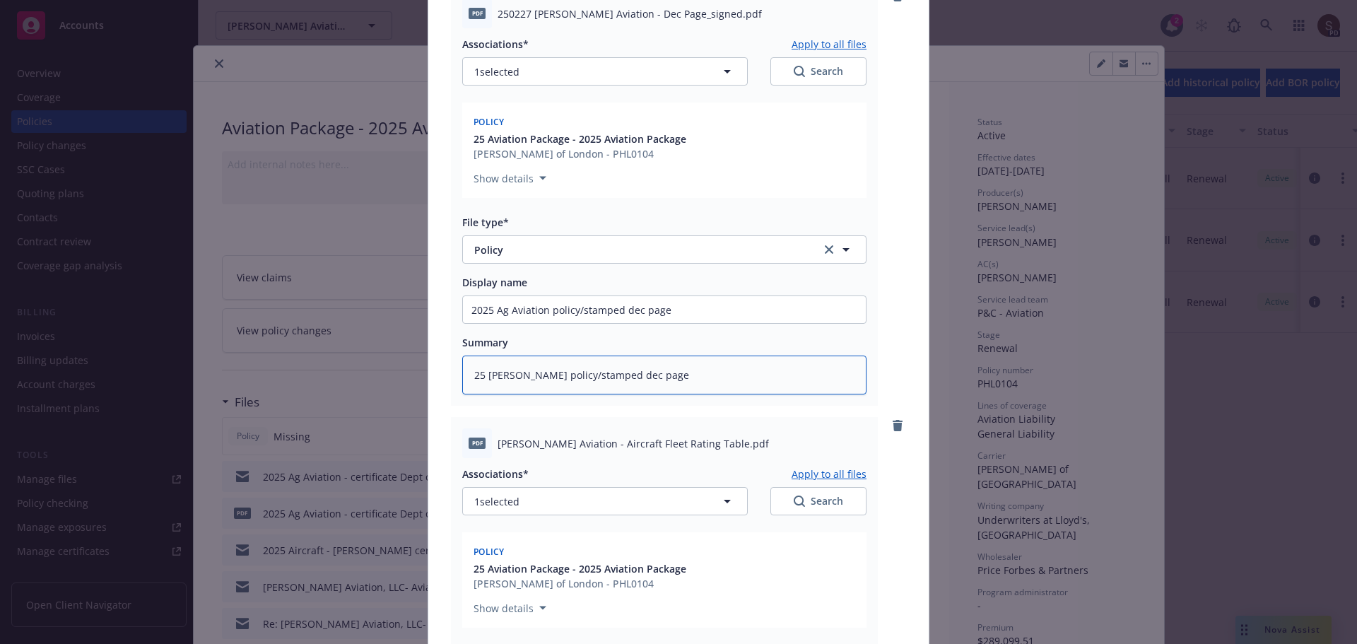
scroll to position [283, 0]
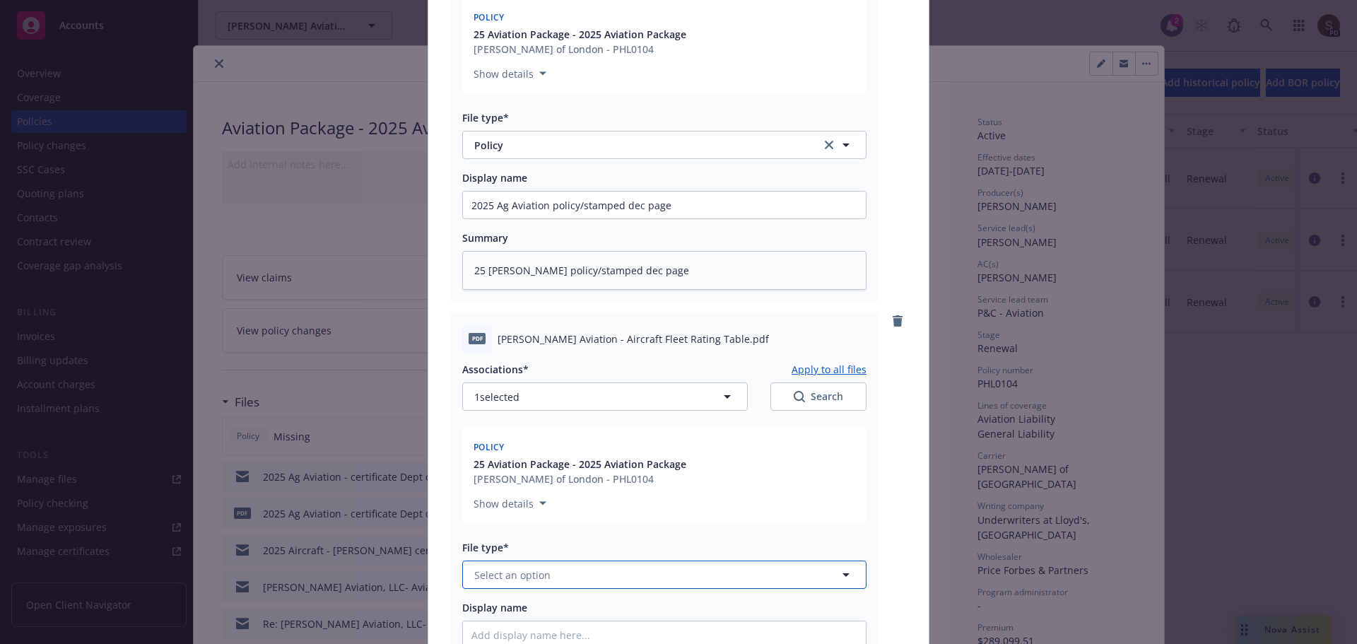
click at [535, 572] on span "Select an option" at bounding box center [512, 574] width 76 height 15
type input "Other"
click at [478, 612] on span "Other" at bounding box center [491, 613] width 28 height 15
drag, startPoint x: 465, startPoint y: 204, endPoint x: 541, endPoint y: 202, distance: 76.3
click at [541, 202] on input "2025 Ag Aviation policy/stamped dec page" at bounding box center [664, 205] width 403 height 27
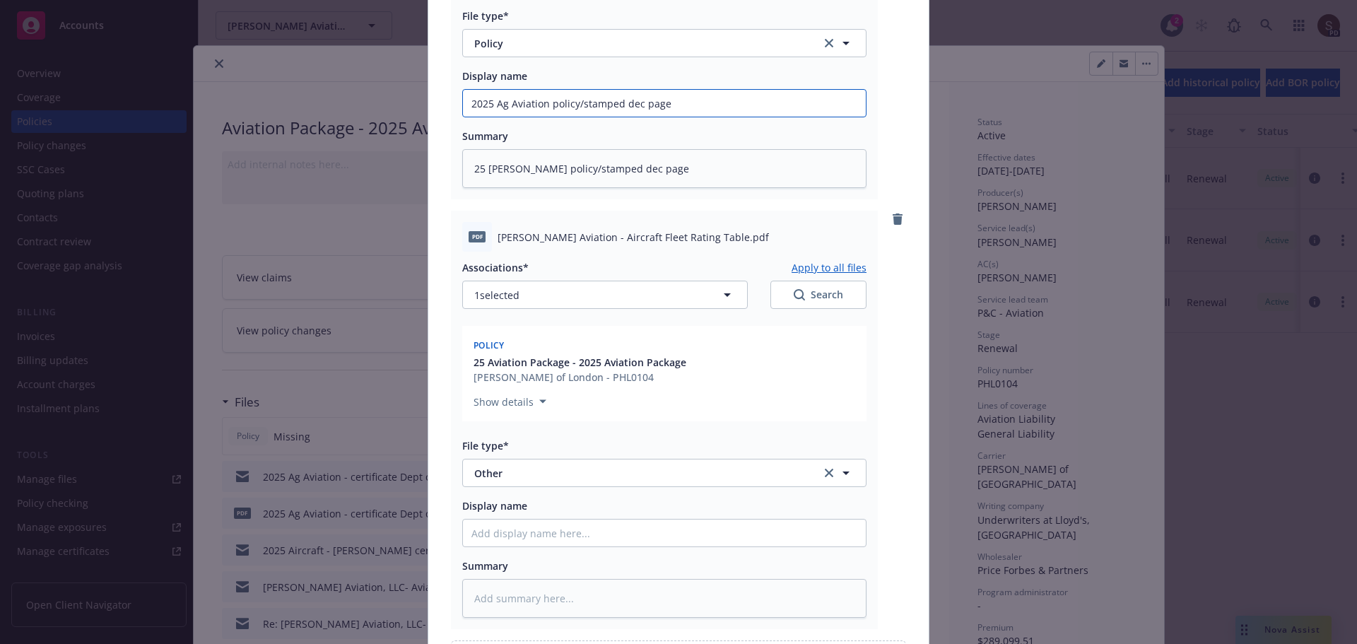
scroll to position [495, 0]
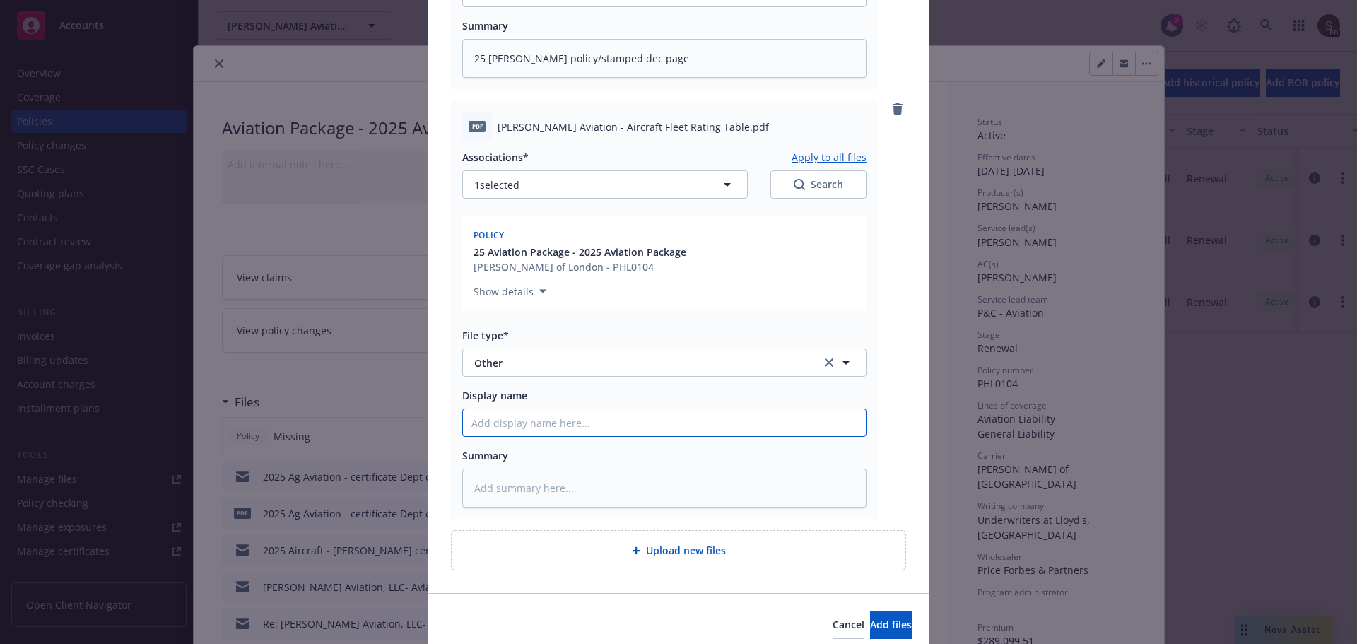
click at [507, 420] on input "Display name" at bounding box center [664, 422] width 403 height 27
paste input "2025 Ag Aviation"
type textarea "x"
type input "2025 Ag Aviation"
type textarea "x"
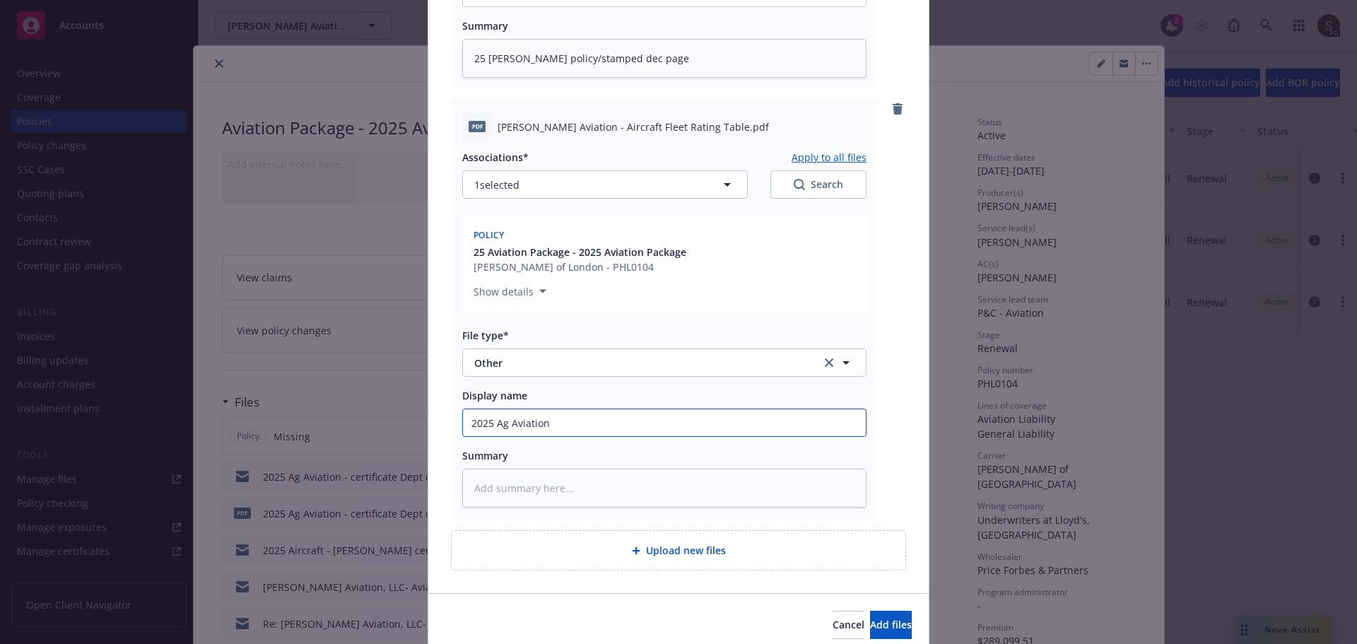
type input "2025 Ag Aviation"
type textarea "x"
type input "2025 Ag Aviation -"
type textarea "x"
type input "2025 Ag Aviation -"
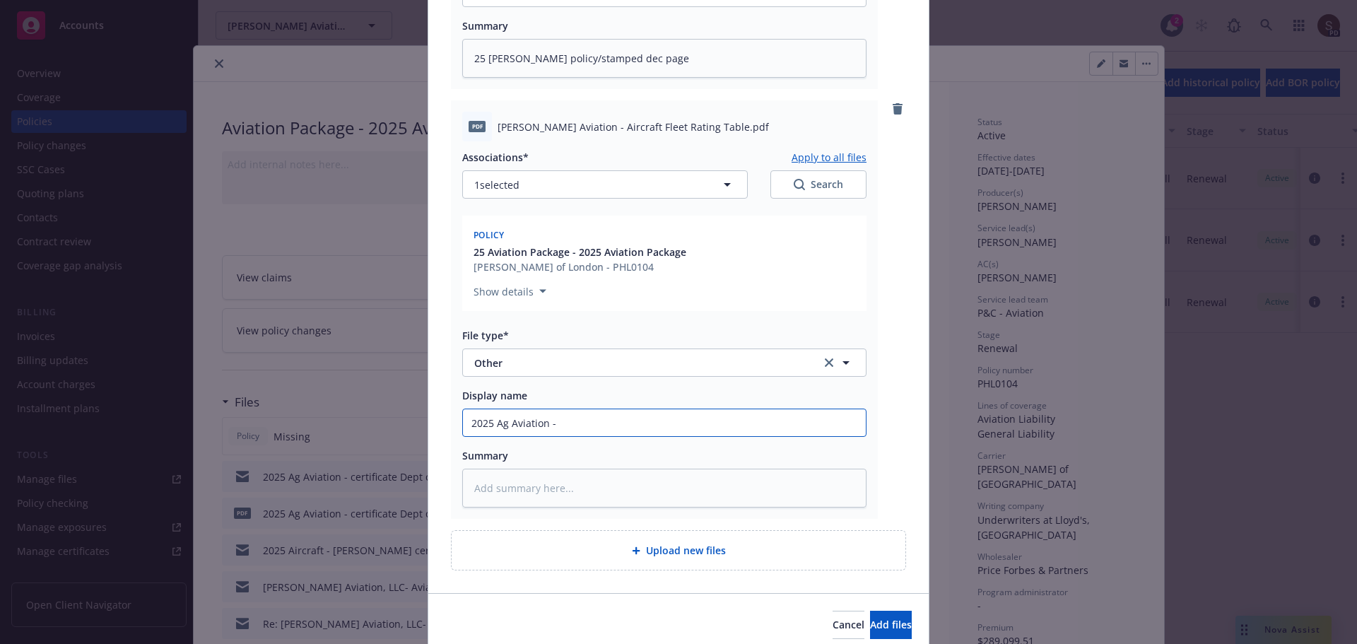
type textarea "x"
type input "2025 Ag Aviation - s"
type textarea "x"
type input "2025 Ag Aviation - st"
type textarea "x"
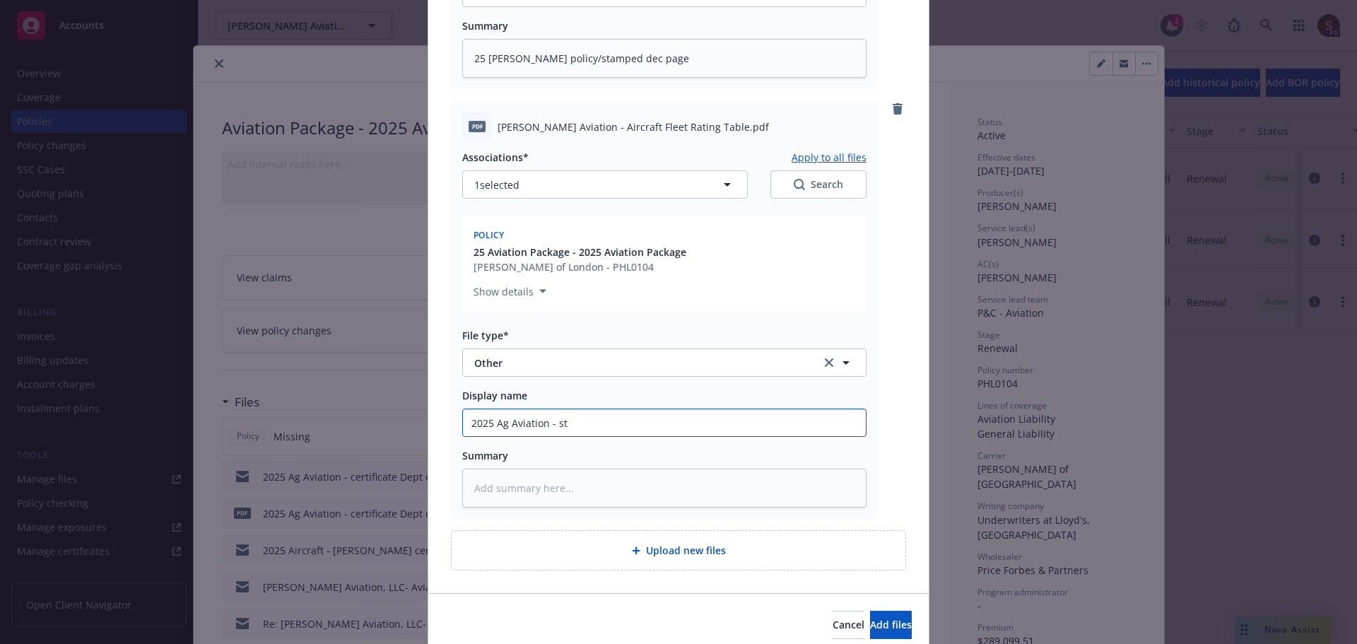
type input "2025 Ag Aviation - sta"
type textarea "x"
type input "2025 Ag Aviation - stam"
type textarea "x"
type input "2025 Ag Aviation - stamp"
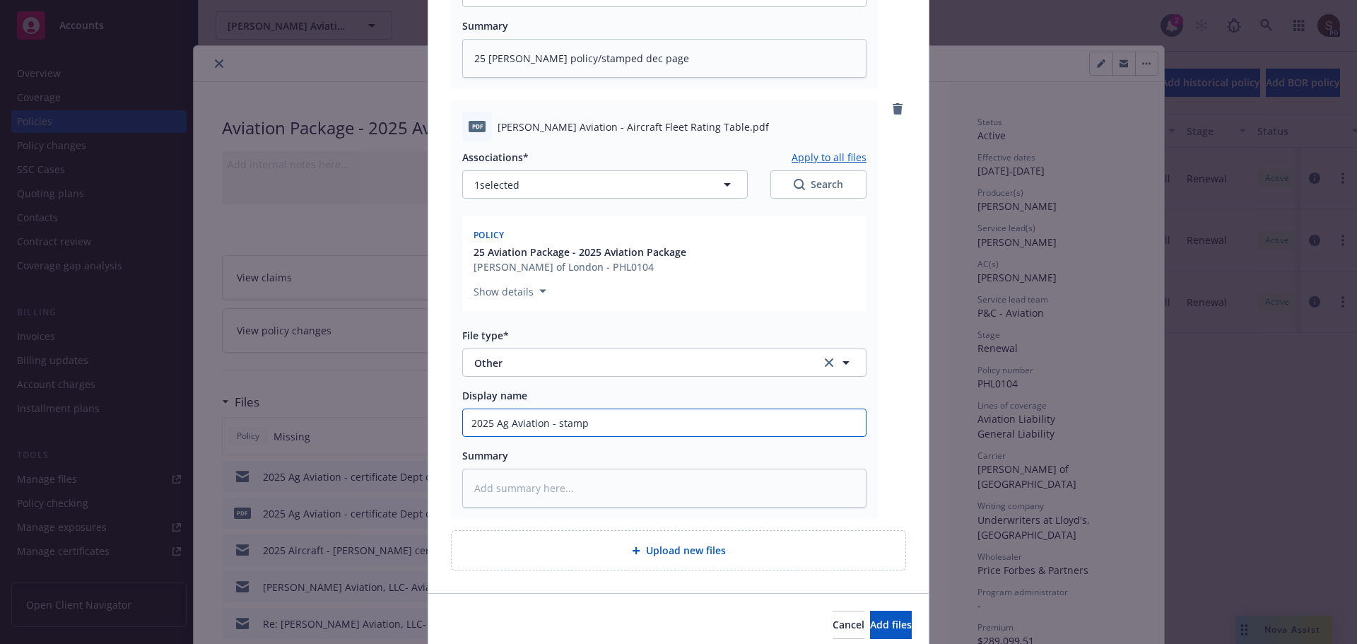
type textarea "x"
type input "2025 Ag Aviation - stampe"
type textarea "x"
type input "2025 Ag Aviation - stamped"
type textarea "x"
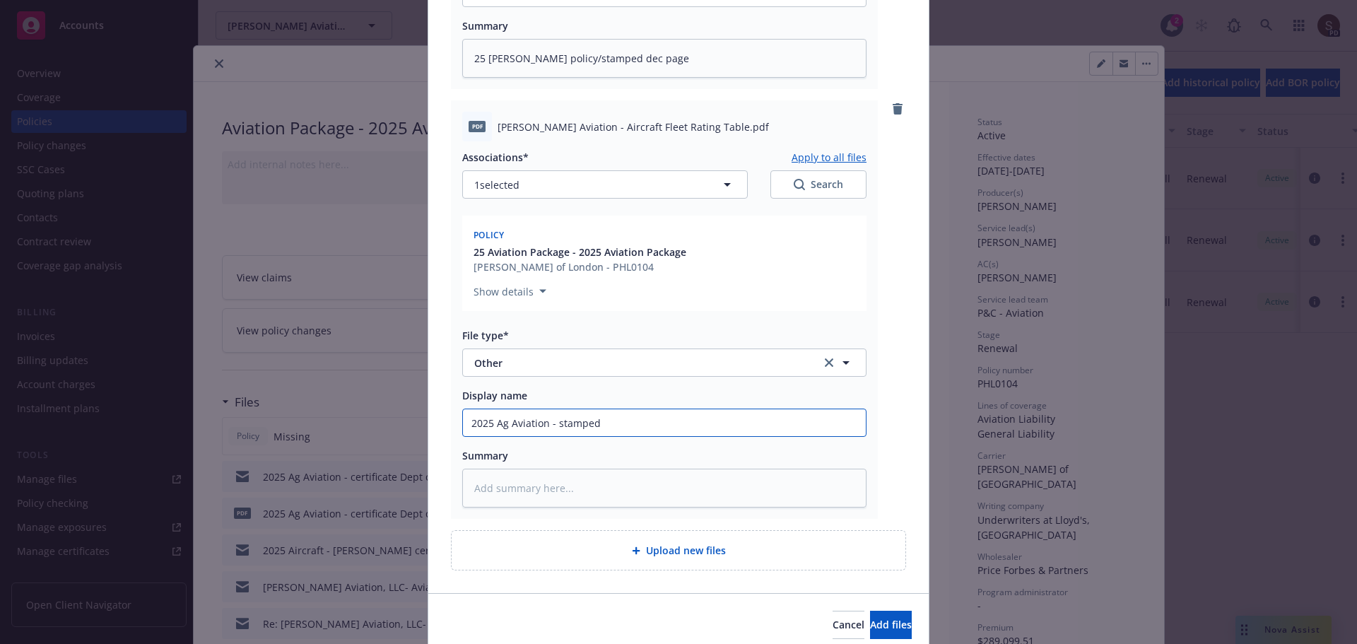
type input "2025 Ag Aviation - stamped"
type textarea "x"
type input "2025 Ag Aviation - stamped F"
type textarea "x"
type input "2025 Ag Aviation - stamped Fl"
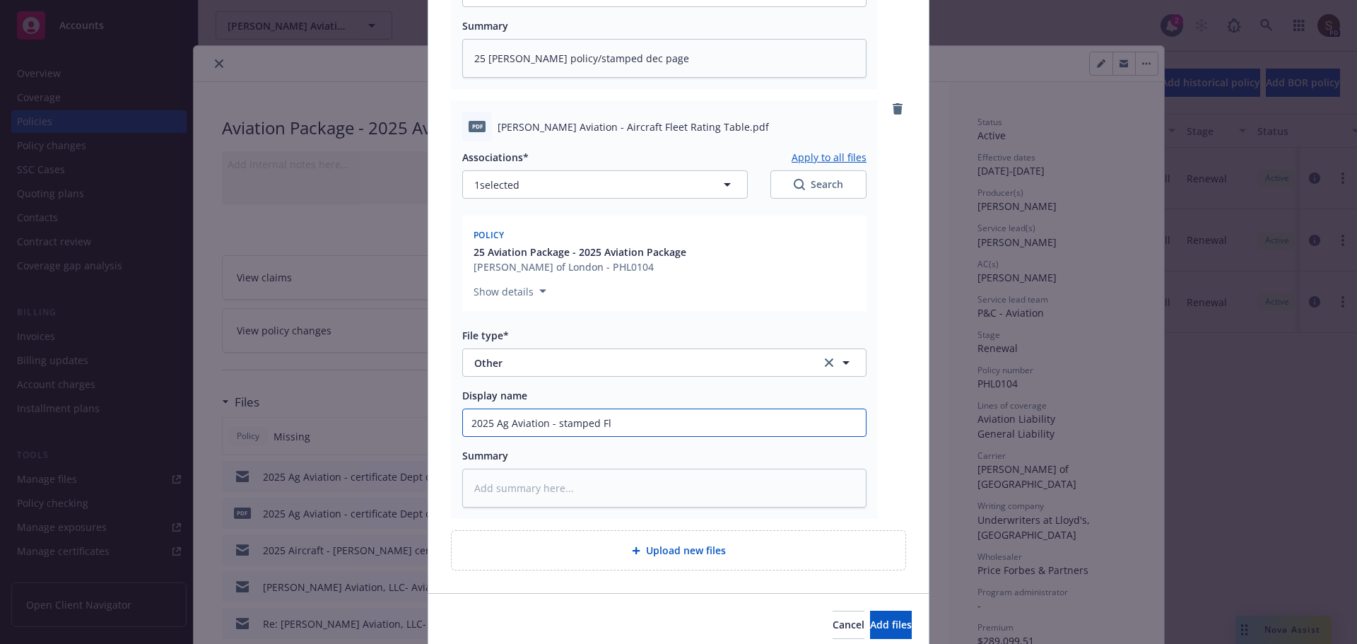
type textarea "x"
type input "2025 Ag Aviation - stamped Fle"
type textarea "x"
type input "2025 Ag Aviation - stamped Fler"
type textarea "x"
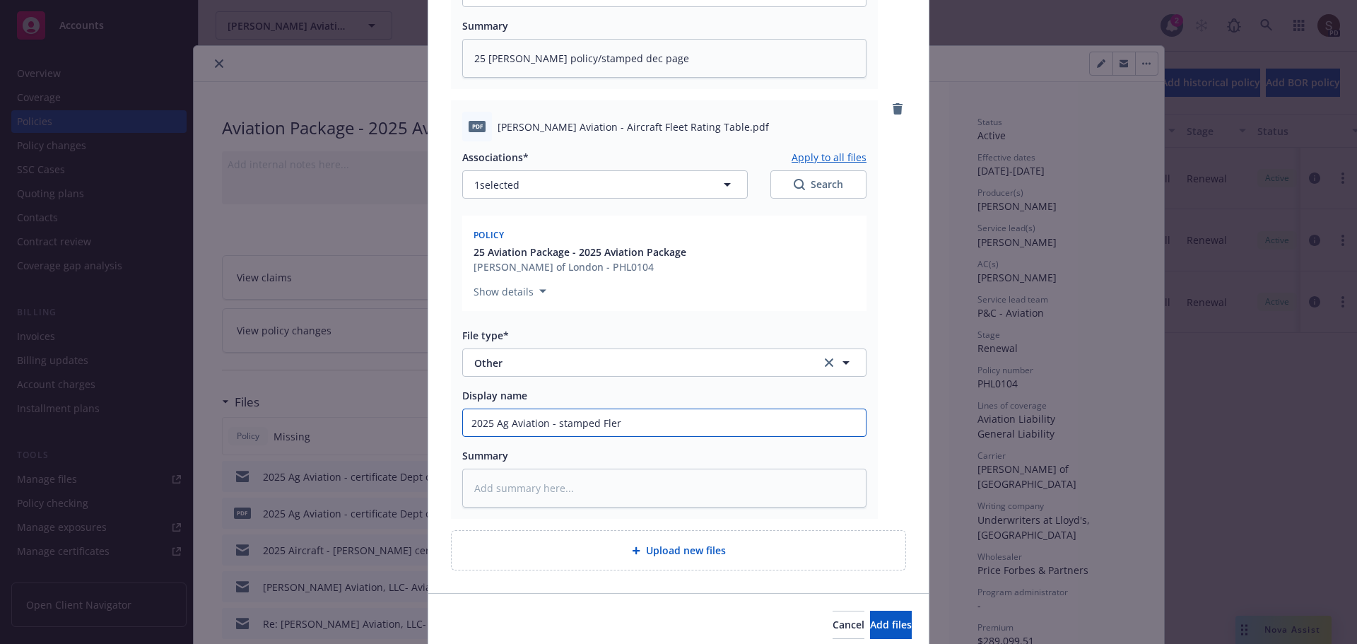
type input "2025 Ag Aviation - stamped Fle"
type textarea "x"
type input "2025 Ag Aviation - stamped Fl"
type textarea "x"
type input "2025 Ag Aviation - stamped F"
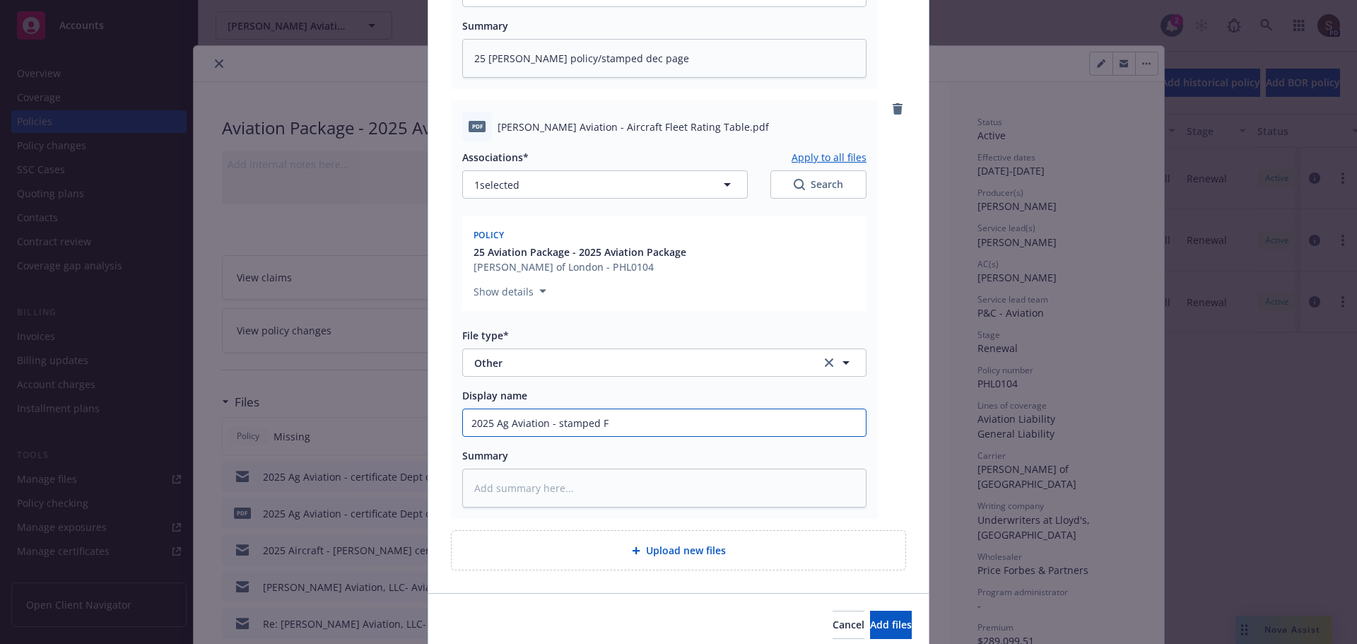
type textarea "x"
type input "2025 Ag Aviation - stamped"
type textarea "x"
type input "2025 Ag Aviation - stamped F"
type textarea "x"
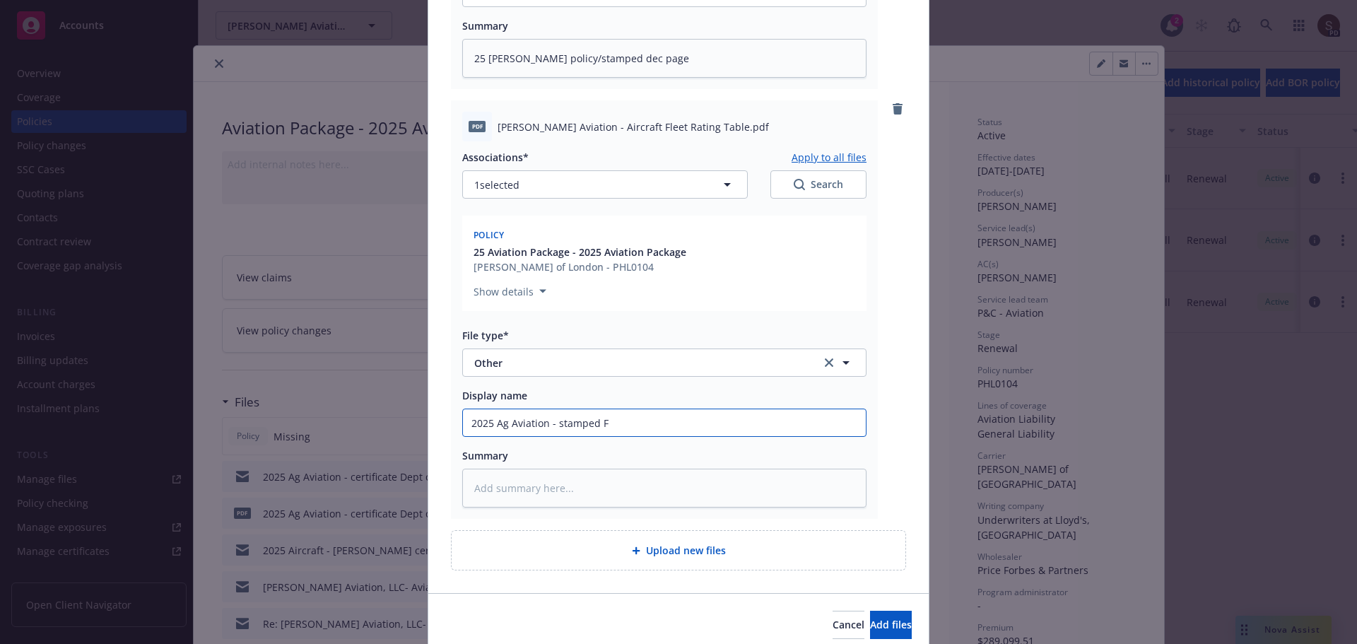
type input "2025 Ag Aviation - stamped Fl"
type textarea "x"
type input "2025 Ag Aviation - stamped Fle"
type textarea "x"
type input "2025 Ag Aviation - stamped Flee"
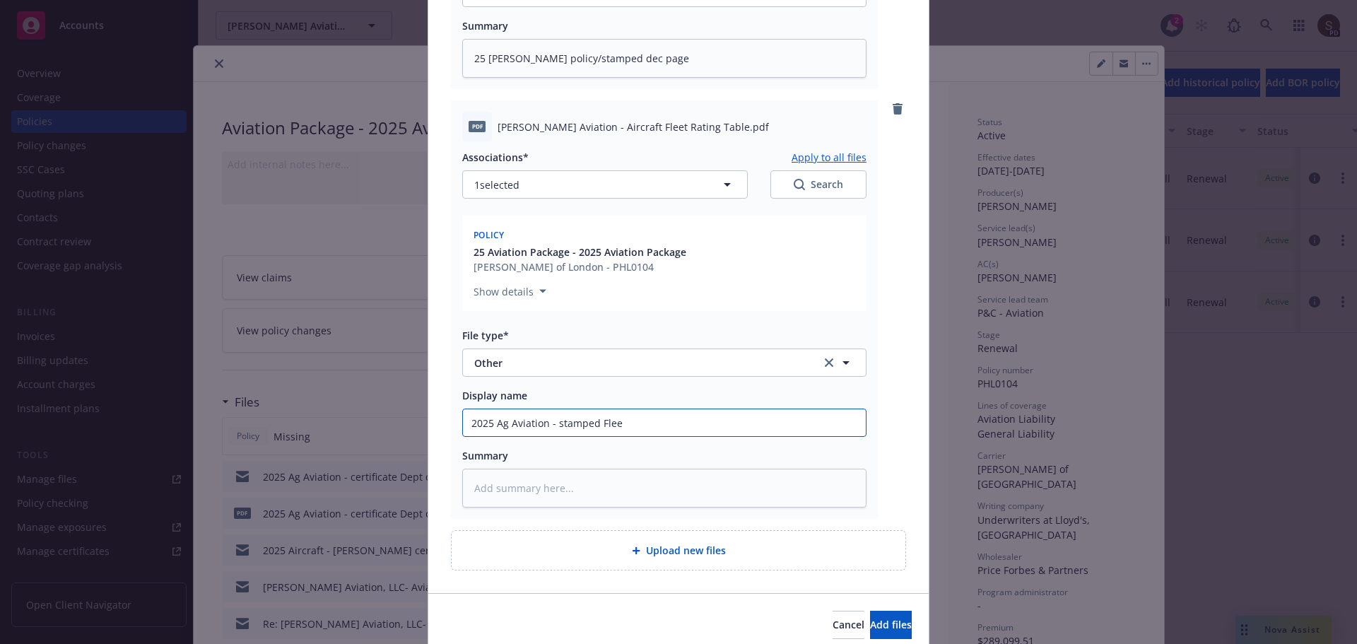
type textarea "x"
type input "2025 Ag Aviation - stamped Fleet"
type textarea "x"
type input "2025 Ag Aviation - stamped Fleet"
type textarea "x"
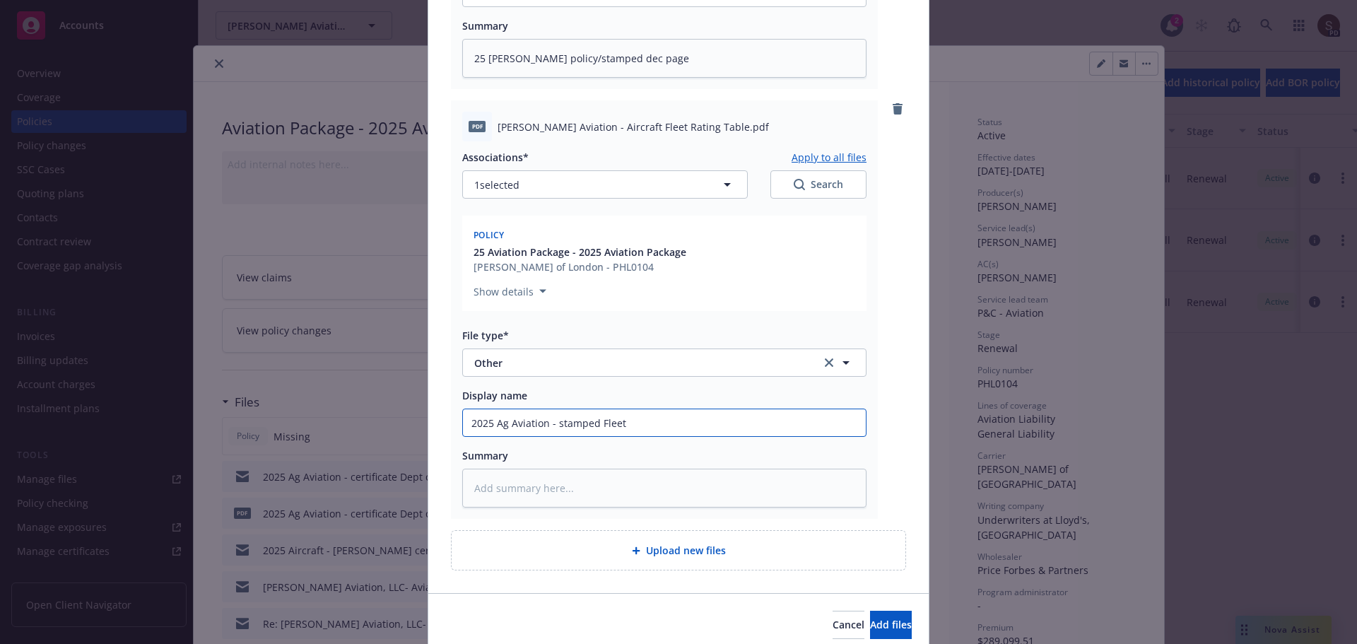
type input "2025 Ag Aviation - stamped Fleet R"
type textarea "x"
type input "2025 Ag Aviation - stamped Fleet Ra"
type textarea "x"
type input "2025 Ag Aviation - stamped Fleet Rat"
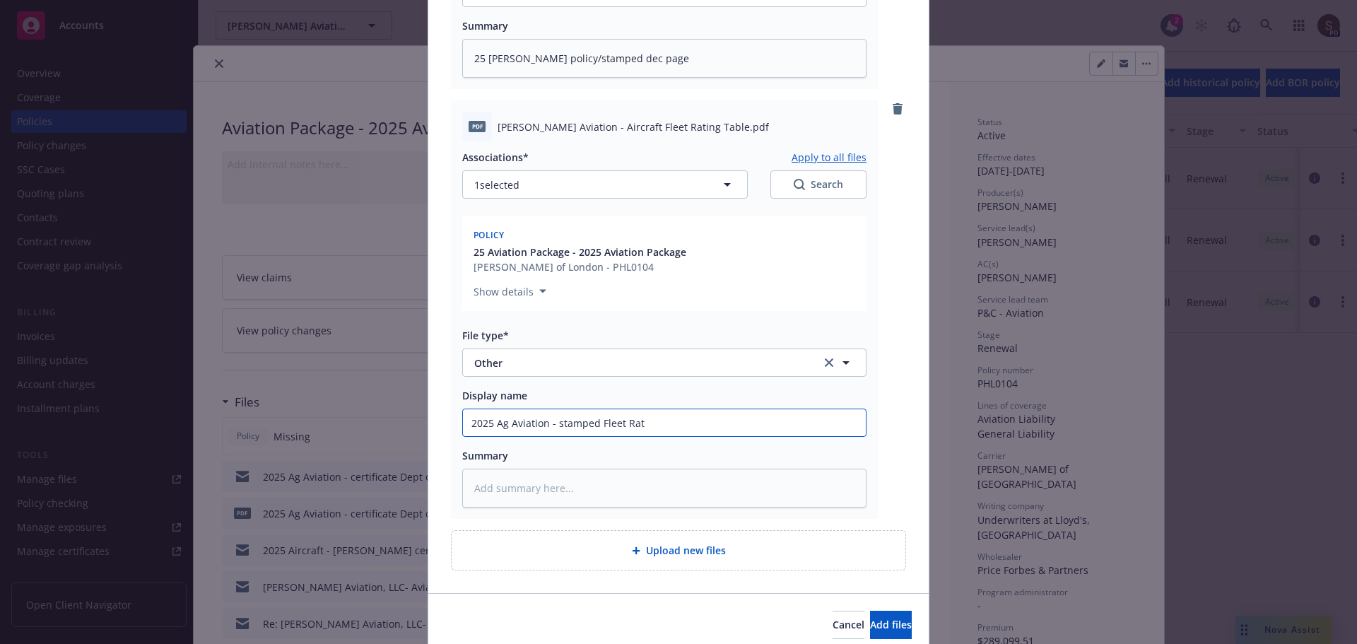
type textarea "x"
type input "2025 Ag Aviation - stamped Fleet Rati"
type textarea "x"
type input "2025 Ag Aviation - stamped Fleet Ratin"
type textarea "x"
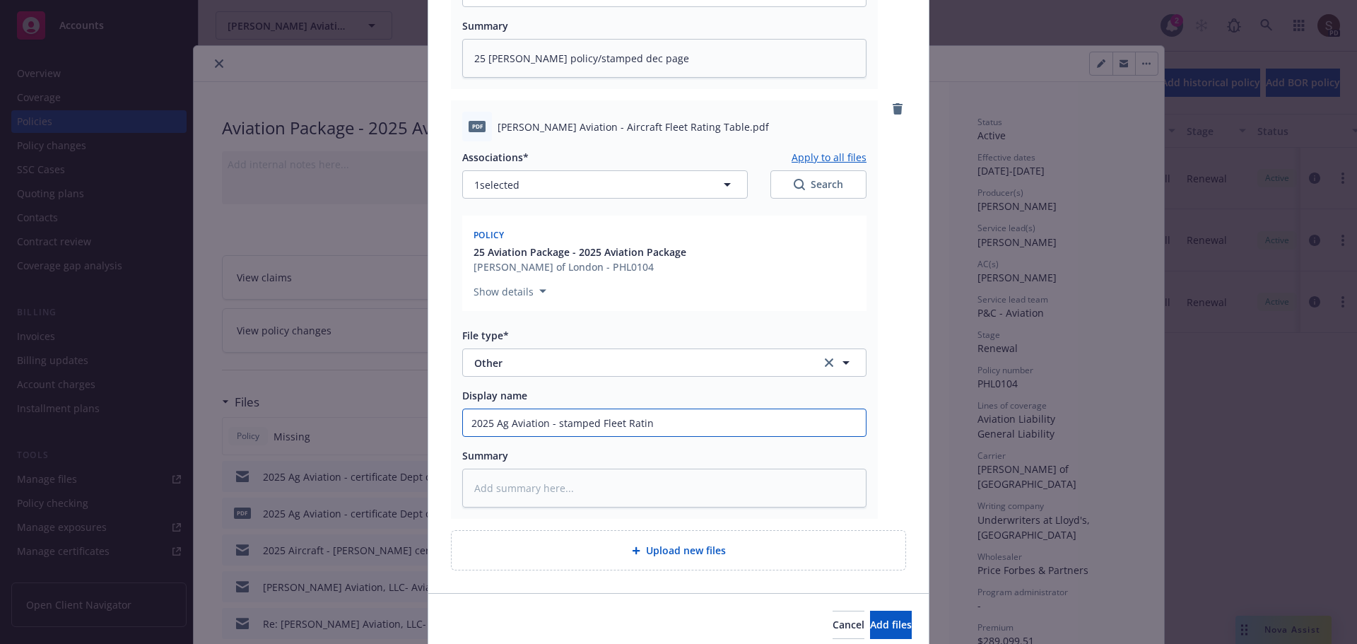
type input "2025 Ag Aviation - stamped Fleet Rating"
type textarea "x"
type input "2025 Ag Aviation - stamped Fleet Rating"
type textarea "x"
type input "2025 Ag Aviation - stamped Fleet Rating T"
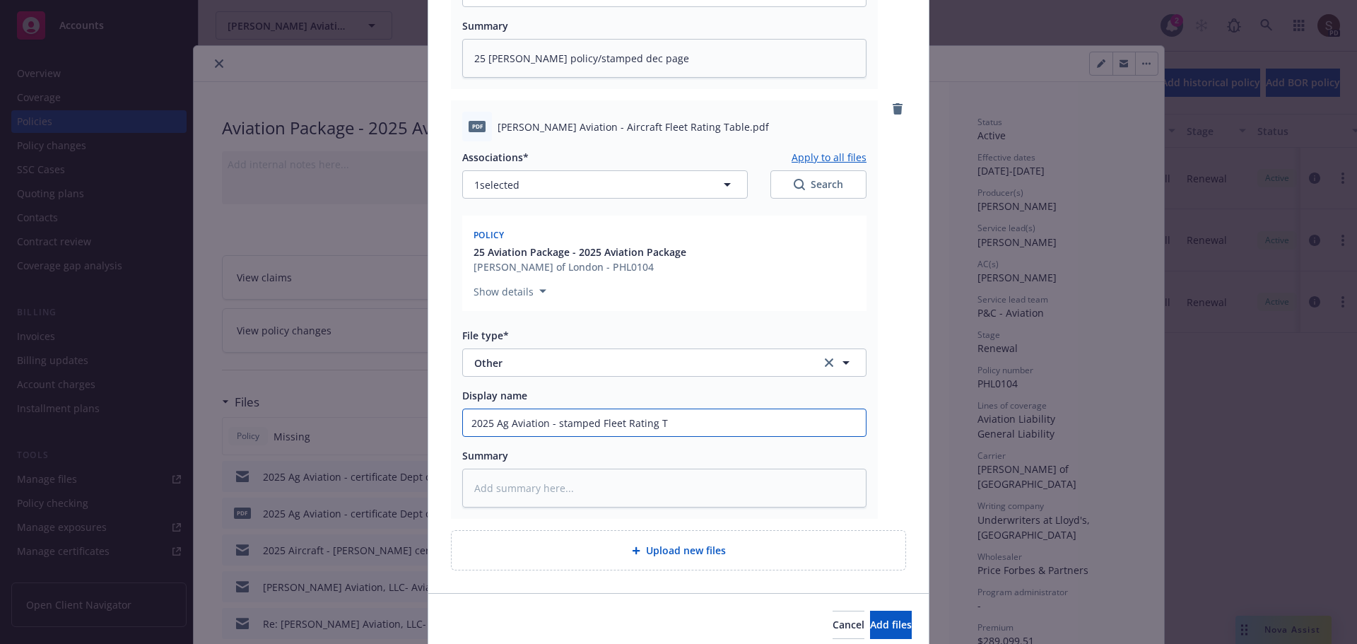
type textarea "x"
type input "2025 Ag Aviation - stamped Fleet Rating Ta"
type textarea "x"
type input "2025 Ag Aviation - stamped Fleet Rating Tab"
type textarea "x"
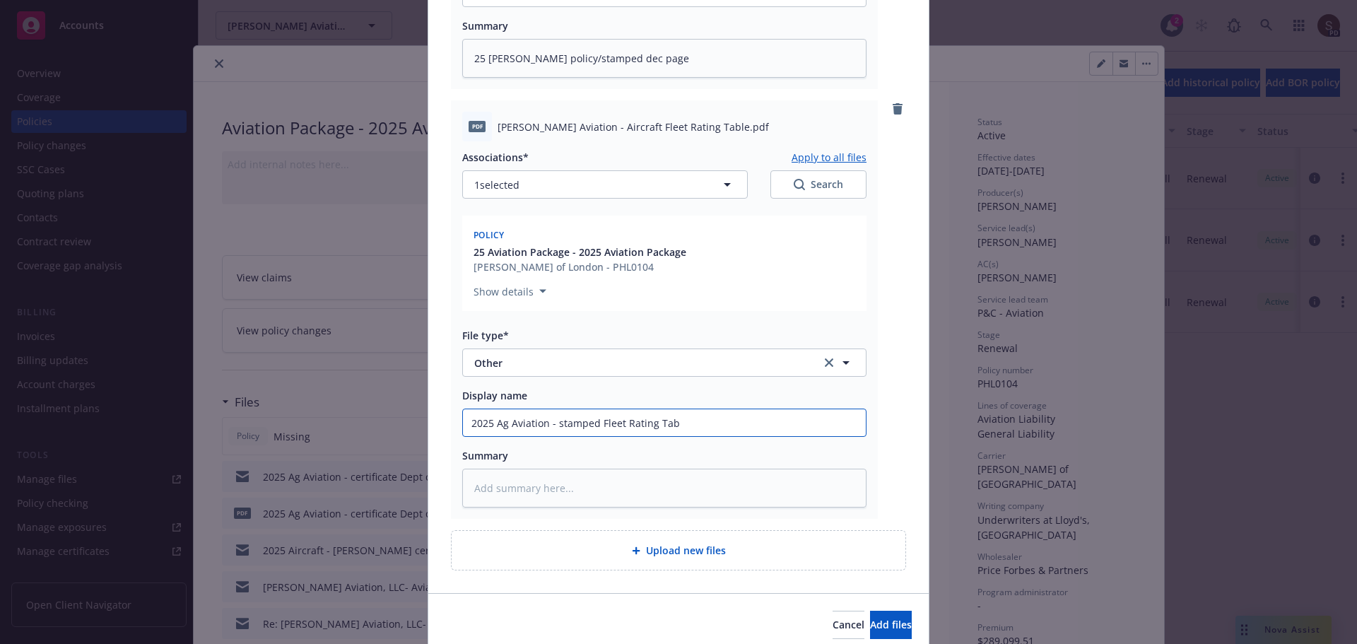
type input "2025 Ag Aviation - stamped Fleet Rating Tabl"
type textarea "x"
type input "2025 Ag Aviation - stamped Fleet Rating Table"
click at [481, 488] on textarea at bounding box center [664, 488] width 404 height 39
type textarea "2"
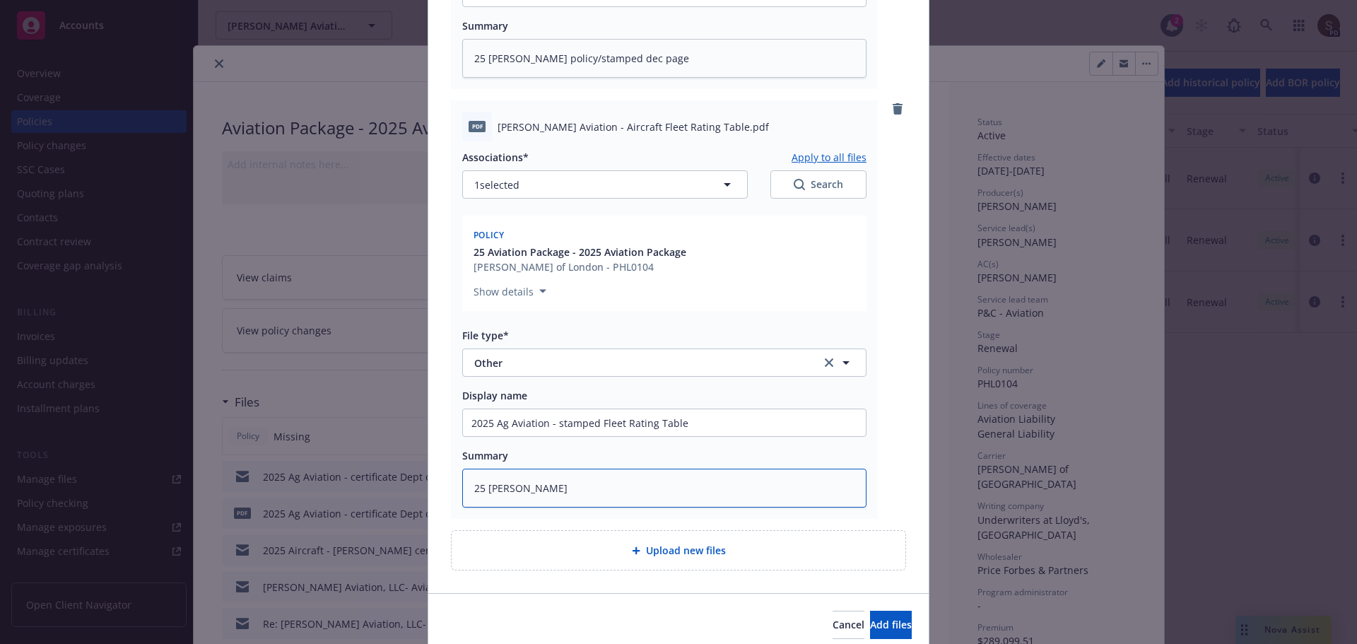
paste textarea "2025 Ag Aviation"
drag, startPoint x: 553, startPoint y: 423, endPoint x: 702, endPoint y: 432, distance: 149.3
click at [702, 432] on input "2025 Ag Aviation - stamped Fleet Rating Table" at bounding box center [664, 422] width 403 height 27
click at [582, 491] on textarea "25 Ag CHUBB" at bounding box center [664, 488] width 404 height 39
paste textarea "stamped Fleet Rating Table"
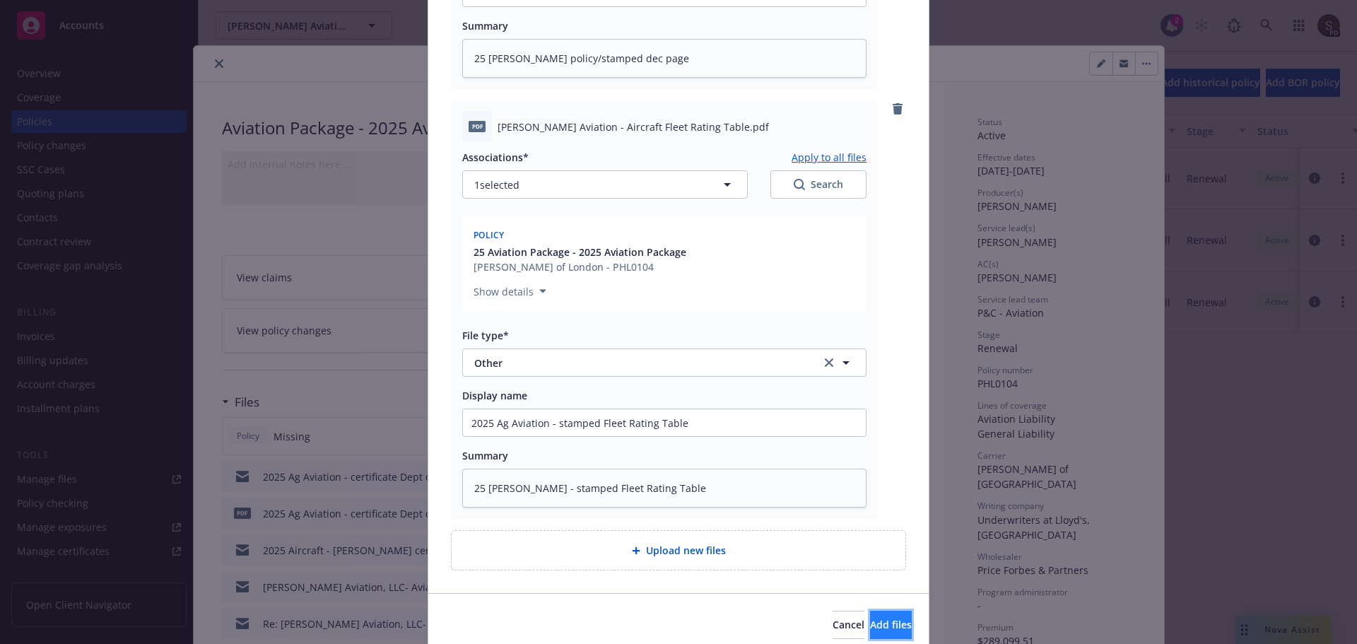
click at [878, 622] on span "Add files" at bounding box center [891, 624] width 42 height 13
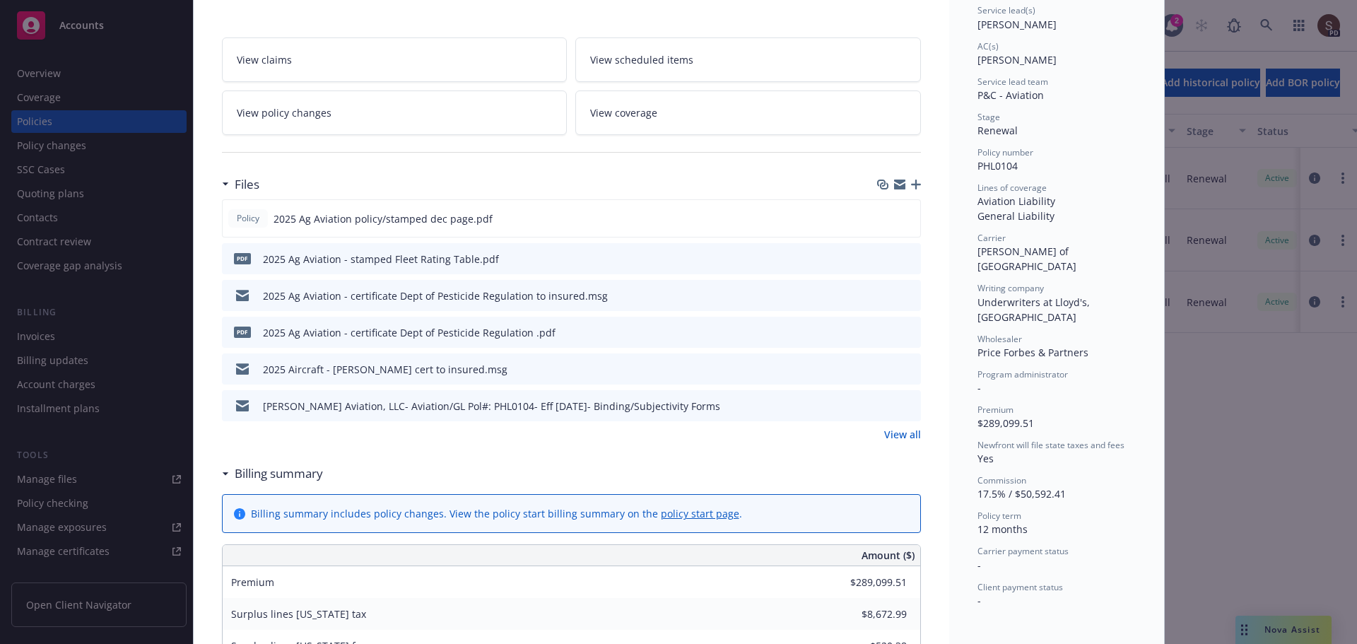
scroll to position [0, 0]
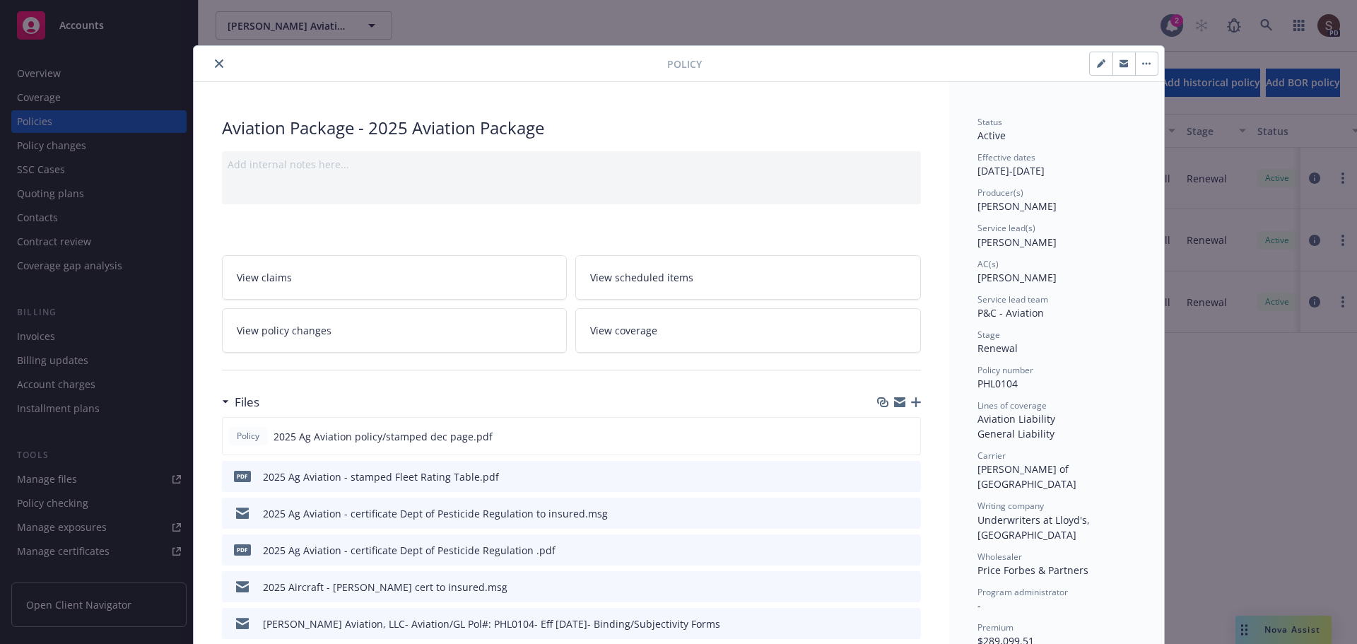
click at [1097, 63] on icon "button" at bounding box center [1100, 64] width 7 height 7
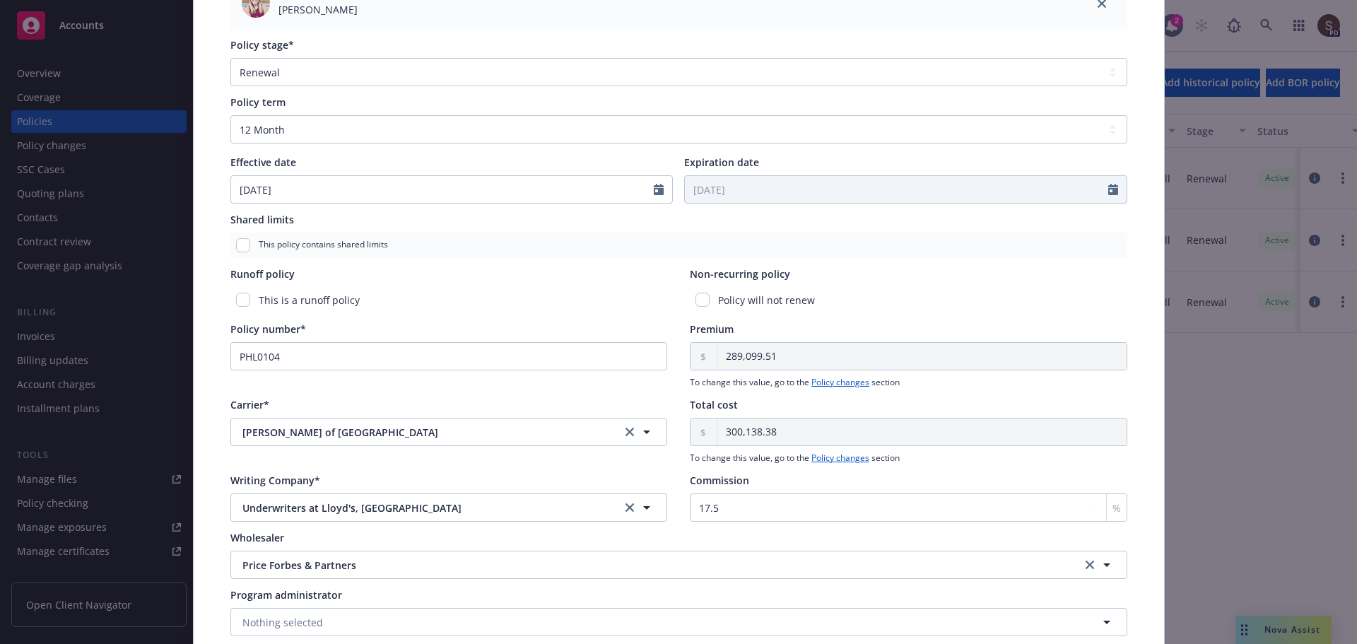
scroll to position [495, 0]
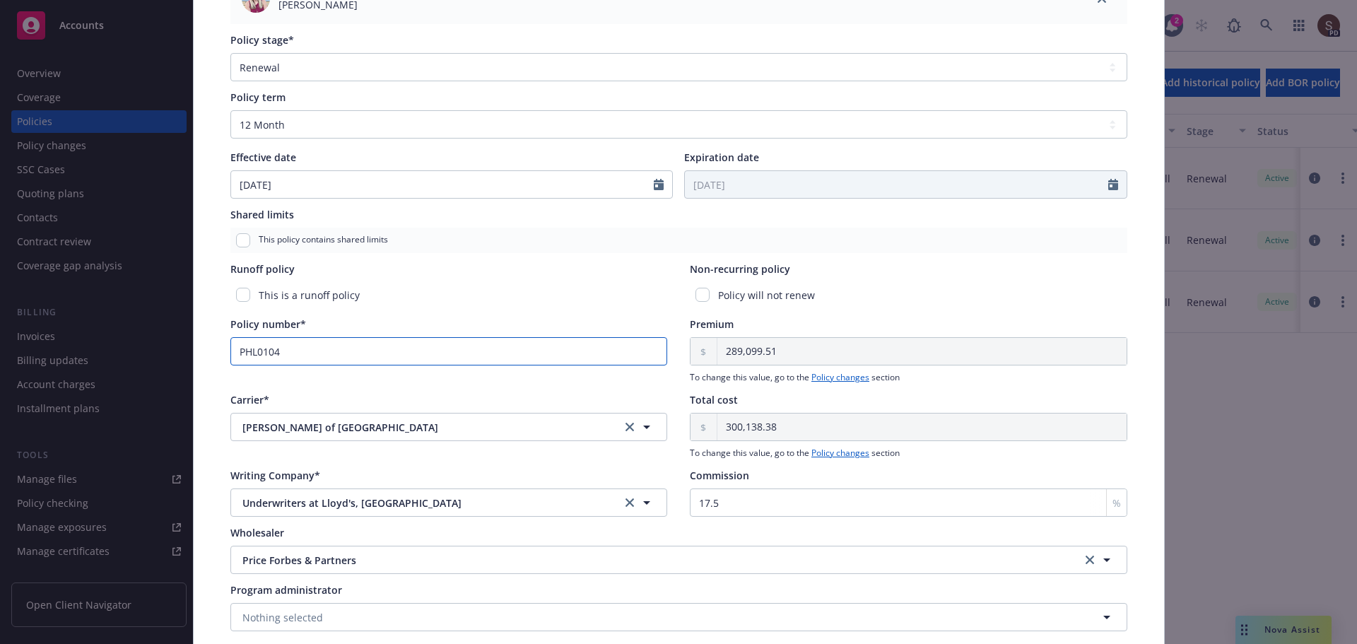
click at [324, 348] on input "PHL0104" at bounding box center [448, 351] width 437 height 28
paste input "B0507PG2500392"
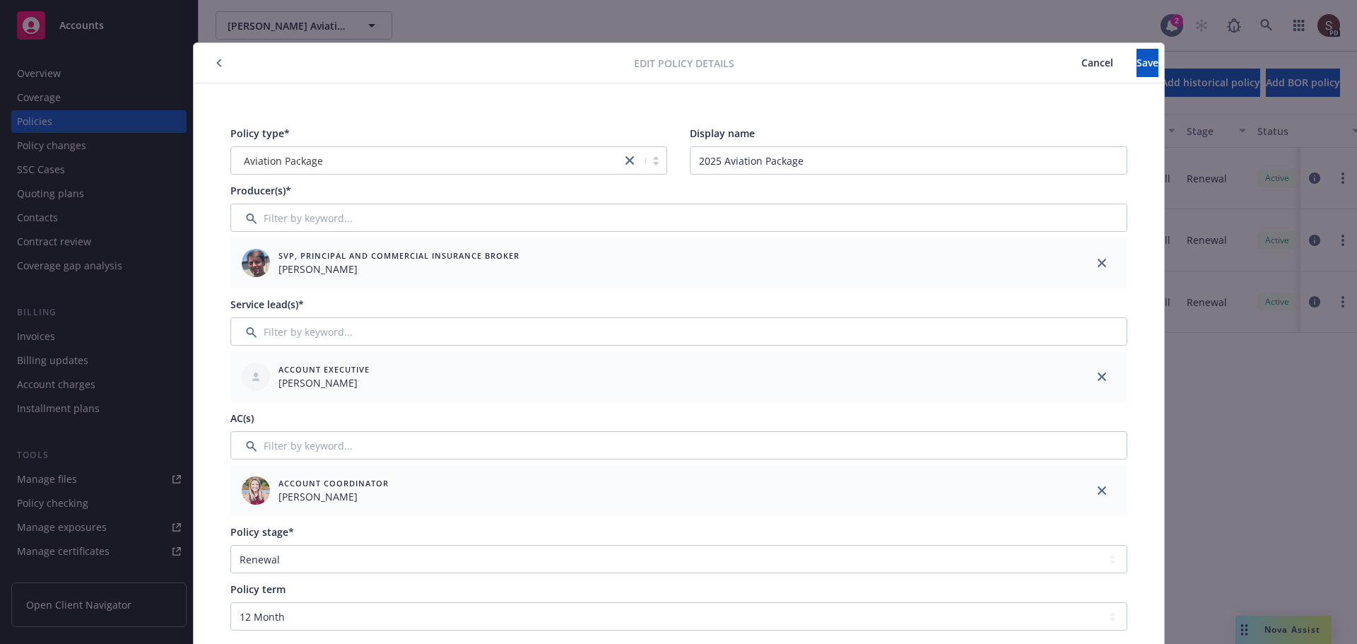
scroll to position [0, 0]
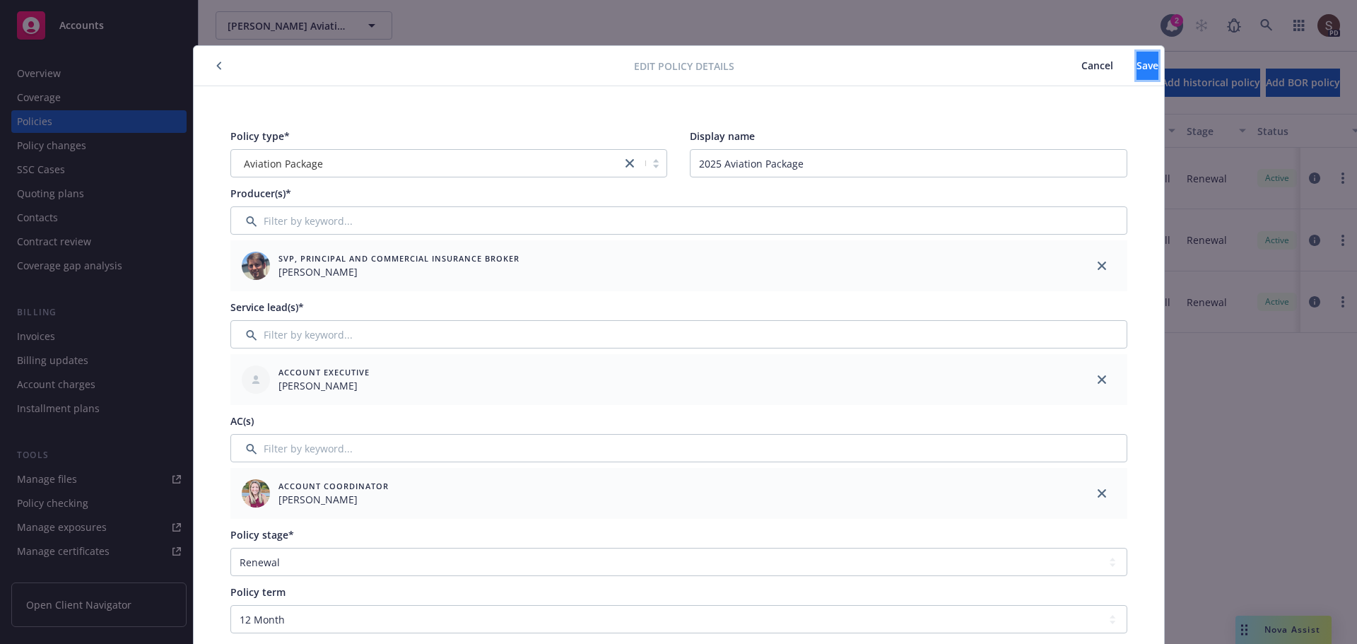
click at [1136, 58] on button "Save" at bounding box center [1147, 66] width 22 height 28
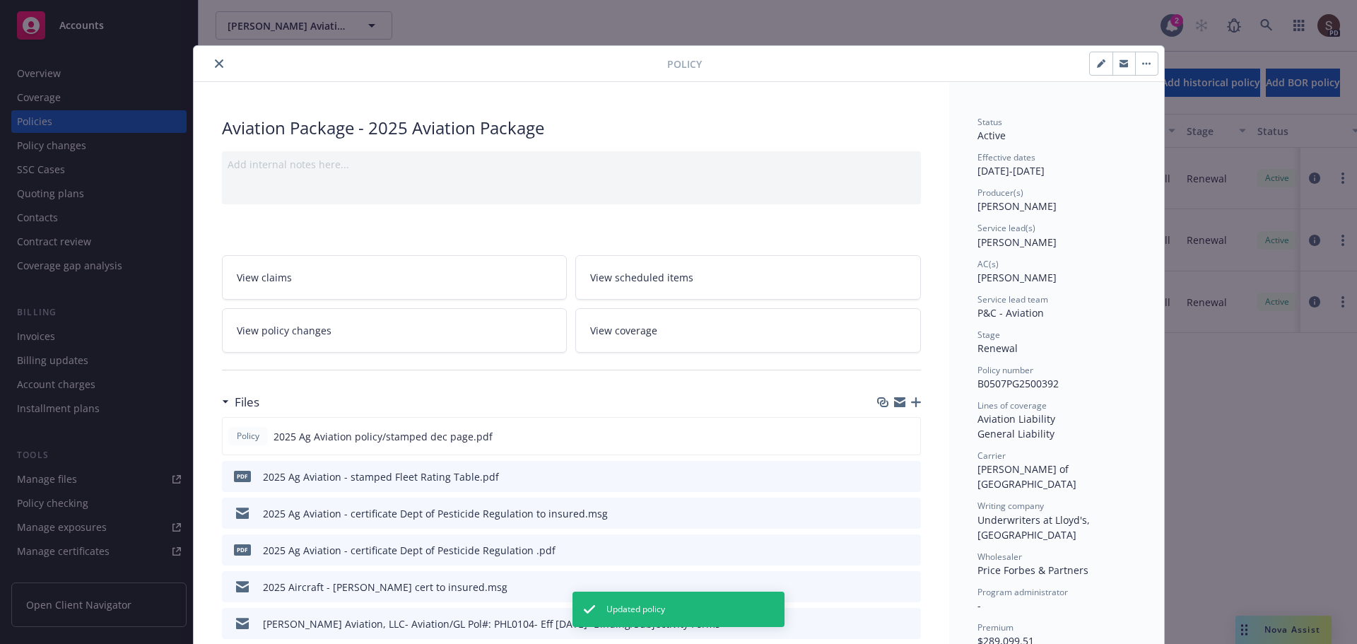
drag, startPoint x: 214, startPoint y: 61, endPoint x: 256, endPoint y: 87, distance: 48.8
click at [216, 61] on icon "close" at bounding box center [219, 63] width 8 height 8
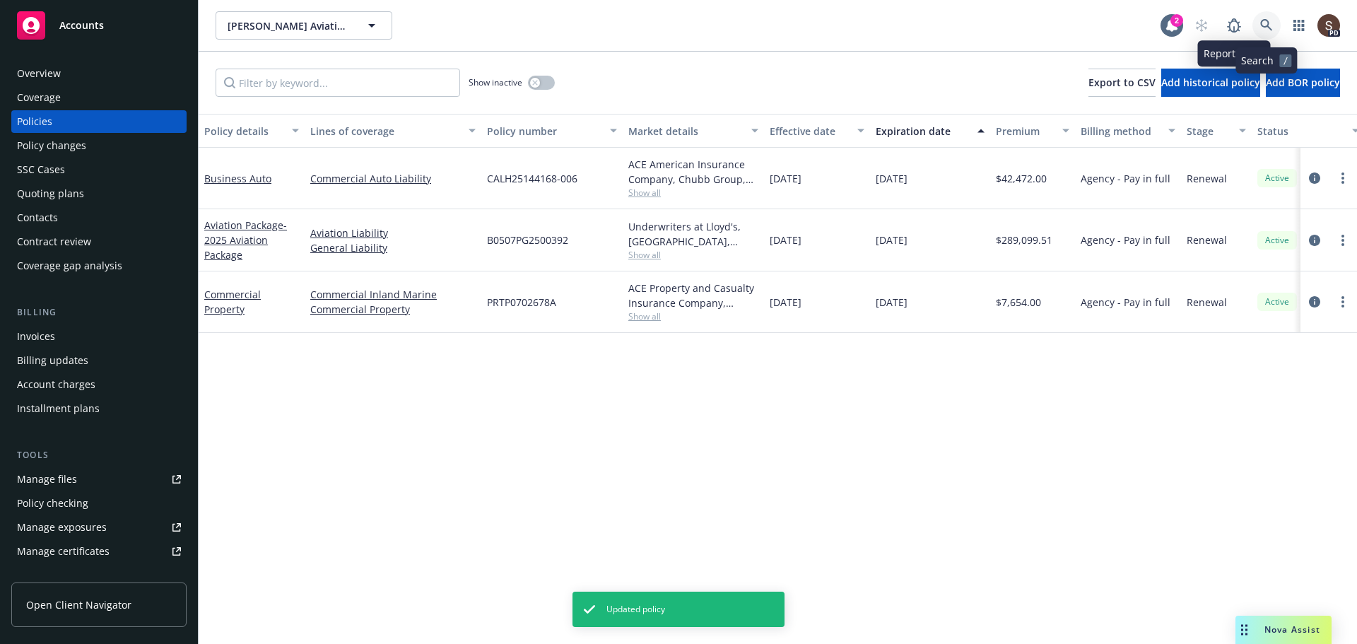
click at [1262, 21] on icon at bounding box center [1266, 25] width 12 height 12
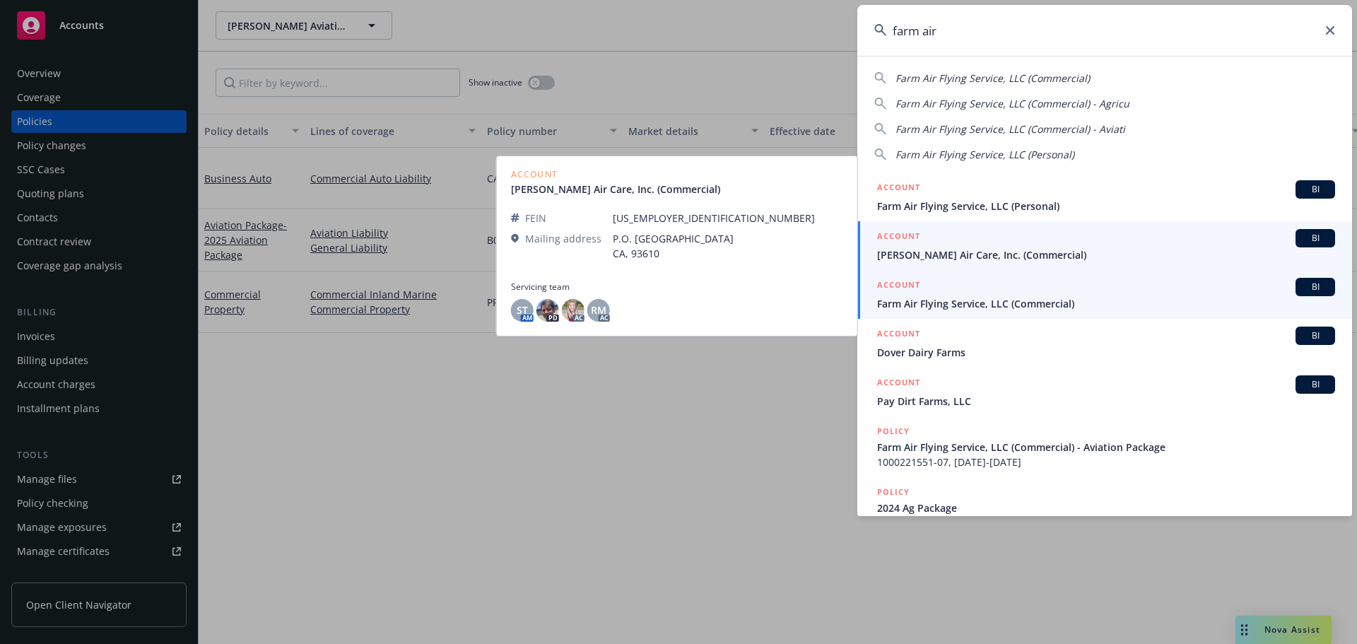
click at [962, 303] on span "Farm Air Flying Service, LLC (Commercial)" at bounding box center [1106, 303] width 458 height 15
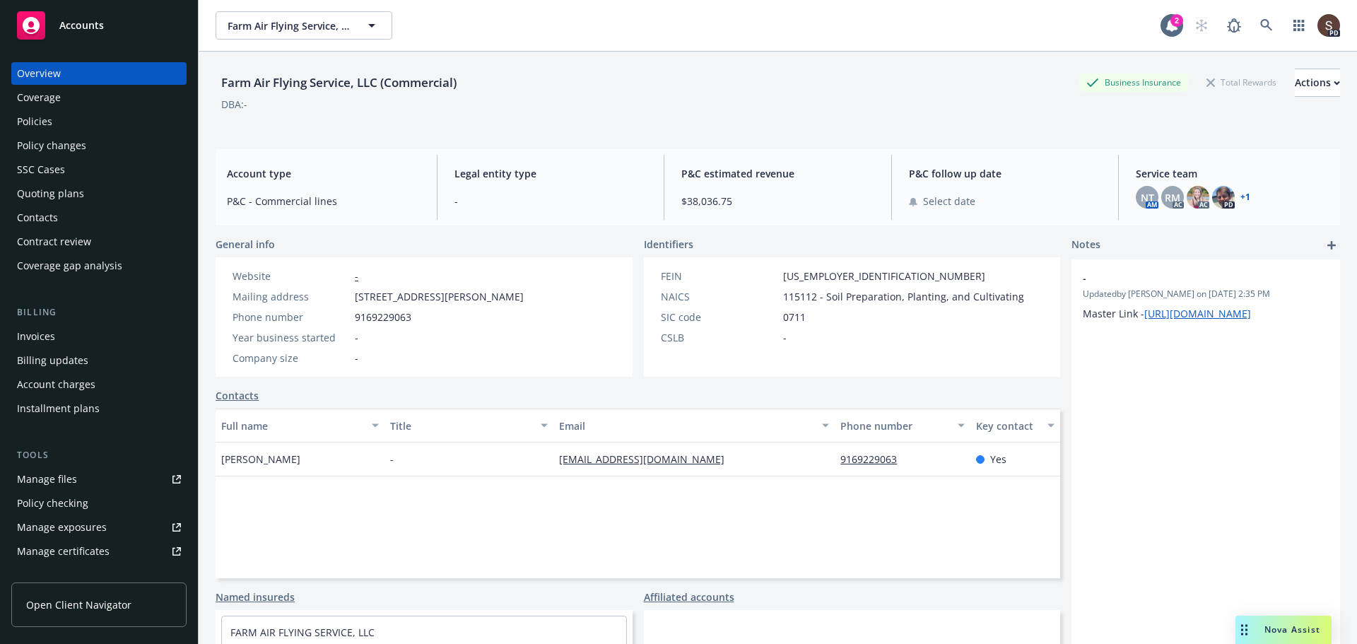
click at [37, 119] on div "Policies" at bounding box center [34, 121] width 35 height 23
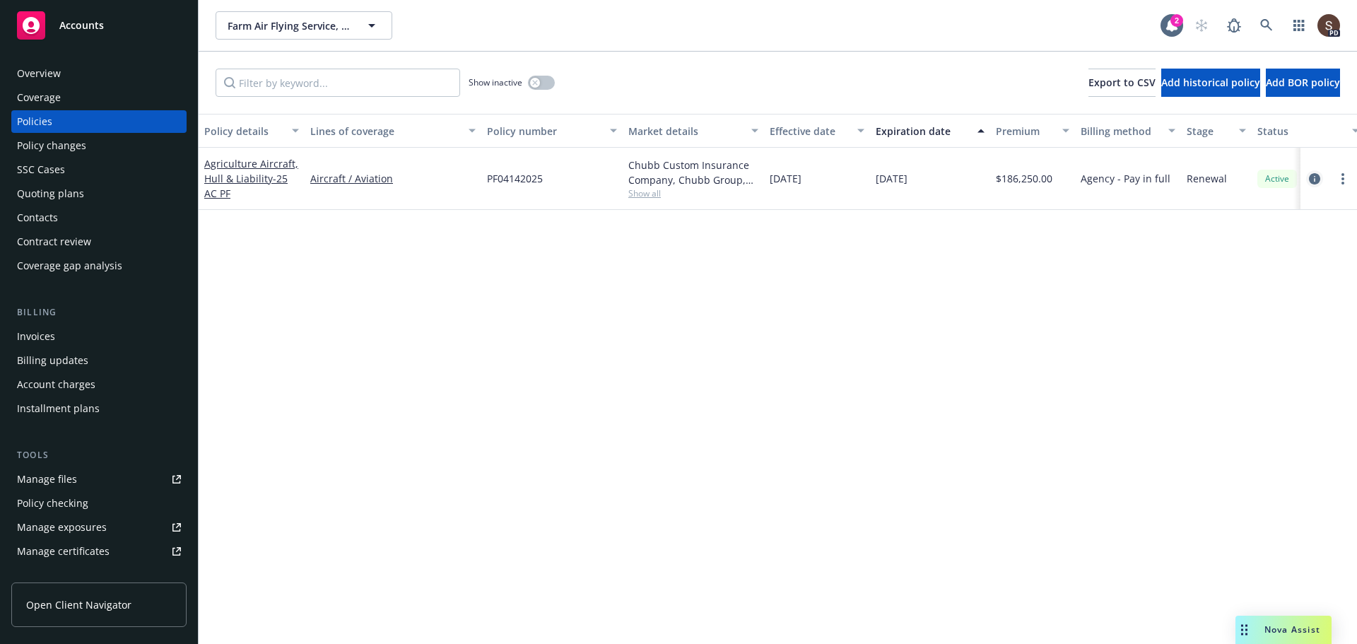
click at [1316, 175] on icon "circleInformation" at bounding box center [1314, 178] width 11 height 11
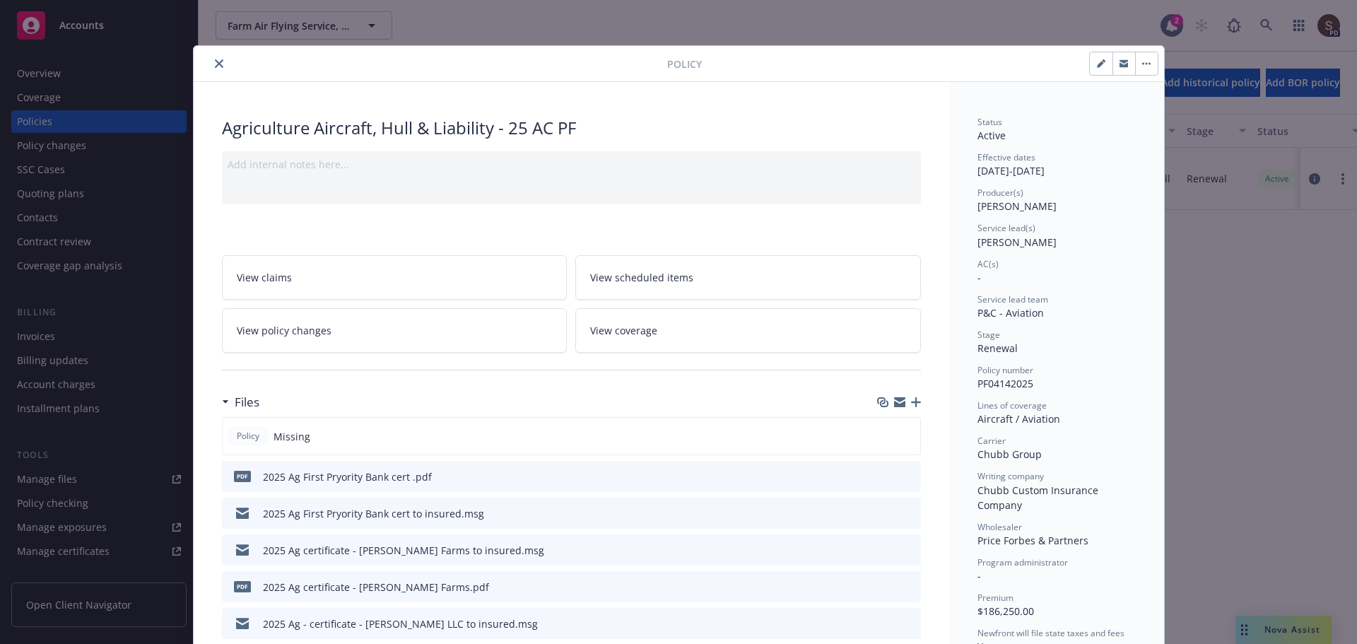
click at [1090, 65] on button "button" at bounding box center [1101, 63] width 23 height 23
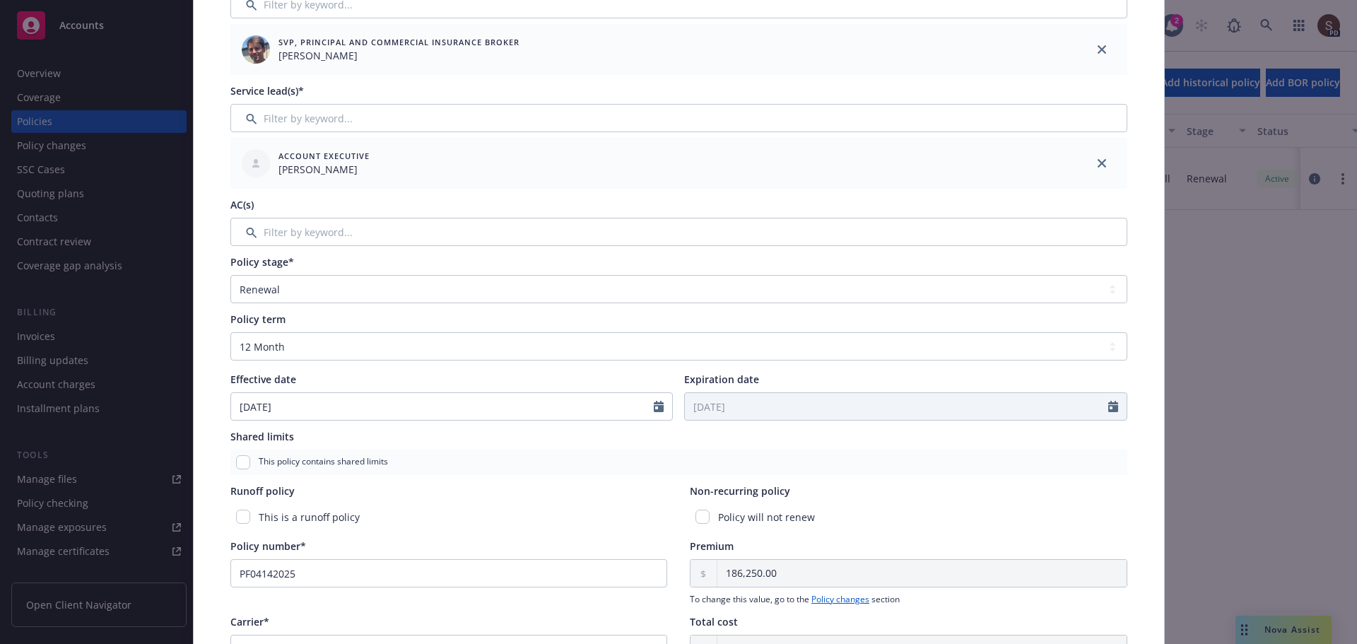
scroll to position [353, 0]
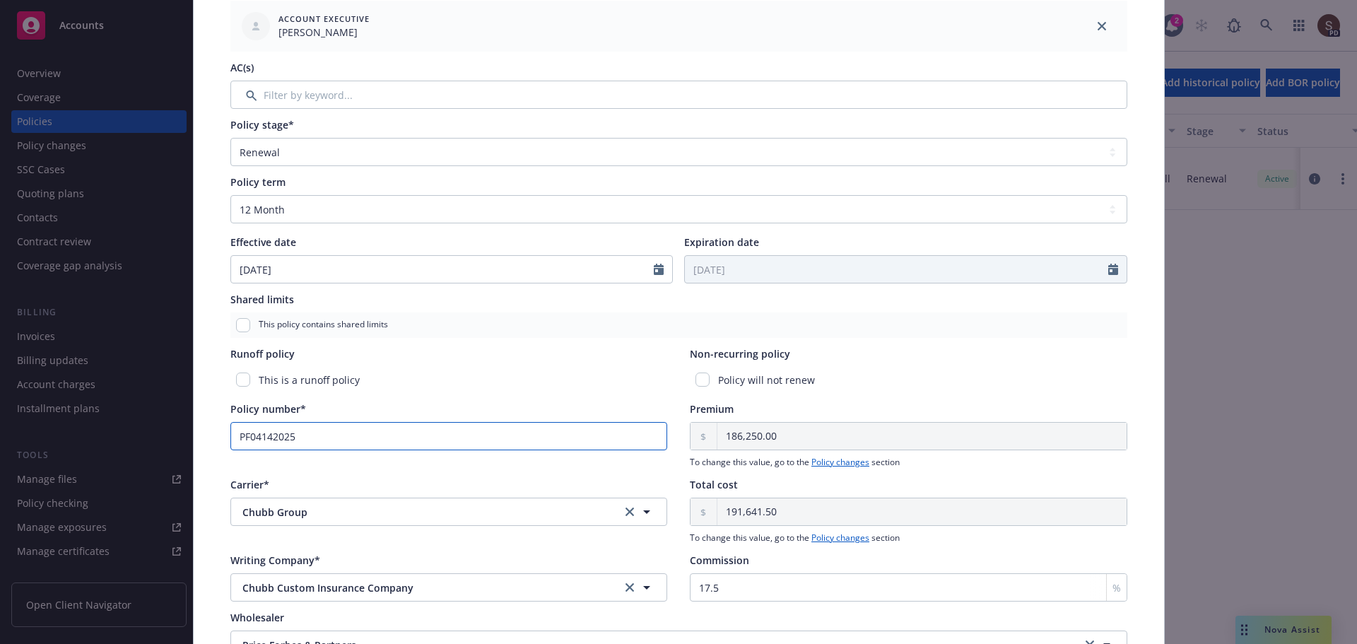
drag, startPoint x: 342, startPoint y: 433, endPoint x: 194, endPoint y: 440, distance: 148.6
click at [194, 440] on div "Policy type* Agriculture Aircraft, Hull & Liability Display name 25 AC PF Produ…" at bounding box center [679, 245] width 970 height 1025
paste input "B0507PG2500689"
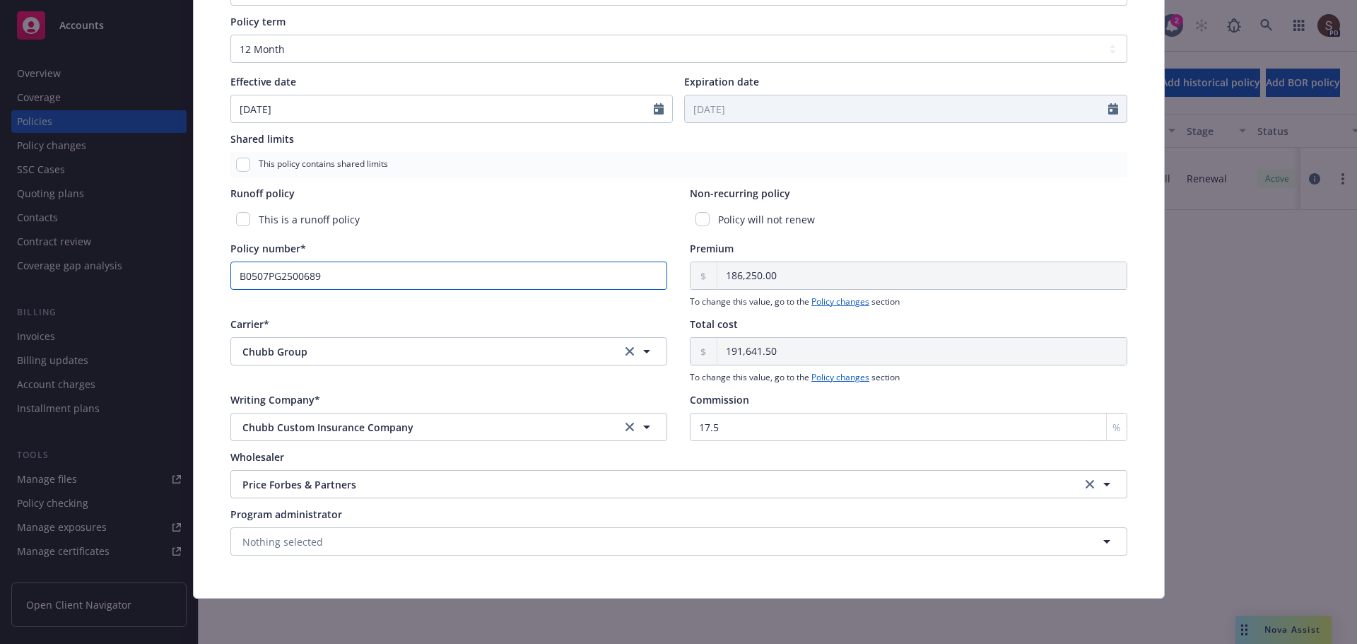
scroll to position [0, 0]
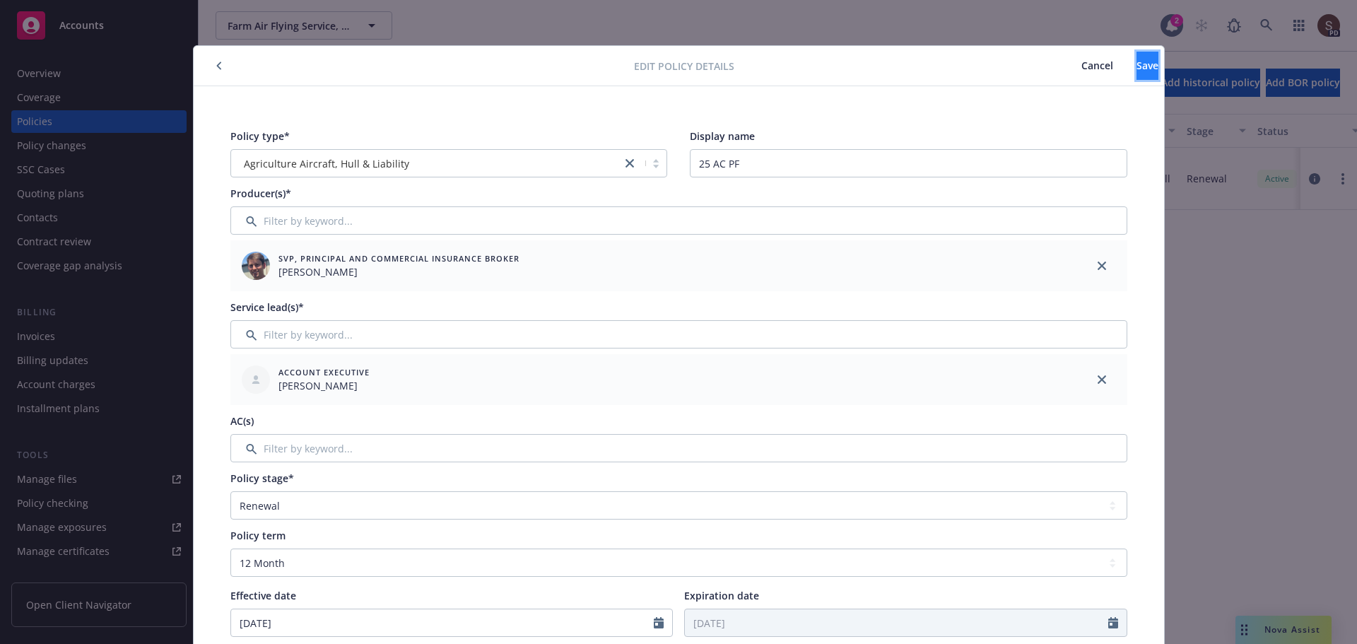
click at [1136, 66] on button "Save" at bounding box center [1147, 66] width 22 height 28
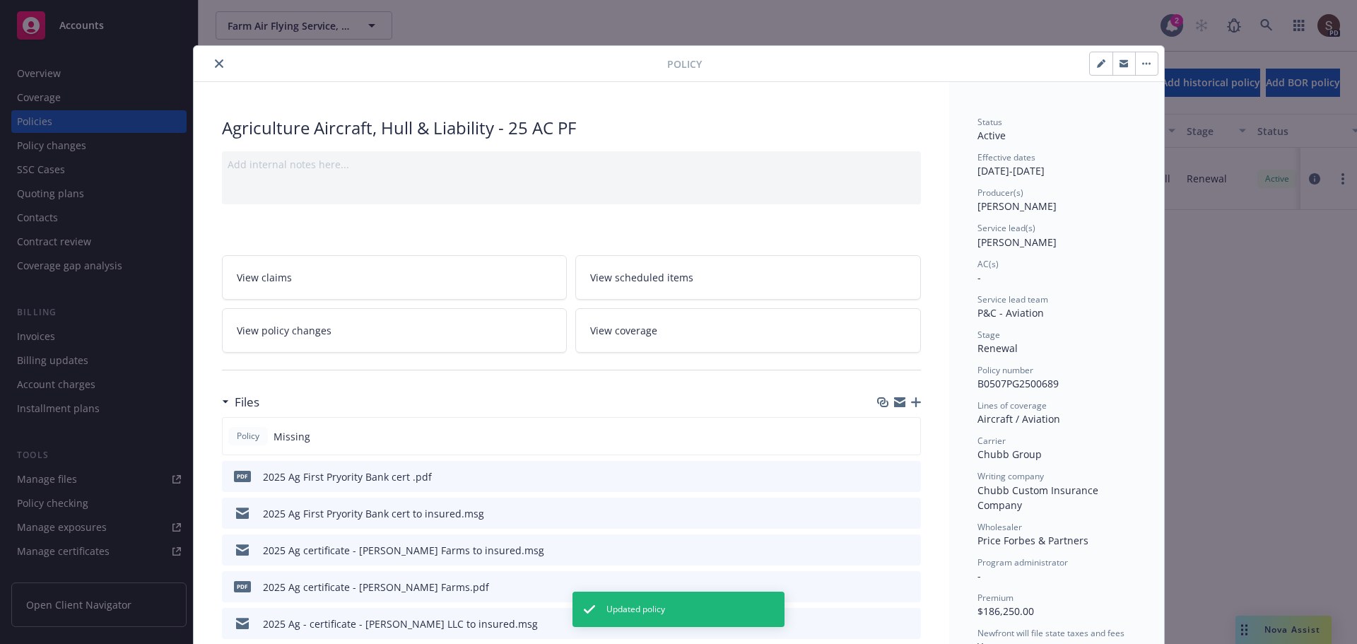
click at [216, 57] on button "close" at bounding box center [219, 63] width 17 height 17
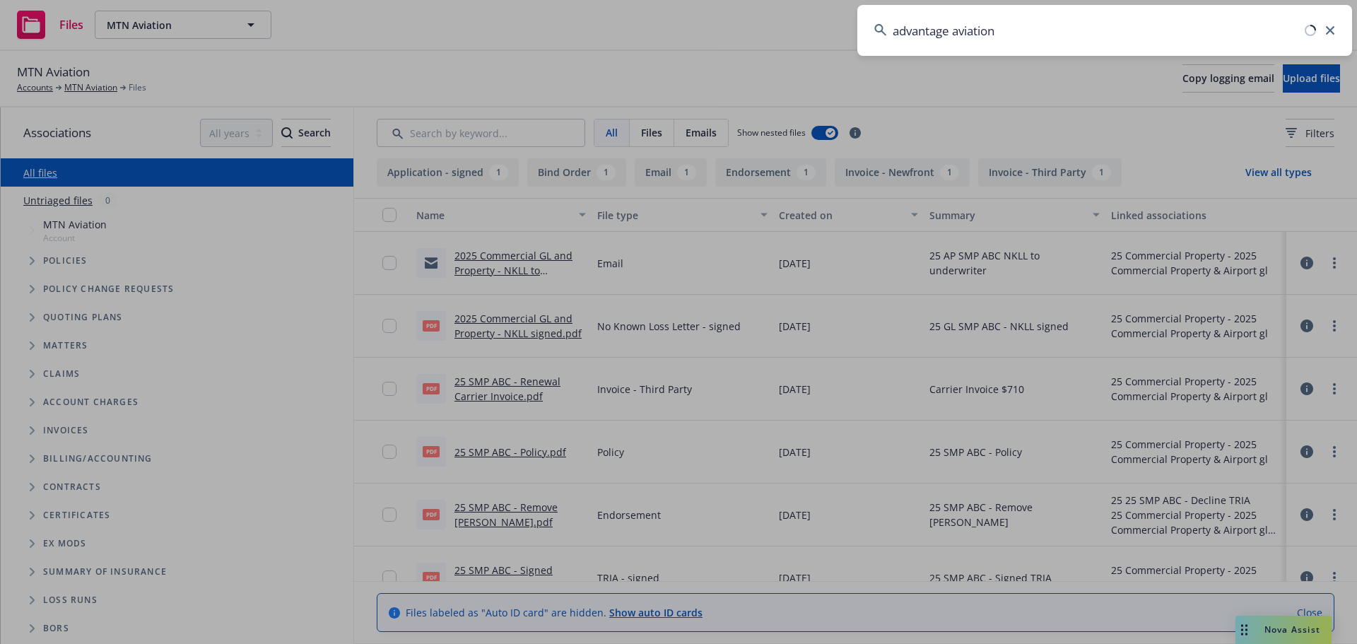
type input "advantage aviation"
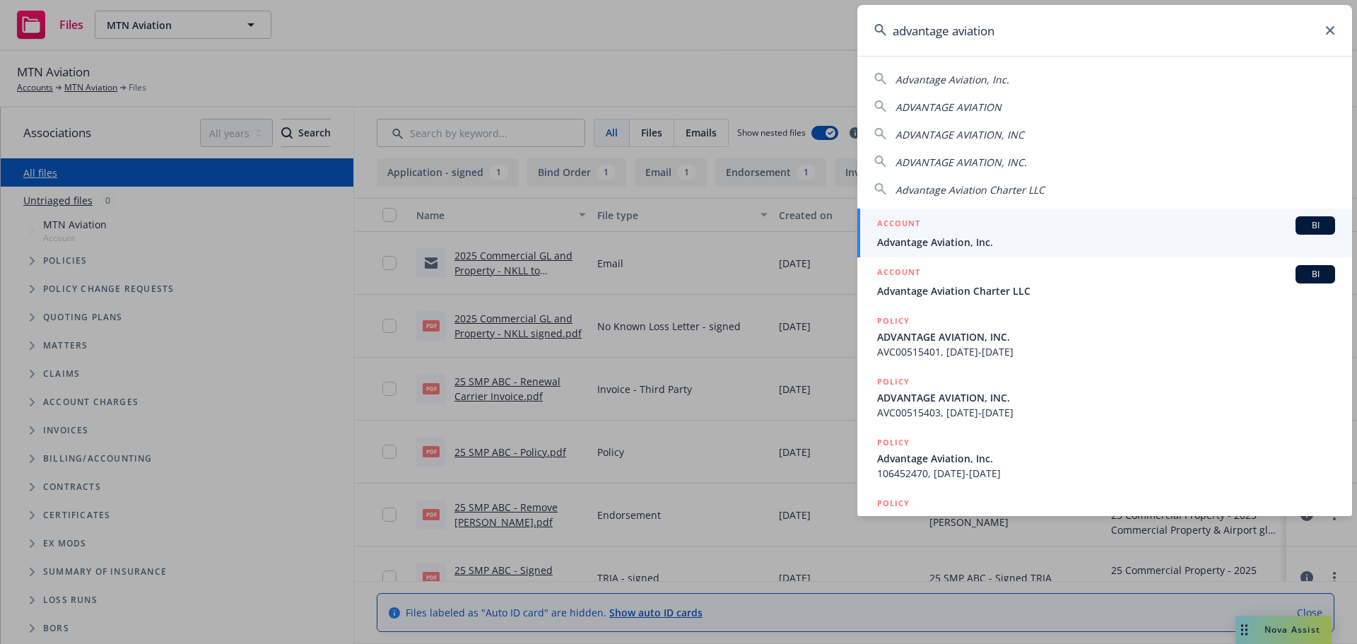
click at [902, 234] on div "ACCOUNT BI" at bounding box center [1106, 225] width 458 height 18
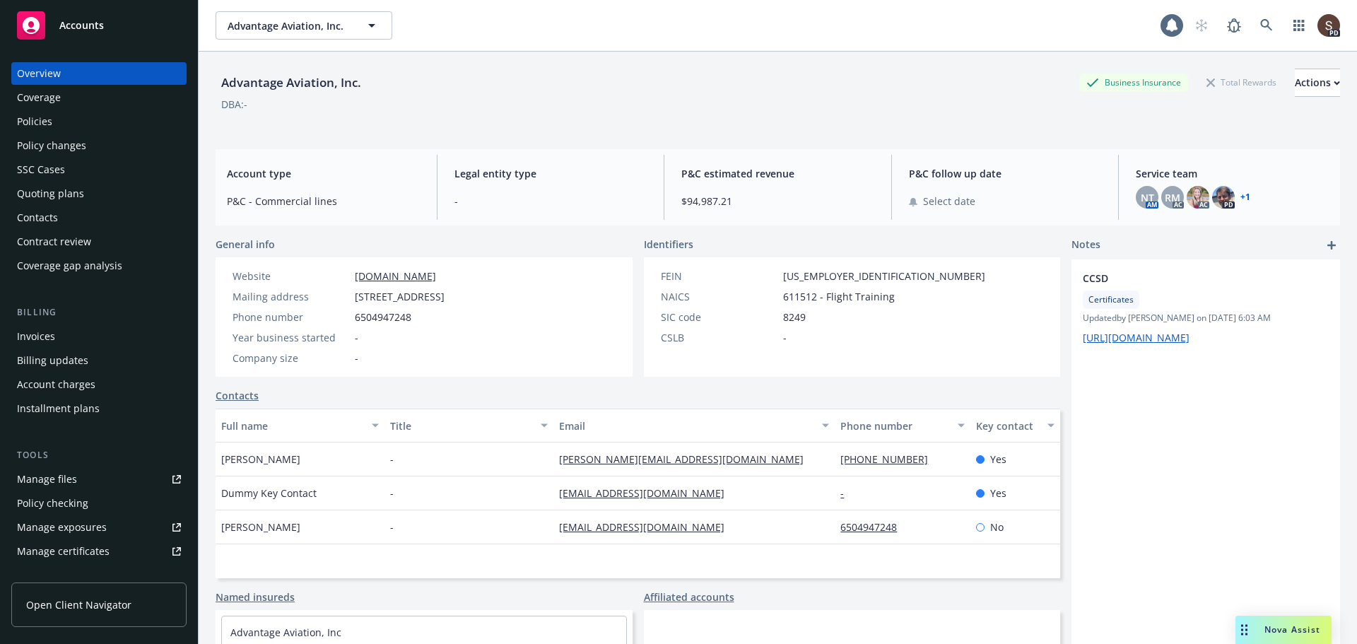
click at [69, 477] on div "Manage files" at bounding box center [47, 479] width 60 height 23
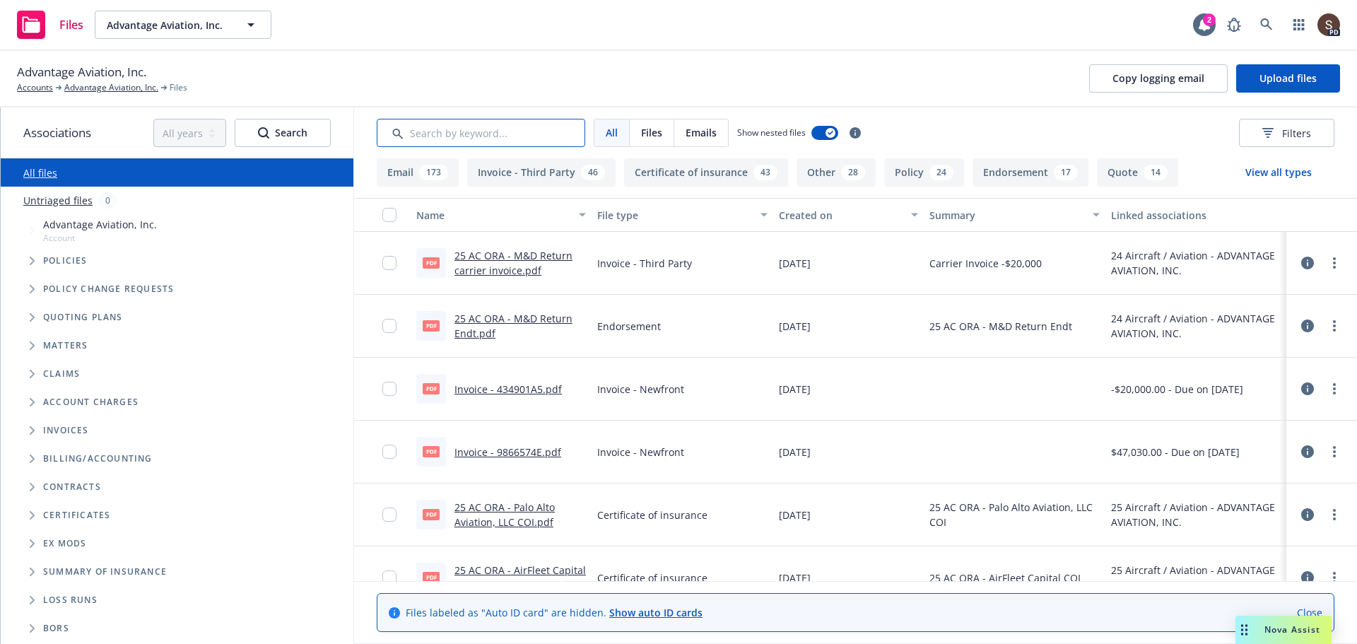
click at [527, 140] on input "Search by keyword..." at bounding box center [481, 133] width 208 height 28
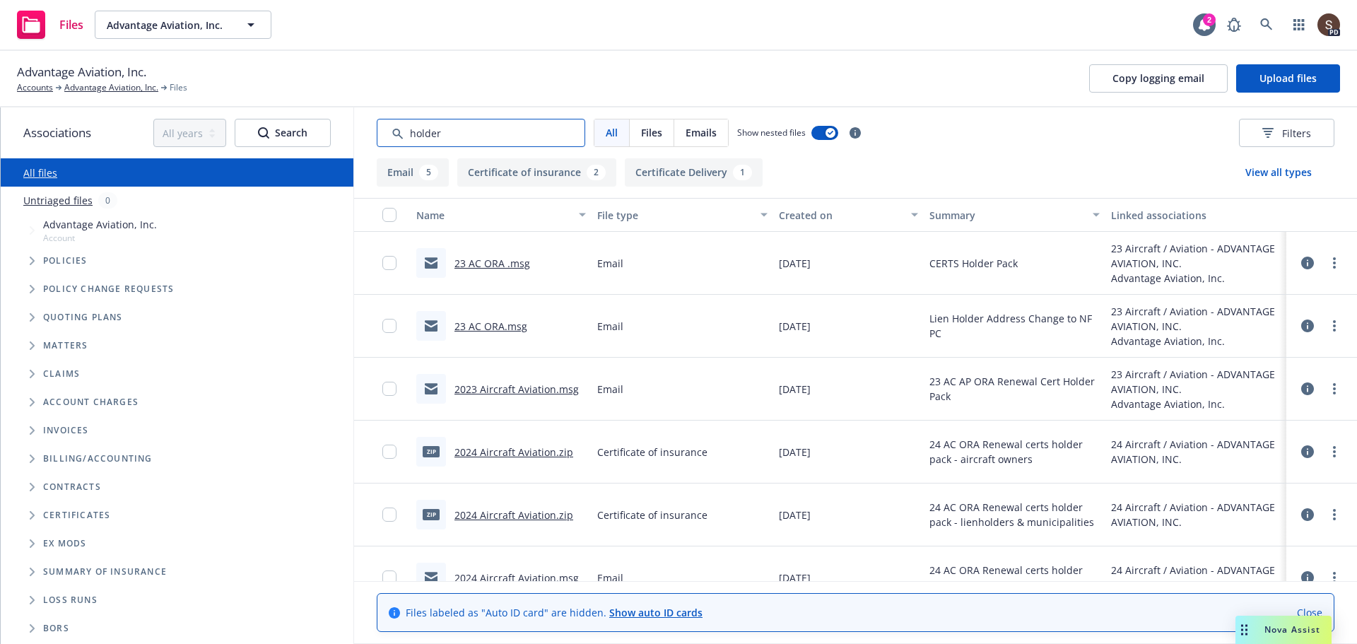
type input "holder"
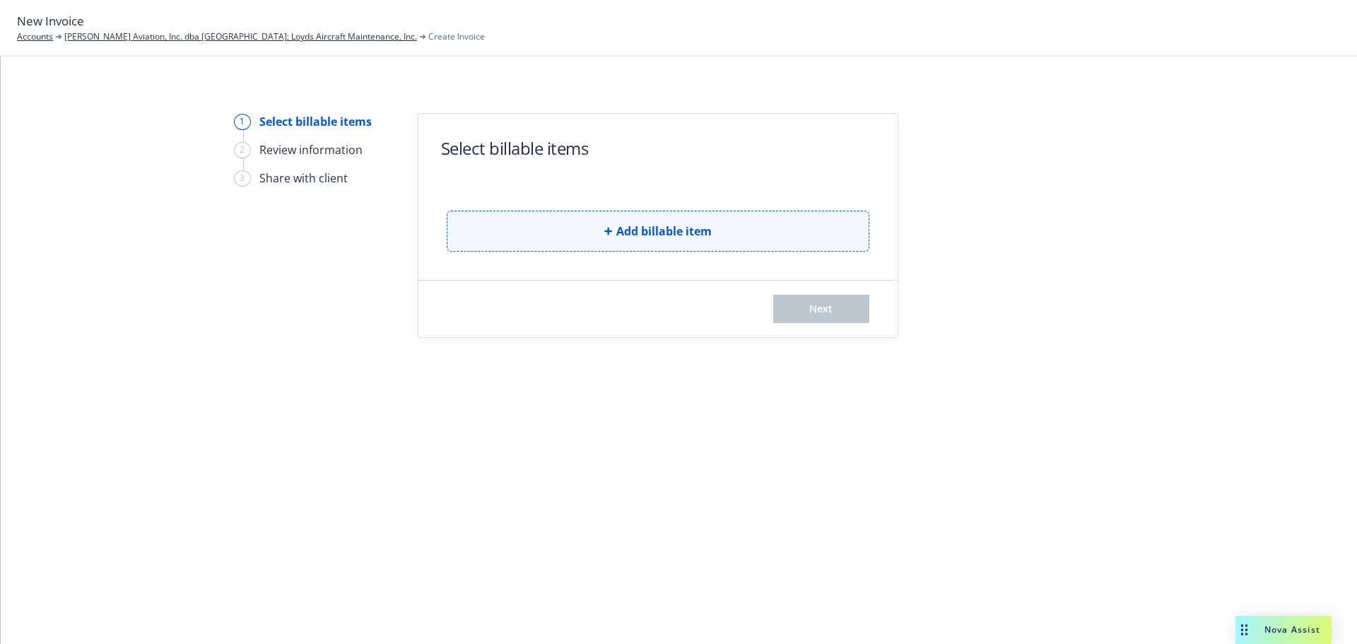
click at [596, 244] on button "Add billable item" at bounding box center [658, 231] width 423 height 41
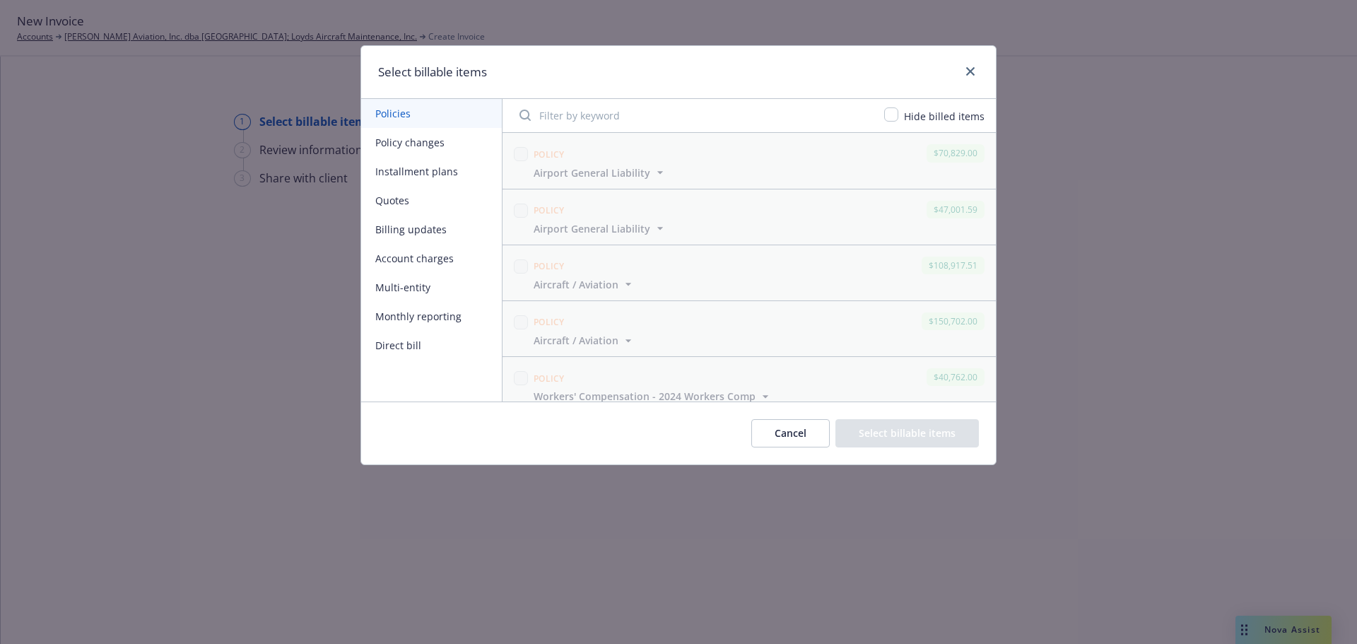
click at [398, 143] on button "Policy changes" at bounding box center [431, 142] width 141 height 29
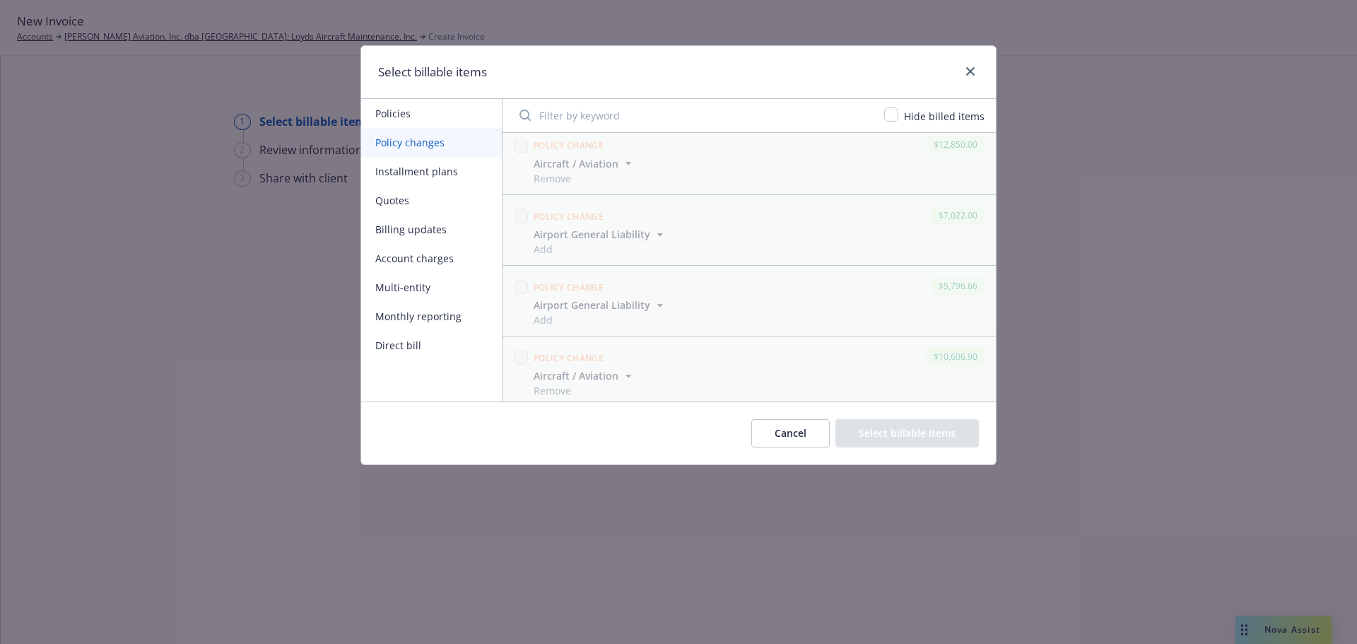
scroll to position [2197, 0]
click at [514, 141] on input "checkbox" at bounding box center [521, 140] width 14 height 14
checkbox input "true"
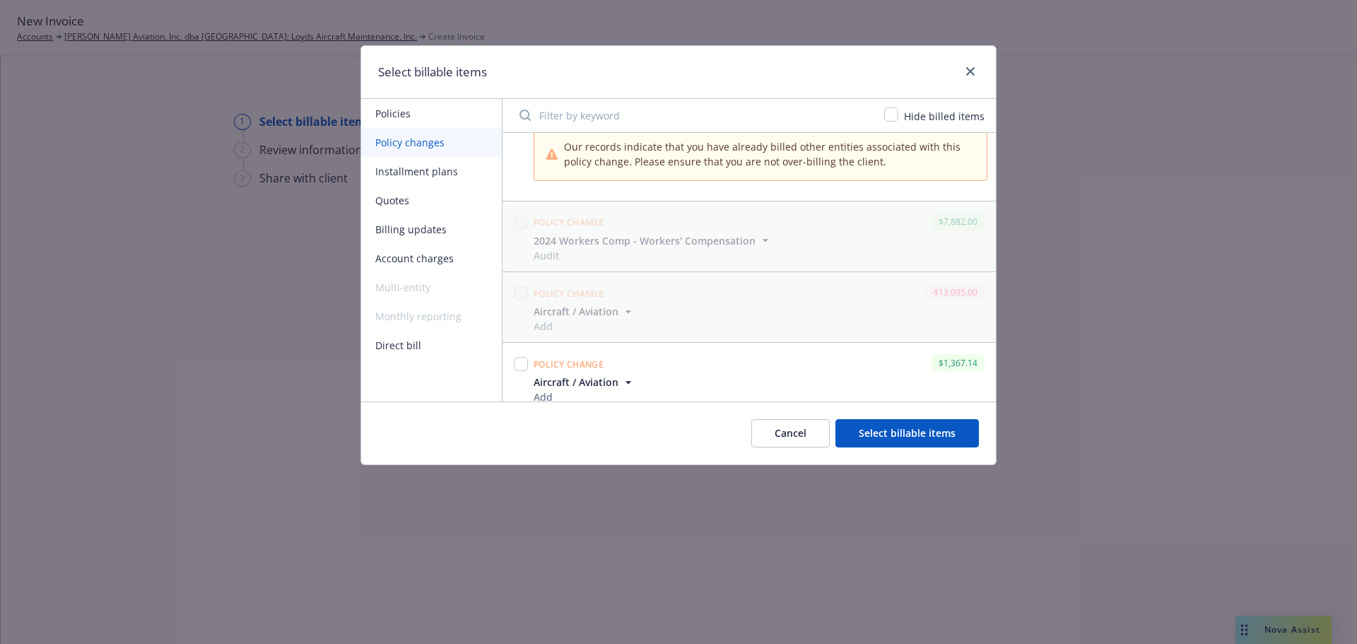
scroll to position [2323, 0]
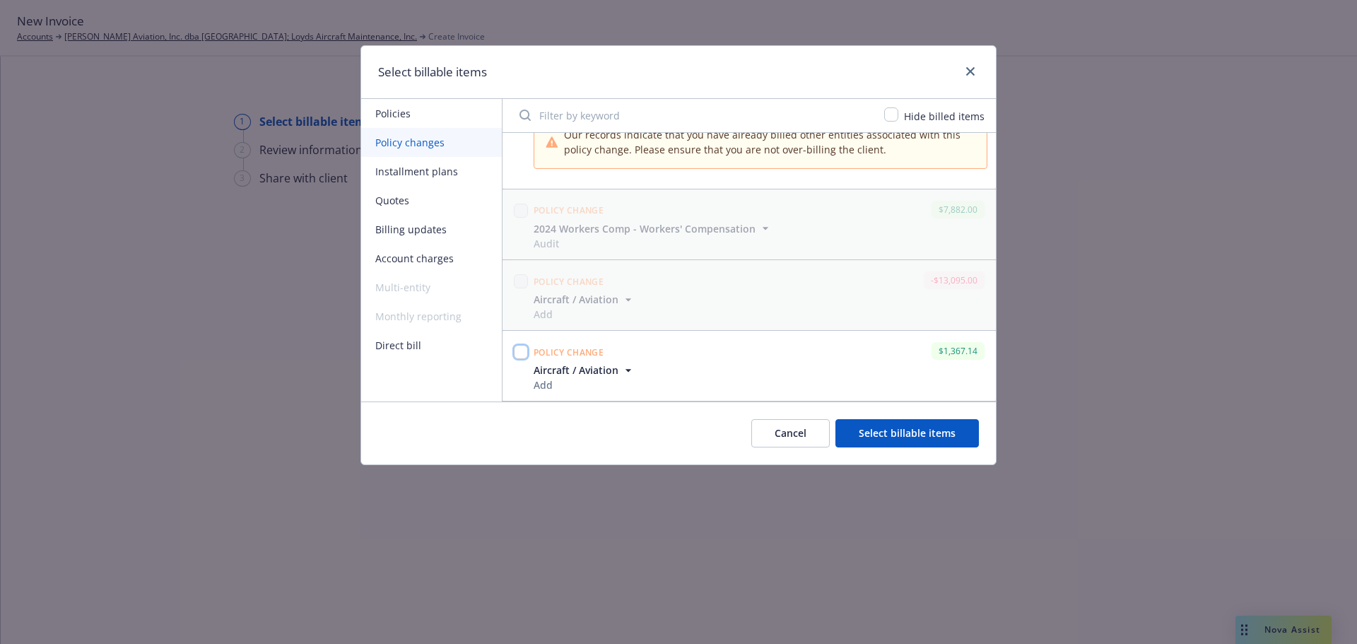
drag, startPoint x: 522, startPoint y: 351, endPoint x: 645, endPoint y: 407, distance: 135.0
click at [522, 351] on input "checkbox" at bounding box center [521, 352] width 14 height 14
checkbox input "true"
click at [941, 423] on button "Select billable items" at bounding box center [906, 433] width 143 height 28
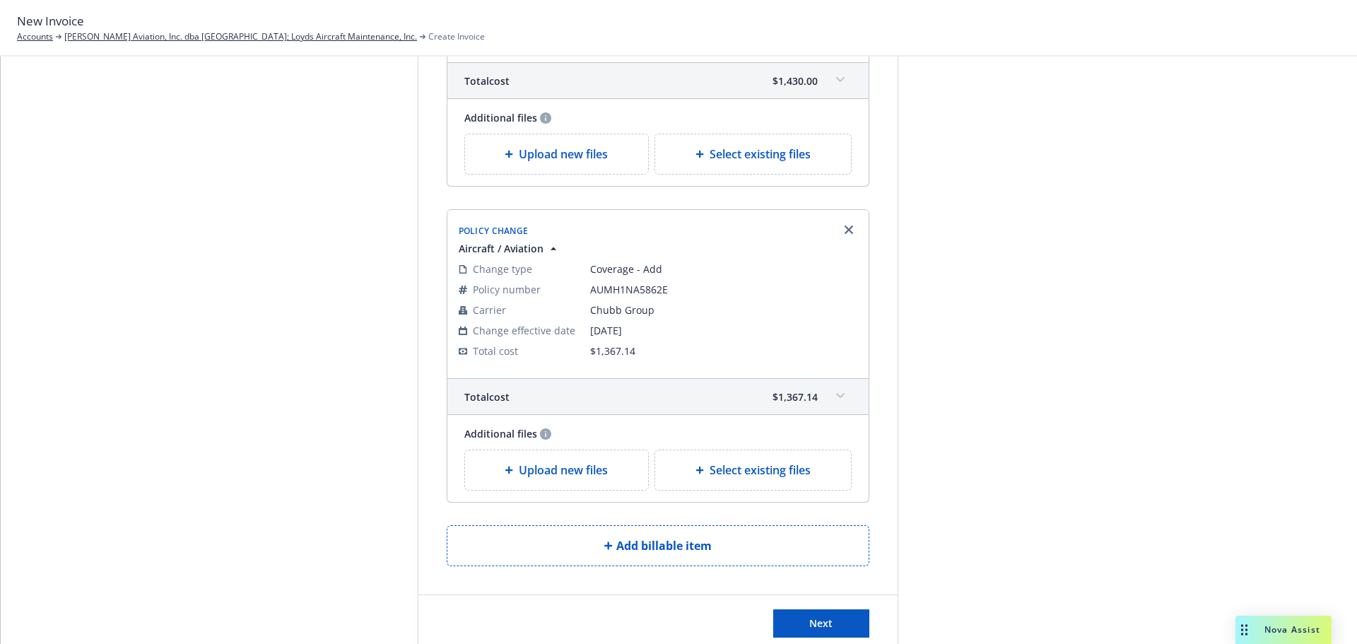
scroll to position [424, 0]
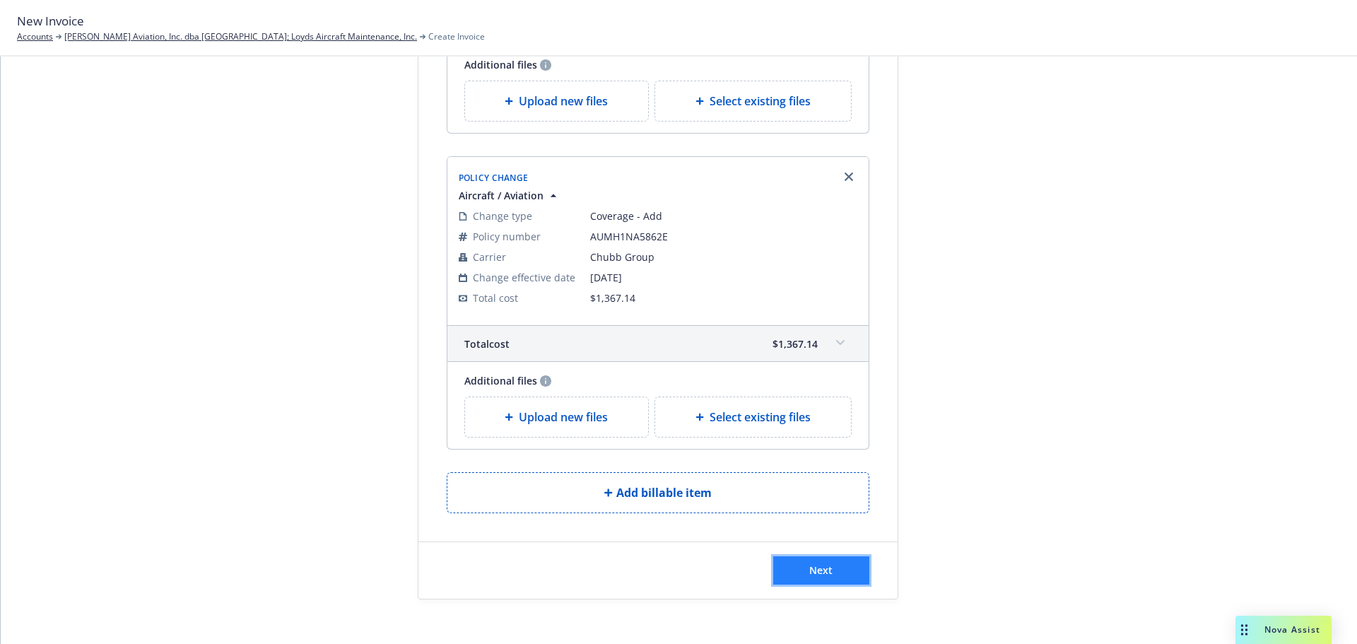
click at [829, 570] on button "Next" at bounding box center [821, 570] width 96 height 28
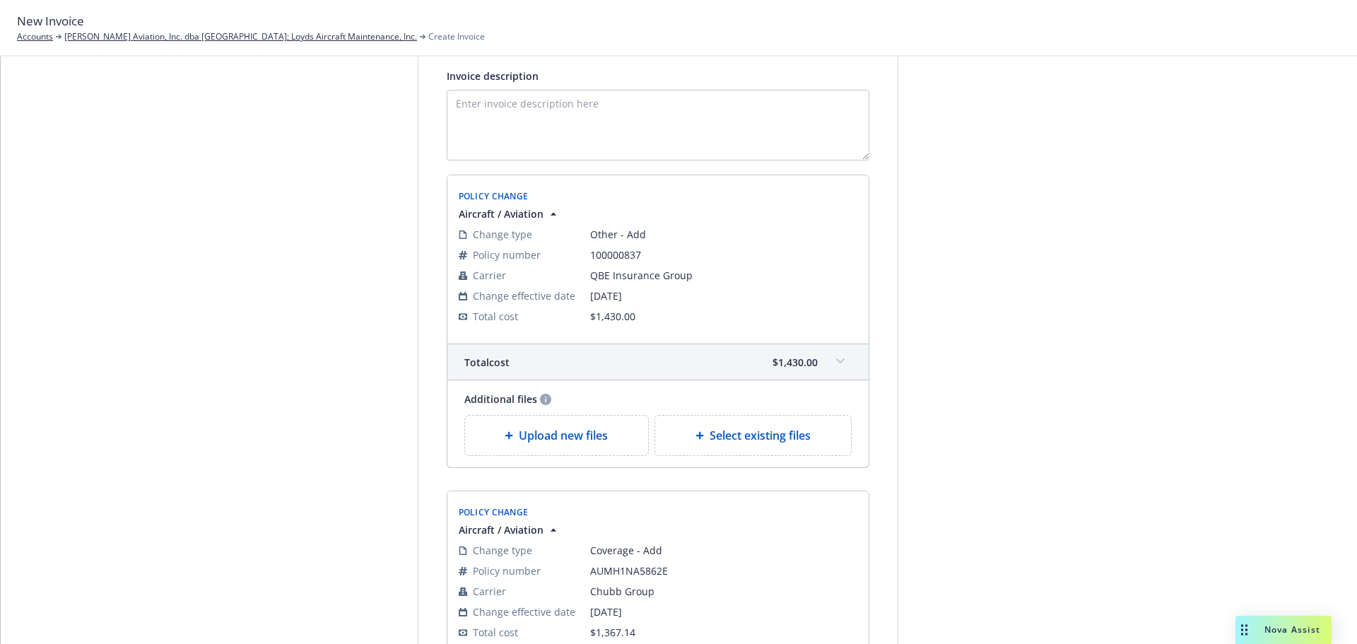
scroll to position [534, 0]
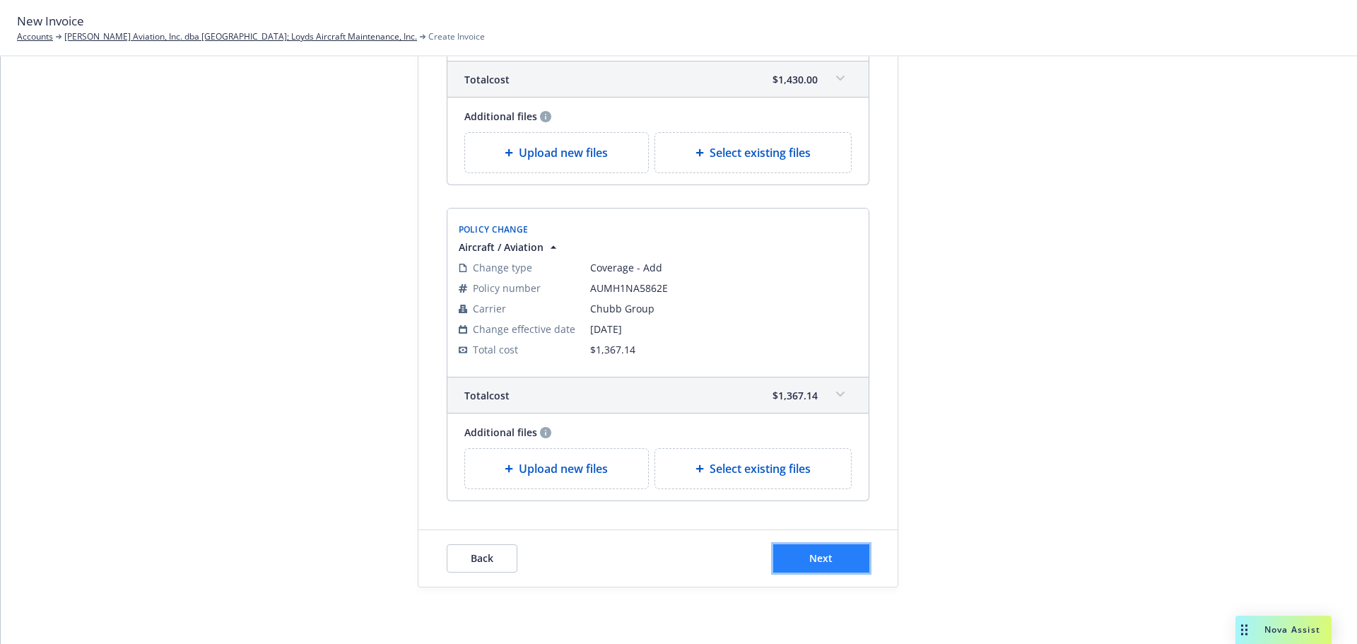
click at [813, 548] on button "Next" at bounding box center [821, 558] width 96 height 28
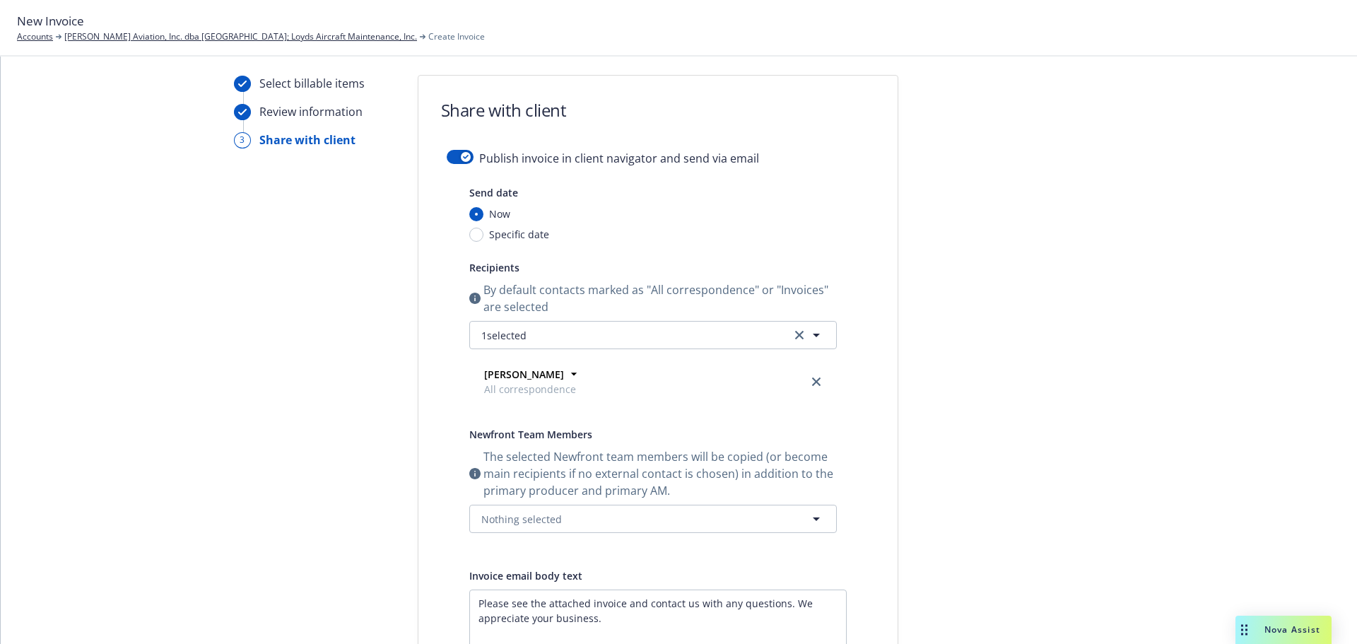
scroll to position [321, 0]
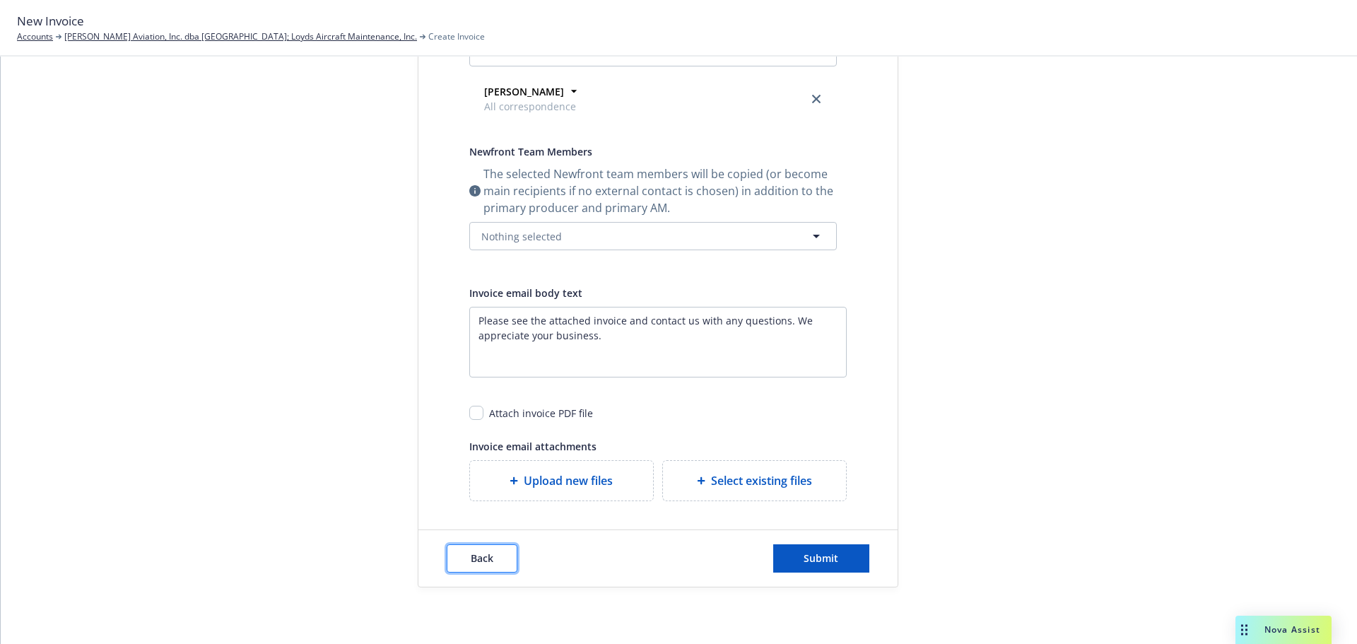
click at [484, 560] on span "Back" at bounding box center [482, 557] width 23 height 13
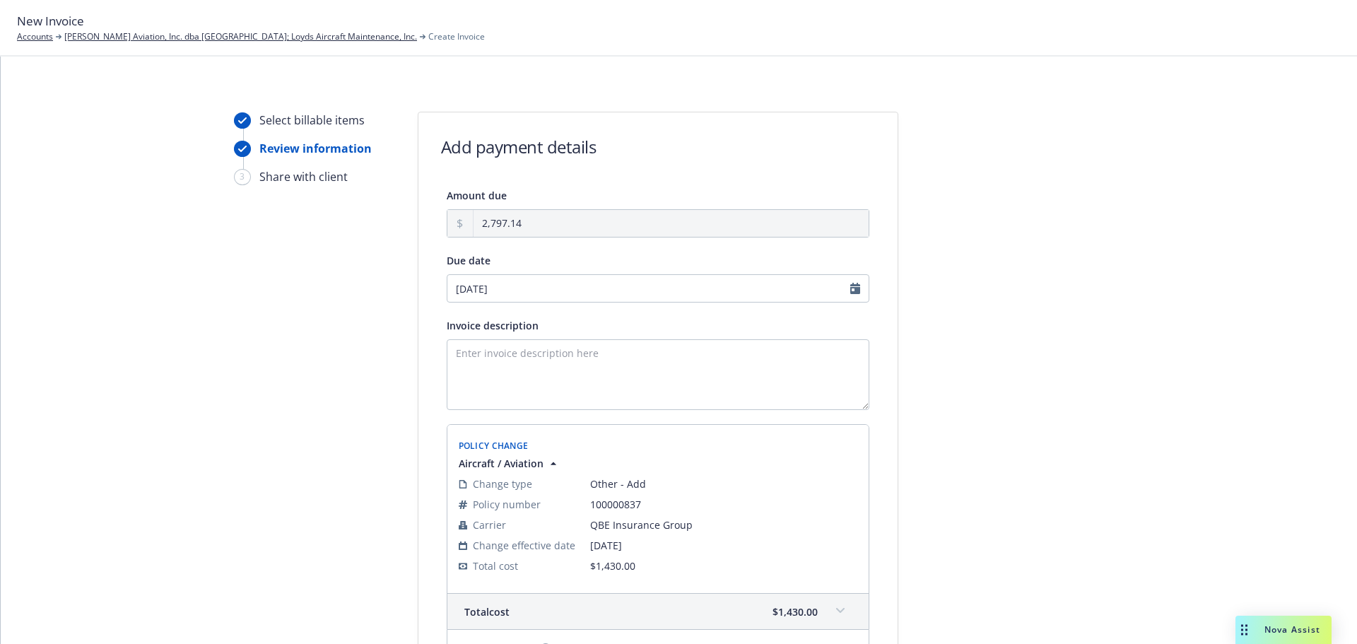
scroll to position [0, 0]
click at [515, 358] on textarea "Invoice description" at bounding box center [658, 376] width 423 height 71
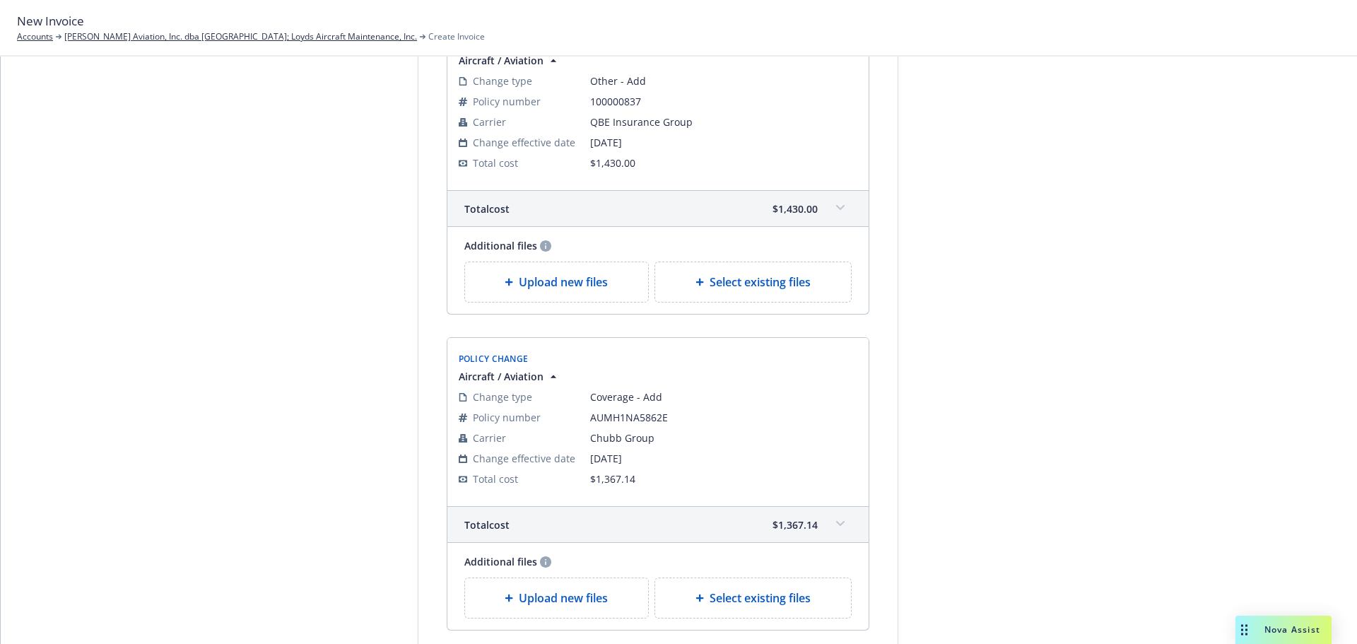
scroll to position [534, 0]
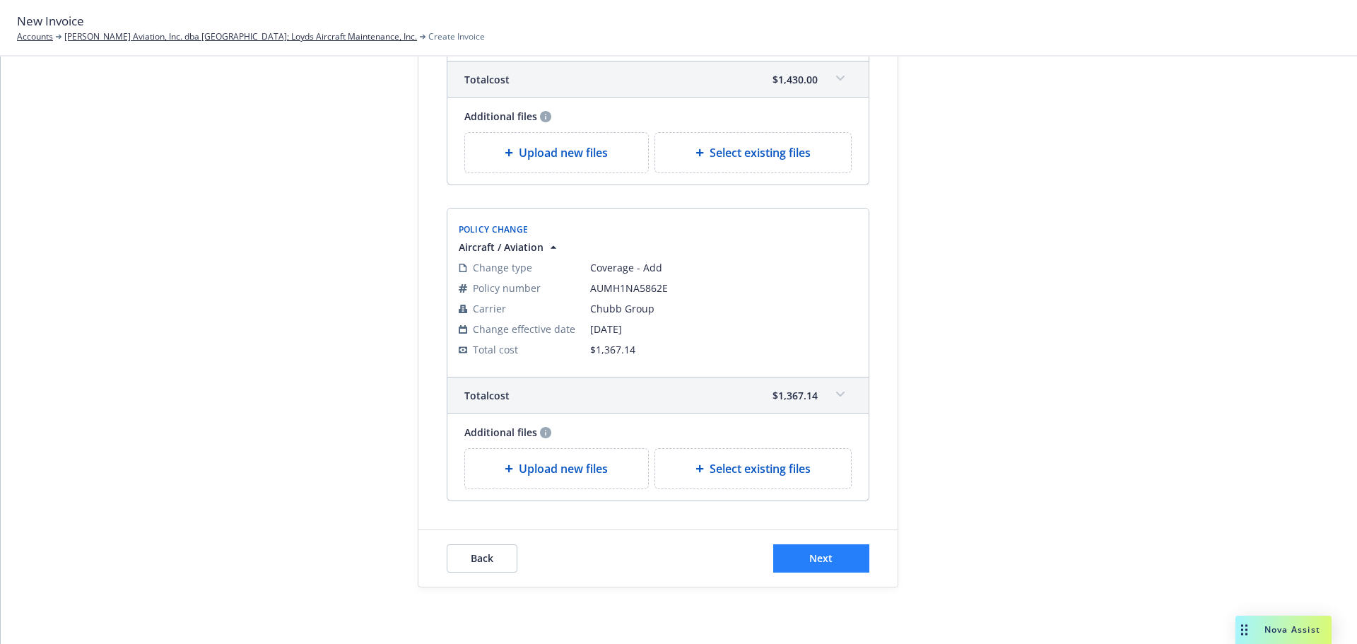
type textarea "Add N534J eff. [DATE]"
click at [837, 553] on button "Next" at bounding box center [821, 558] width 96 height 28
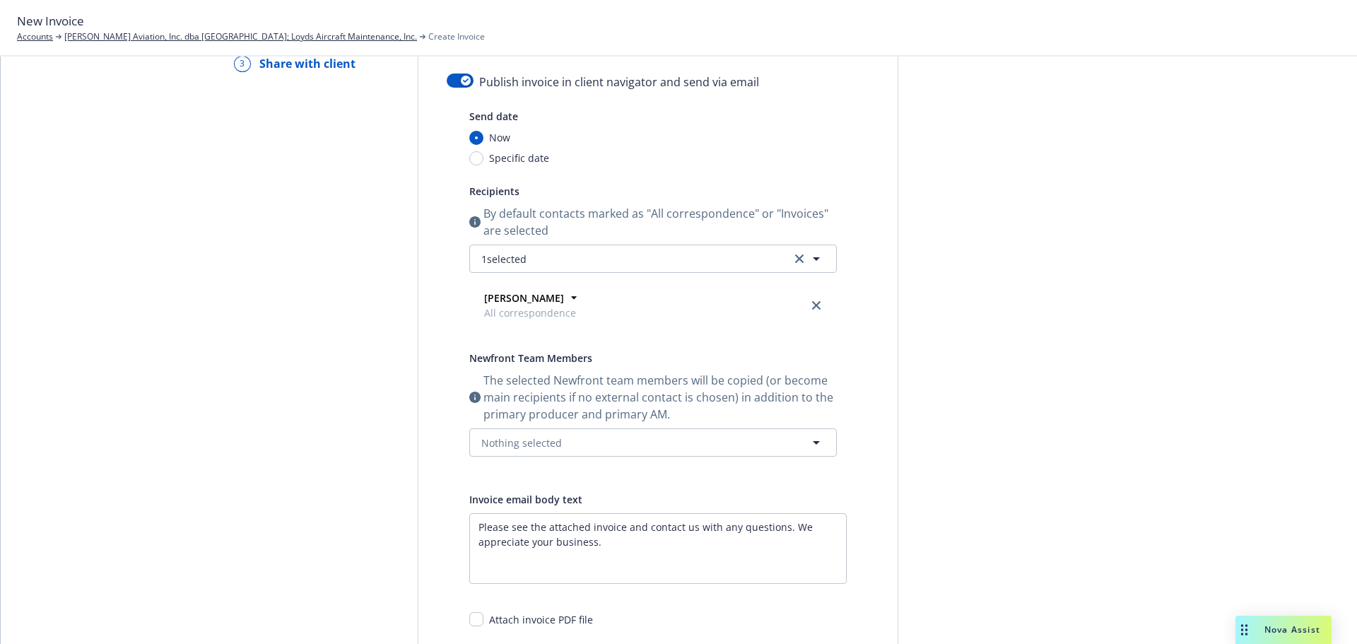
scroll to position [0, 0]
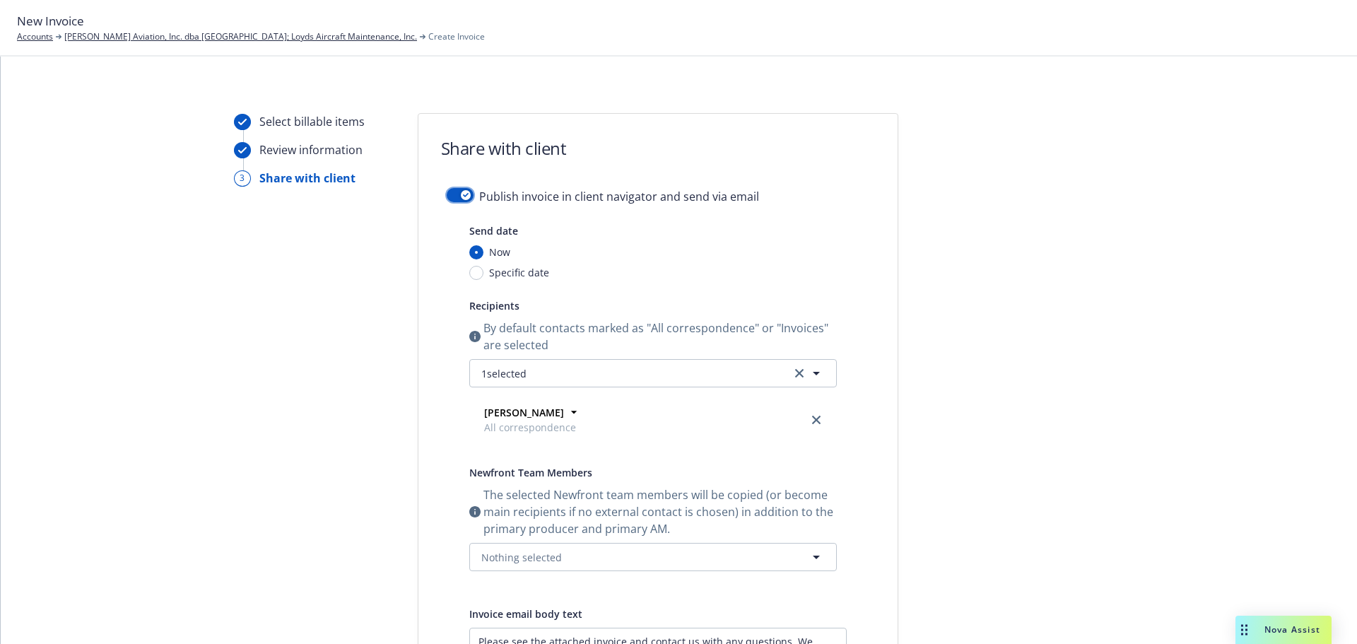
click at [447, 192] on button "button" at bounding box center [460, 195] width 27 height 14
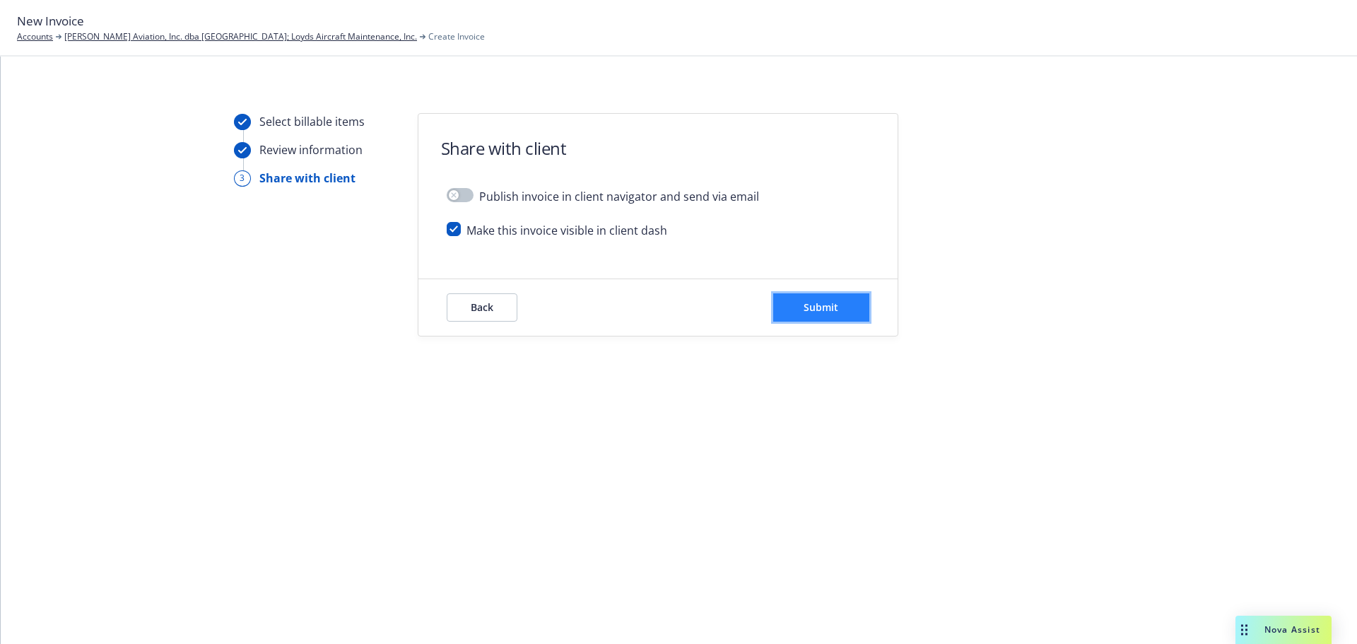
click at [822, 300] on span "Submit" at bounding box center [820, 306] width 35 height 13
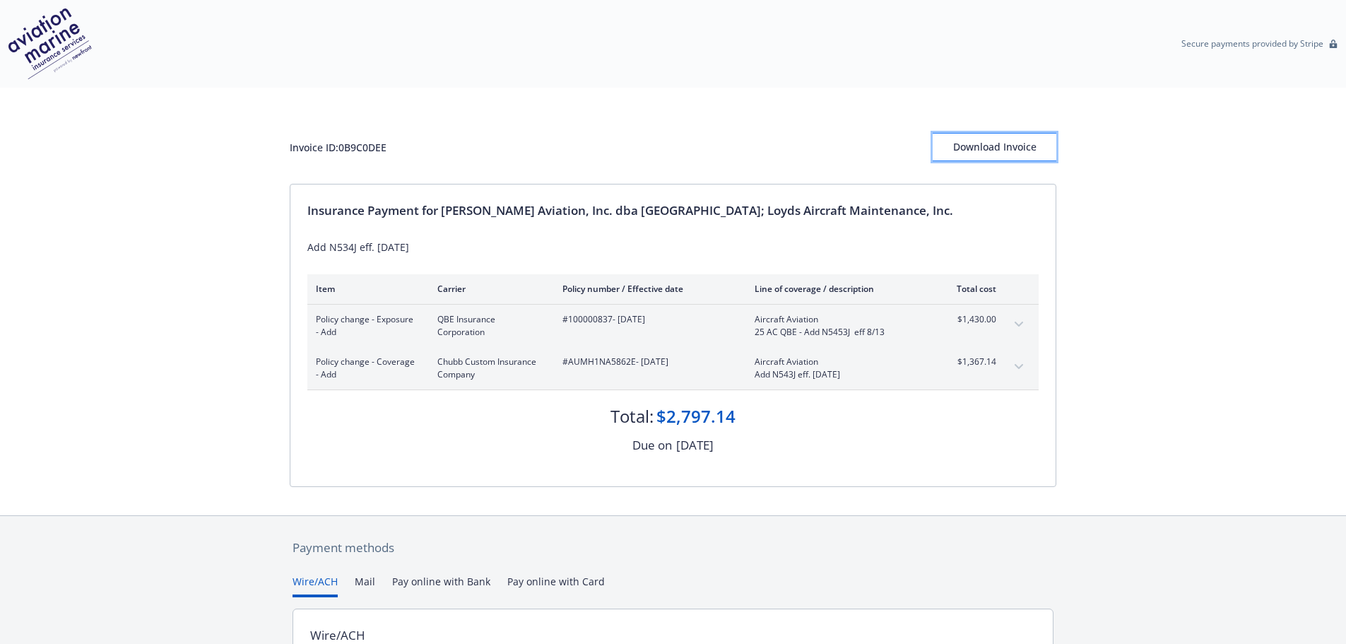
click at [989, 146] on div "Download Invoice" at bounding box center [995, 147] width 124 height 27
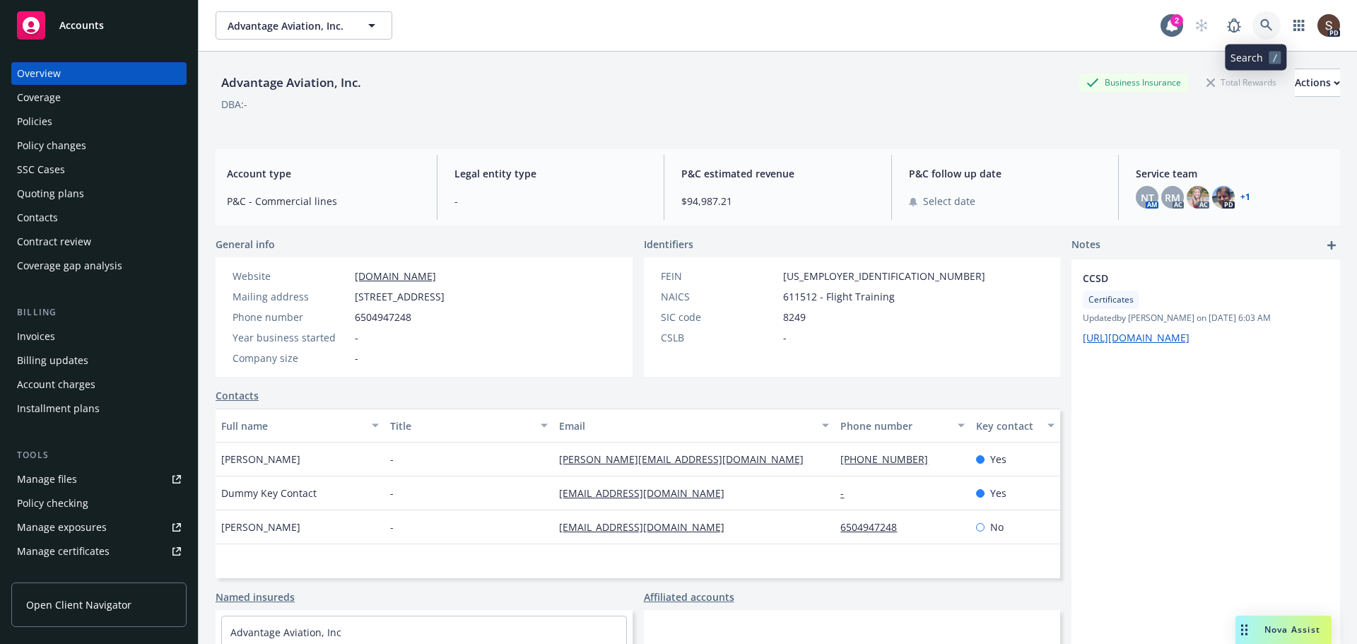
click at [1260, 24] on icon at bounding box center [1266, 25] width 12 height 12
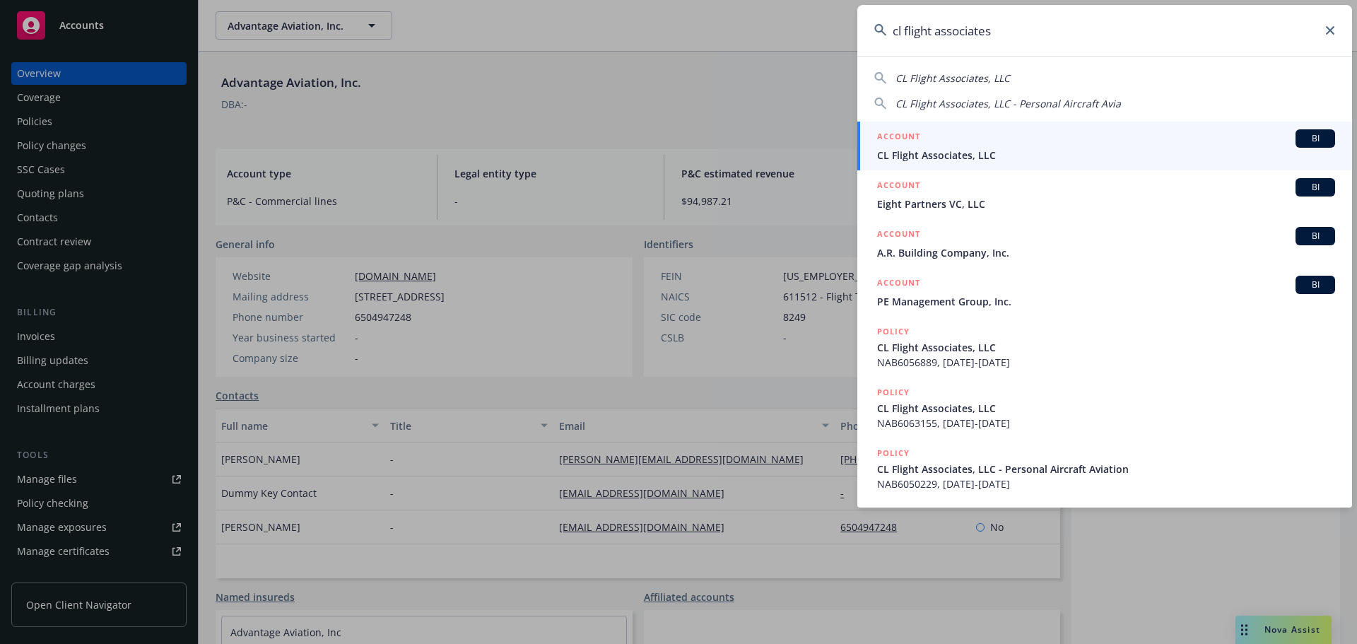
type input "cl flight associates"
click at [972, 144] on div "ACCOUNT BI" at bounding box center [1106, 138] width 458 height 18
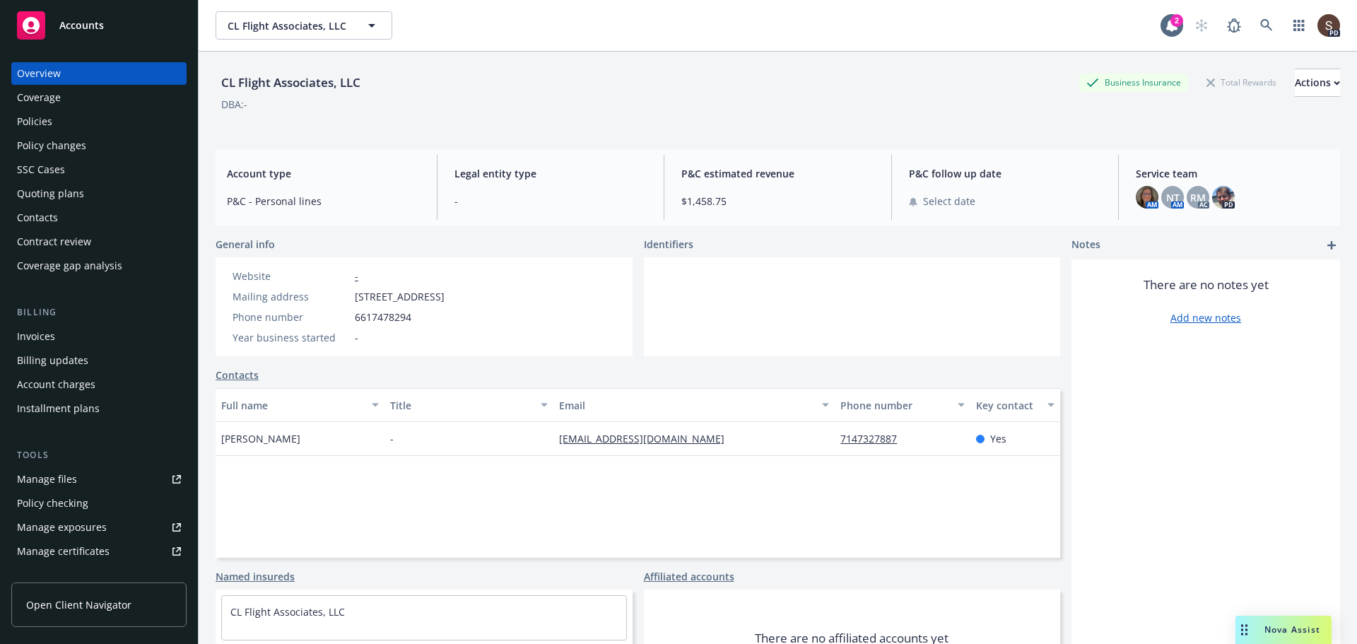
click at [36, 335] on div "Invoices" at bounding box center [36, 336] width 38 height 23
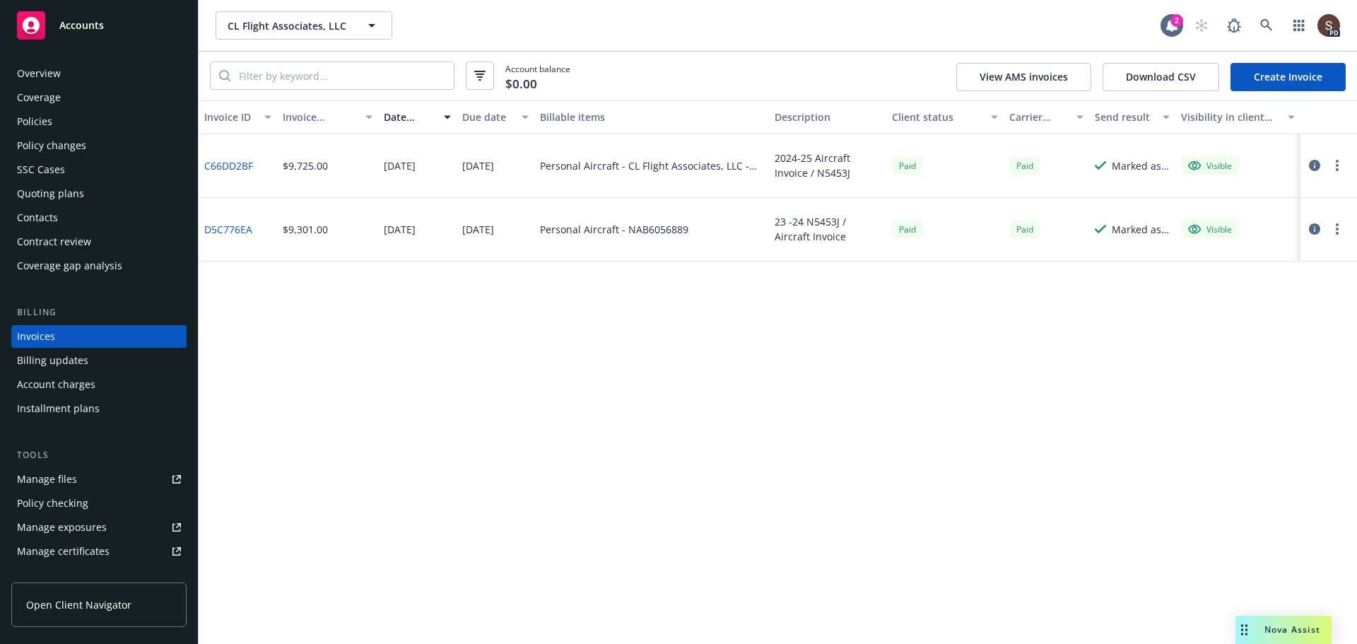
click at [44, 117] on div "Policies" at bounding box center [34, 121] width 35 height 23
